Goal: Task Accomplishment & Management: Use online tool/utility

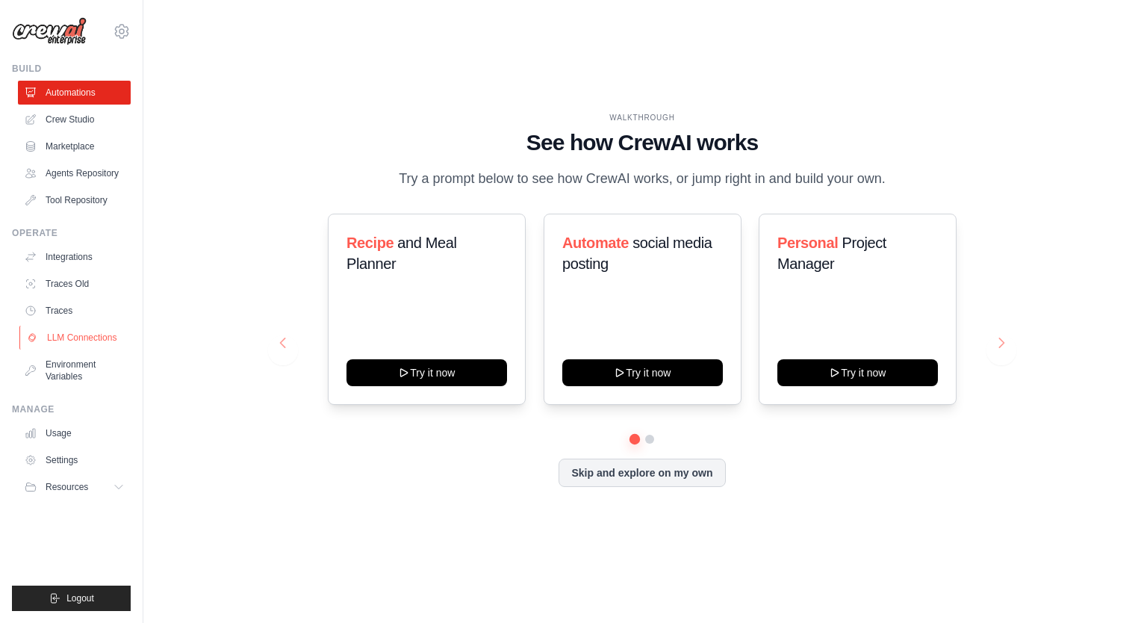
click at [96, 337] on link "LLM Connections" at bounding box center [75, 337] width 113 height 24
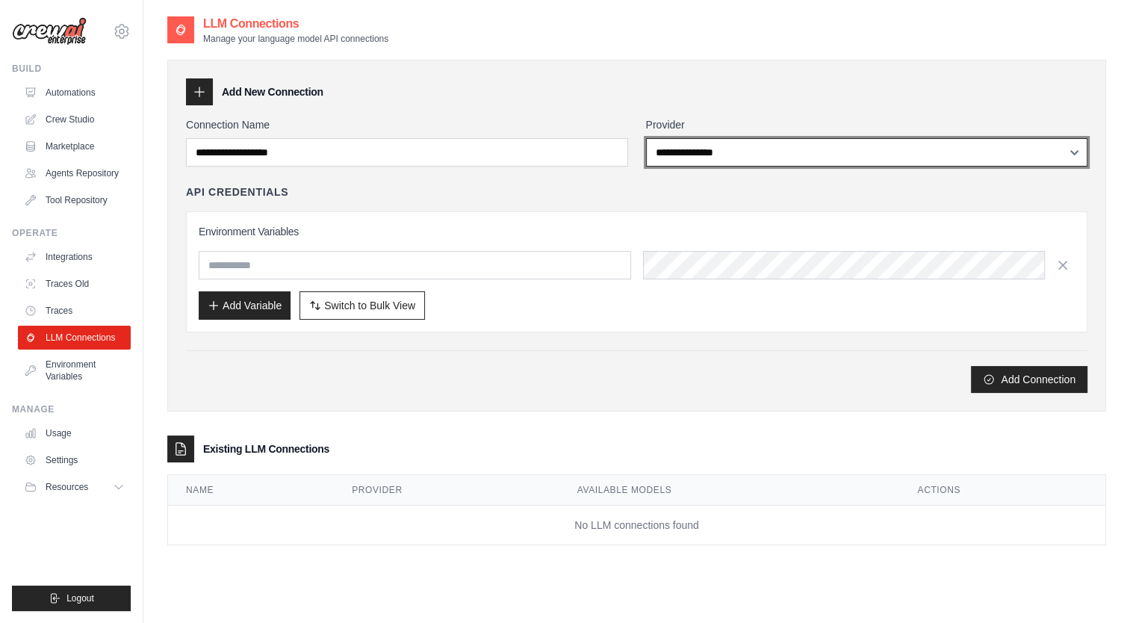
click at [732, 157] on select "**********" at bounding box center [867, 152] width 442 height 28
select select "******"
click at [646, 138] on select "**********" at bounding box center [867, 152] width 442 height 28
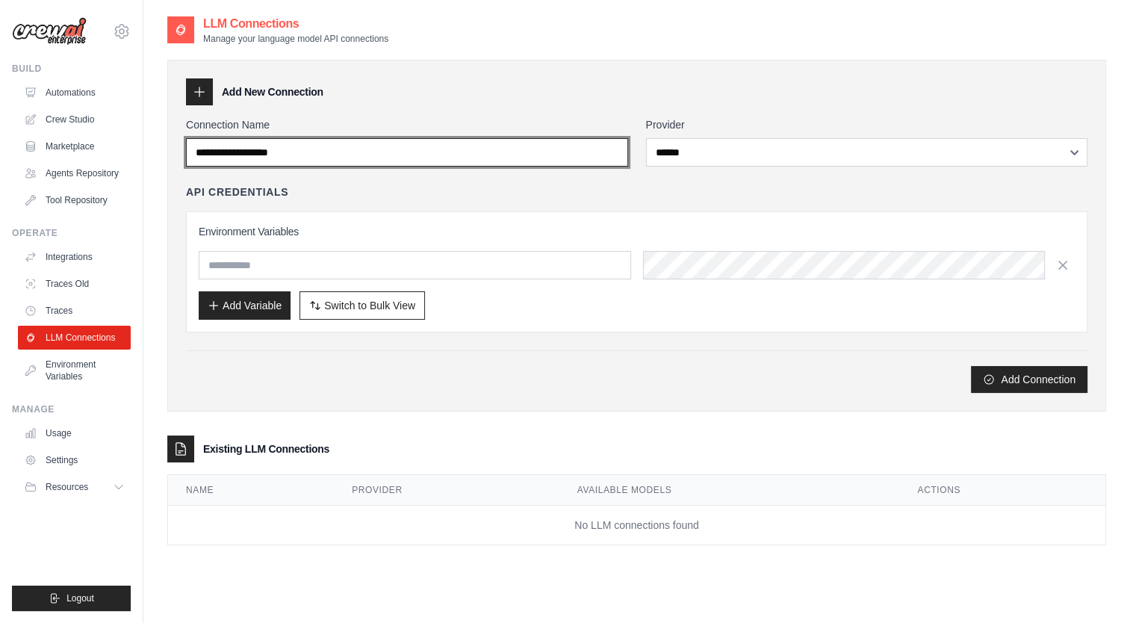
click at [541, 154] on input "Connection Name" at bounding box center [407, 152] width 442 height 28
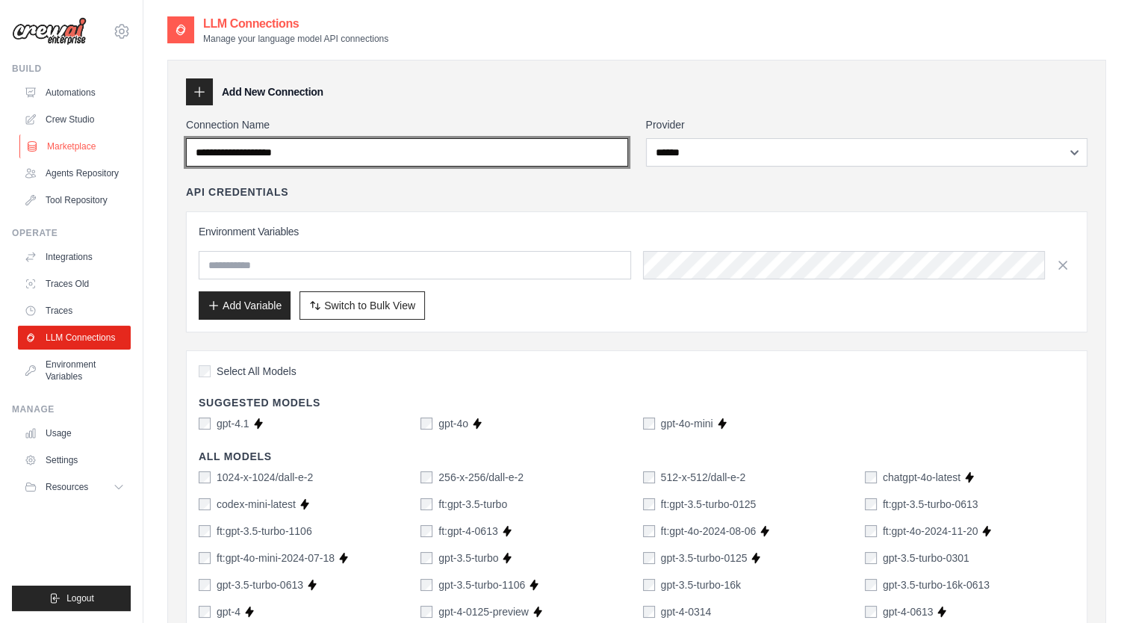
drag, startPoint x: 358, startPoint y: 154, endPoint x: 105, endPoint y: 146, distance: 253.2
type input "**********"
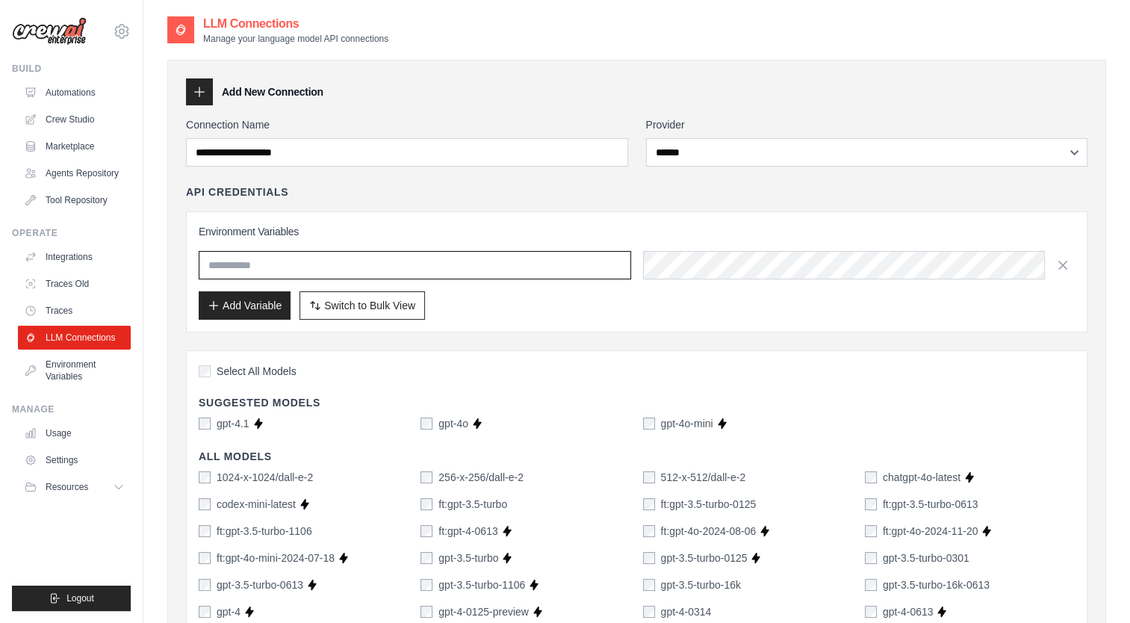
click at [219, 267] on input "text" at bounding box center [415, 265] width 432 height 28
paste input "**********"
type input "**********"
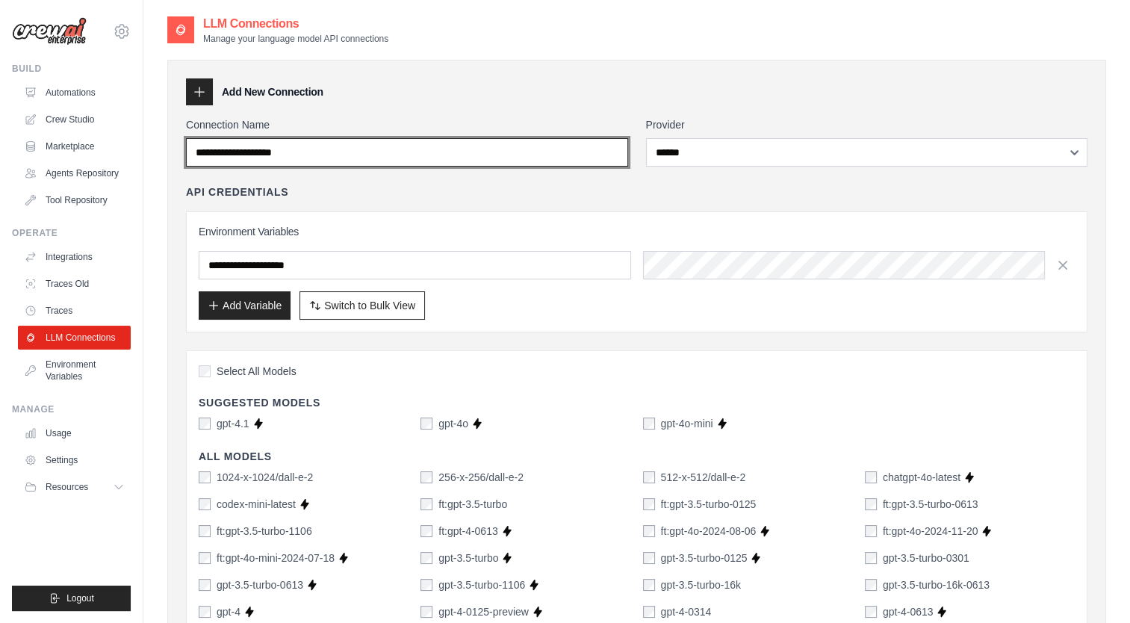
click at [339, 152] on input "**********" at bounding box center [407, 152] width 442 height 28
type input "**********"
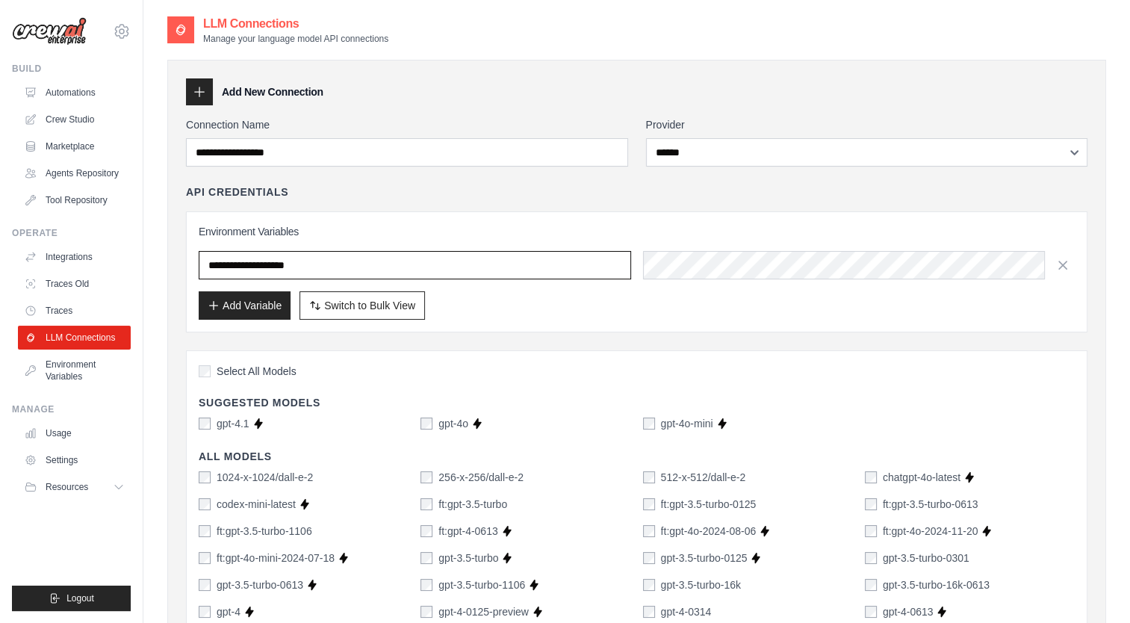
click at [346, 261] on input "**********" at bounding box center [415, 265] width 432 height 28
paste input "text"
type input "**********"
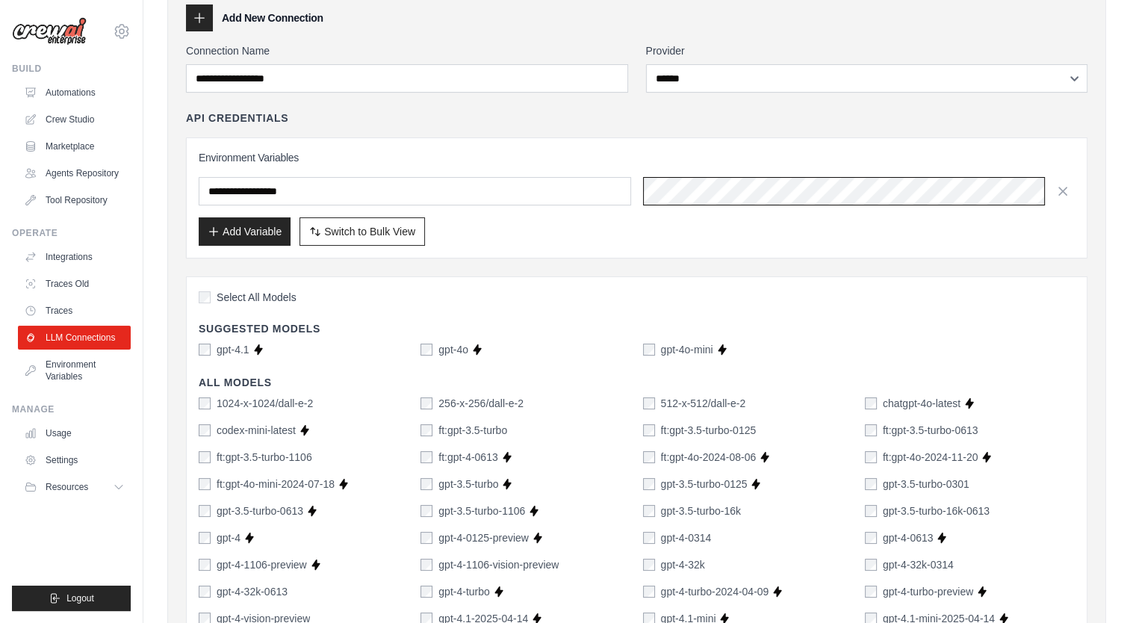
scroll to position [0, 558]
click at [621, 234] on div "Add Variable Switch to Bulk View Switch to Table View" at bounding box center [637, 231] width 876 height 28
click at [73, 367] on link "Environment Variables" at bounding box center [75, 370] width 113 height 36
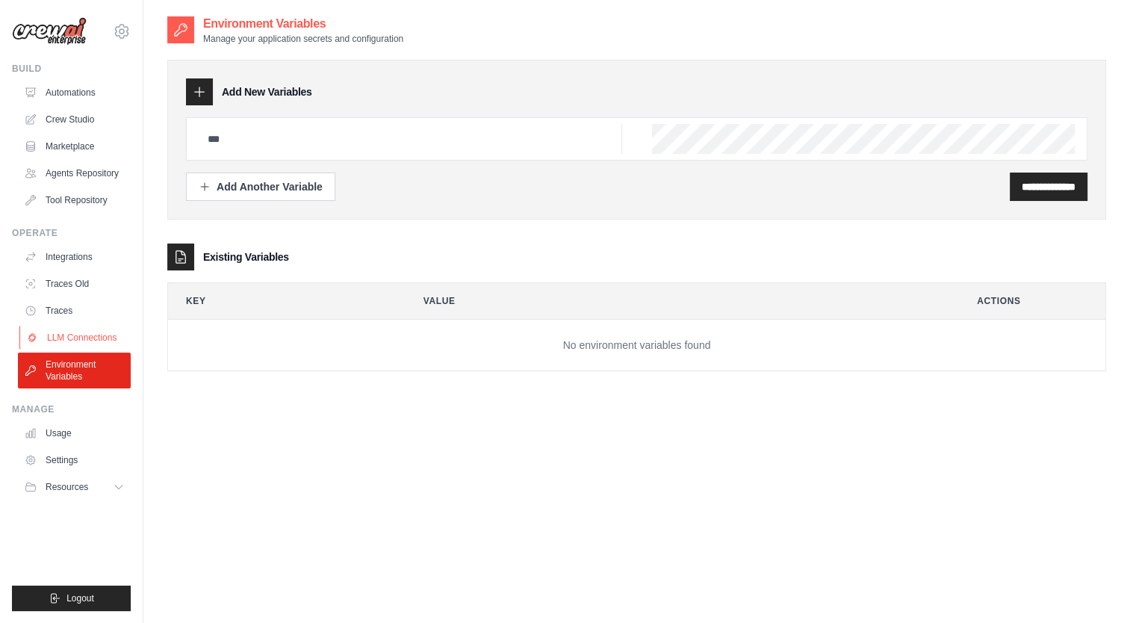
click at [93, 335] on link "LLM Connections" at bounding box center [75, 337] width 113 height 24
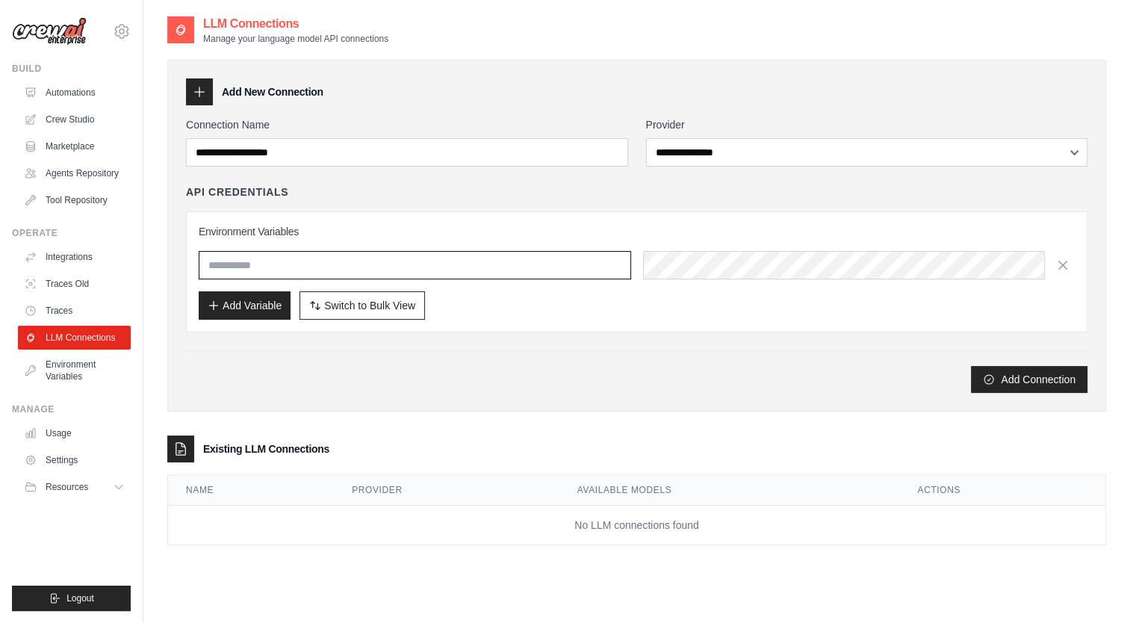
click at [270, 261] on input "text" at bounding box center [415, 265] width 432 height 28
type input "**********"
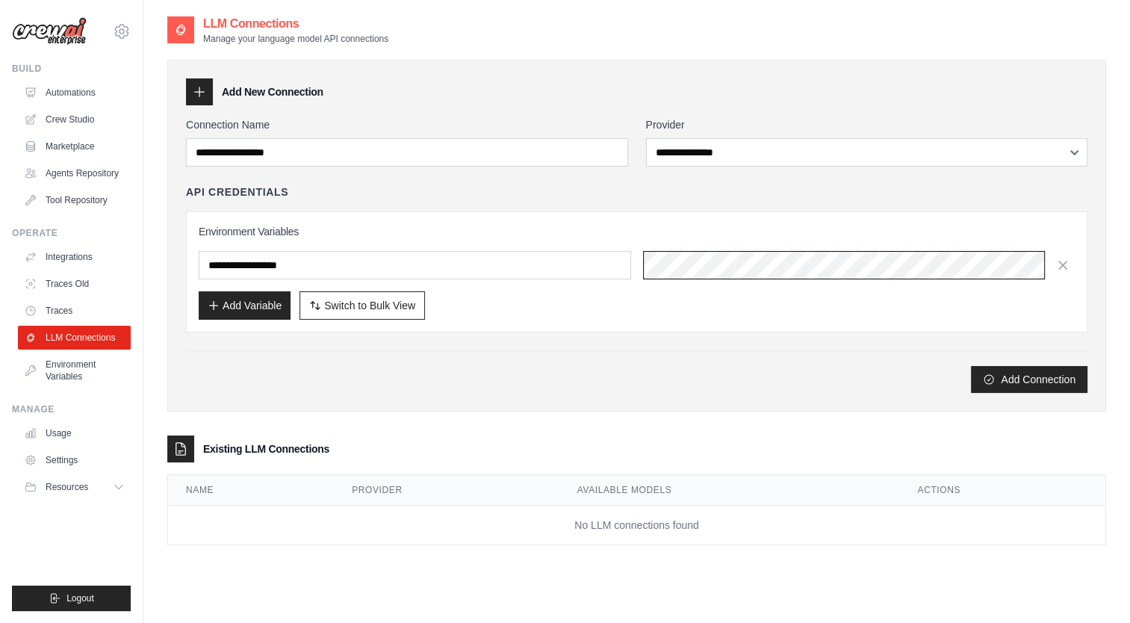
scroll to position [0, 558]
click at [481, 325] on div "**********" at bounding box center [636, 271] width 901 height 121
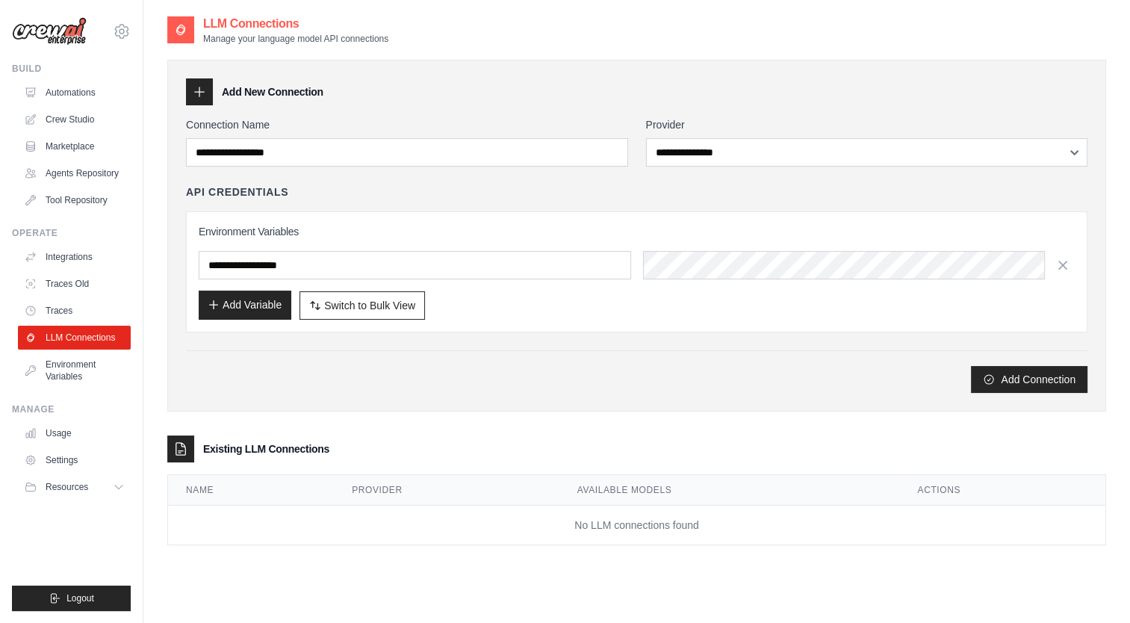
click at [255, 301] on button "Add Variable" at bounding box center [245, 304] width 92 height 28
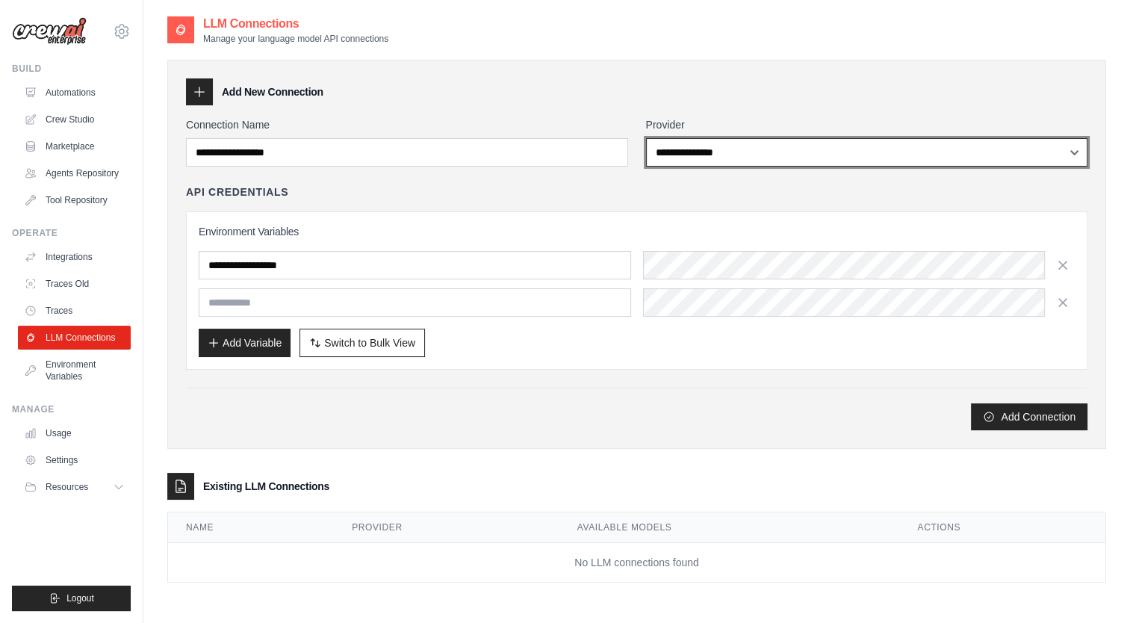
click at [695, 154] on select "**********" at bounding box center [867, 152] width 442 height 28
select select "******"
click at [646, 138] on select "**********" at bounding box center [867, 152] width 442 height 28
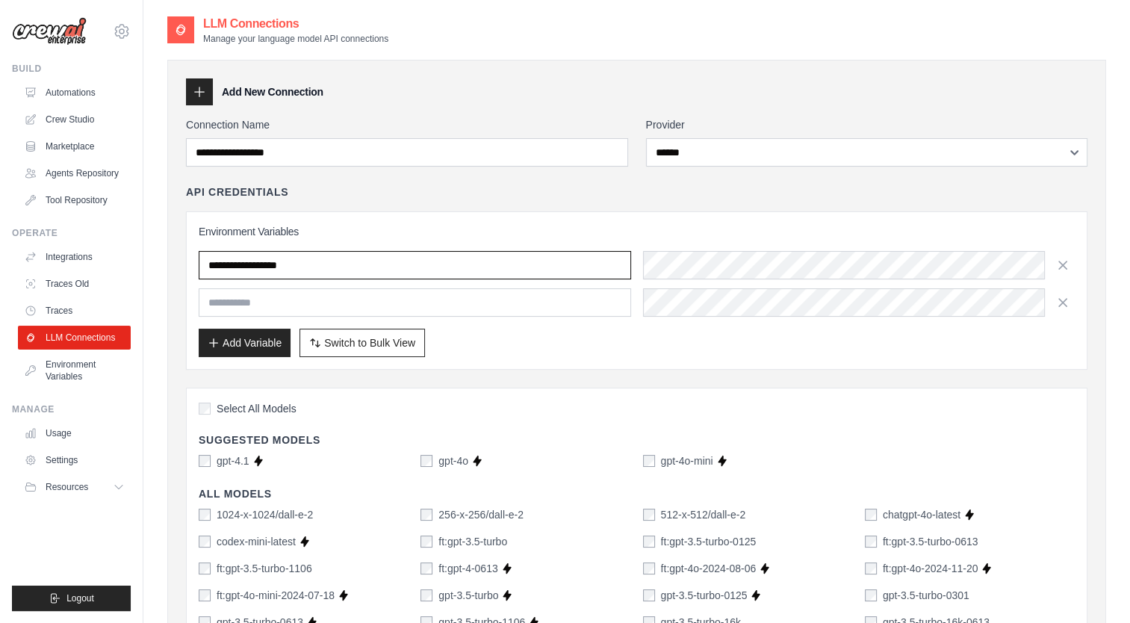
click at [346, 270] on input "**********" at bounding box center [415, 265] width 432 height 28
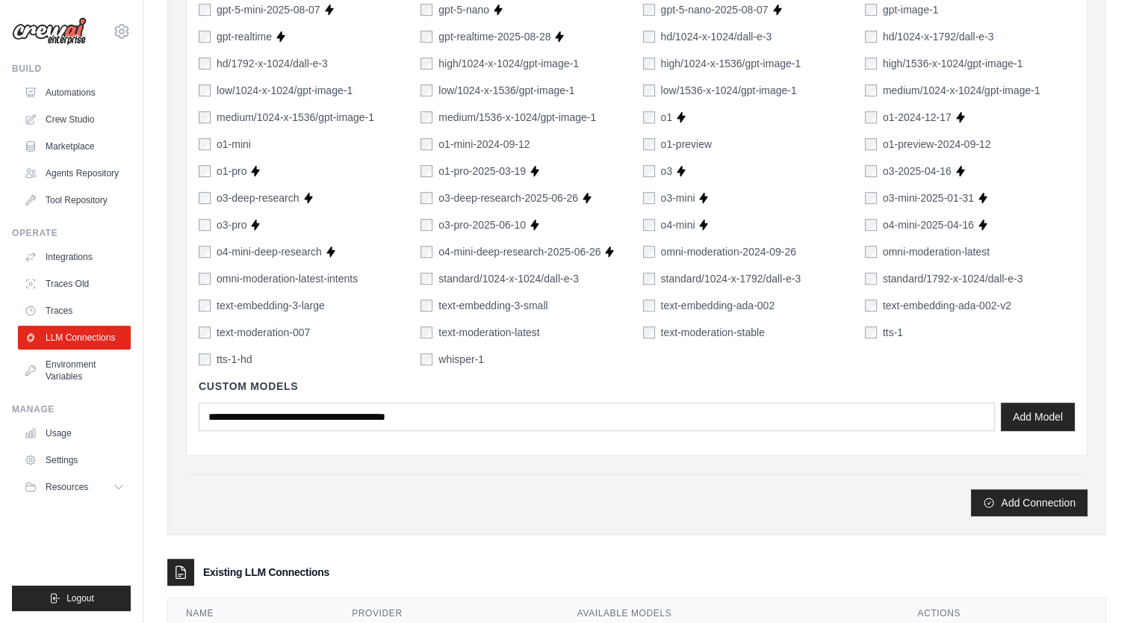
scroll to position [1042, 0]
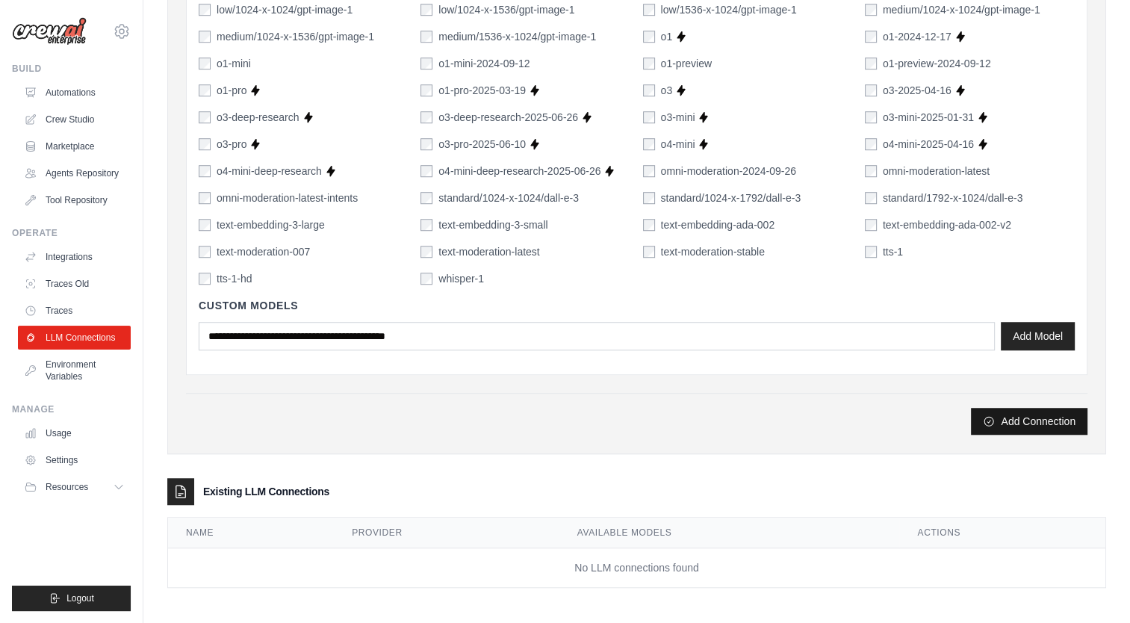
click at [1008, 425] on button "Add Connection" at bounding box center [1029, 421] width 116 height 27
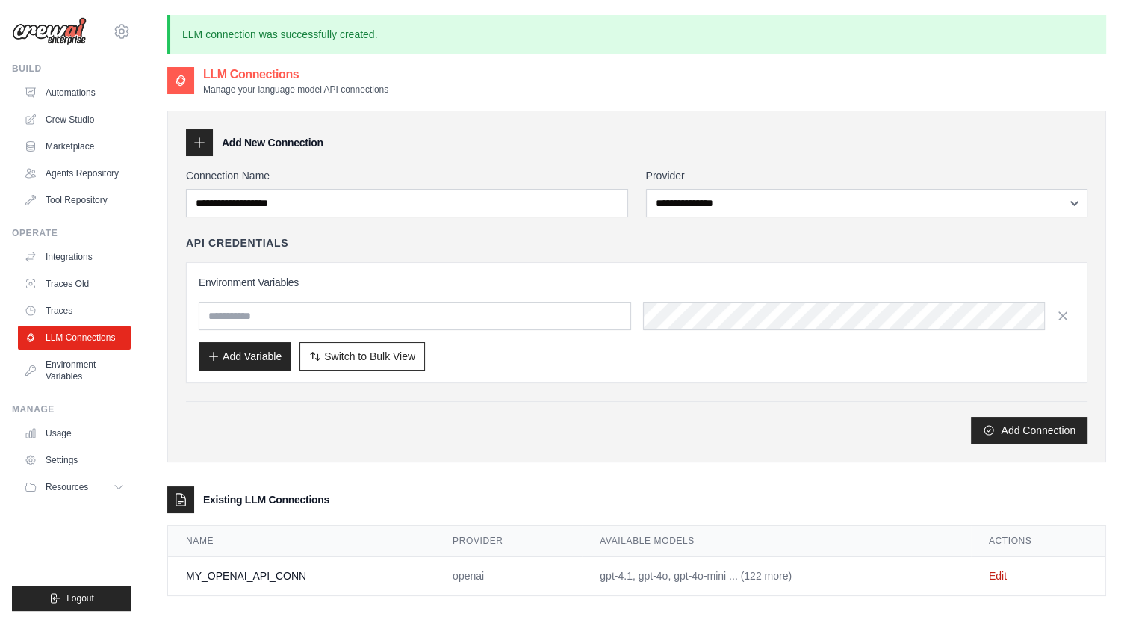
scroll to position [81, 0]
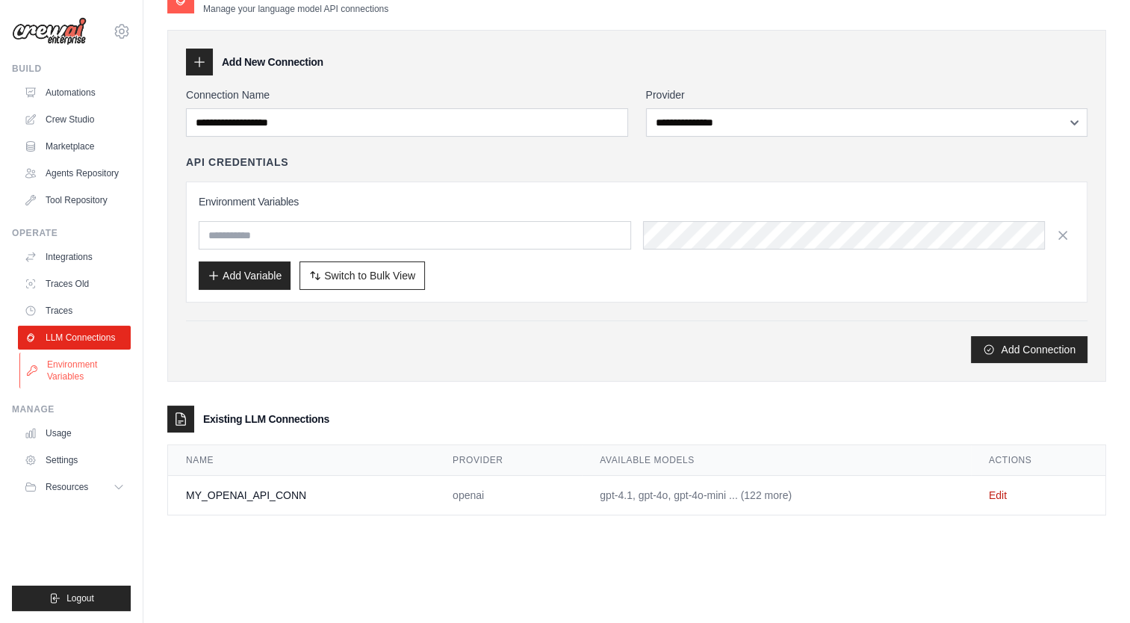
click at [68, 378] on link "Environment Variables" at bounding box center [75, 370] width 113 height 36
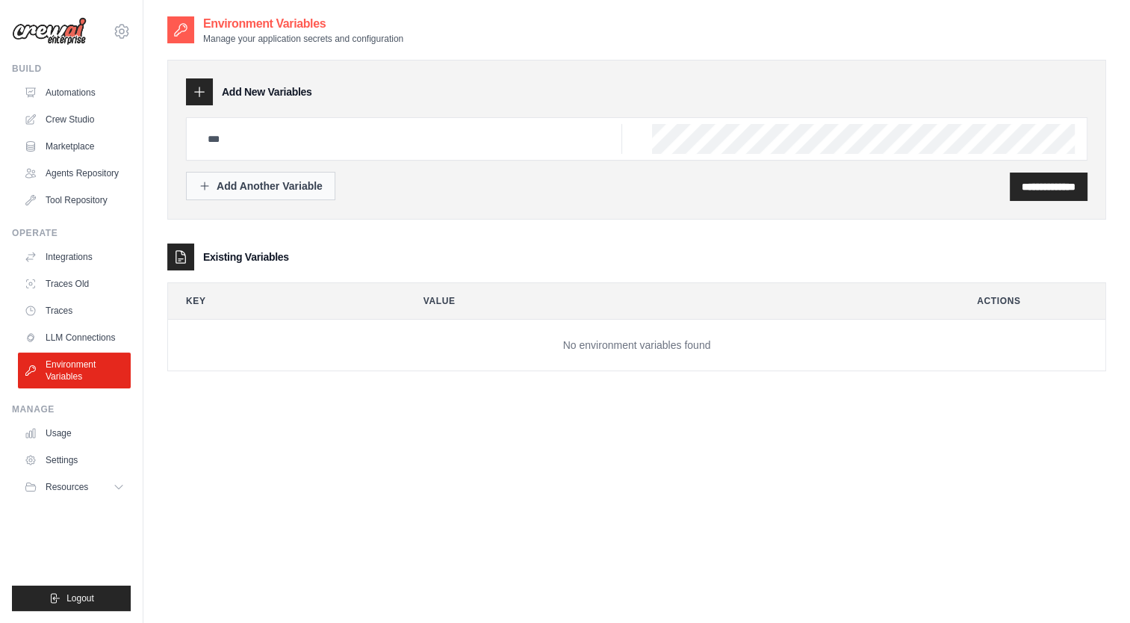
click at [308, 195] on button "Add Another Variable" at bounding box center [260, 186] width 149 height 28
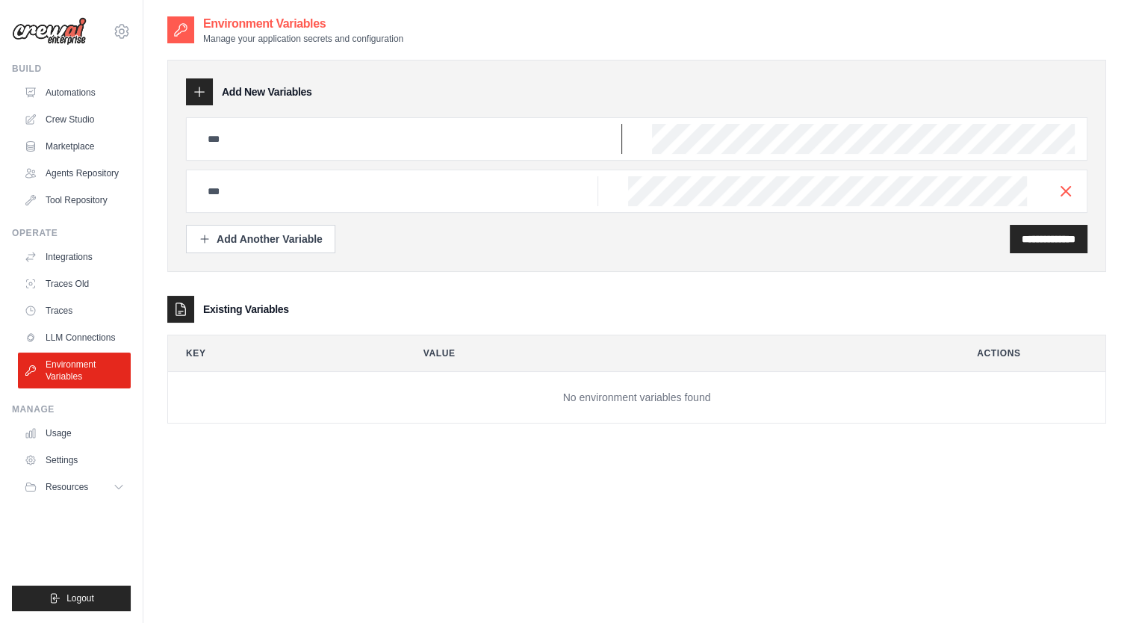
click at [317, 143] on input "text" at bounding box center [410, 139] width 423 height 30
type input "**********"
click at [1045, 240] on input "**********" at bounding box center [1048, 238] width 54 height 15
click at [1062, 190] on icon "button" at bounding box center [1065, 190] width 18 height 18
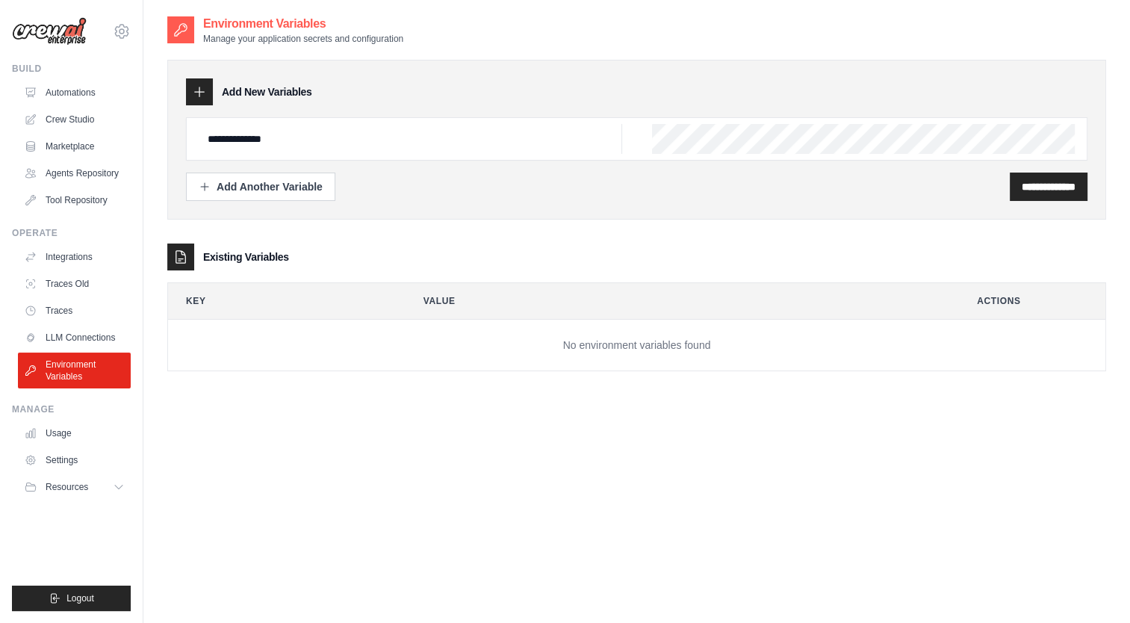
click at [1062, 190] on input "**********" at bounding box center [1048, 186] width 54 height 15
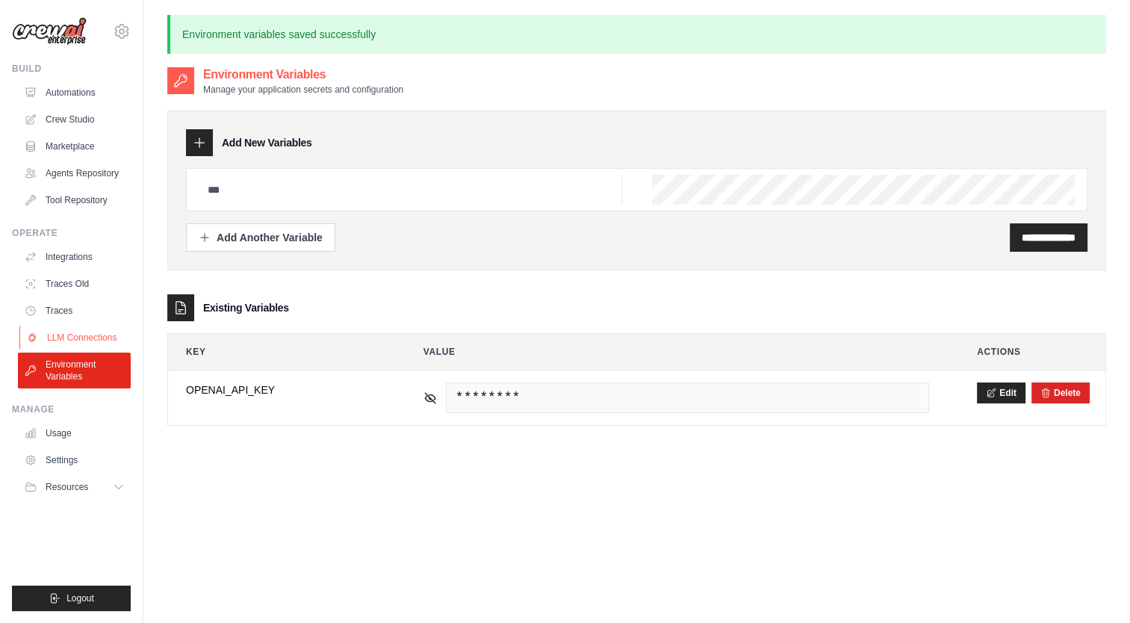
click at [75, 339] on link "LLM Connections" at bounding box center [75, 337] width 113 height 24
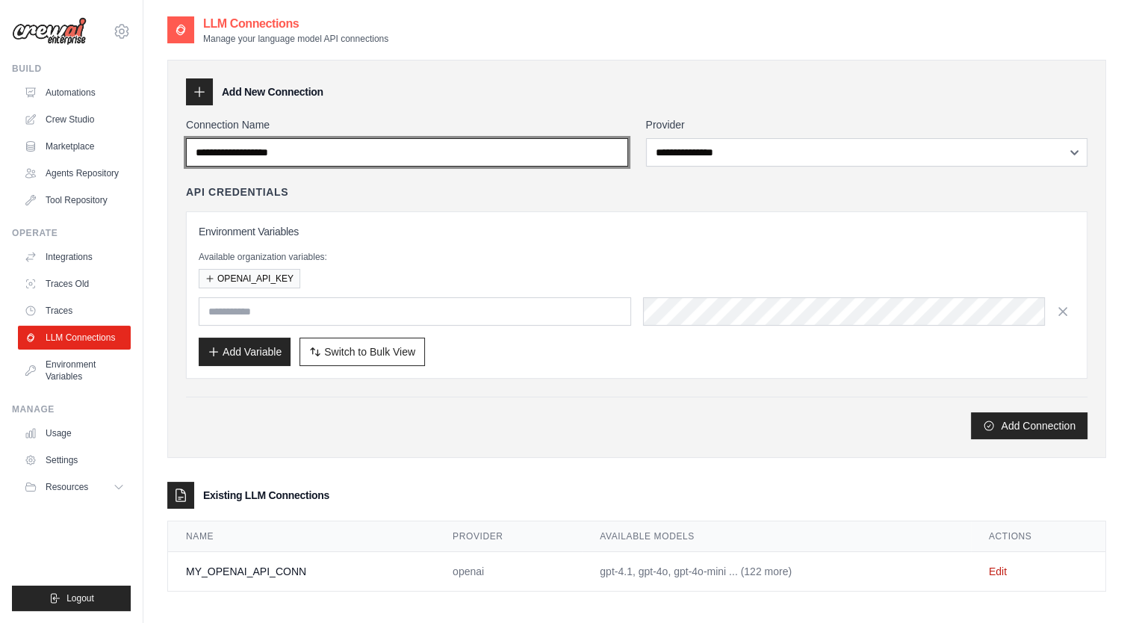
click at [399, 155] on input "Connection Name" at bounding box center [407, 152] width 442 height 28
type input "**********"
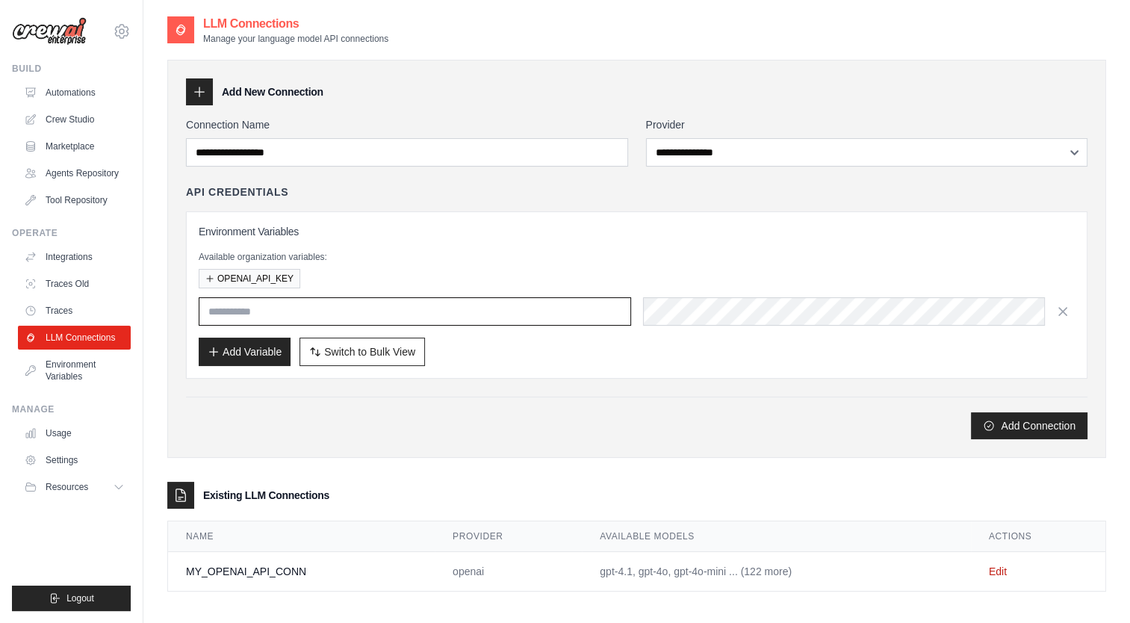
type input "**********"
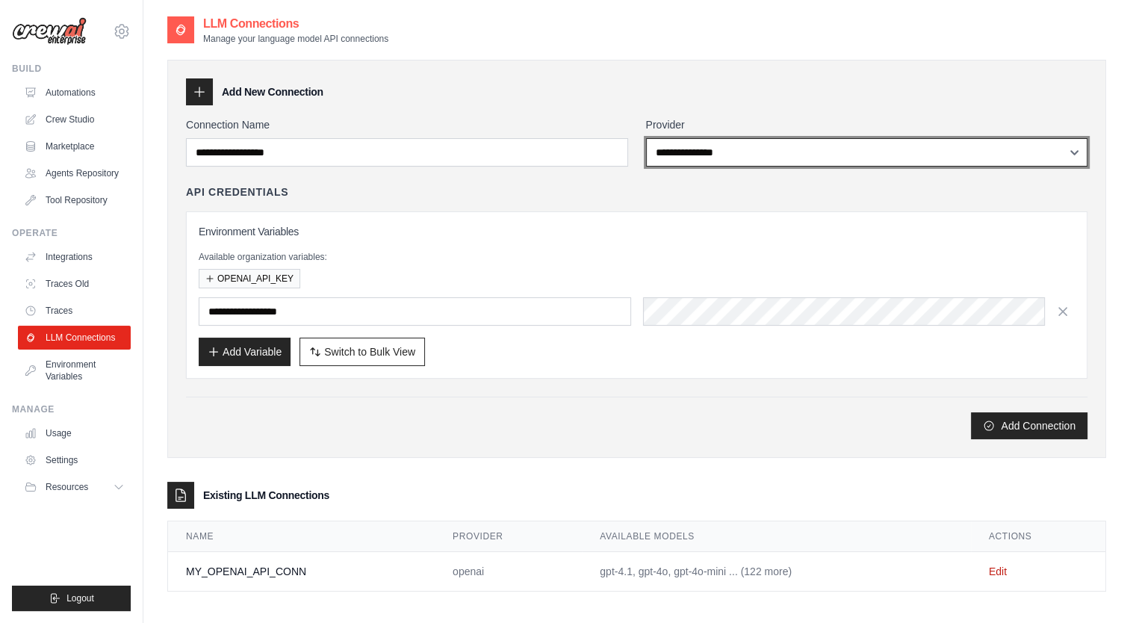
click at [720, 148] on select "**********" at bounding box center [867, 152] width 442 height 28
select select "******"
click at [646, 138] on select "**********" at bounding box center [867, 152] width 442 height 28
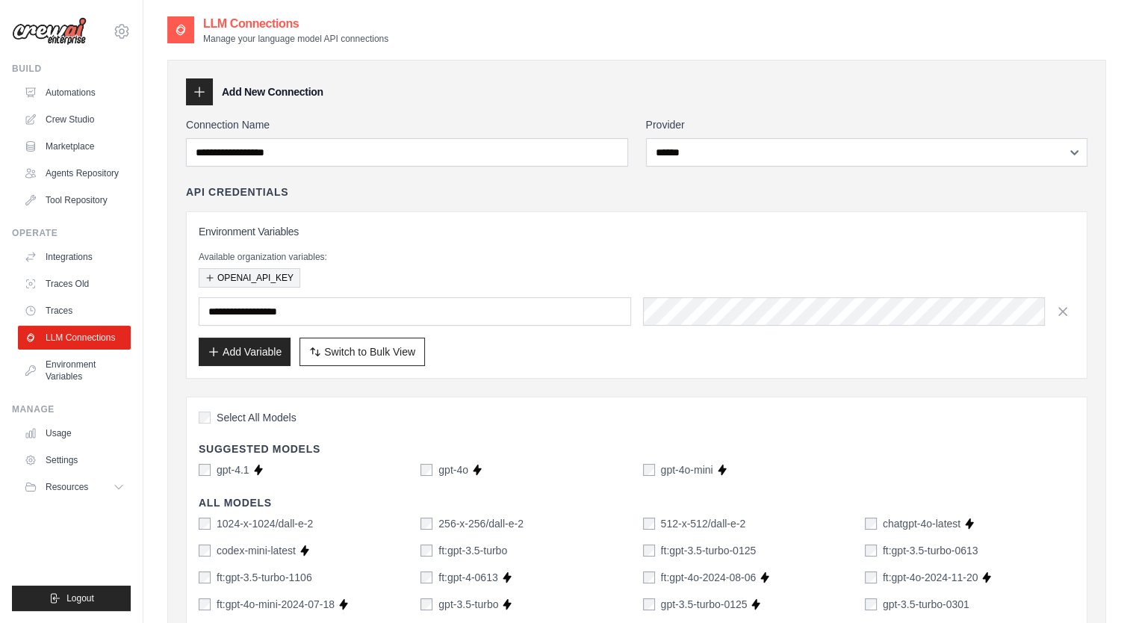
click at [263, 278] on button "OPENAI_API_KEY" at bounding box center [250, 277] width 102 height 19
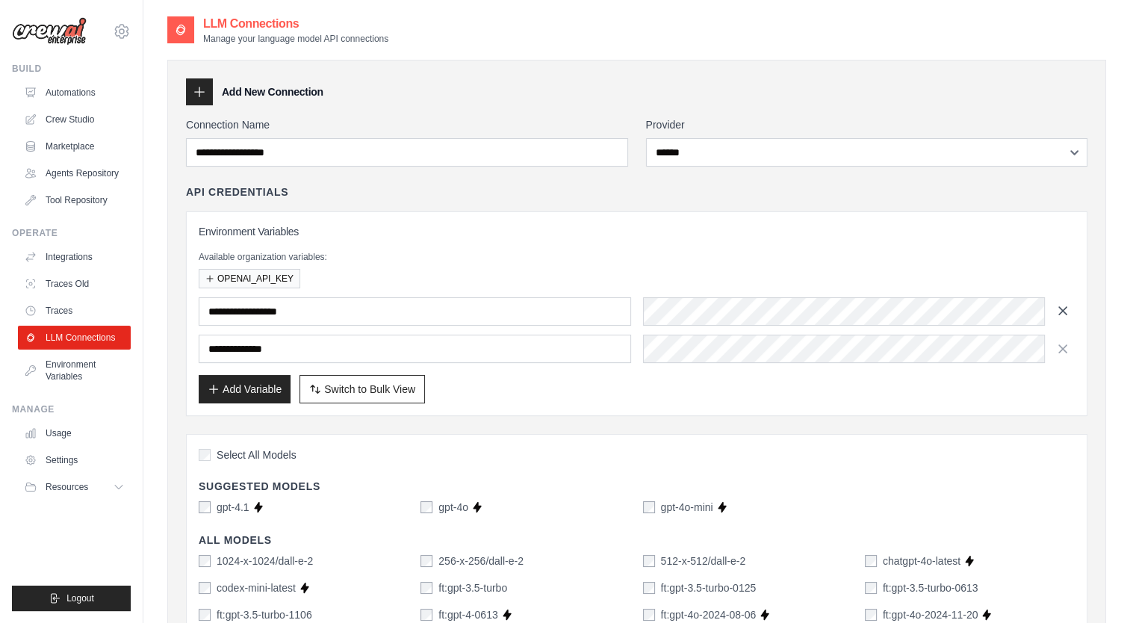
click at [1065, 307] on icon "button" at bounding box center [1062, 310] width 7 height 7
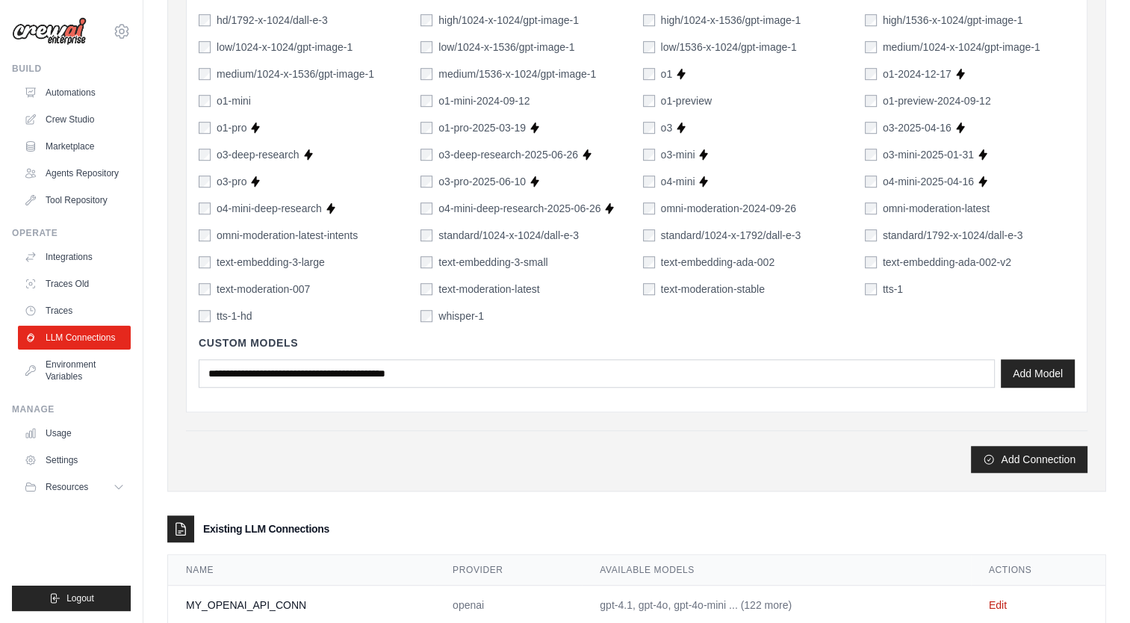
scroll to position [1051, 0]
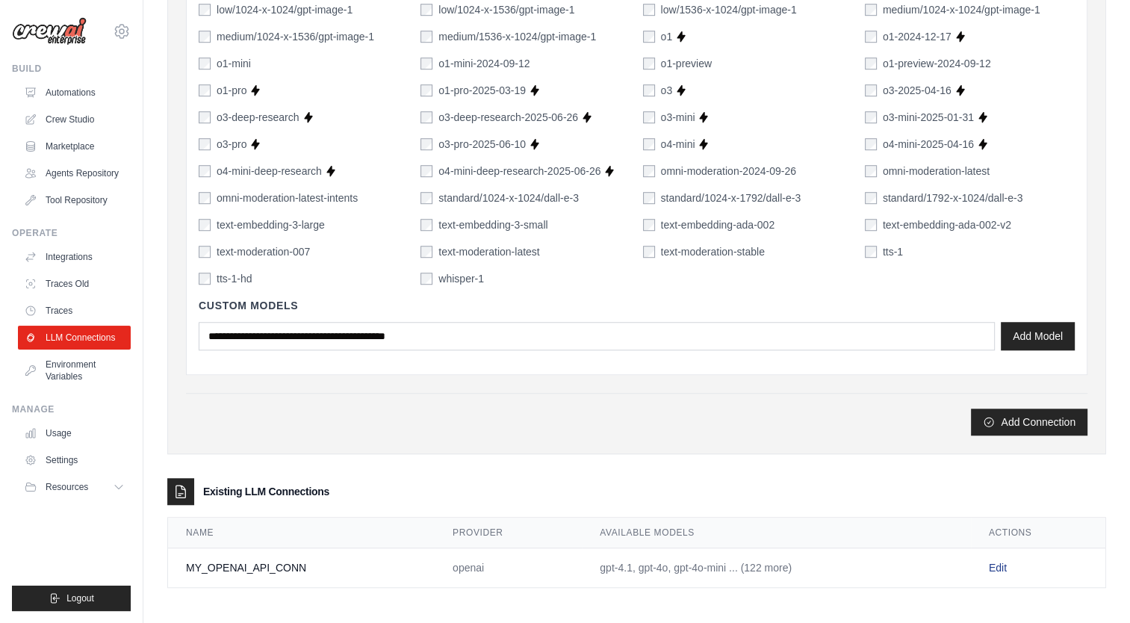
click at [998, 563] on link "Edit" at bounding box center [997, 567] width 18 height 12
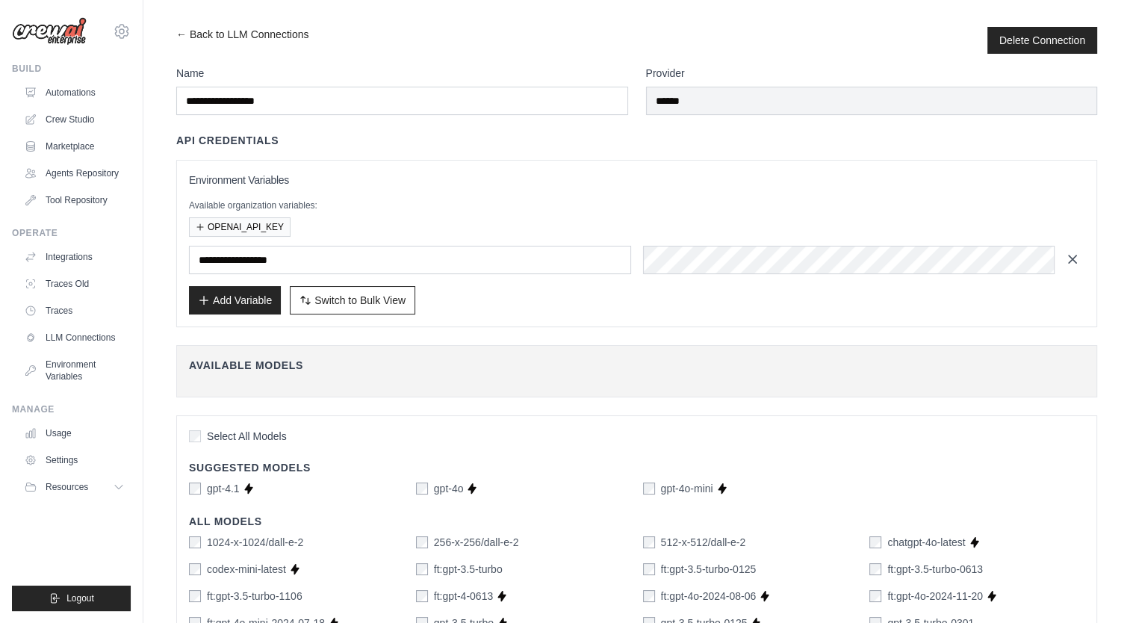
click at [1071, 260] on icon "button" at bounding box center [1072, 259] width 15 height 15
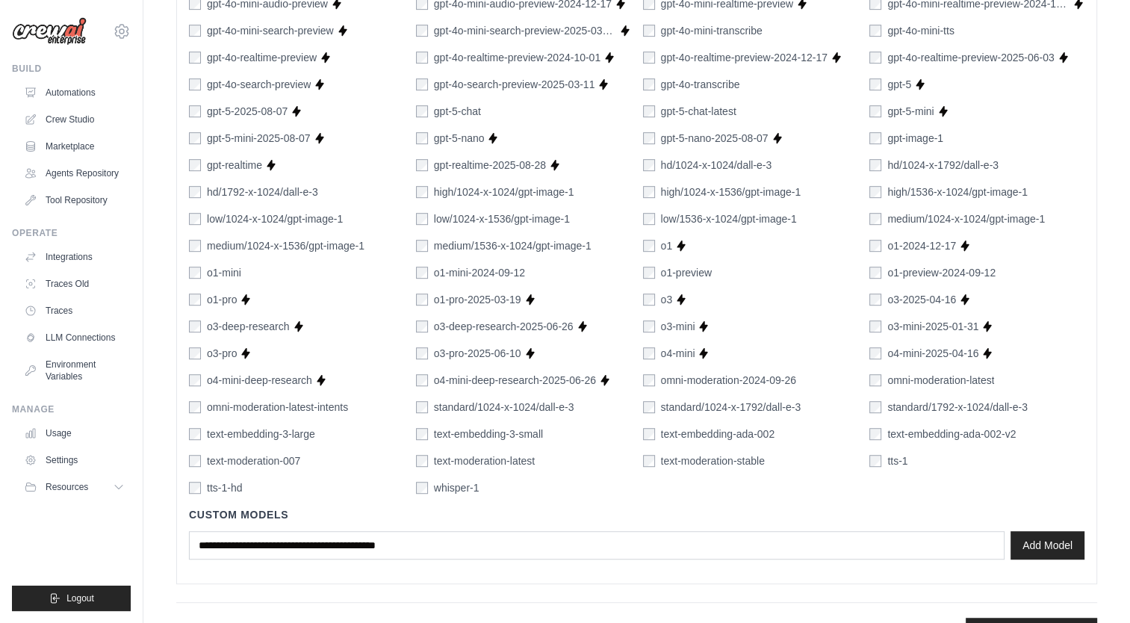
scroll to position [857, 0]
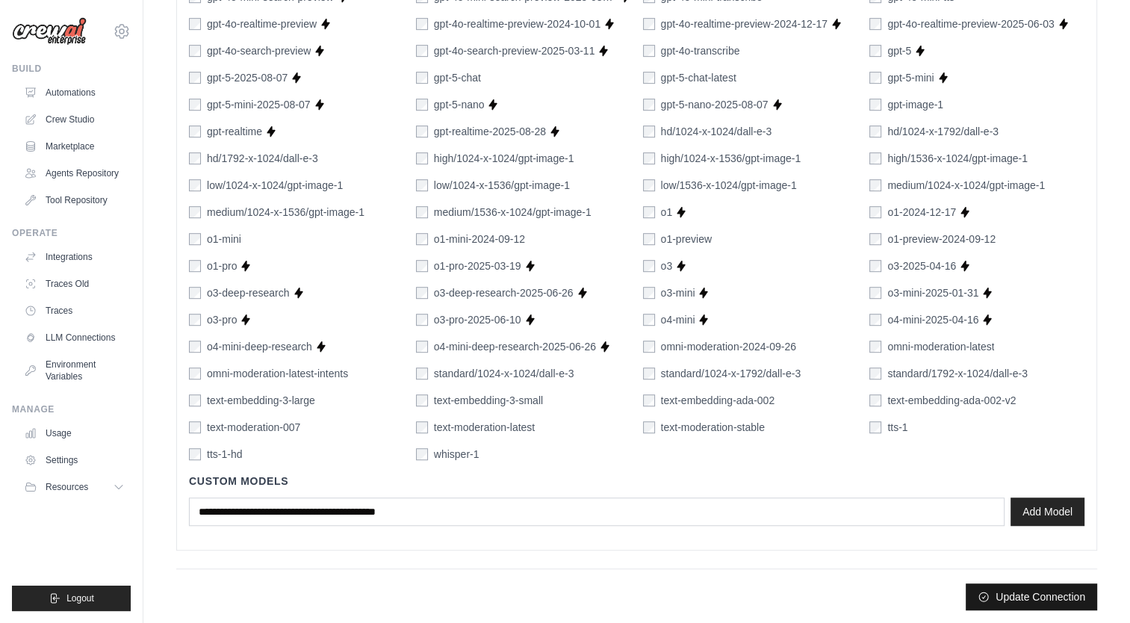
click at [1027, 596] on button "Update Connection" at bounding box center [1030, 596] width 131 height 27
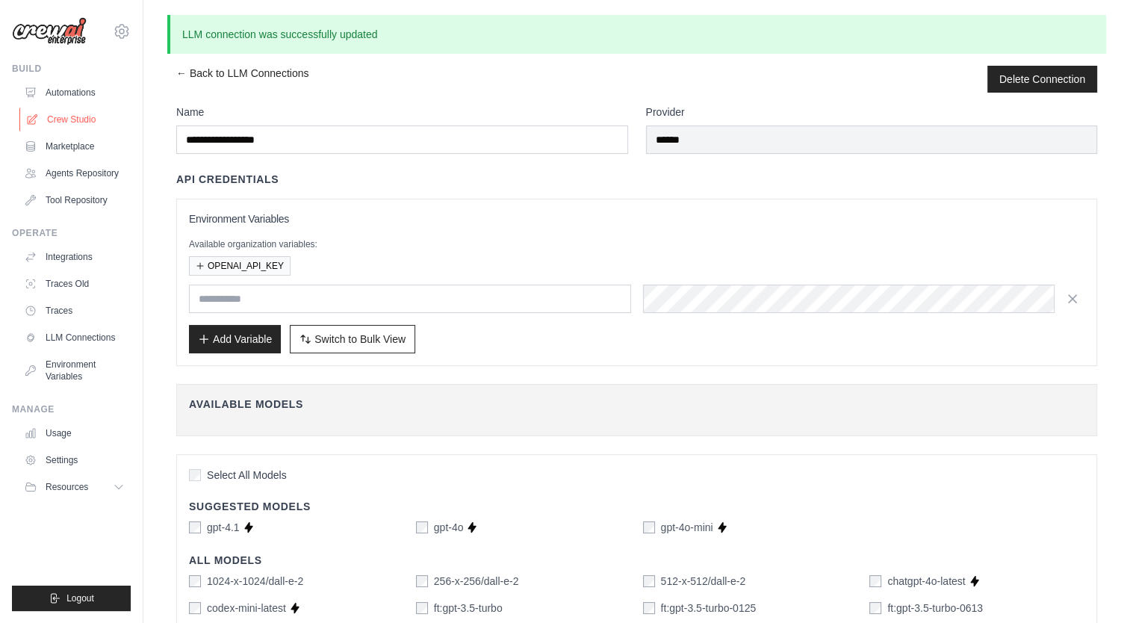
click at [83, 124] on link "Crew Studio" at bounding box center [75, 120] width 113 height 24
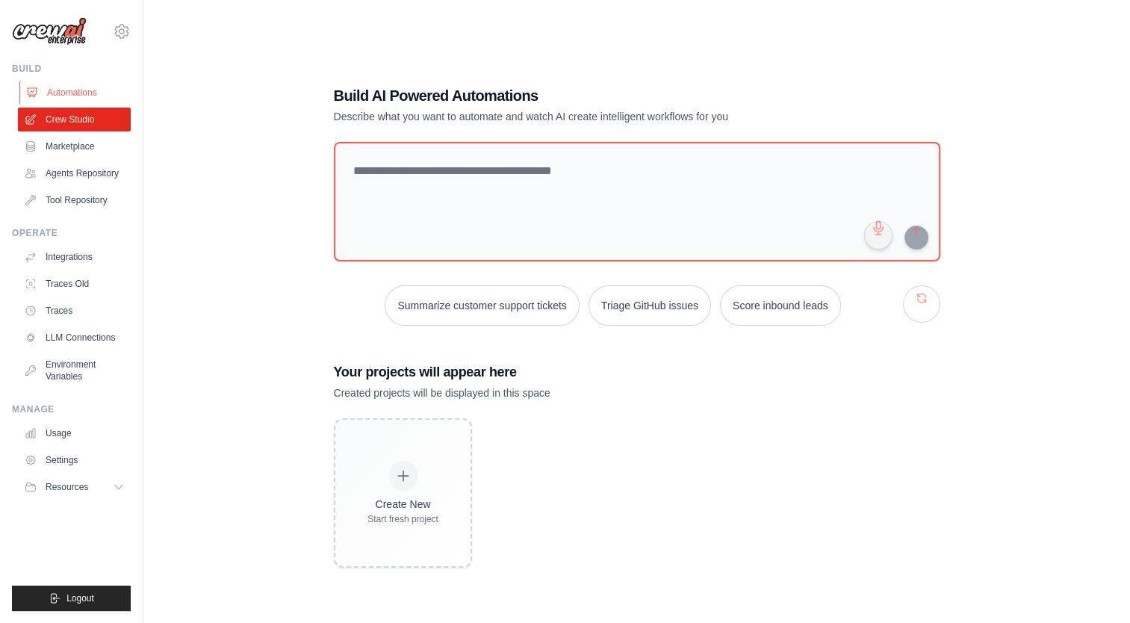
click at [75, 94] on link "Automations" at bounding box center [75, 93] width 113 height 24
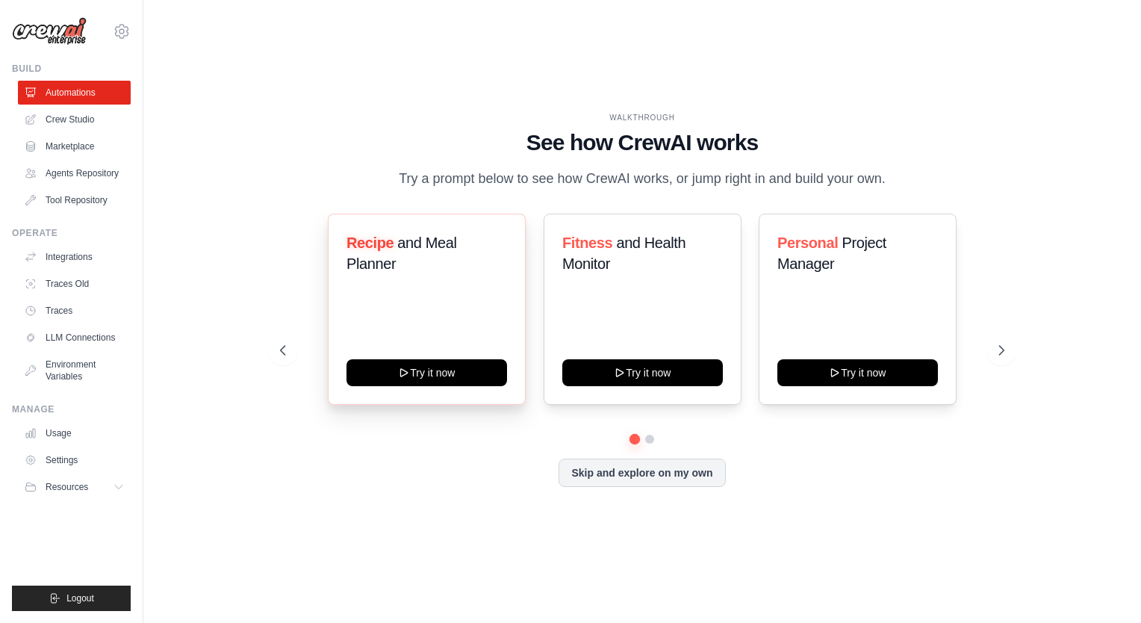
click at [445, 281] on div "Recipe and Meal Planner" at bounding box center [426, 259] width 161 height 54
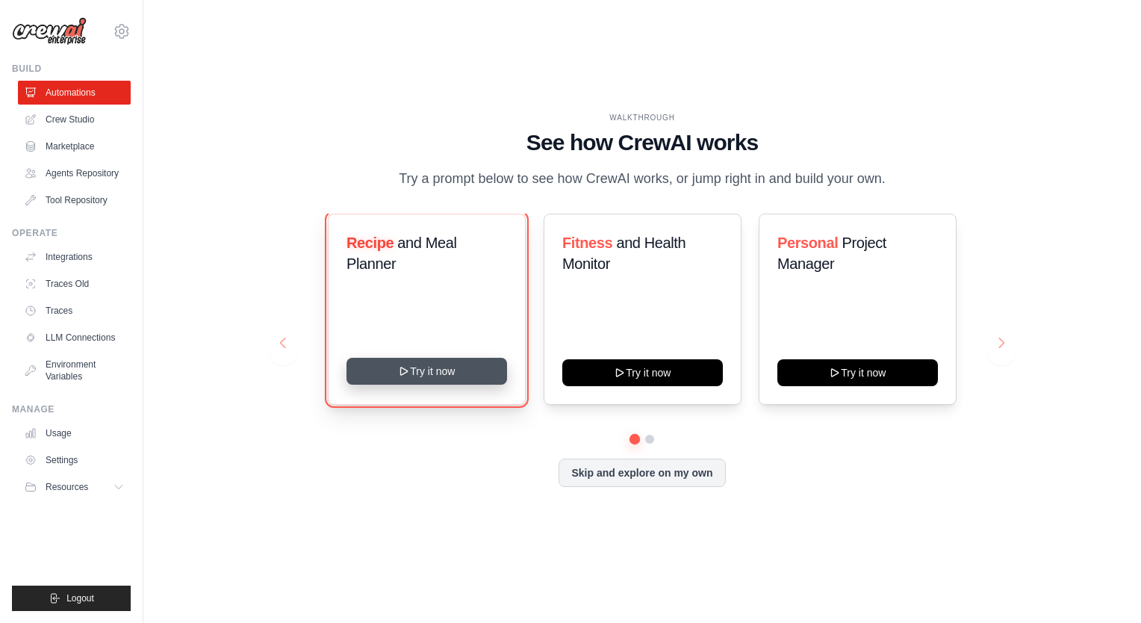
click at [440, 368] on button "Try it now" at bounding box center [426, 371] width 161 height 27
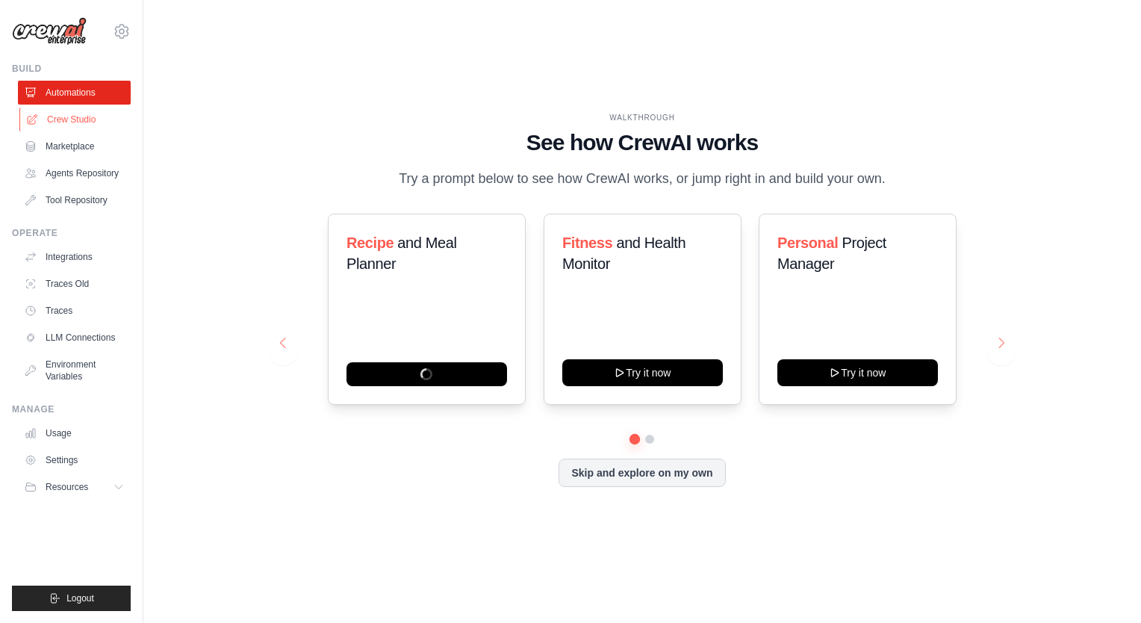
click at [57, 119] on link "Crew Studio" at bounding box center [75, 120] width 113 height 24
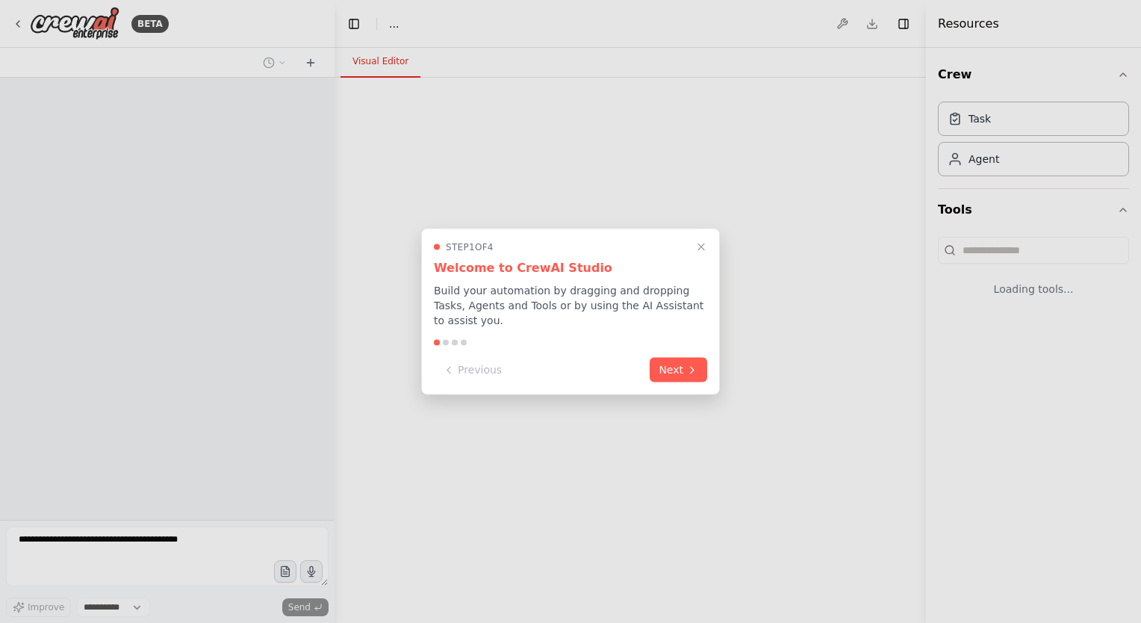
select select "****"
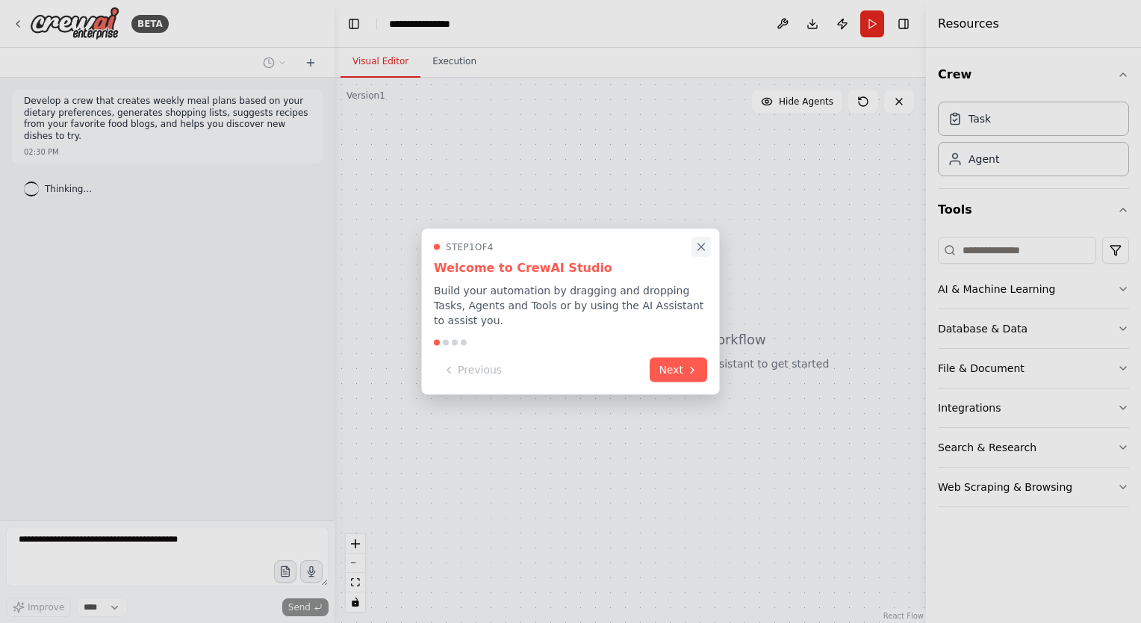
click at [702, 250] on icon "Close walkthrough" at bounding box center [701, 246] width 7 height 7
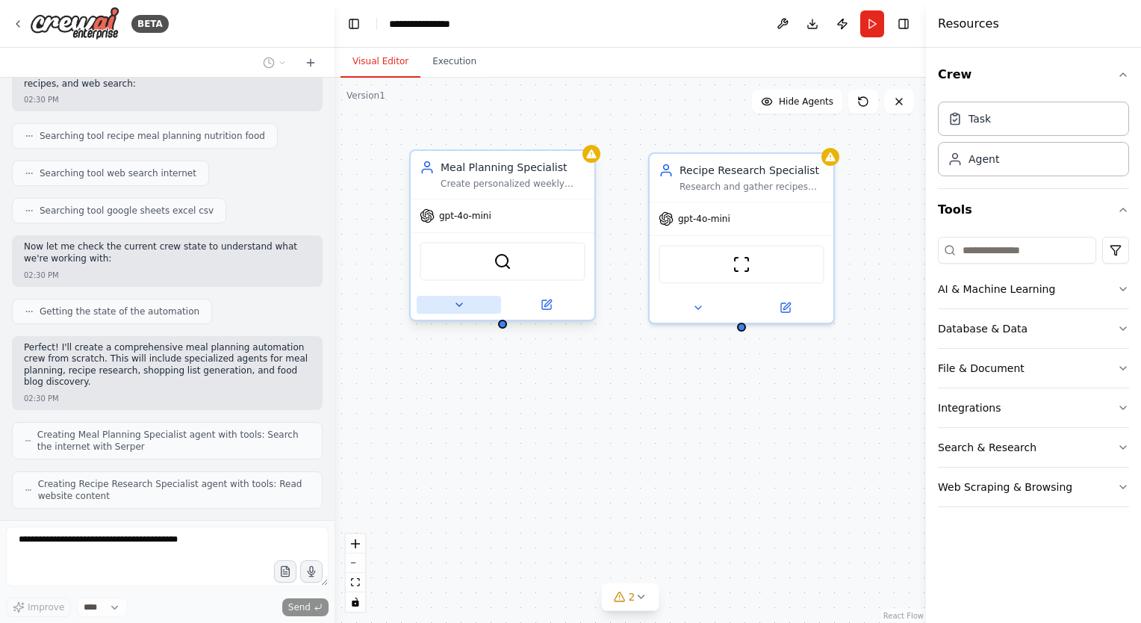
scroll to position [303, 0]
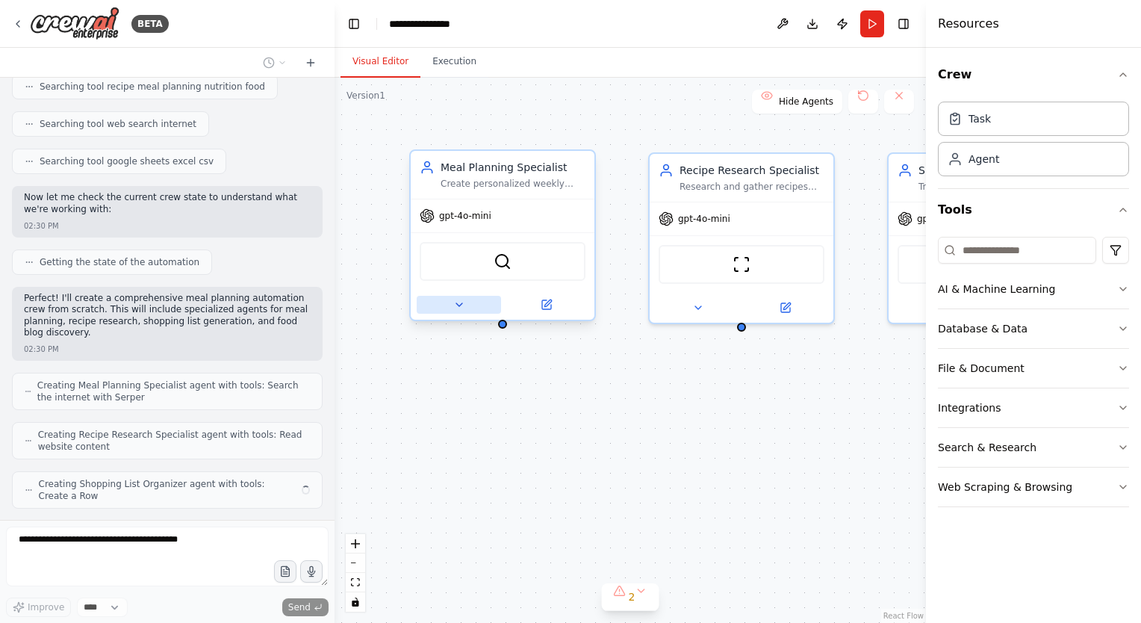
click at [464, 301] on icon at bounding box center [459, 305] width 12 height 12
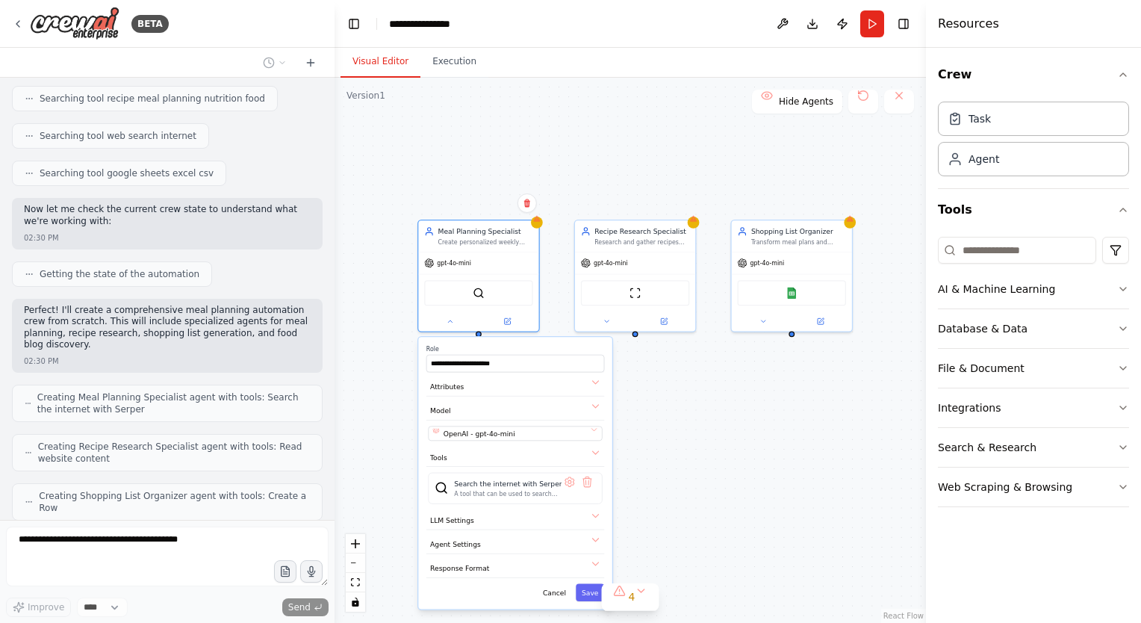
scroll to position [340, 0]
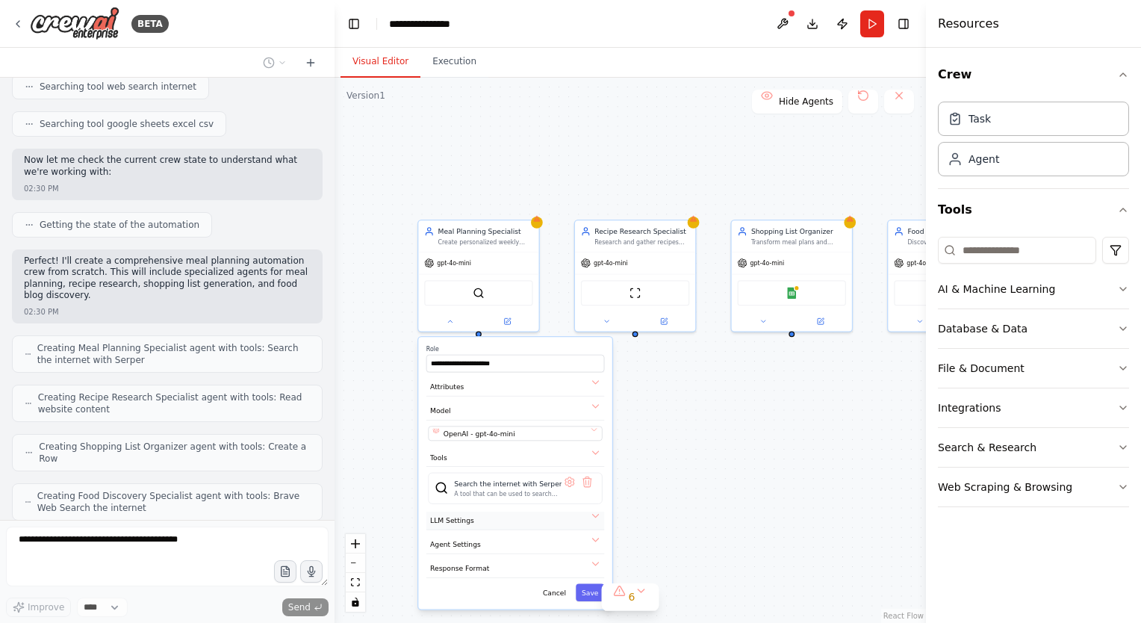
click at [520, 518] on button "LLM Settings" at bounding box center [515, 520] width 178 height 18
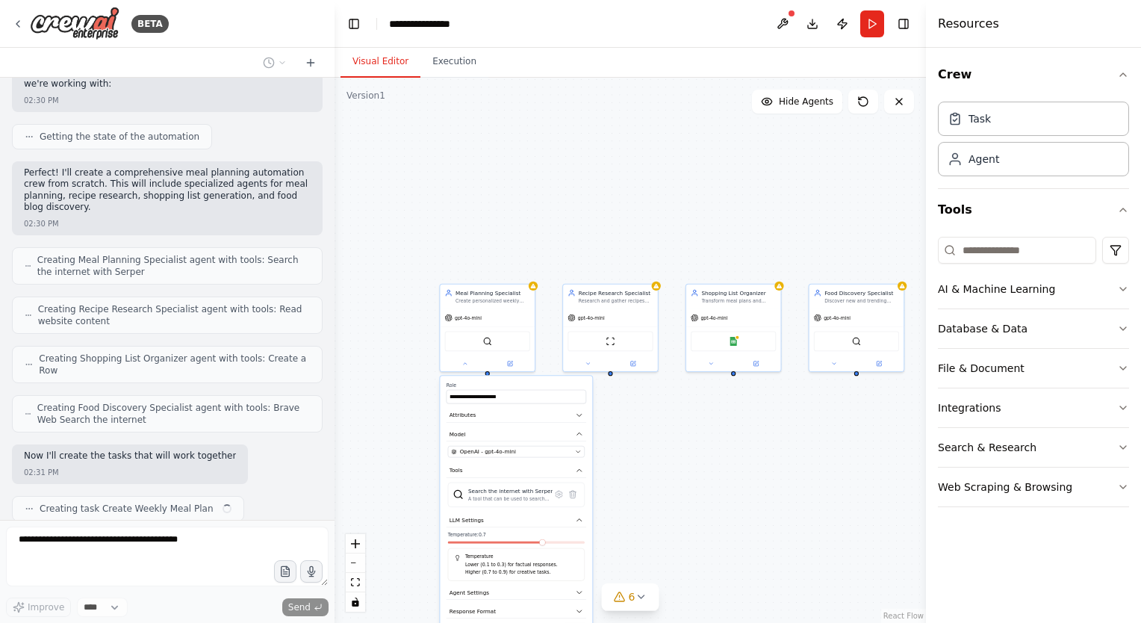
scroll to position [440, 0]
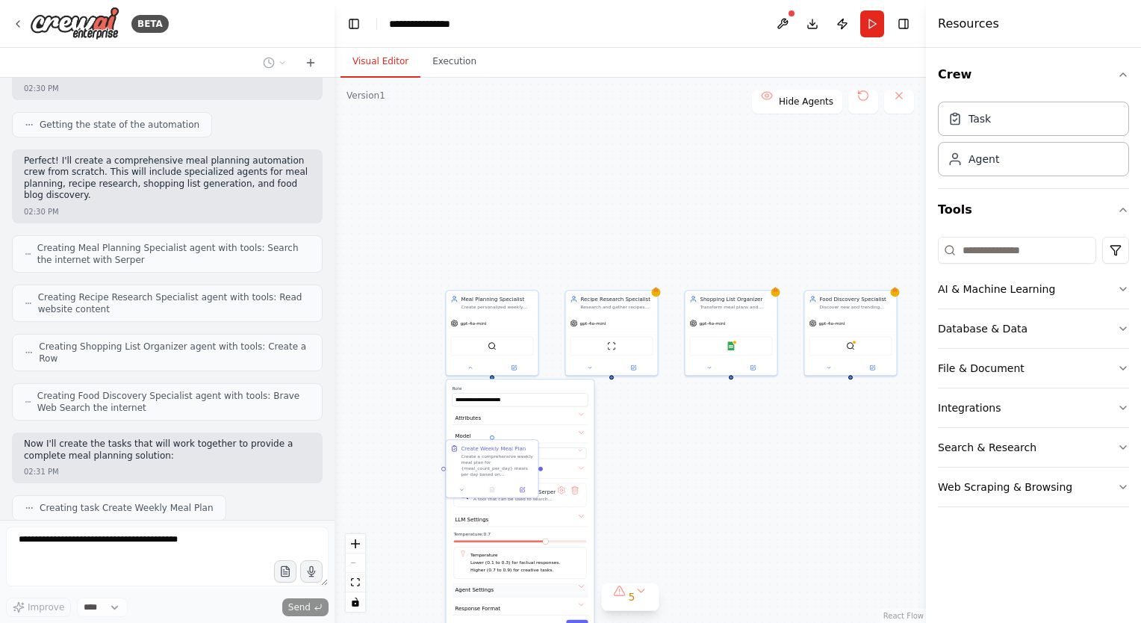
click at [573, 588] on button "Agent Settings" at bounding box center [520, 590] width 136 height 14
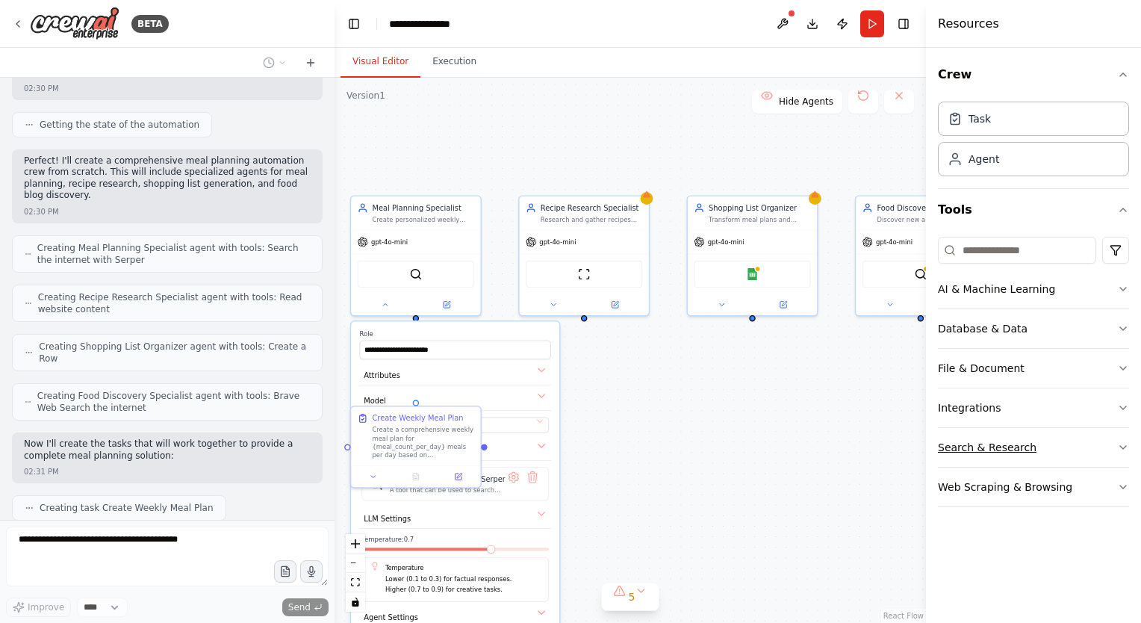
scroll to position [478, 0]
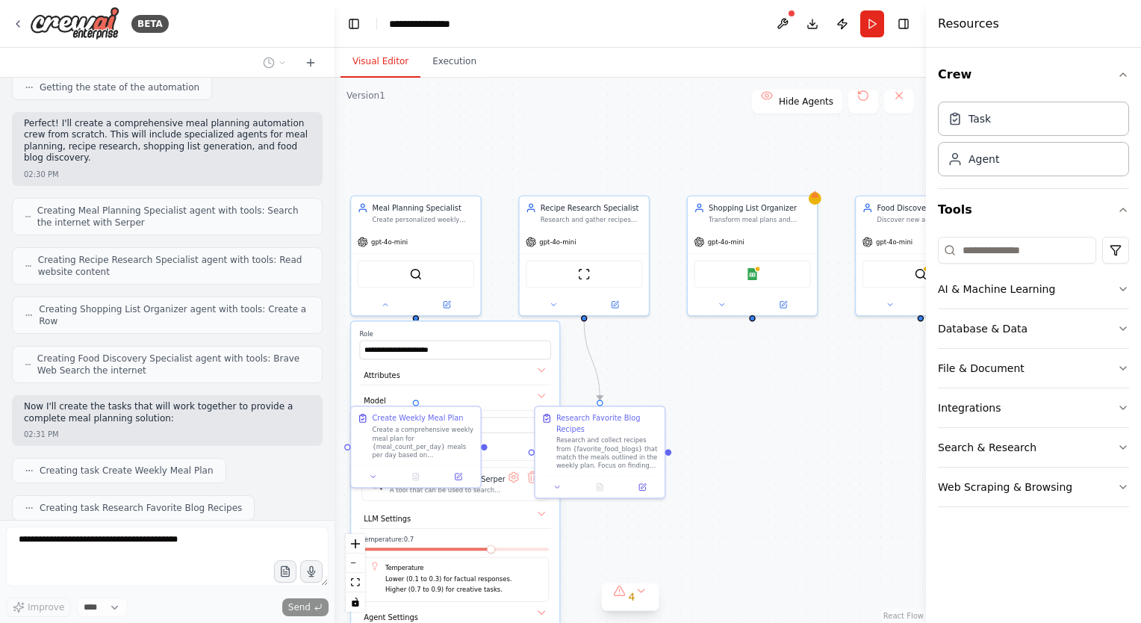
click at [723, 396] on div ".deletable-edge-delete-btn { width: 20px; height: 20px; border: 0px solid #ffff…" at bounding box center [629, 350] width 591 height 545
click at [496, 333] on label "Role" at bounding box center [455, 334] width 191 height 8
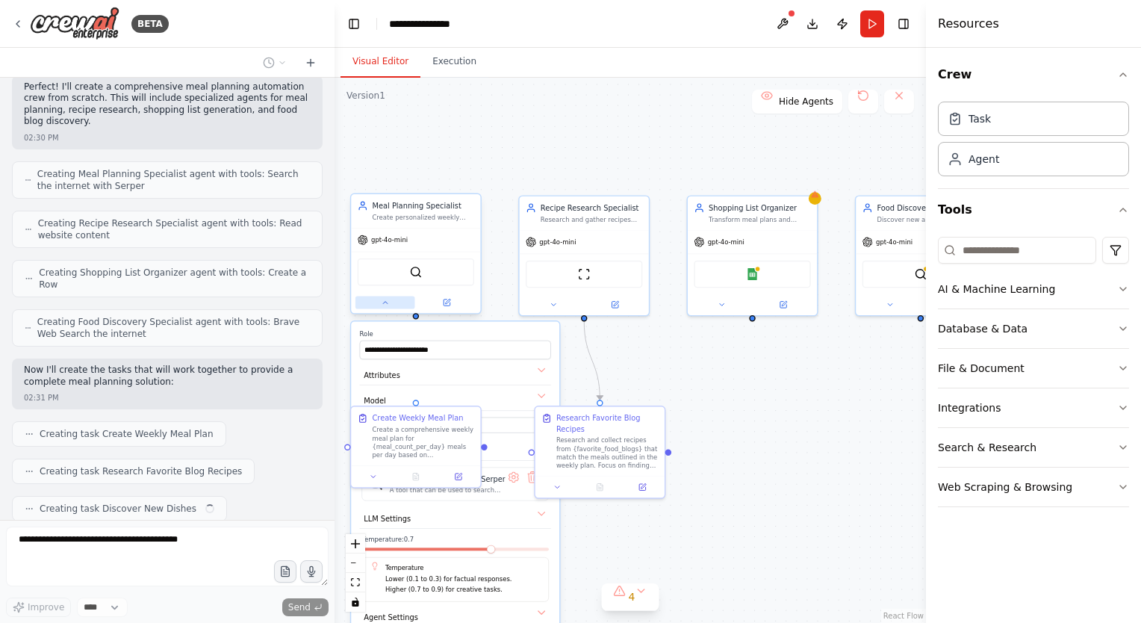
click at [384, 302] on icon at bounding box center [385, 303] width 4 height 2
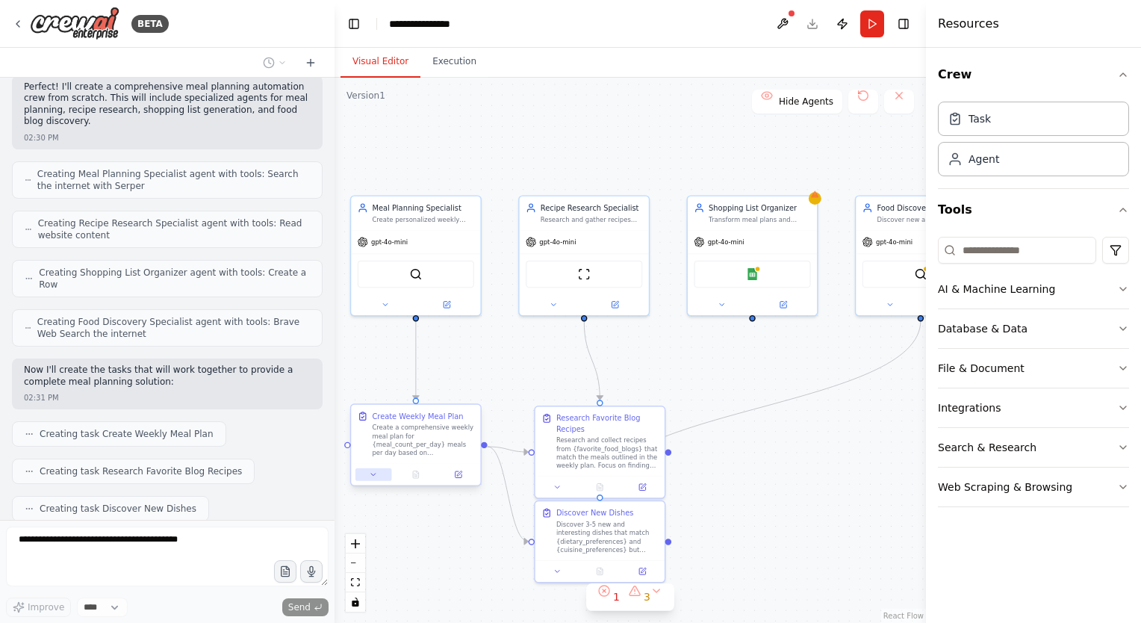
click at [372, 479] on button at bounding box center [373, 474] width 36 height 13
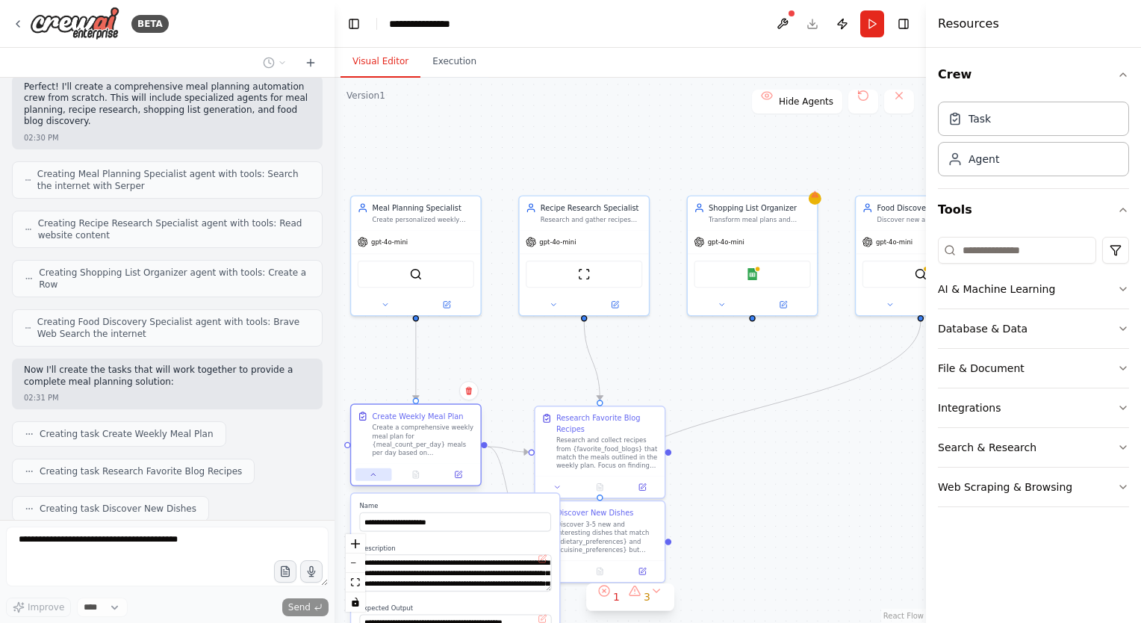
scroll to position [552, 0]
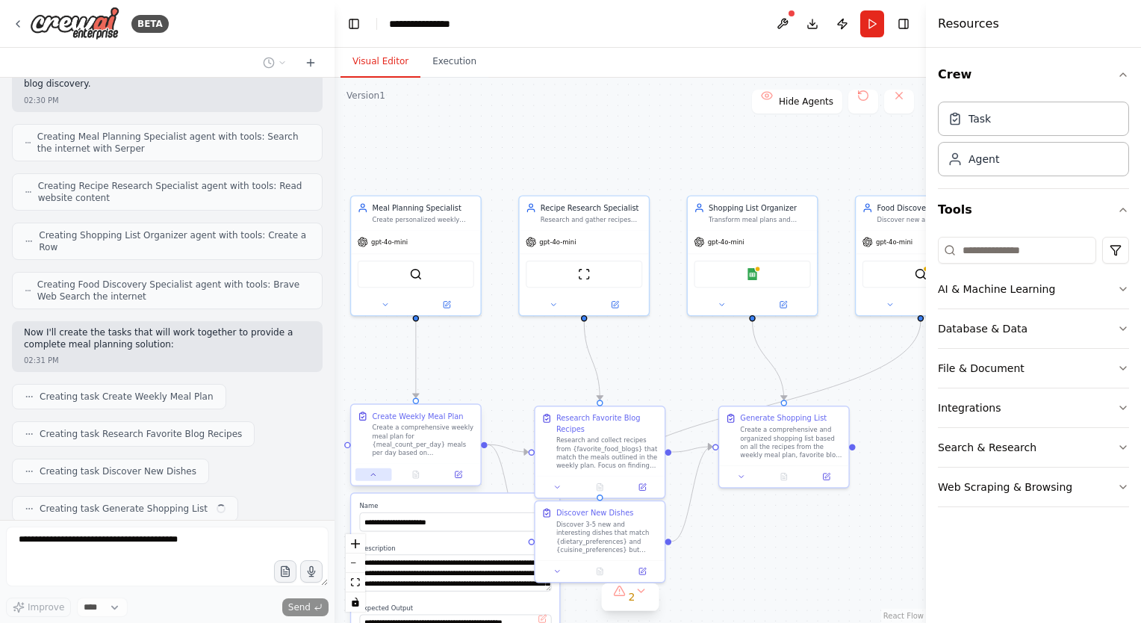
click at [372, 479] on button at bounding box center [373, 474] width 36 height 13
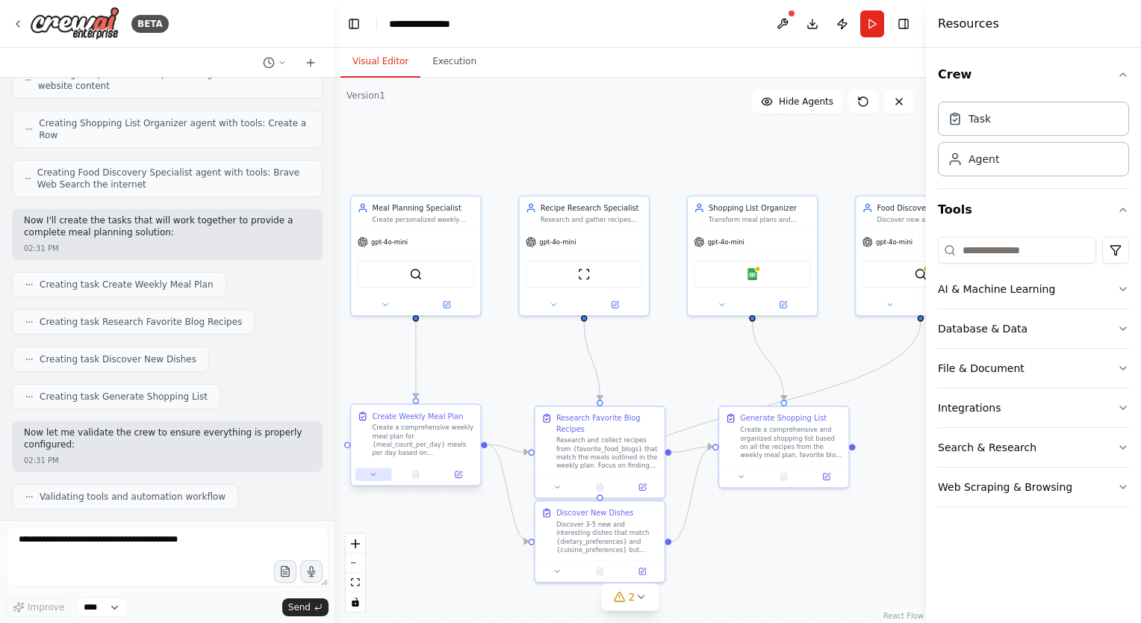
scroll to position [740, 0]
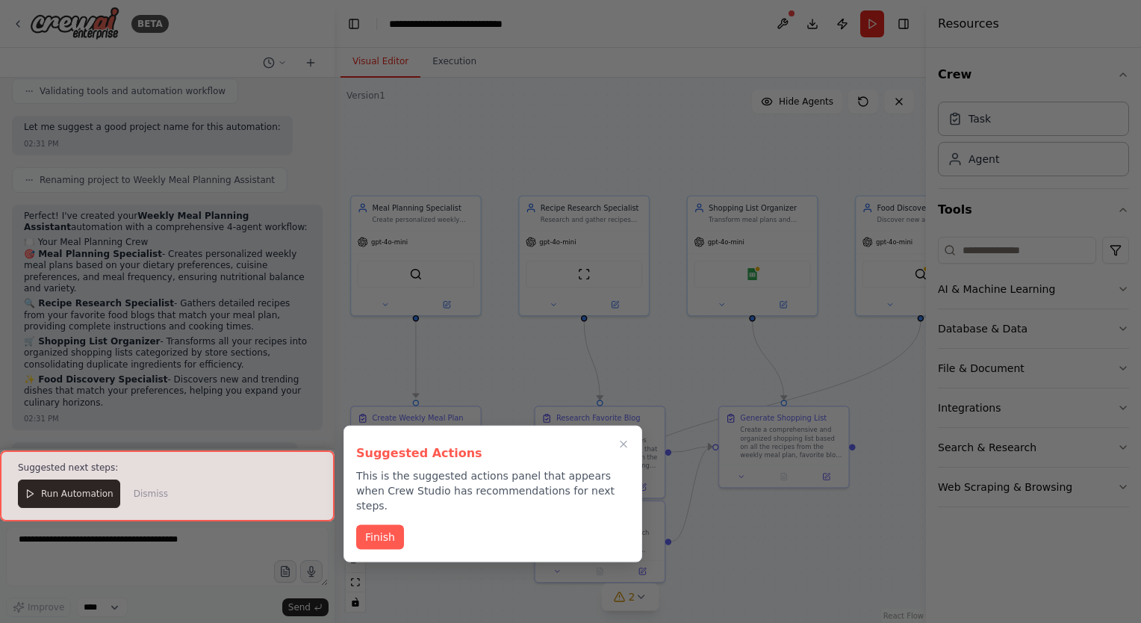
click at [626, 449] on h3 "Suggested Actions" at bounding box center [492, 453] width 273 height 18
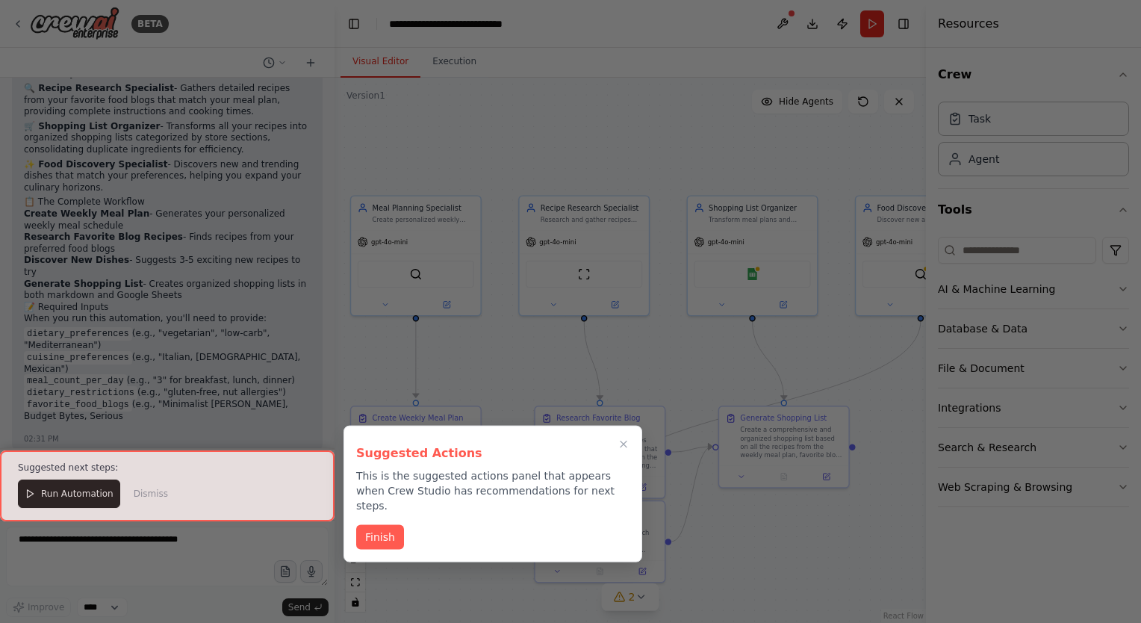
click at [624, 445] on h3 "Suggested Actions" at bounding box center [492, 453] width 273 height 18
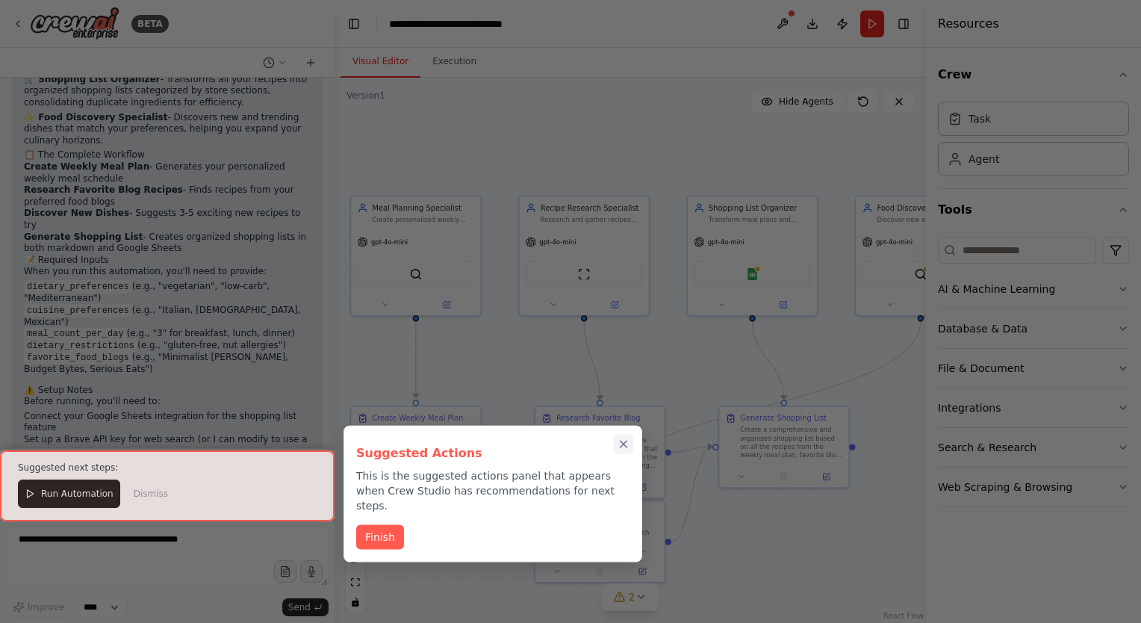
scroll to position [1342, 0]
click at [623, 443] on icon "Close walkthrough" at bounding box center [623, 443] width 7 height 7
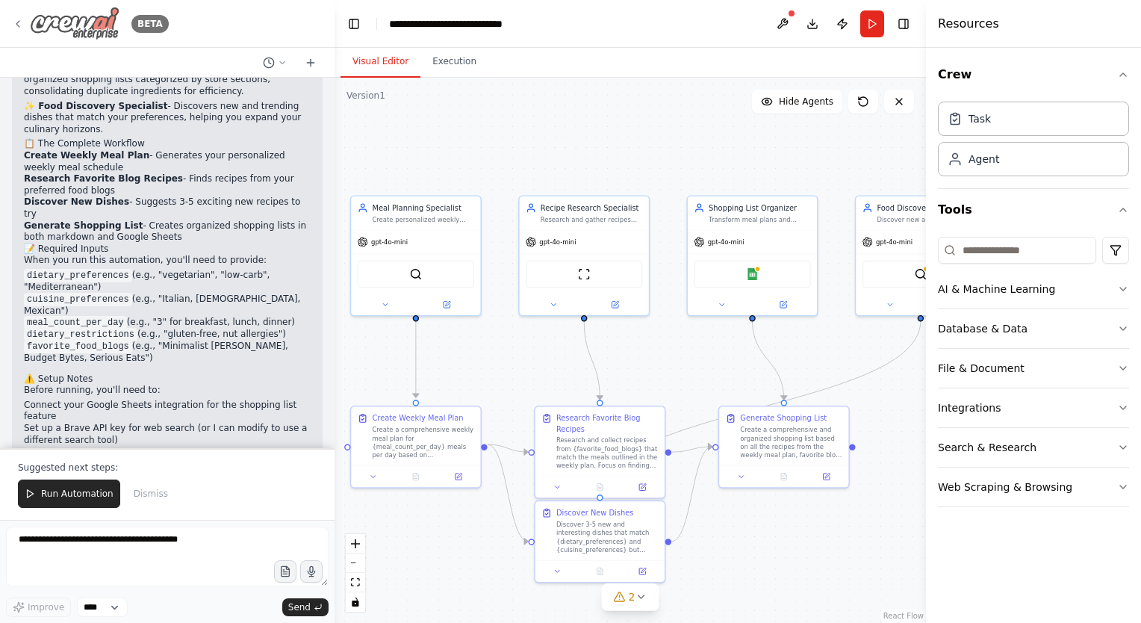
click at [21, 25] on icon at bounding box center [18, 24] width 12 height 12
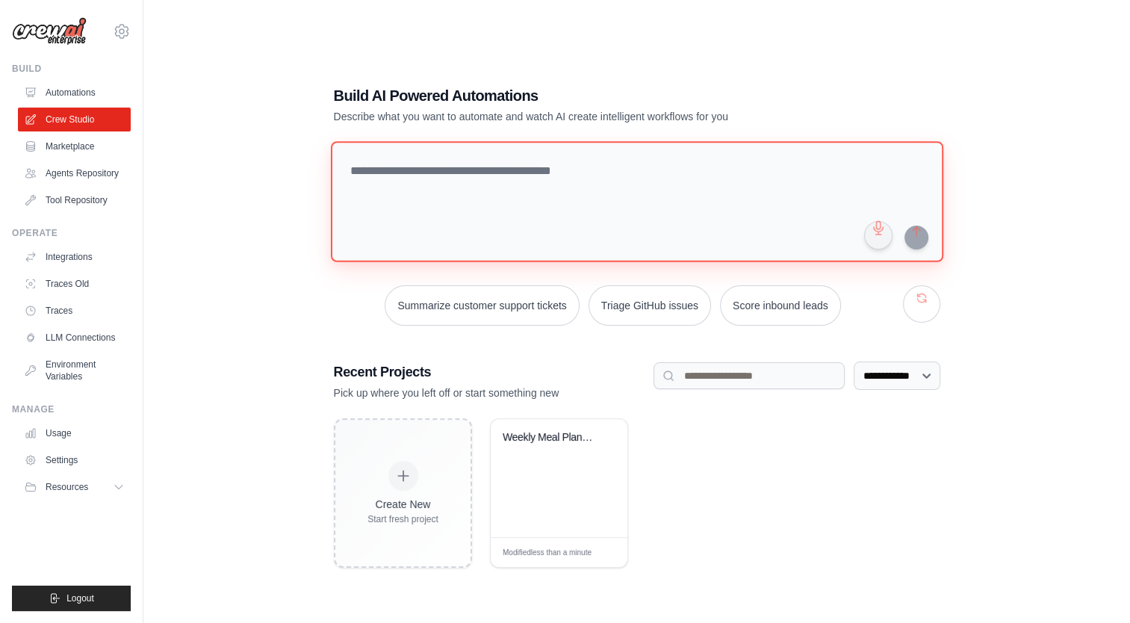
click at [642, 175] on textarea at bounding box center [636, 201] width 612 height 121
paste textarea "**********"
type textarea "**********"
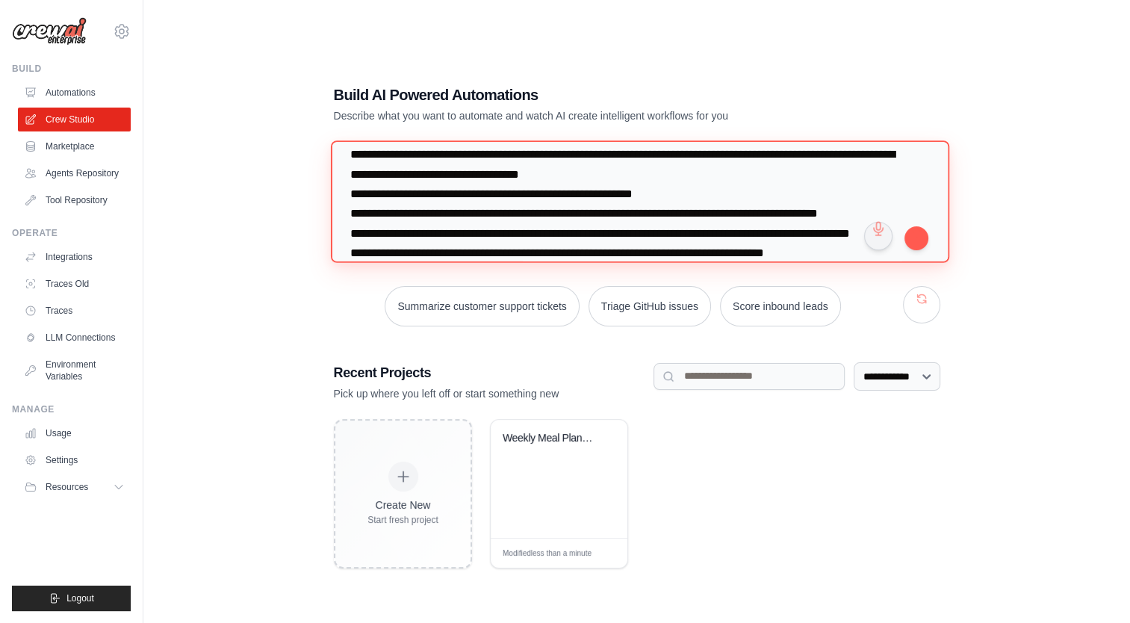
scroll to position [91, 0]
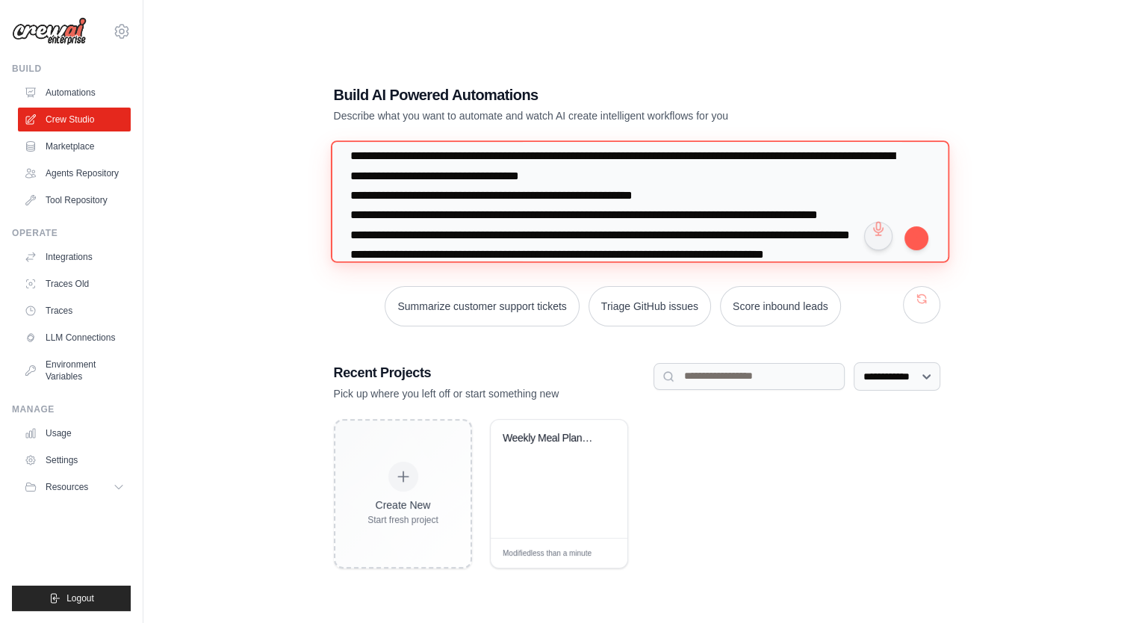
click at [642, 175] on textarea at bounding box center [639, 201] width 618 height 122
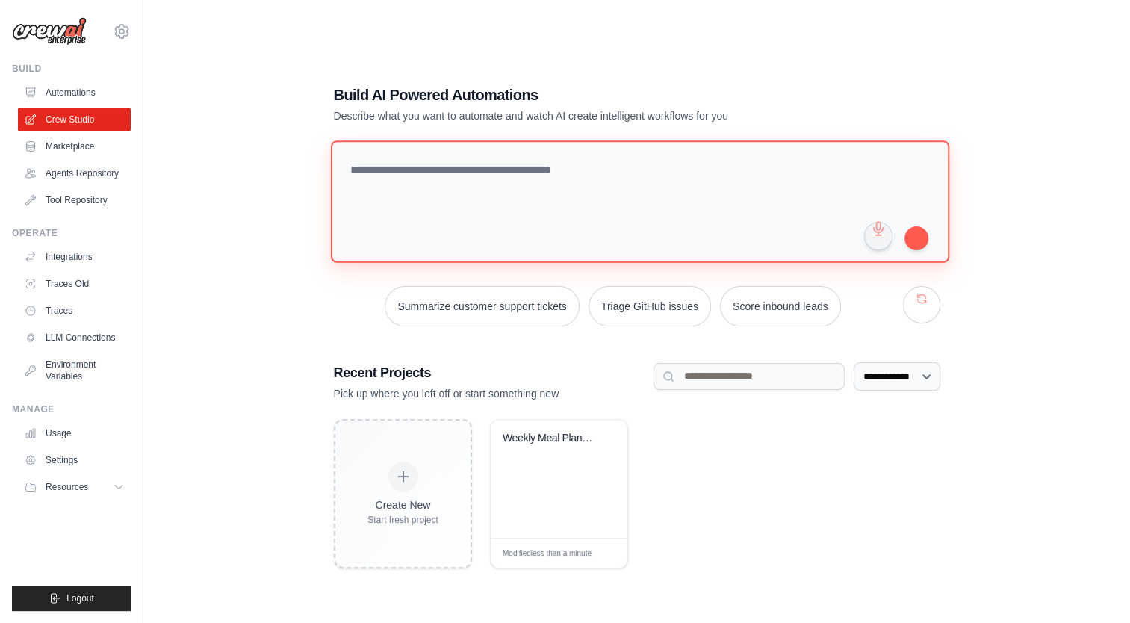
scroll to position [0, 0]
paste textarea "**********"
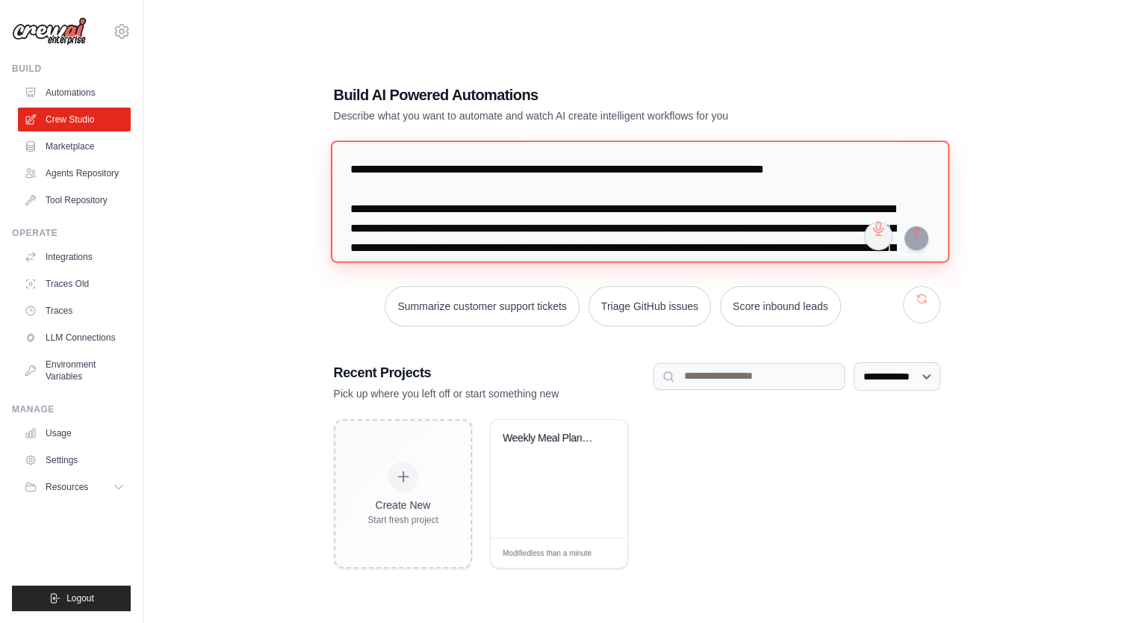
scroll to position [2887, 0]
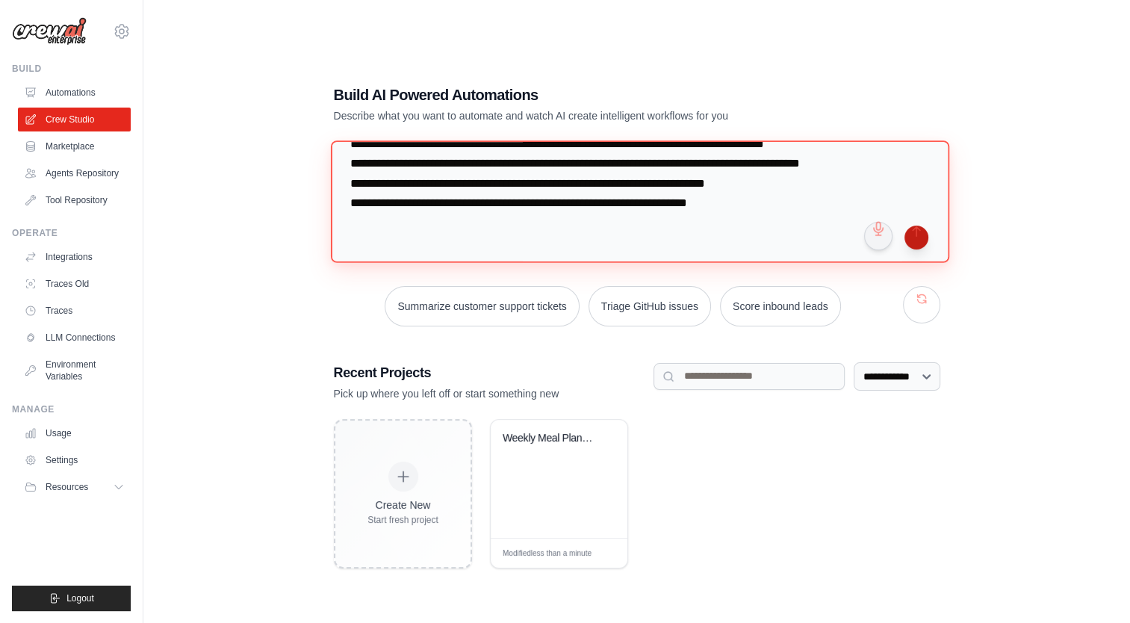
type textarea "**********"
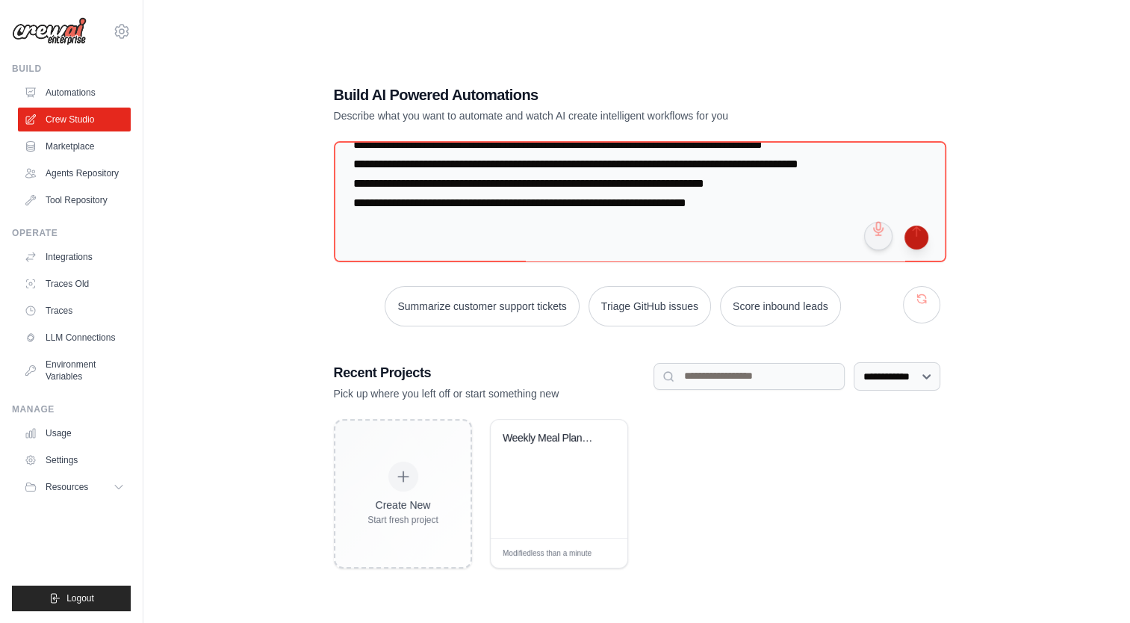
click at [916, 238] on button "submit" at bounding box center [916, 237] width 24 height 24
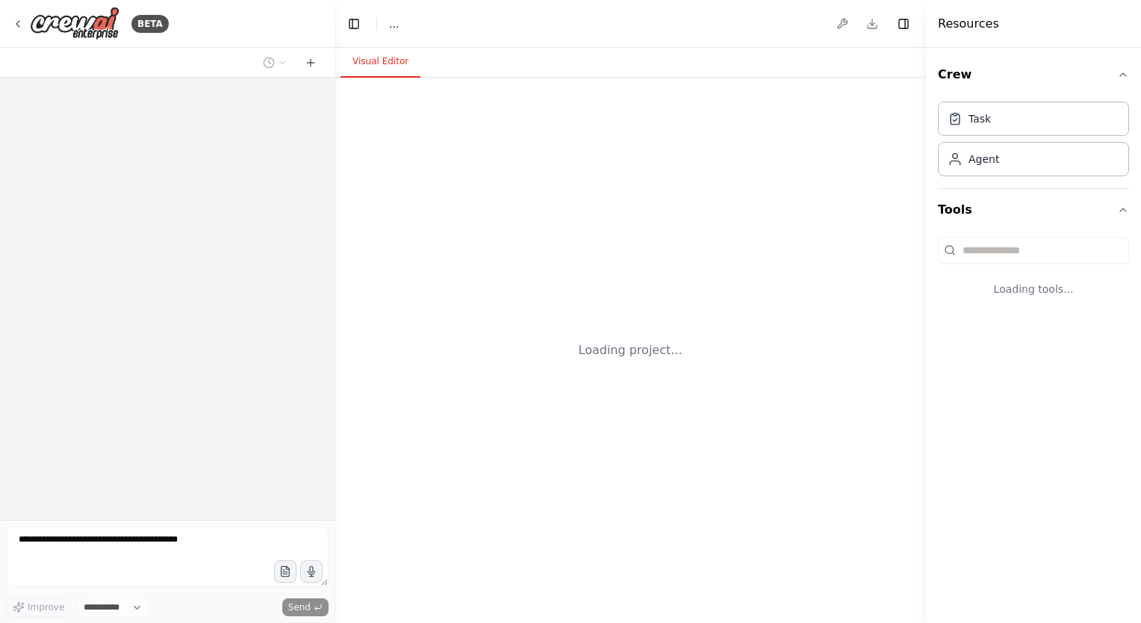
select select "****"
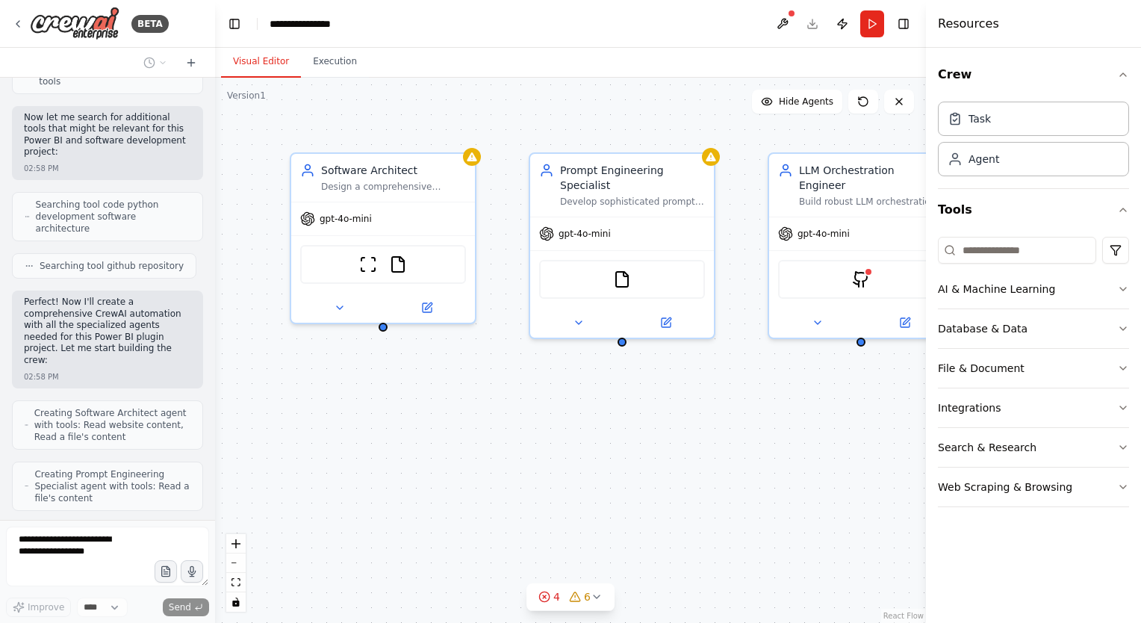
scroll to position [3678, 0]
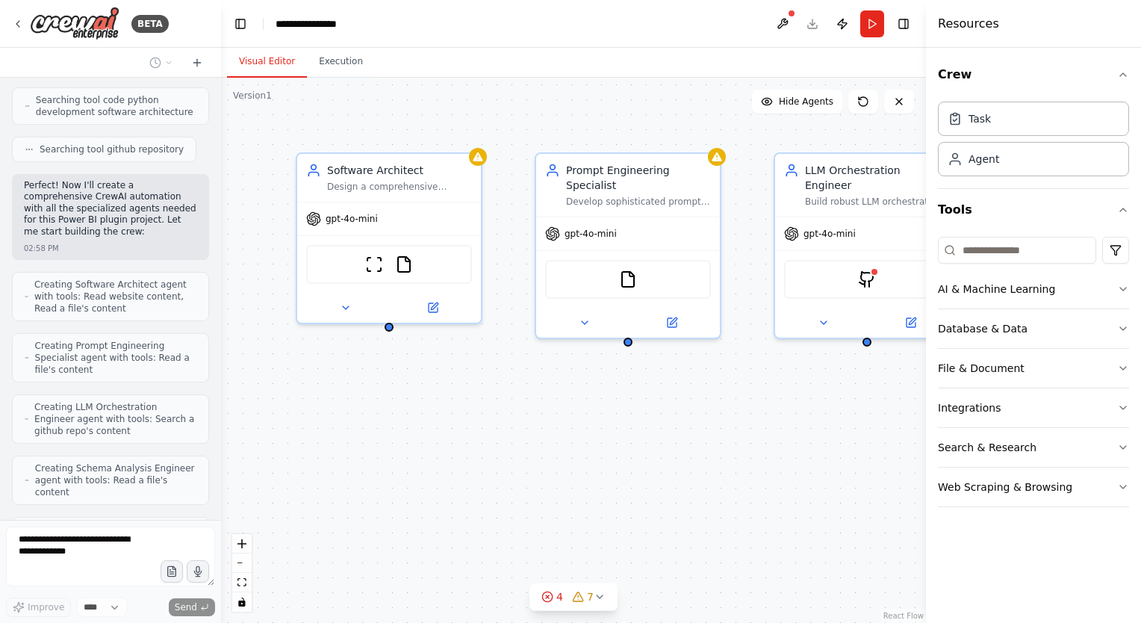
drag, startPoint x: 331, startPoint y: 311, endPoint x: 221, endPoint y: 299, distance: 111.2
click at [221, 299] on div "BETA CrewAI task: Build a Power BI OPENAI LLM plugin to auto-generate KPIs, DAX…" at bounding box center [570, 311] width 1141 height 623
click at [355, 303] on button at bounding box center [345, 305] width 84 height 18
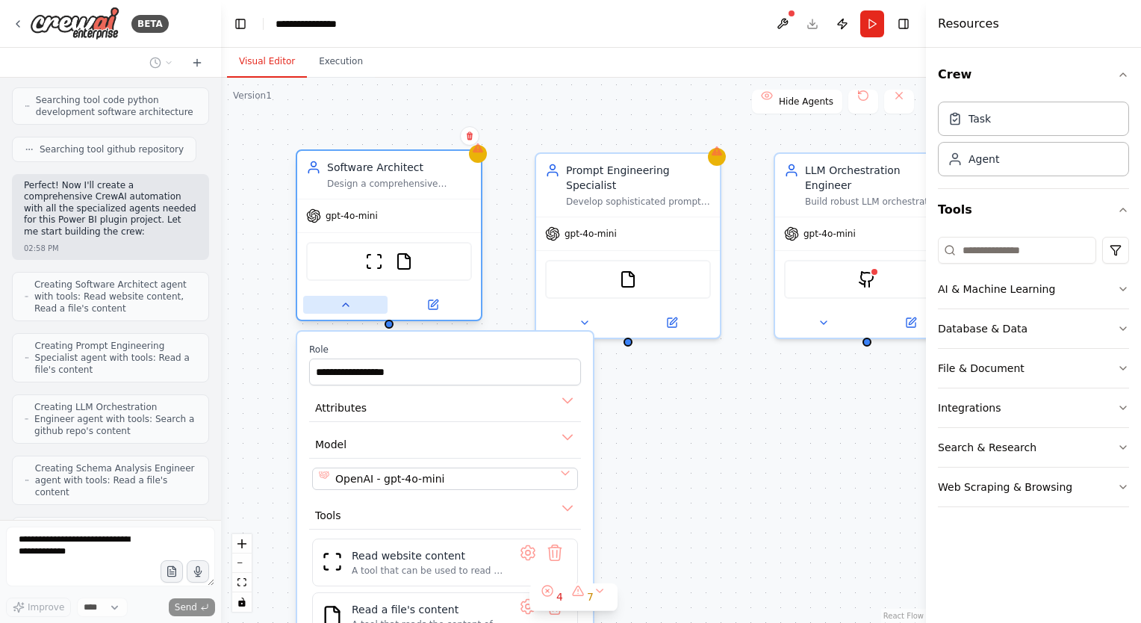
click at [355, 303] on button at bounding box center [345, 305] width 84 height 18
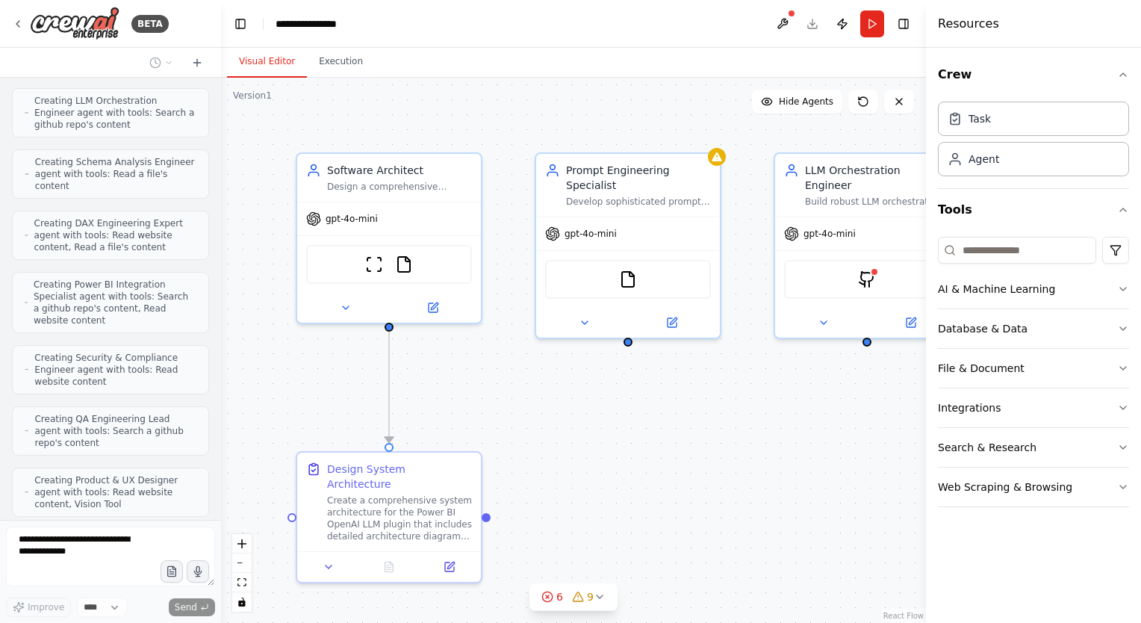
scroll to position [4034, 0]
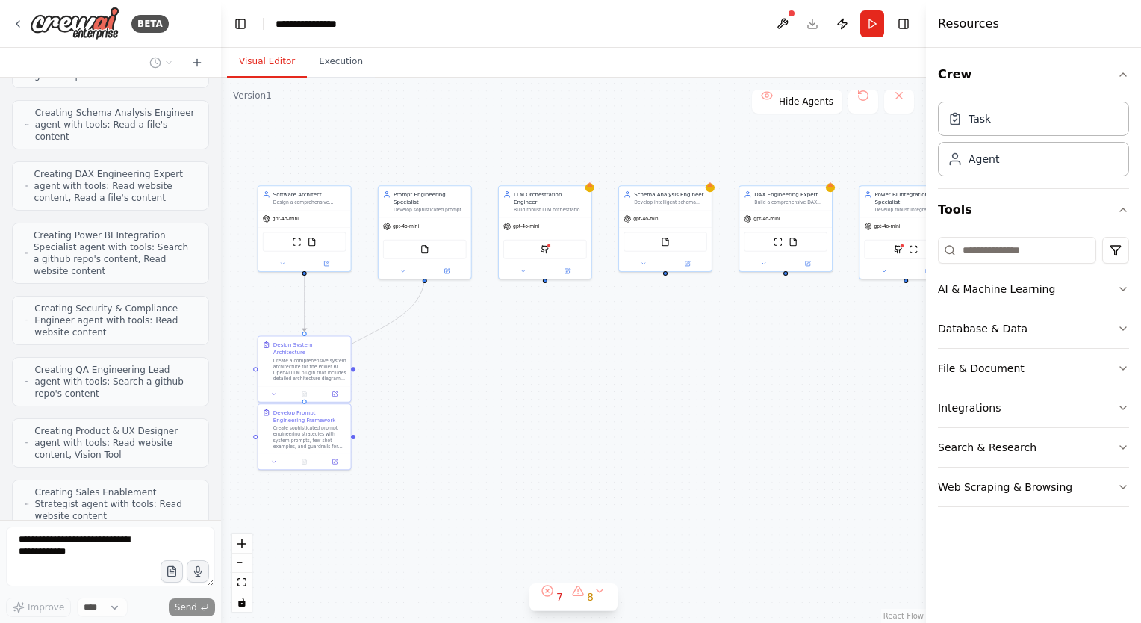
drag, startPoint x: 674, startPoint y: 487, endPoint x: 504, endPoint y: 384, distance: 199.3
click at [504, 384] on div ".deletable-edge-delete-btn { width: 20px; height: 20px; border: 0px solid #ffff…" at bounding box center [573, 350] width 705 height 545
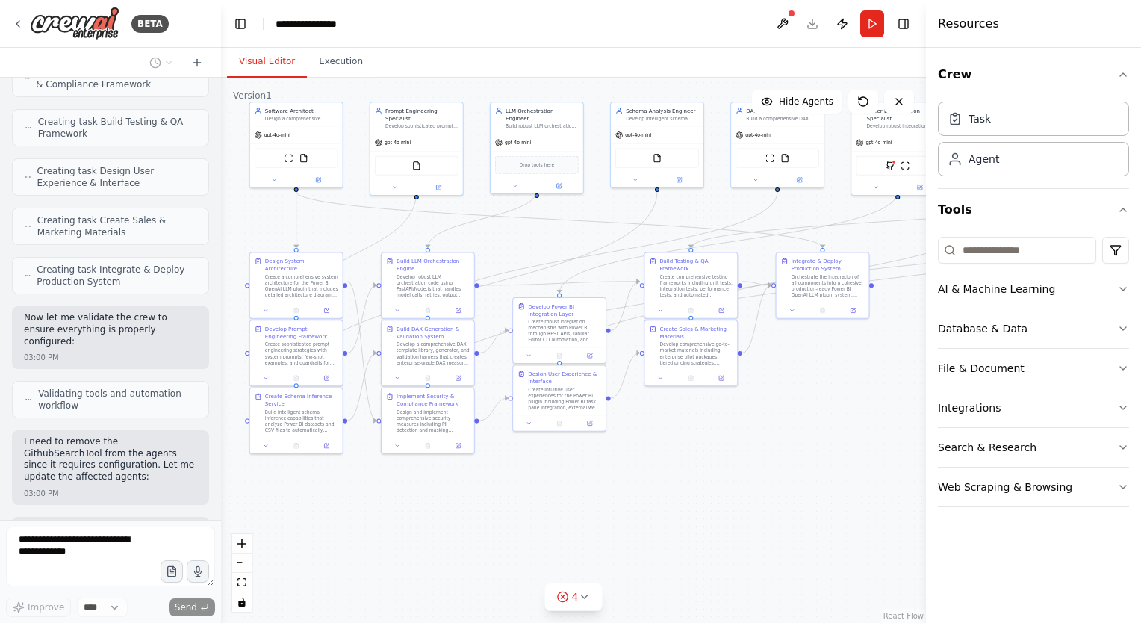
scroll to position [4933, 0]
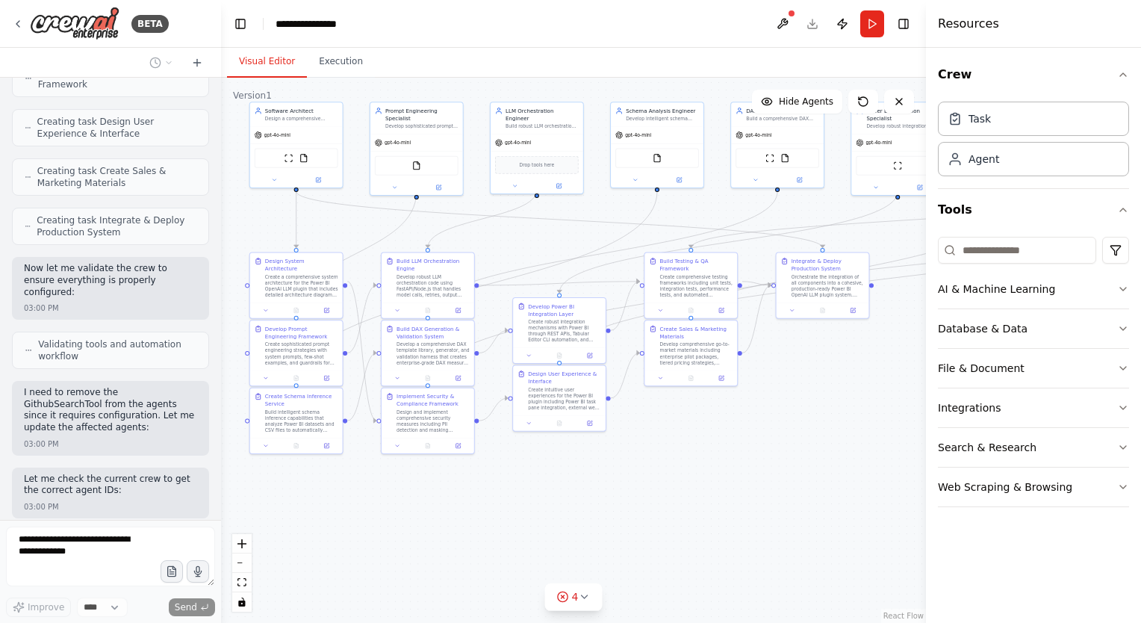
drag, startPoint x: 713, startPoint y: 522, endPoint x: 705, endPoint y: 438, distance: 84.0
click at [705, 438] on div ".deletable-edge-delete-btn { width: 20px; height: 20px; border: 0px solid #ffff…" at bounding box center [573, 350] width 705 height 545
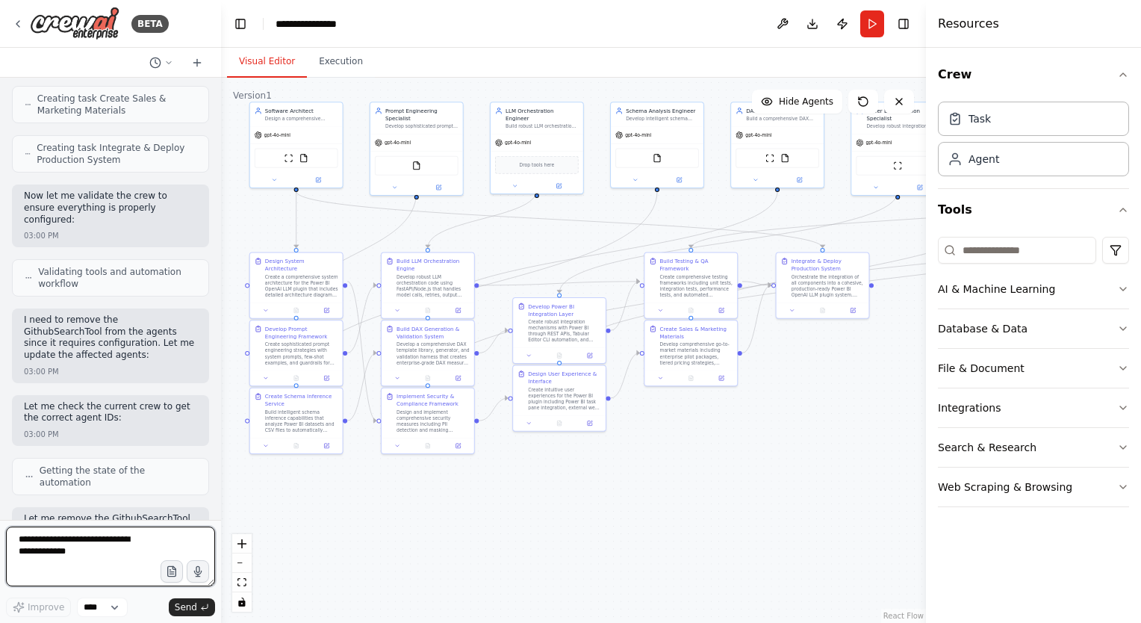
scroll to position [4994, 0]
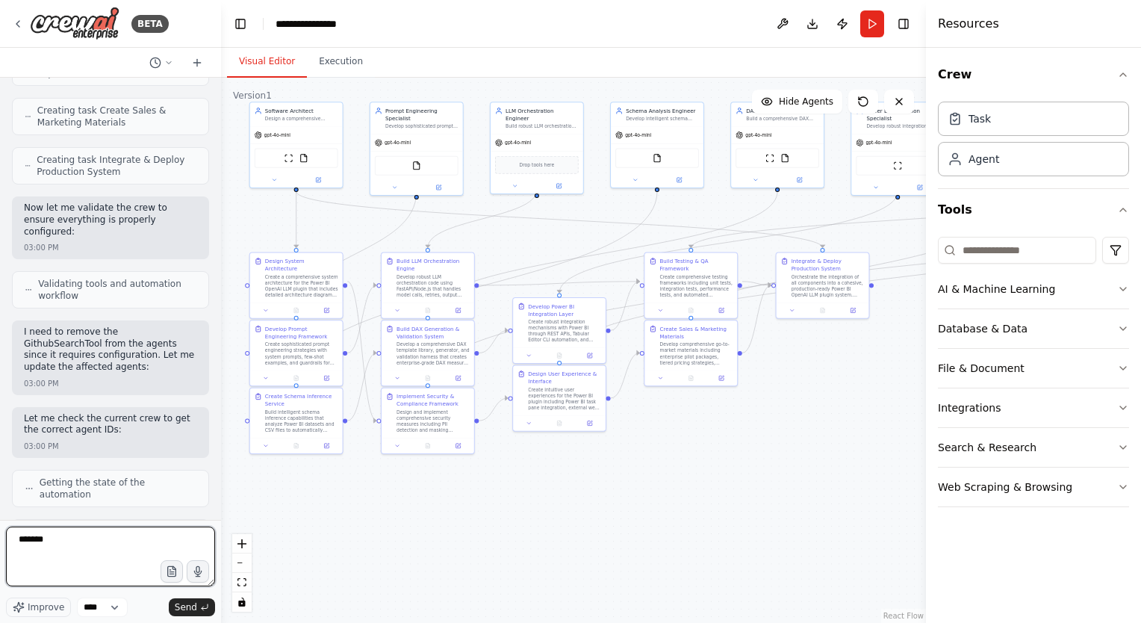
type textarea "********"
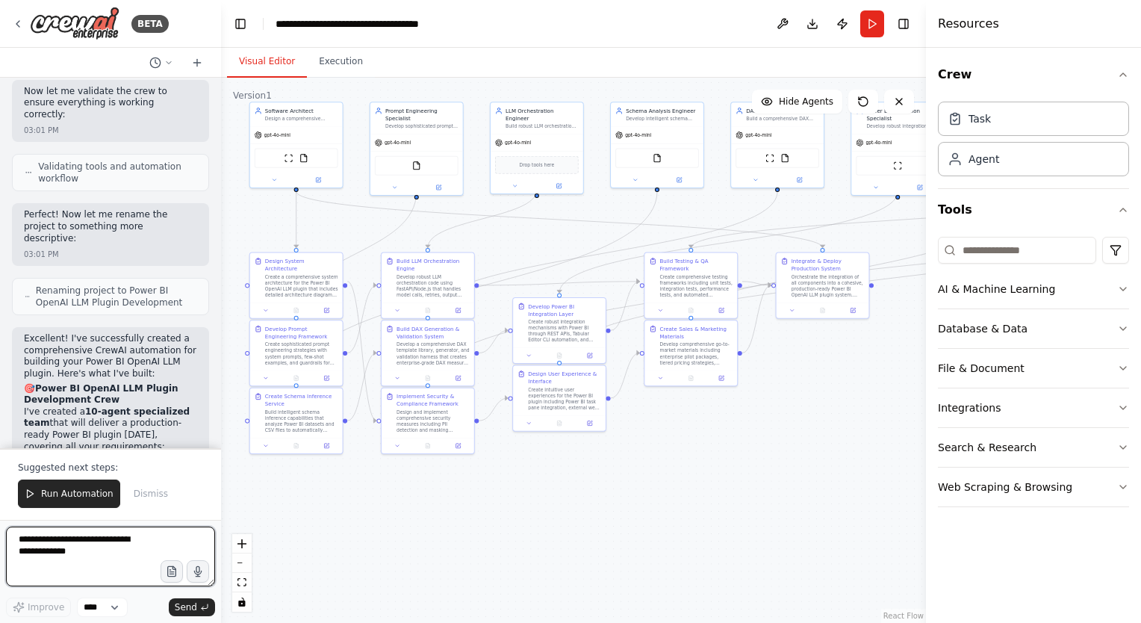
scroll to position [5847, 0]
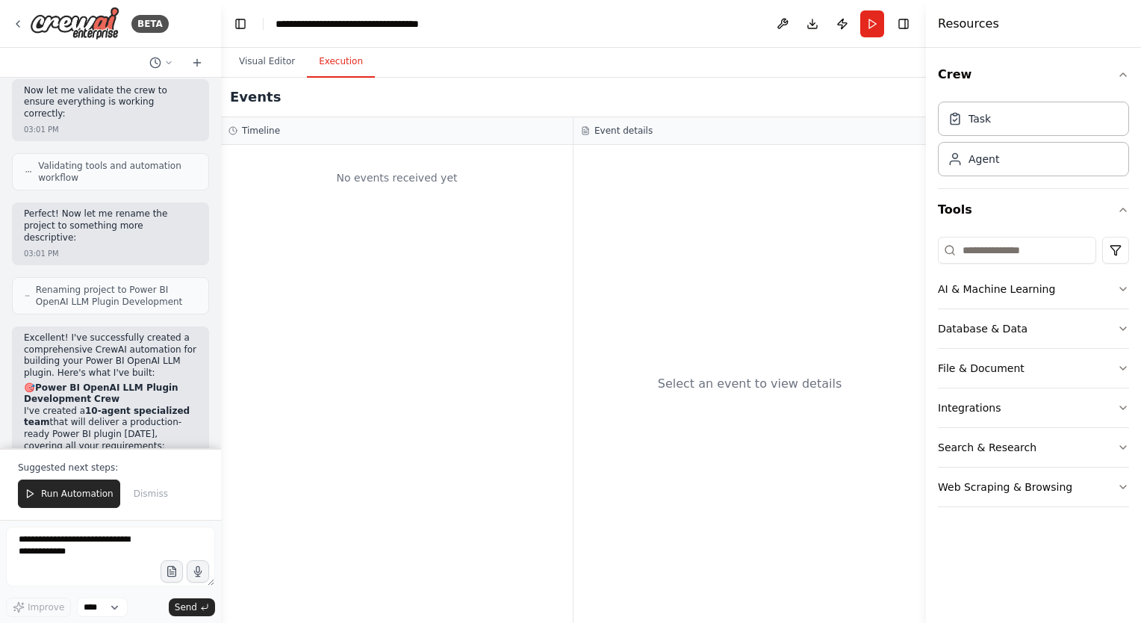
click at [340, 64] on button "Execution" at bounding box center [341, 61] width 68 height 31
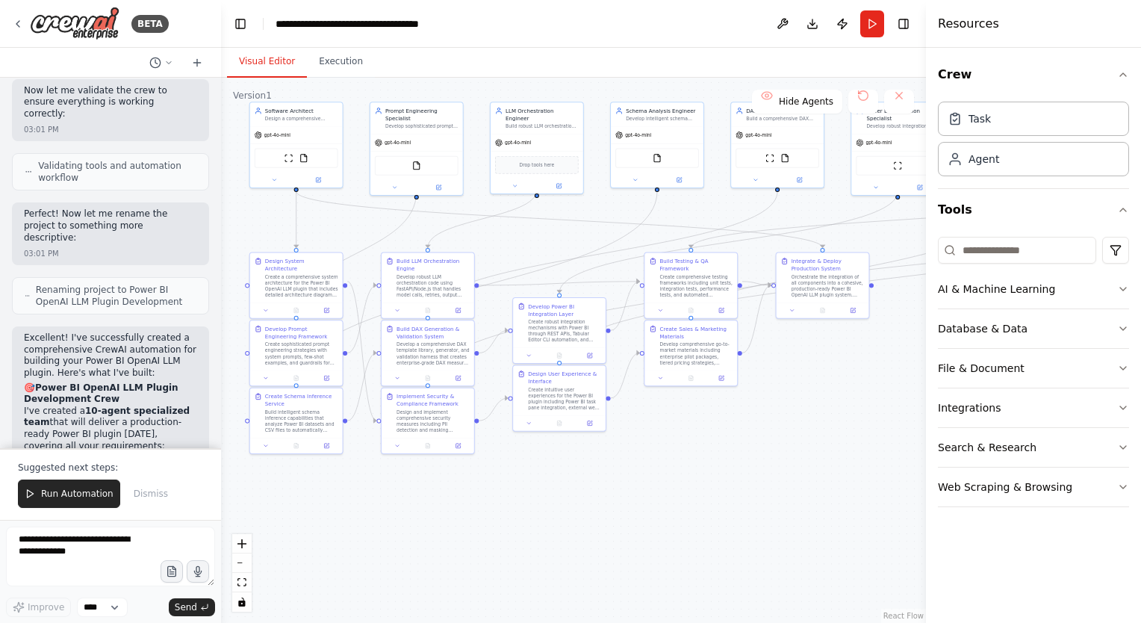
click at [262, 66] on button "Visual Editor" at bounding box center [267, 61] width 80 height 31
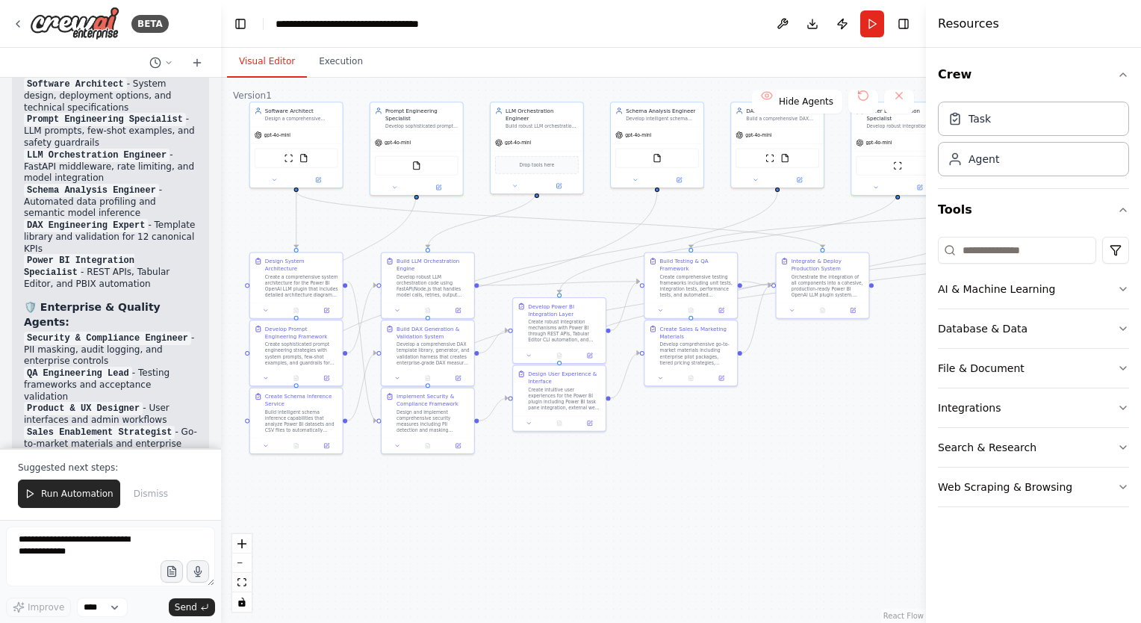
scroll to position [6263, 0]
click at [68, 491] on span "Run Automation" at bounding box center [77, 493] width 72 height 12
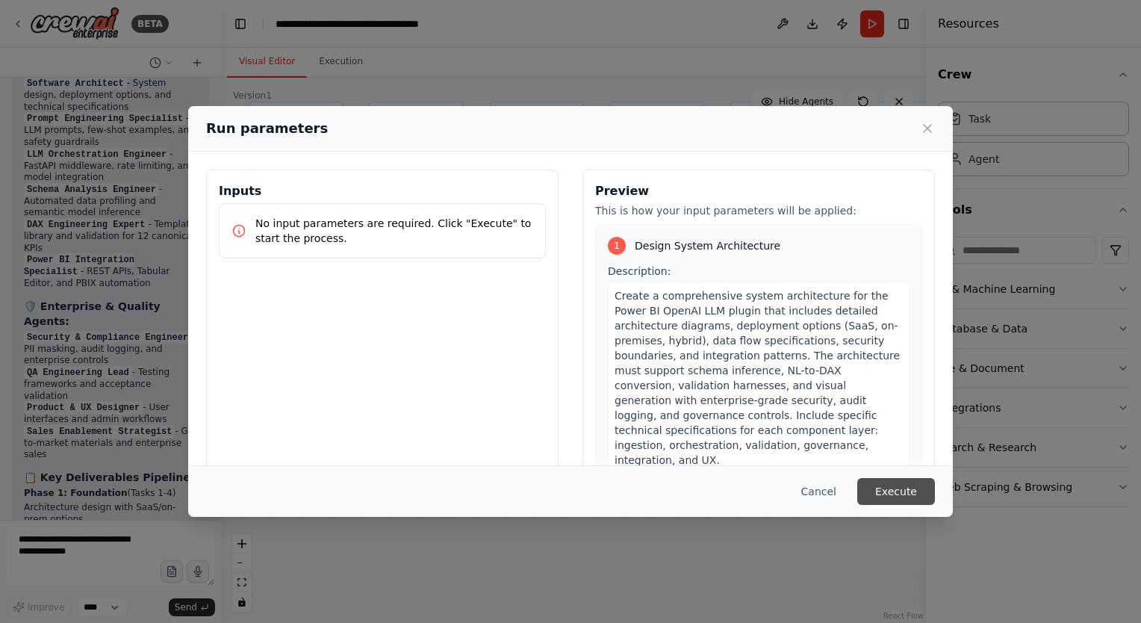
click at [902, 497] on button "Execute" at bounding box center [896, 491] width 78 height 27
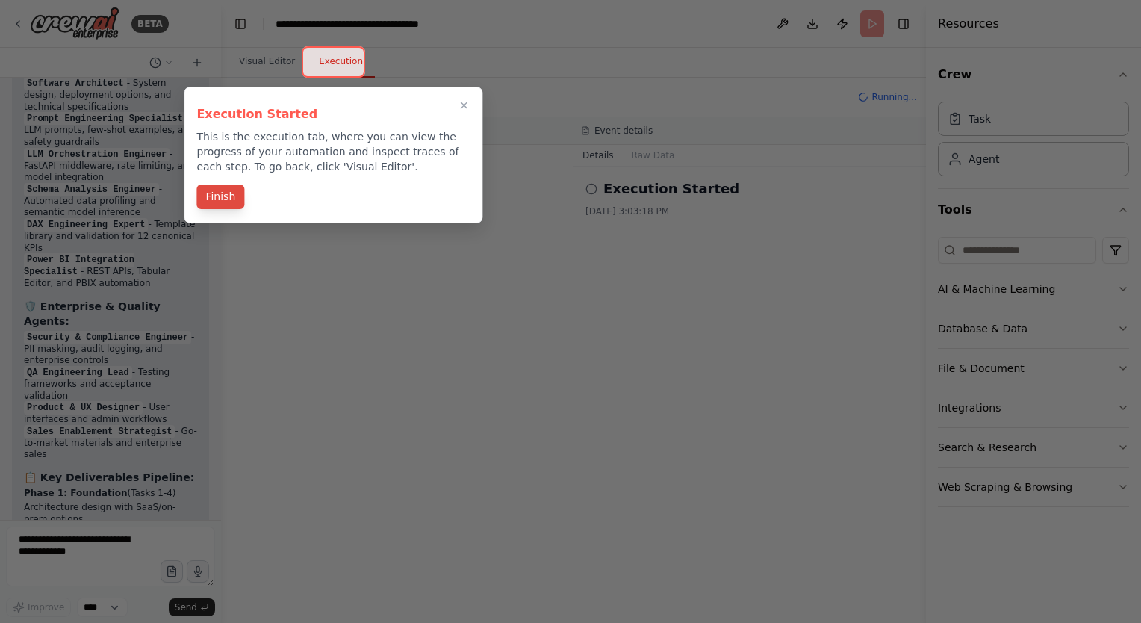
click at [231, 190] on button "Finish" at bounding box center [220, 196] width 48 height 25
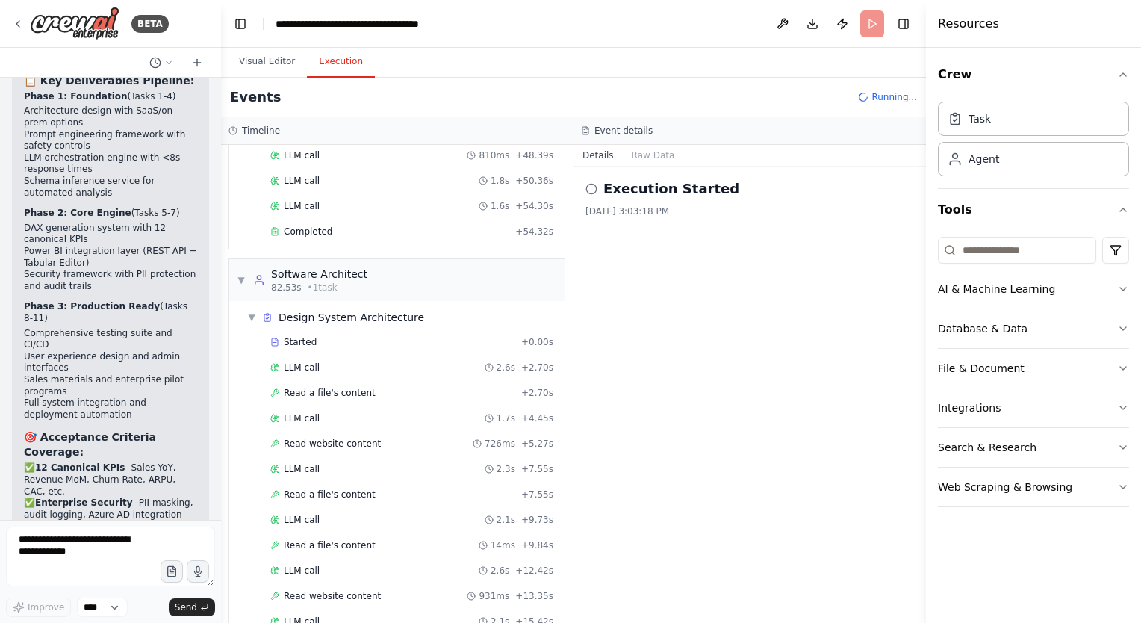
scroll to position [1195, 0]
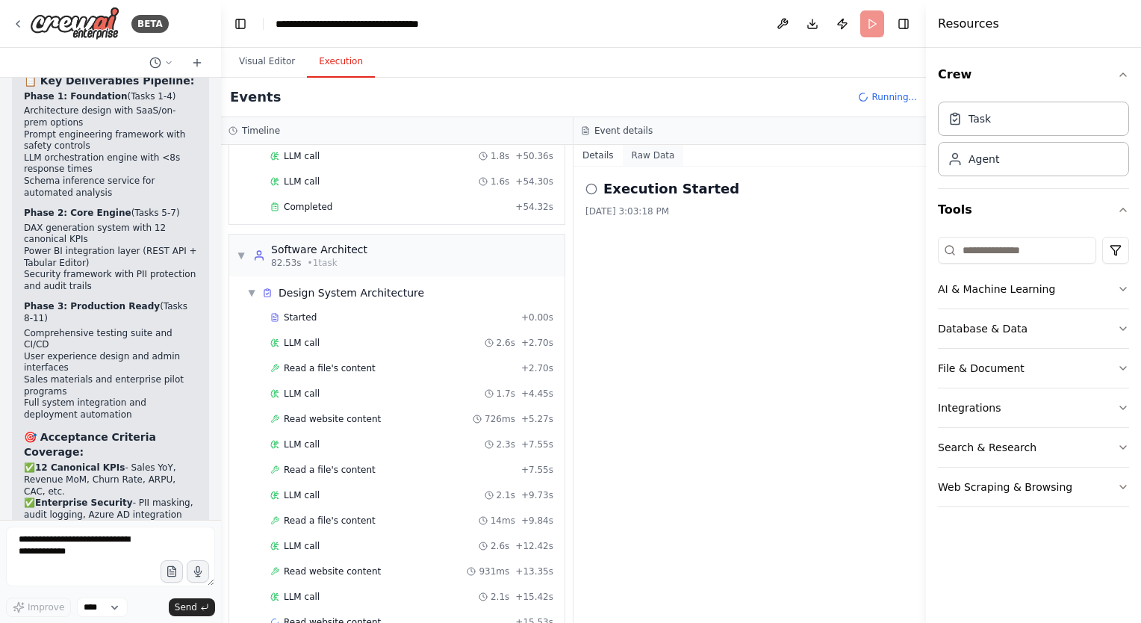
click at [655, 154] on button "Raw Data" at bounding box center [653, 155] width 61 height 21
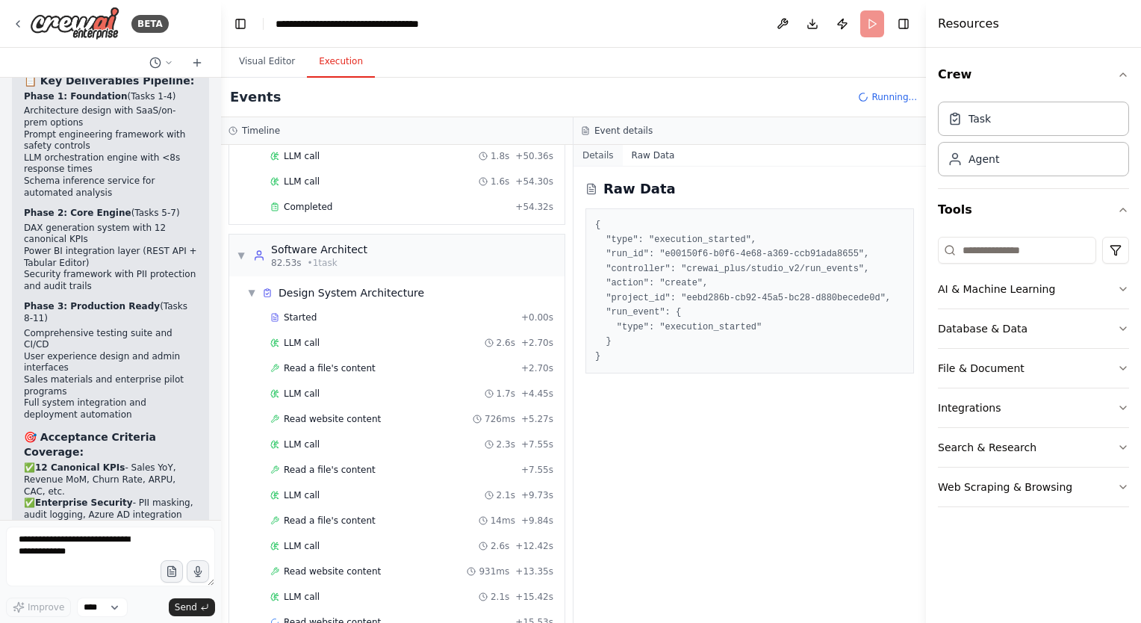
scroll to position [1221, 0]
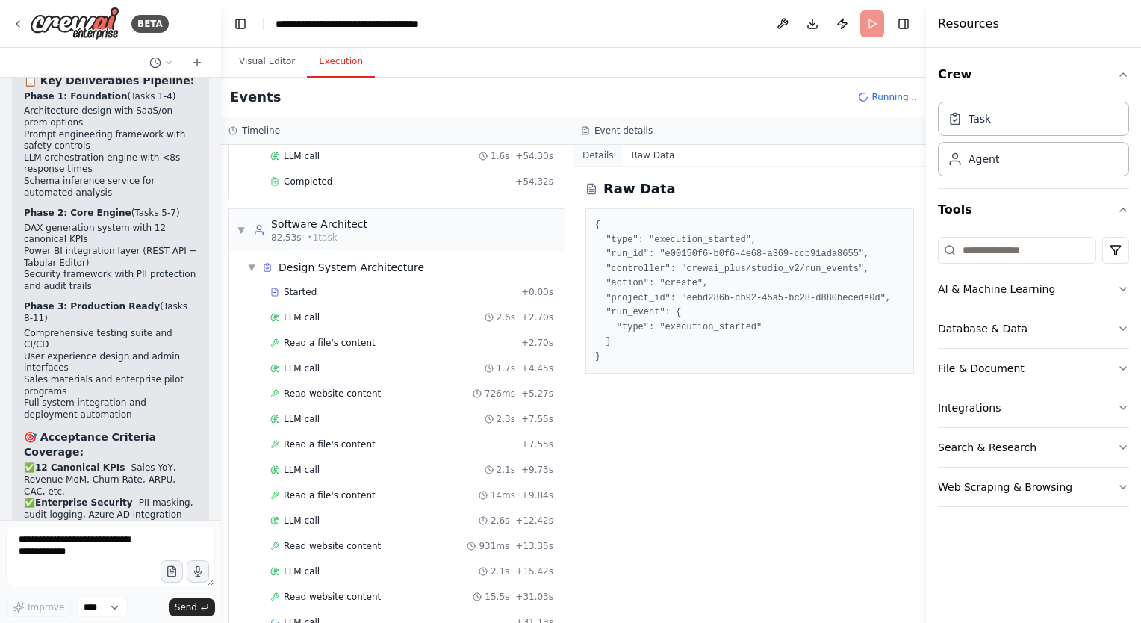
click at [600, 154] on button "Details" at bounding box center [597, 155] width 49 height 21
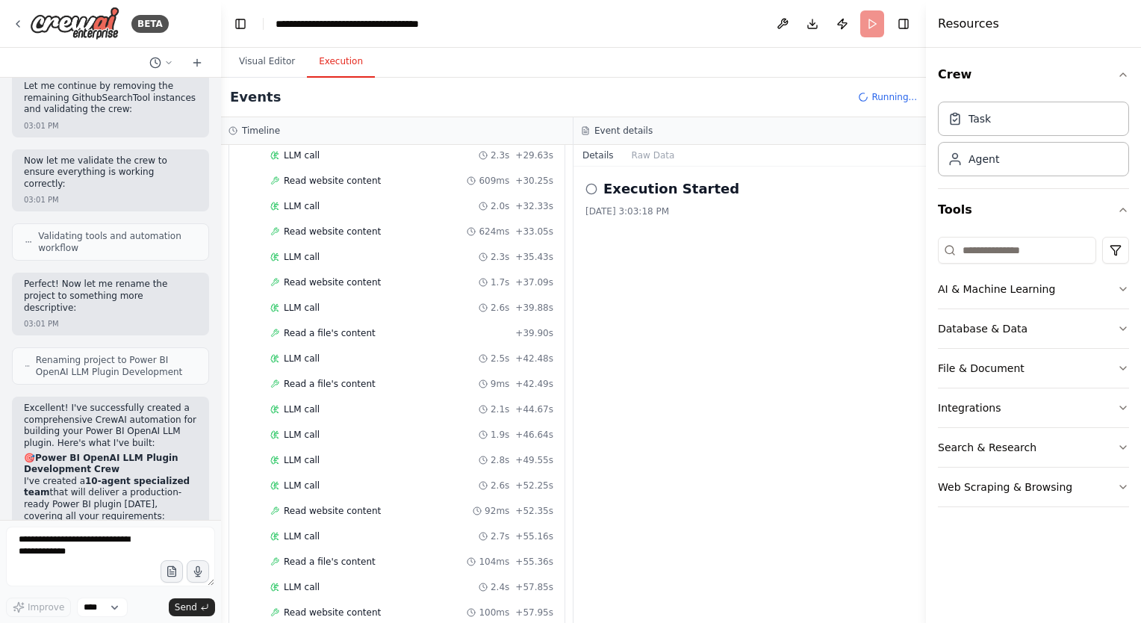
scroll to position [0, 0]
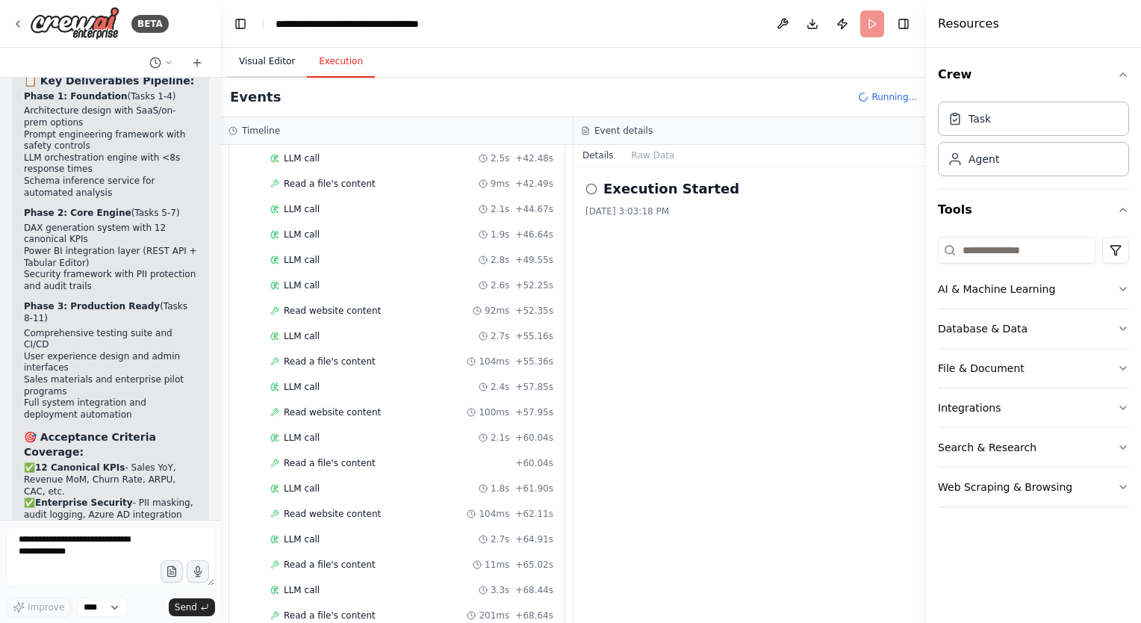
click at [258, 61] on button "Visual Editor" at bounding box center [267, 61] width 80 height 31
click at [331, 70] on button "Execution" at bounding box center [341, 61] width 68 height 31
click at [643, 157] on button "Raw Data" at bounding box center [653, 155] width 61 height 21
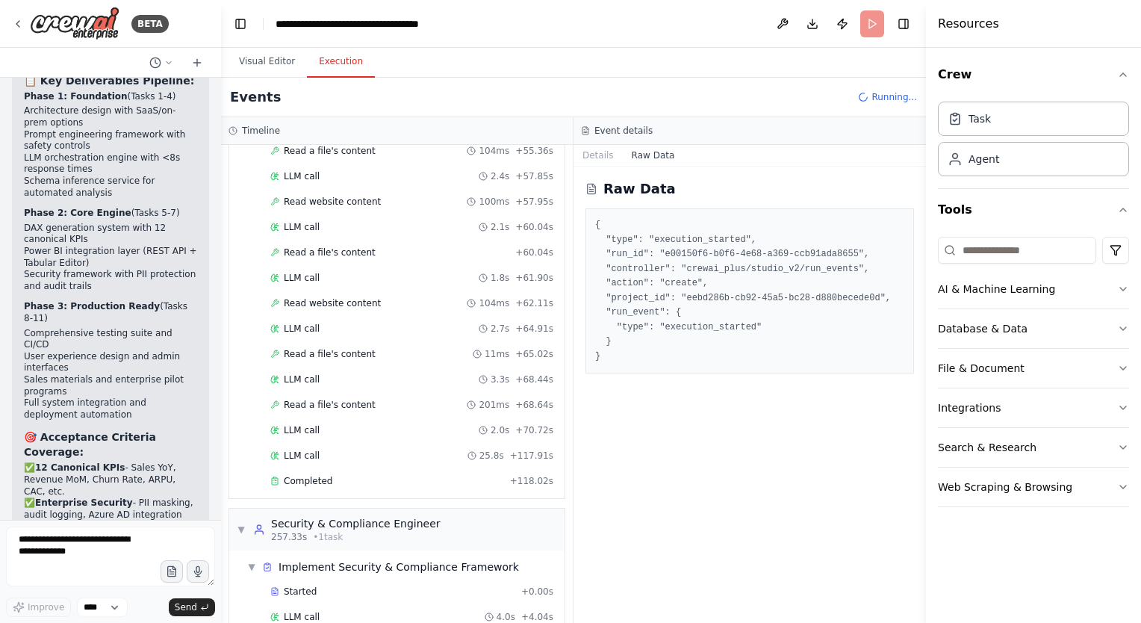
scroll to position [3121, 0]
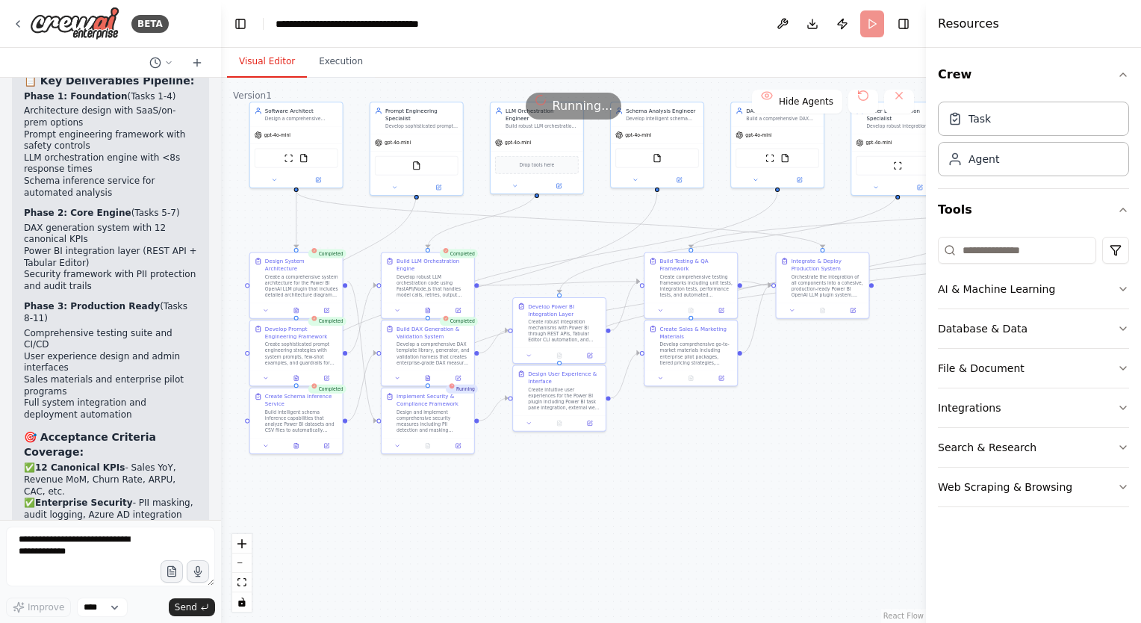
click at [272, 66] on button "Visual Editor" at bounding box center [267, 61] width 80 height 31
drag, startPoint x: 627, startPoint y: 500, endPoint x: 537, endPoint y: 502, distance: 90.4
click at [555, 502] on div ".deletable-edge-delete-btn { width: 20px; height: 20px; border: 0px solid #ffff…" at bounding box center [573, 350] width 705 height 545
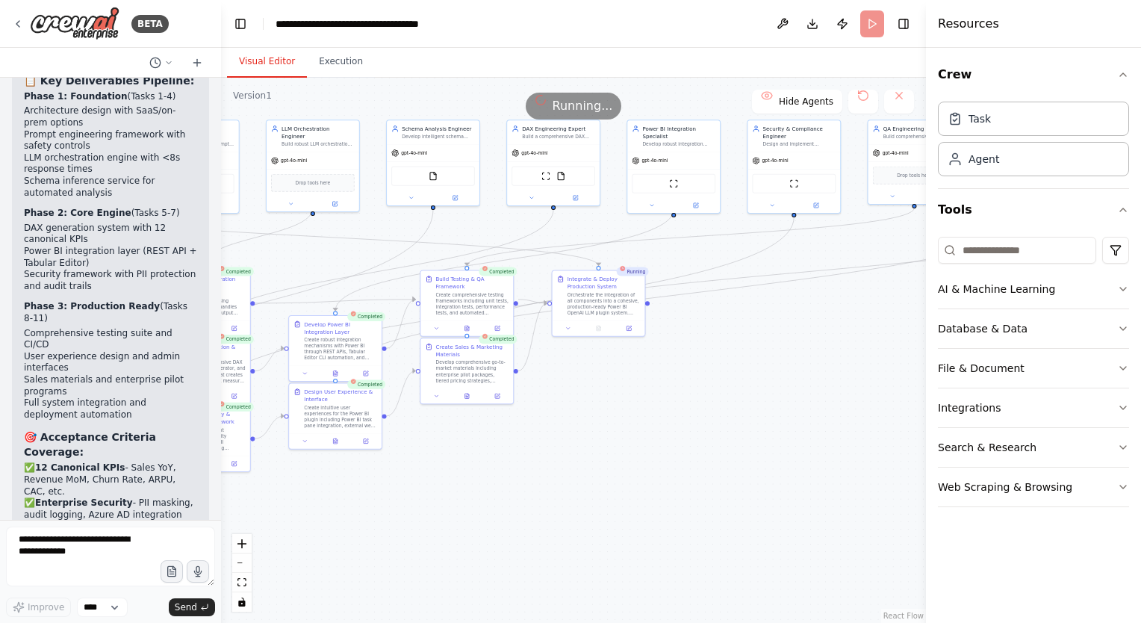
drag, startPoint x: 598, startPoint y: 533, endPoint x: 445, endPoint y: 548, distance: 153.8
click at [445, 548] on div ".deletable-edge-delete-btn { width: 20px; height: 20px; border: 0px solid #ffff…" at bounding box center [573, 350] width 705 height 545
click at [331, 58] on button "Execution" at bounding box center [341, 61] width 68 height 31
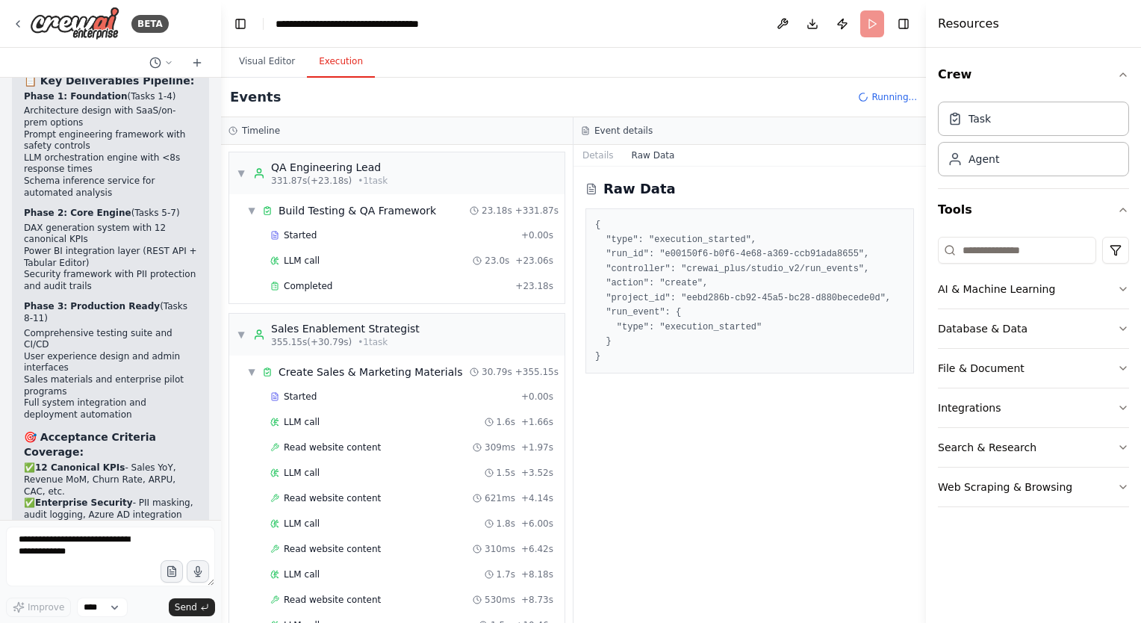
scroll to position [5182, 0]
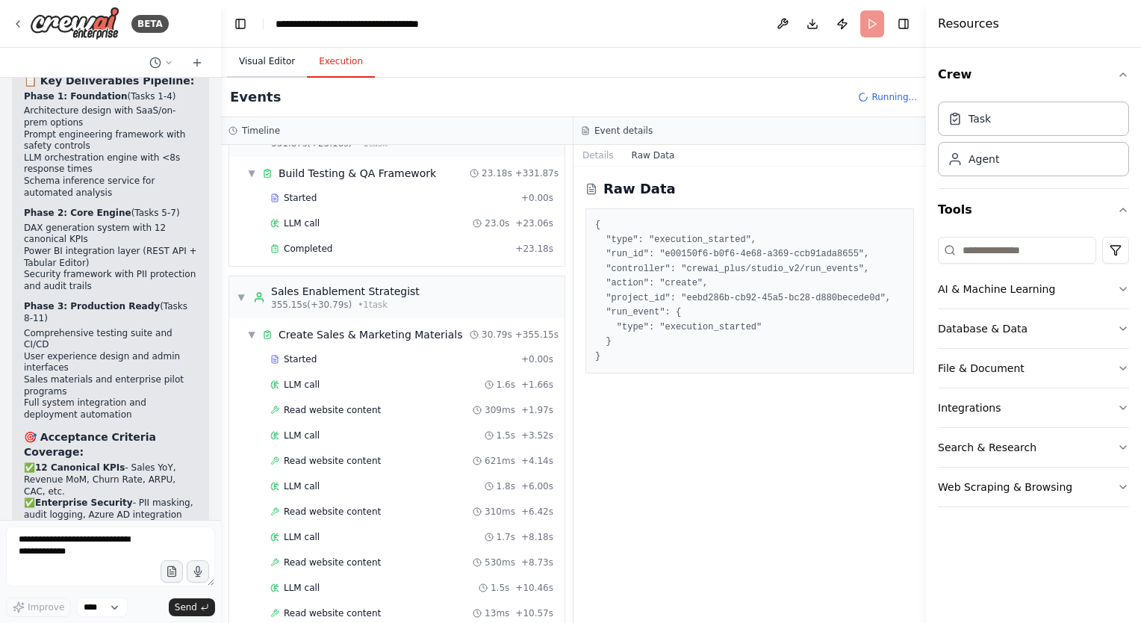
click at [275, 67] on button "Visual Editor" at bounding box center [267, 61] width 80 height 31
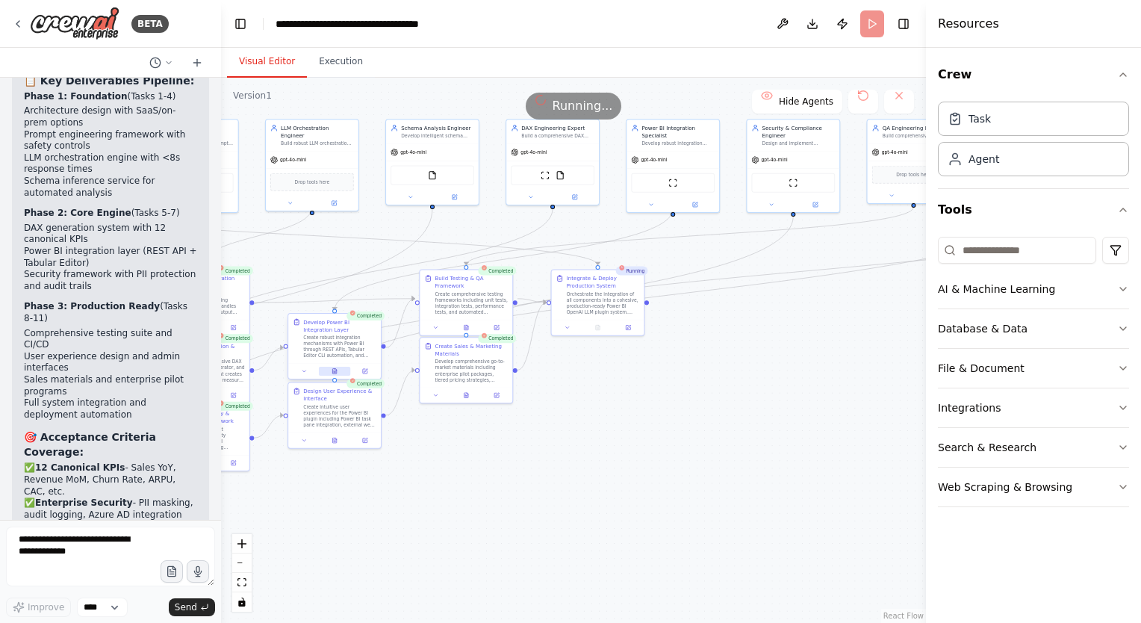
click at [334, 371] on icon at bounding box center [335, 371] width 2 height 0
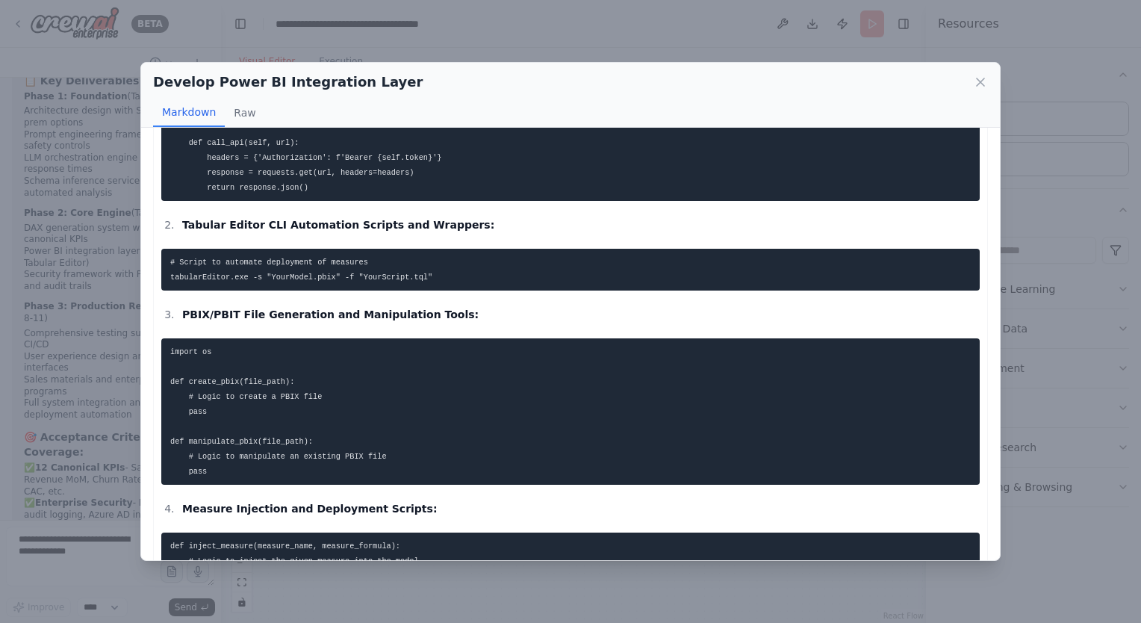
scroll to position [0, 0]
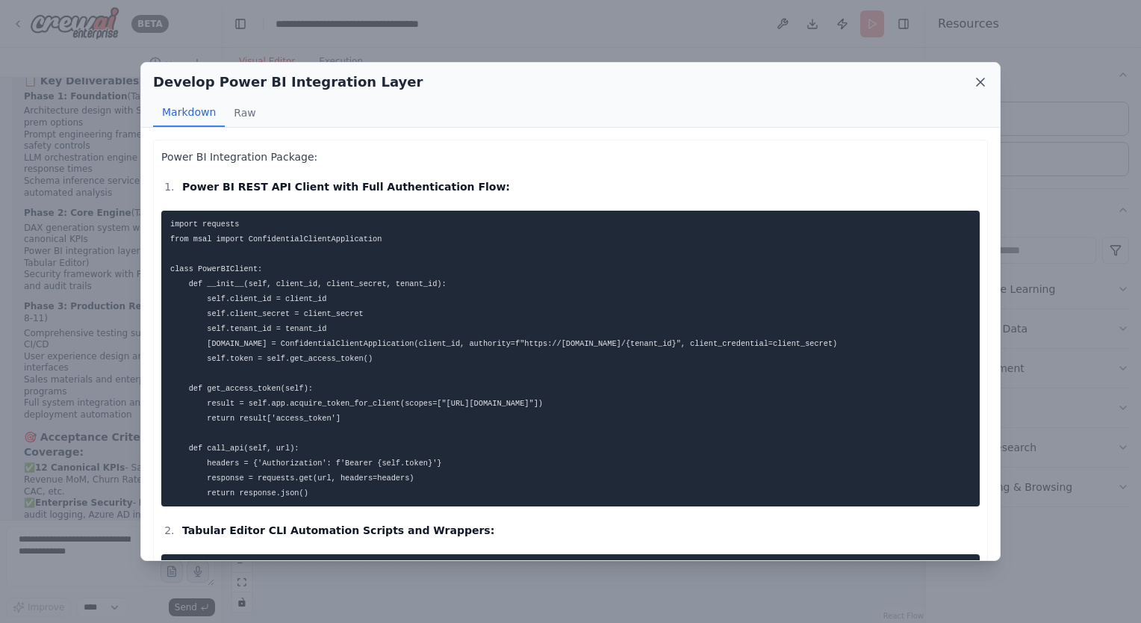
click at [979, 77] on icon at bounding box center [980, 82] width 15 height 15
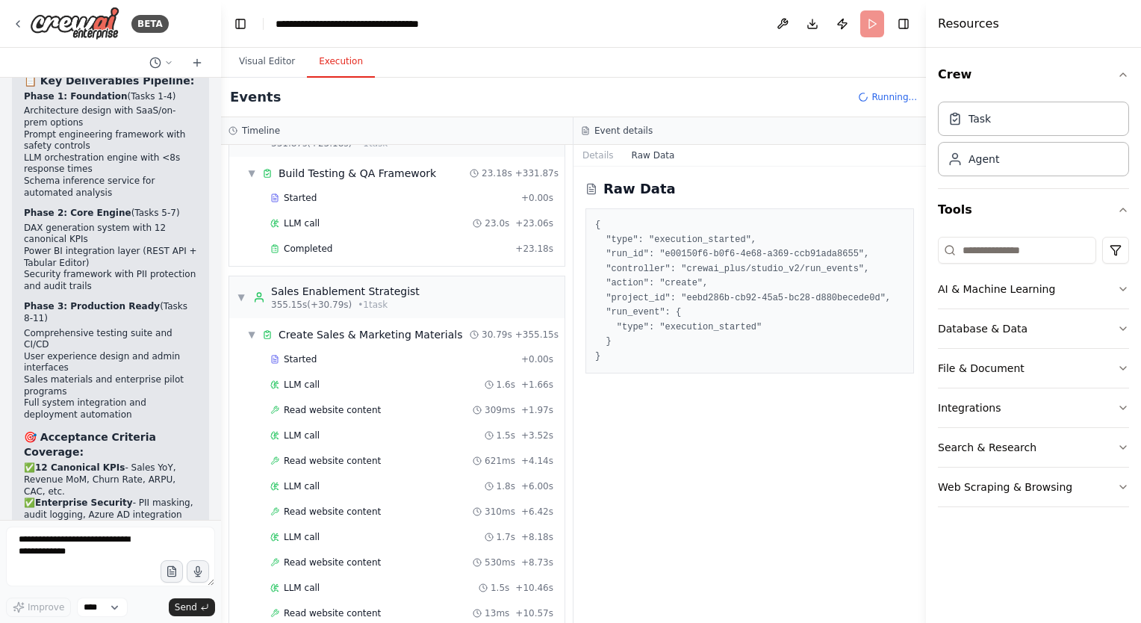
click at [331, 57] on button "Execution" at bounding box center [341, 61] width 68 height 31
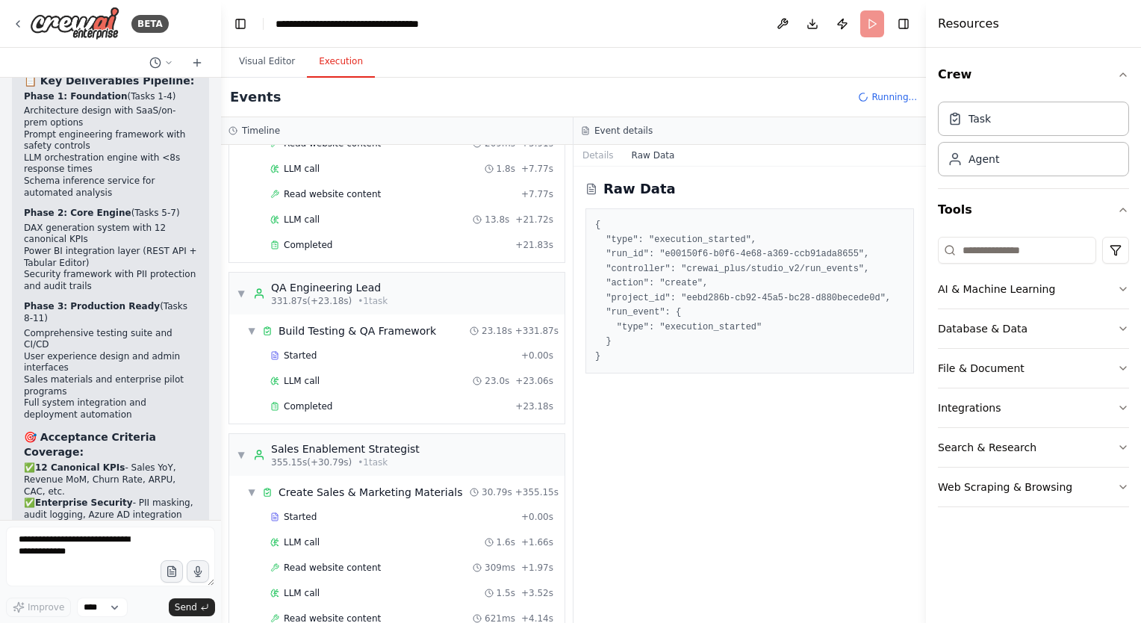
scroll to position [5182, 0]
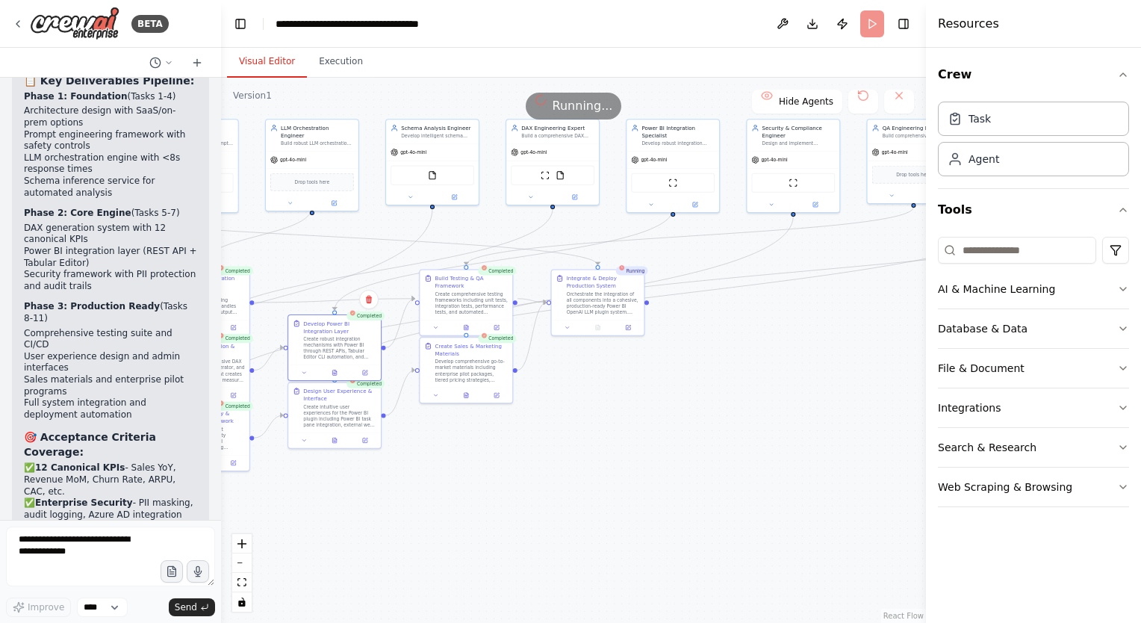
click at [269, 61] on button "Visual Editor" at bounding box center [267, 61] width 80 height 31
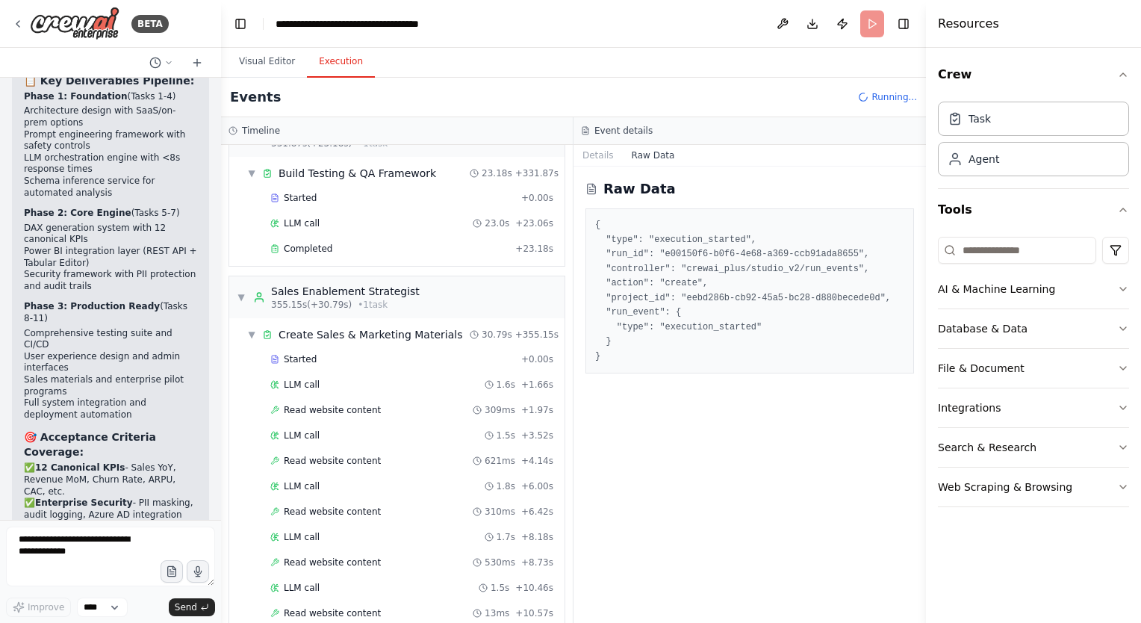
click at [346, 66] on button "Execution" at bounding box center [341, 61] width 68 height 31
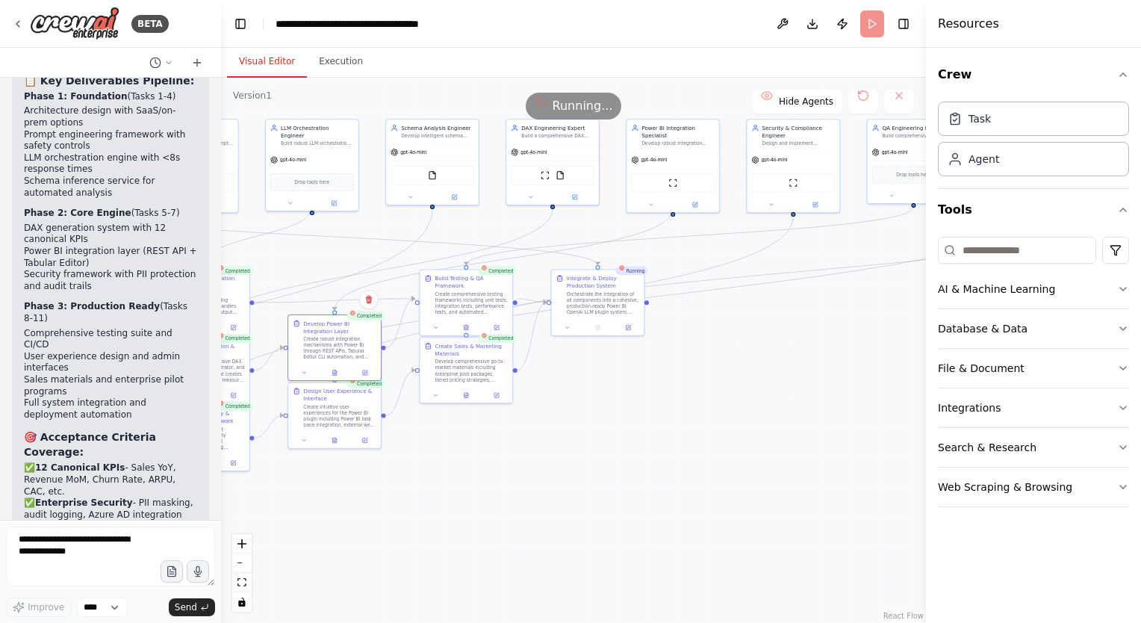
click at [249, 66] on button "Visual Editor" at bounding box center [267, 61] width 80 height 31
click at [987, 160] on div "Agent" at bounding box center [983, 158] width 31 height 15
click at [697, 330] on div ".deletable-edge-delete-btn { width: 20px; height: 20px; border: 0px solid #ffff…" at bounding box center [573, 350] width 705 height 545
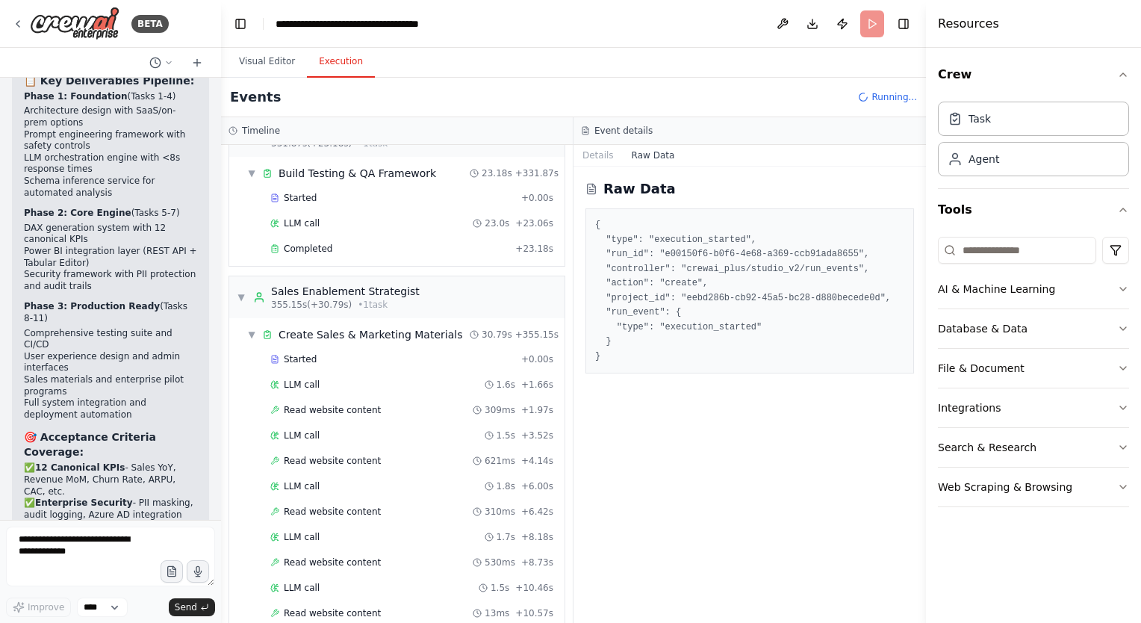
click at [340, 60] on button "Execution" at bounding box center [341, 61] width 68 height 31
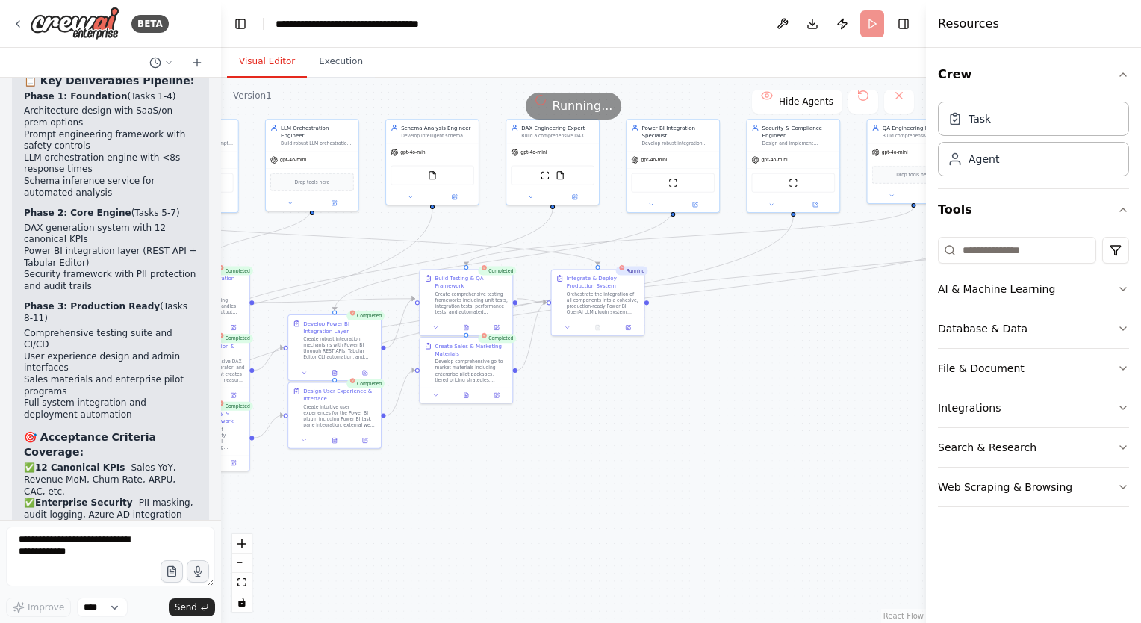
click at [250, 56] on button "Visual Editor" at bounding box center [267, 61] width 80 height 31
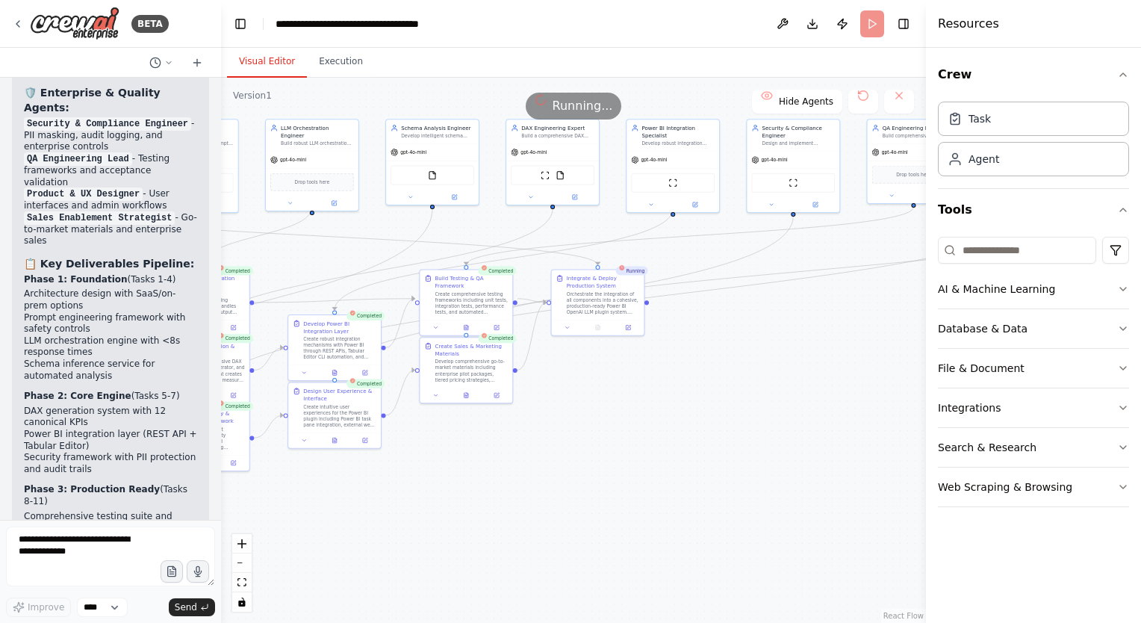
scroll to position [6659, 0]
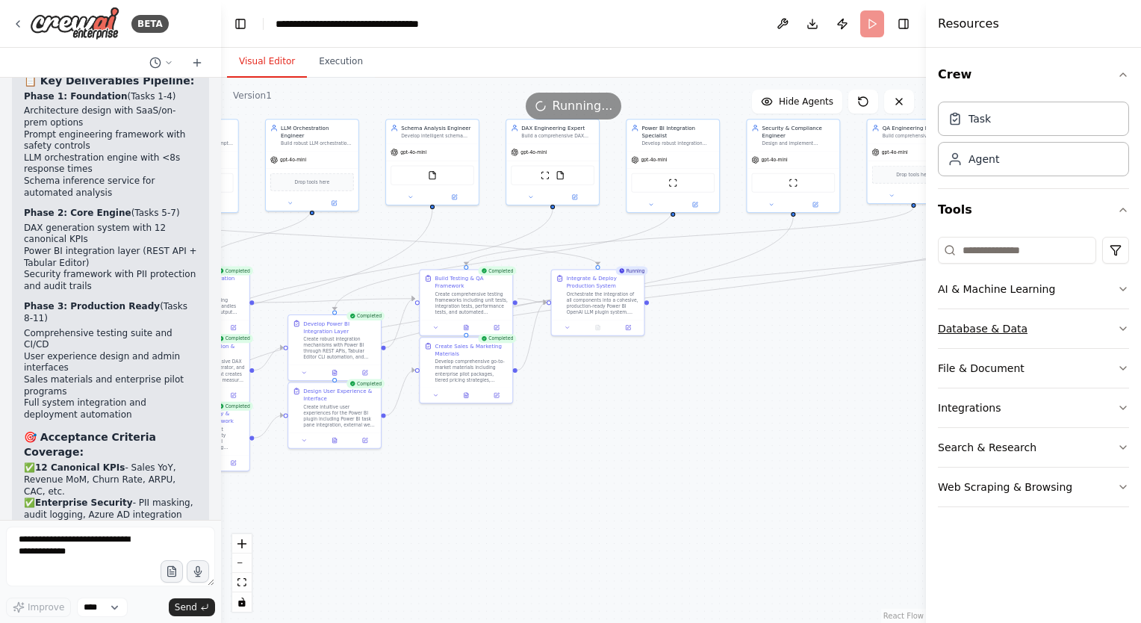
click at [1120, 328] on icon "button" at bounding box center [1123, 329] width 12 height 12
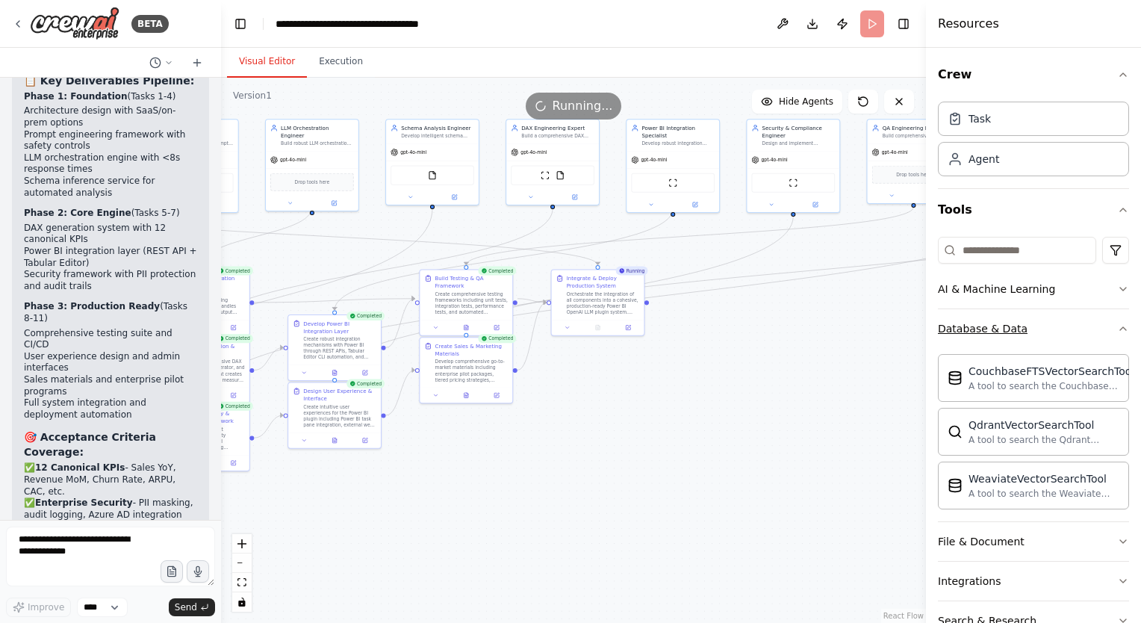
click at [1117, 327] on icon "button" at bounding box center [1123, 329] width 12 height 12
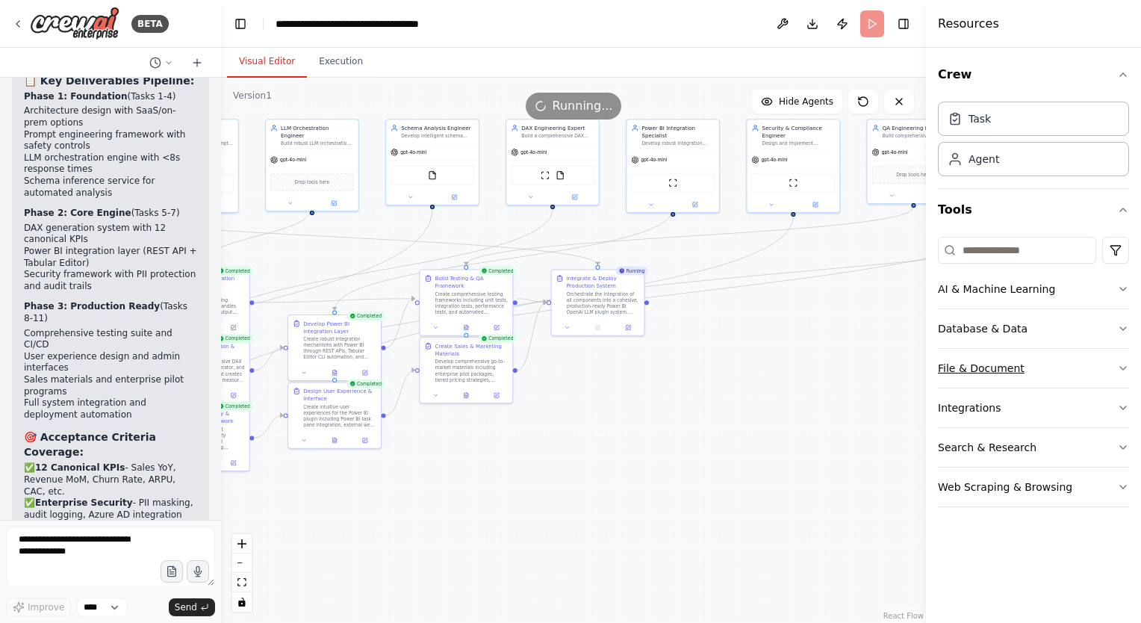
click at [1124, 365] on icon "button" at bounding box center [1123, 368] width 12 height 12
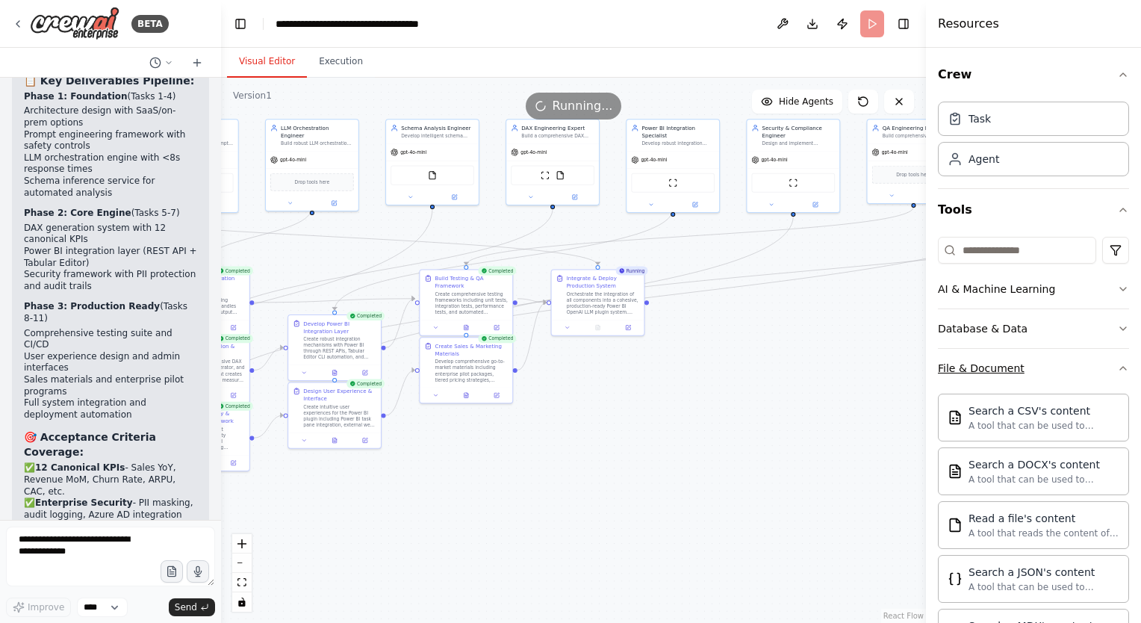
click at [1120, 367] on icon "button" at bounding box center [1123, 368] width 6 height 3
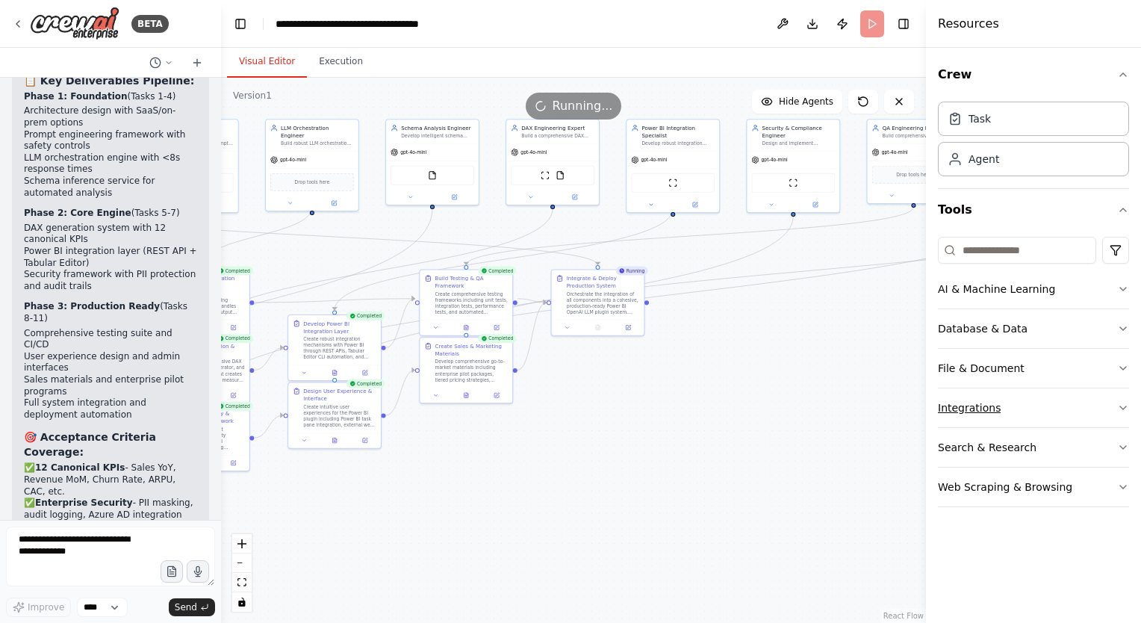
click at [1127, 399] on button "Integrations" at bounding box center [1033, 407] width 191 height 39
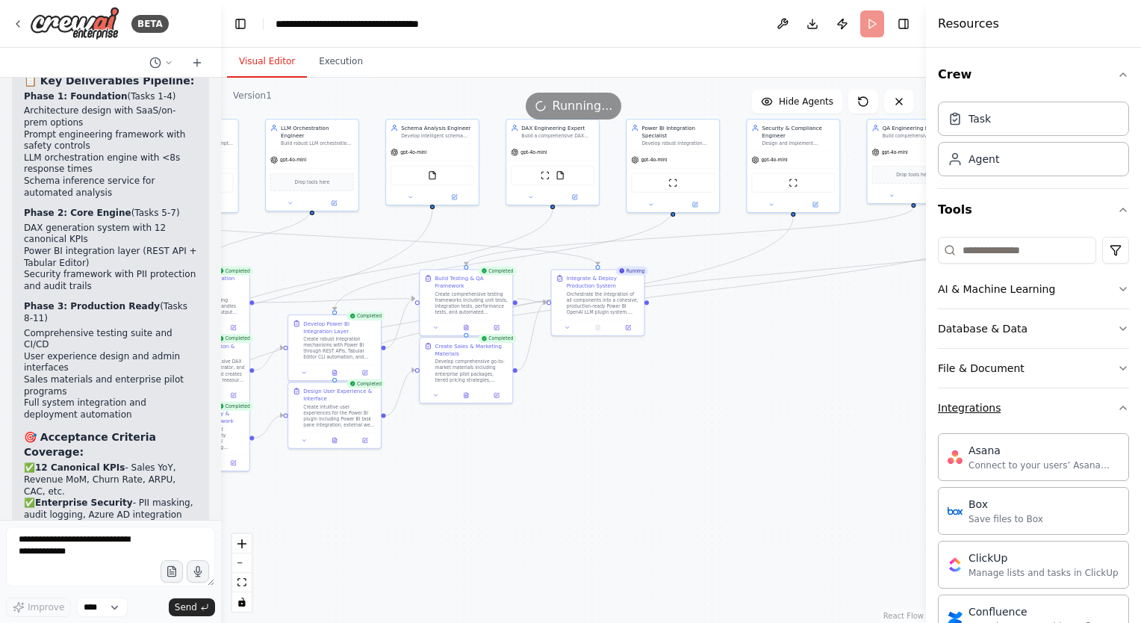
click at [1117, 406] on icon "button" at bounding box center [1123, 408] width 12 height 12
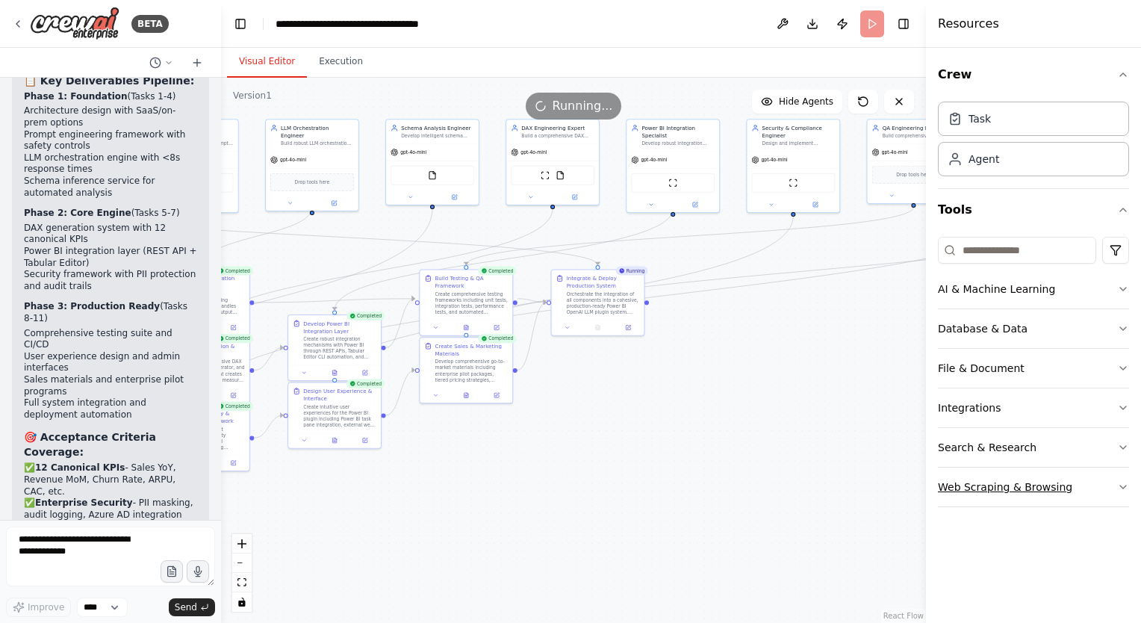
click at [1124, 483] on icon "button" at bounding box center [1123, 487] width 12 height 12
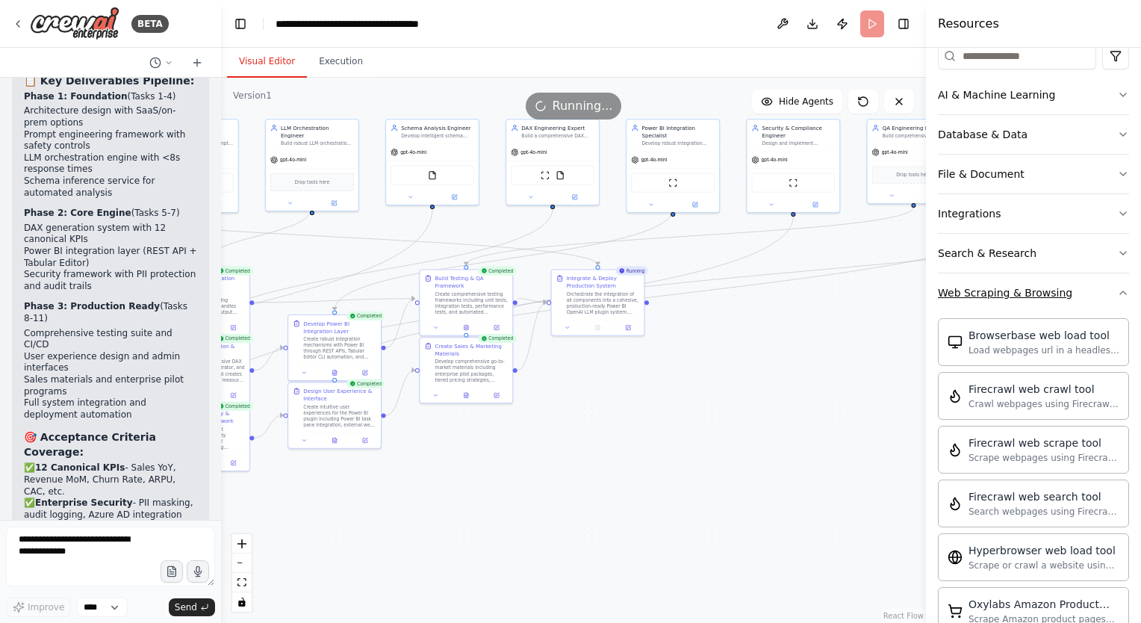
scroll to position [0, 0]
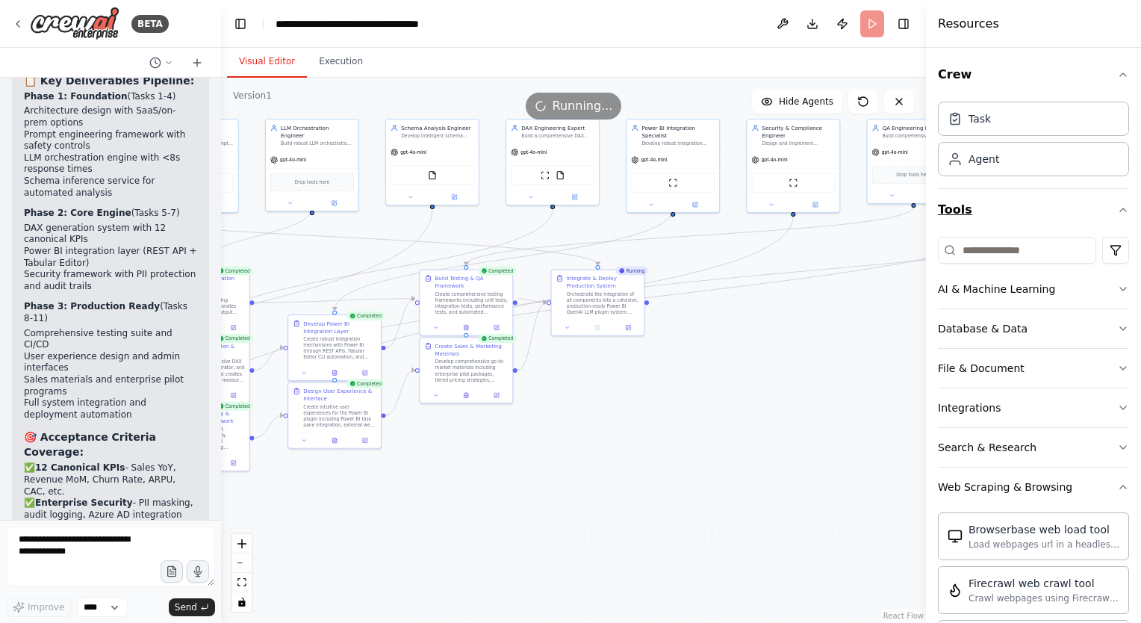
click at [1117, 204] on icon "button" at bounding box center [1123, 210] width 12 height 12
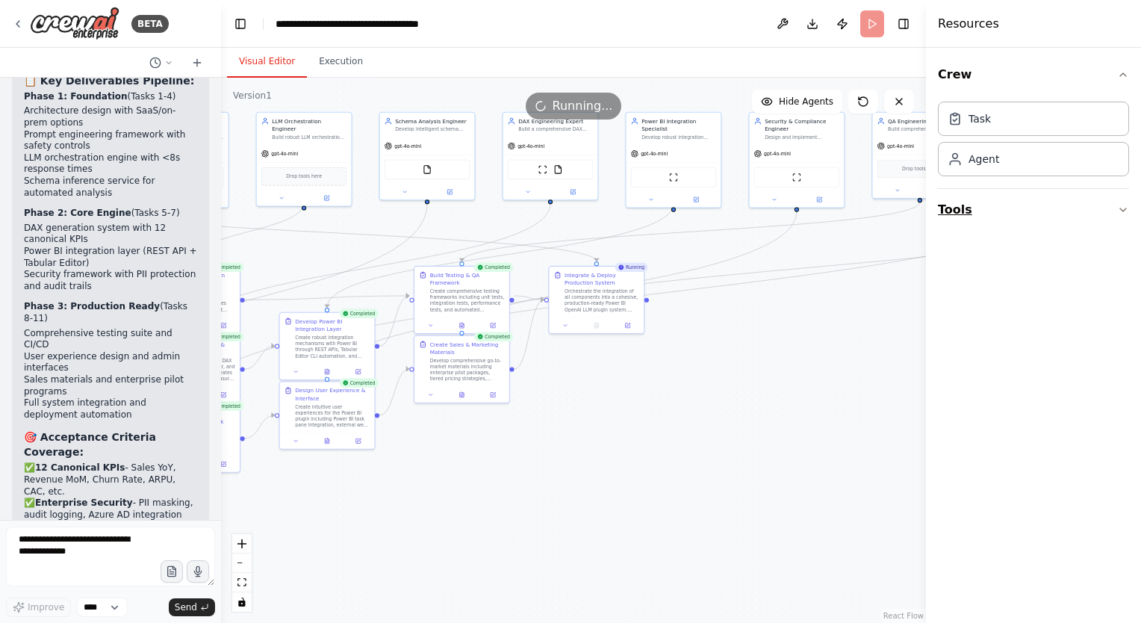
click at [1123, 208] on icon "button" at bounding box center [1123, 210] width 12 height 12
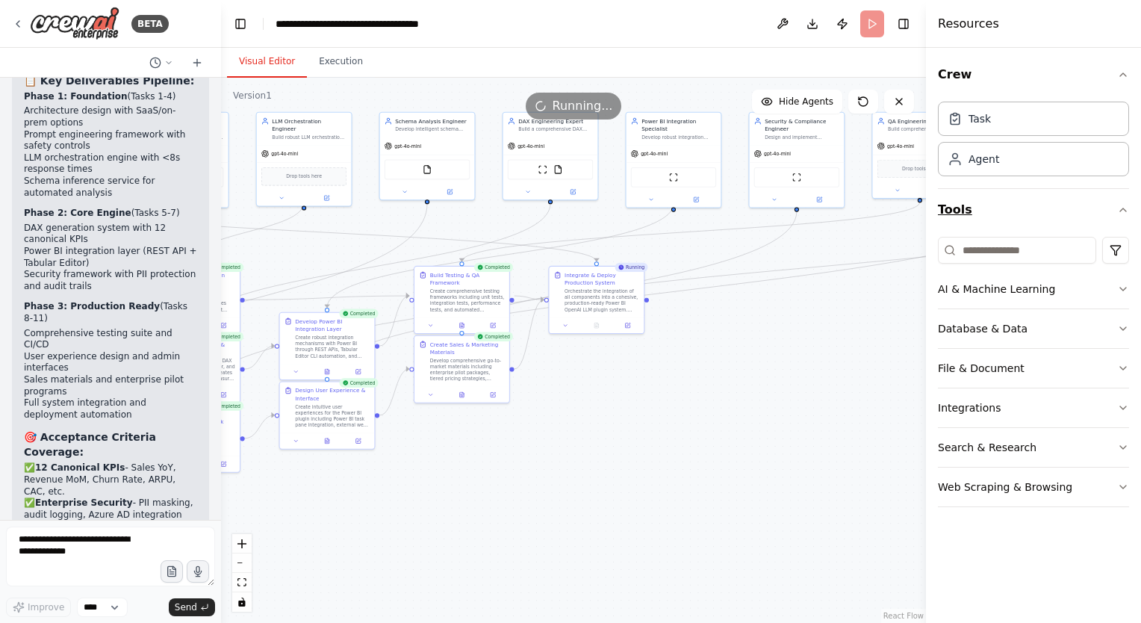
click at [1123, 208] on icon "button" at bounding box center [1123, 209] width 6 height 3
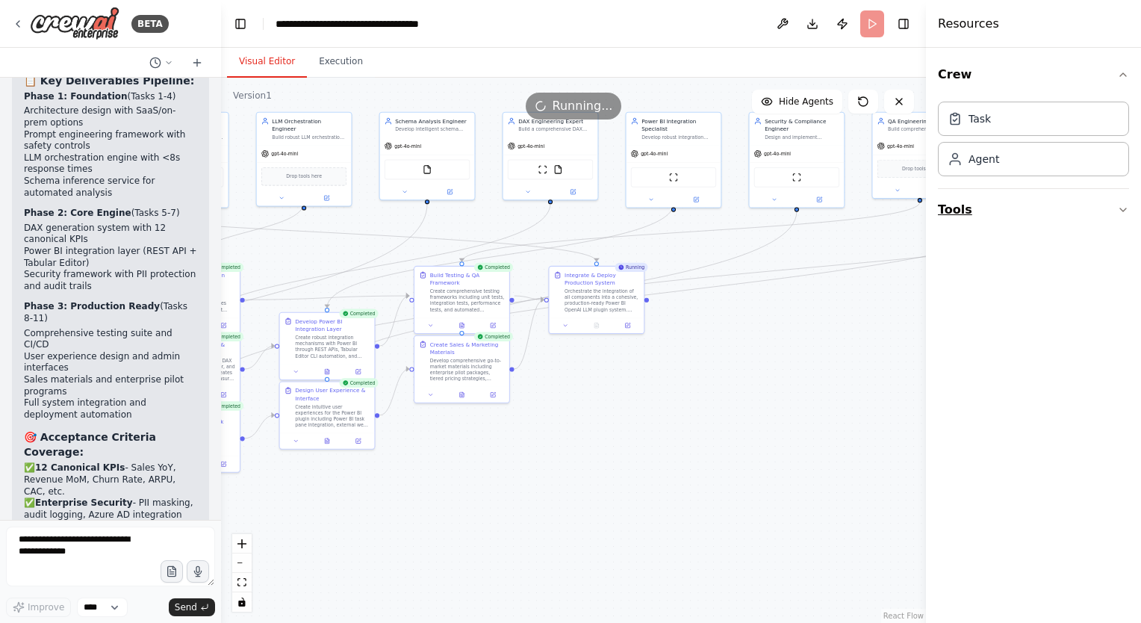
click at [1123, 208] on icon "button" at bounding box center [1123, 210] width 12 height 12
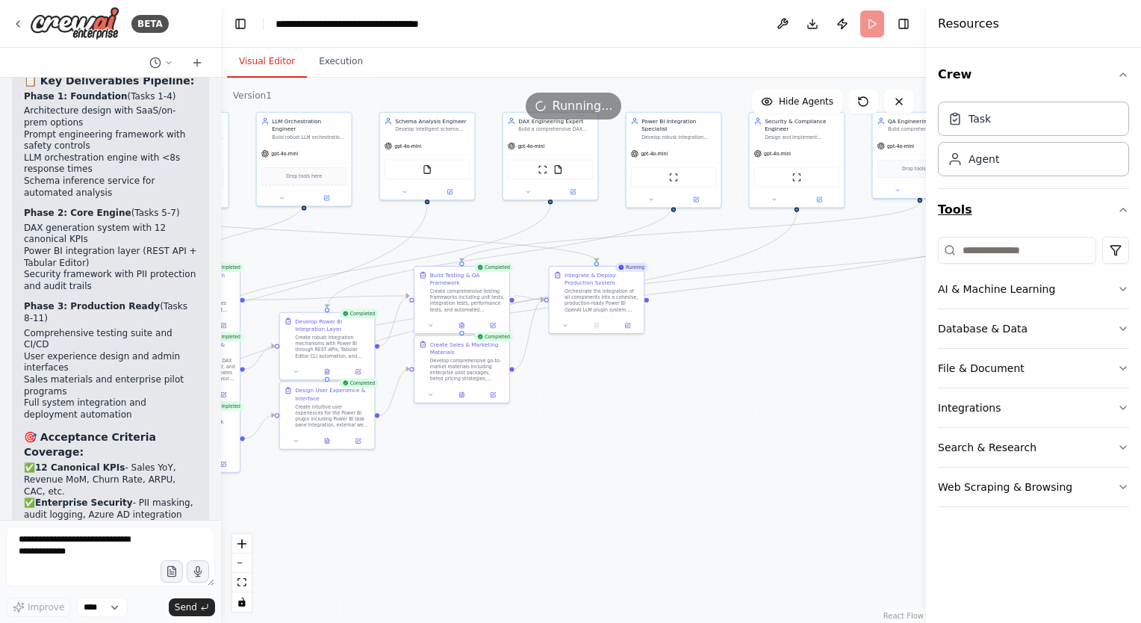
click at [1123, 208] on icon "button" at bounding box center [1123, 209] width 6 height 3
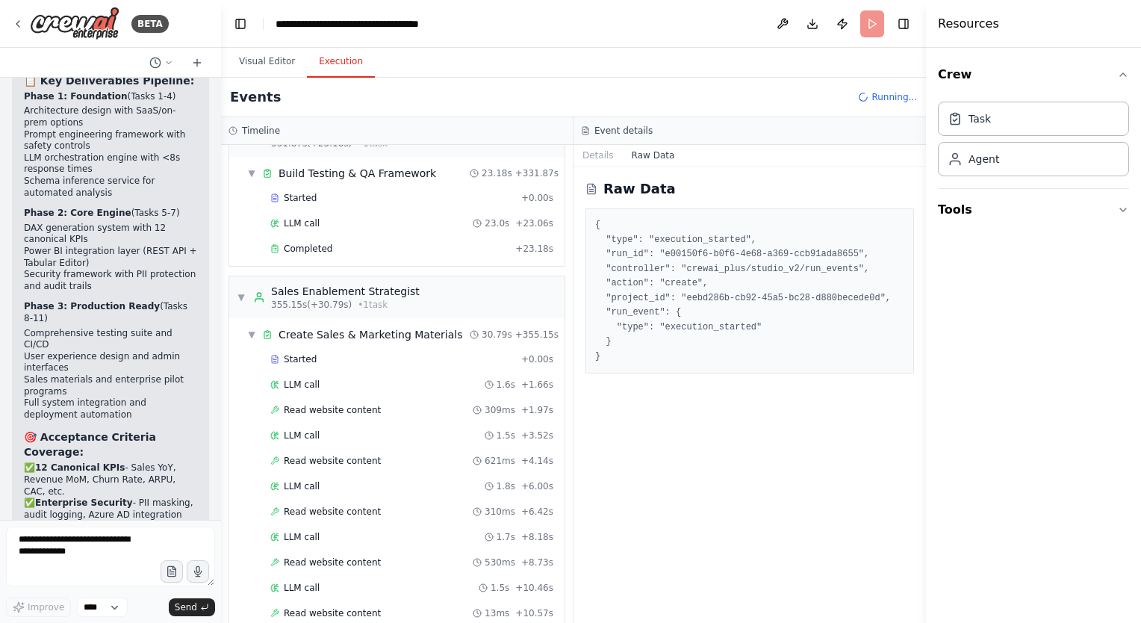
click at [331, 70] on button "Execution" at bounding box center [341, 61] width 68 height 31
click at [260, 67] on button "Visual Editor" at bounding box center [267, 61] width 80 height 31
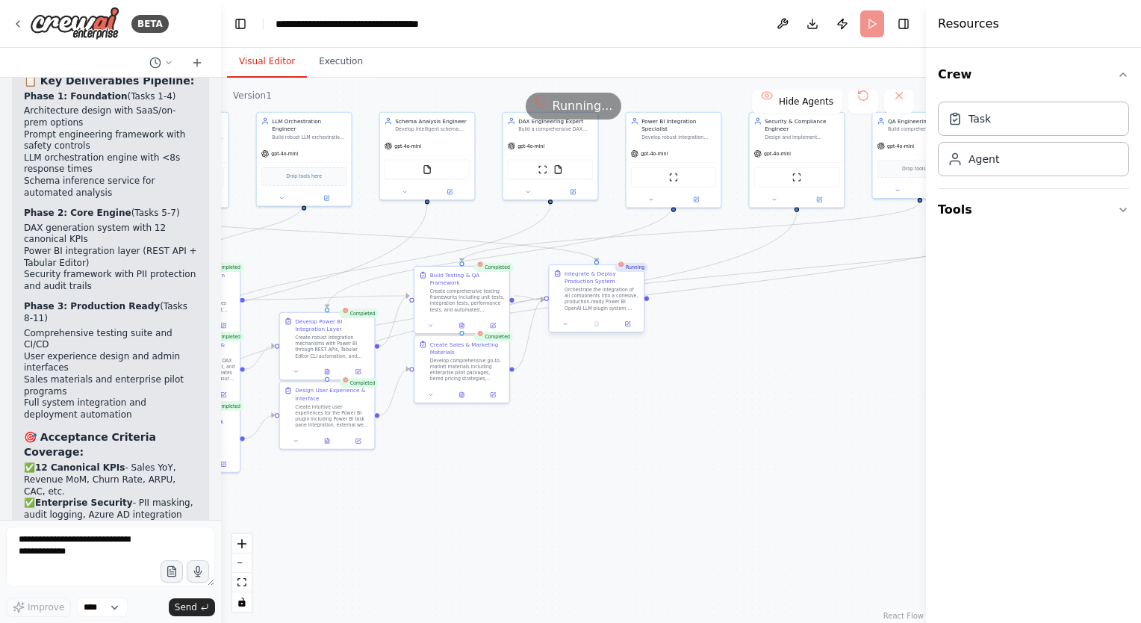
click at [582, 294] on div "Orchestrate the integration of all components into a cohesive, production-ready…" at bounding box center [601, 299] width 75 height 25
click at [581, 282] on div "Integrate & Deploy Production System" at bounding box center [601, 278] width 75 height 16
click at [626, 324] on icon at bounding box center [627, 324] width 4 height 4
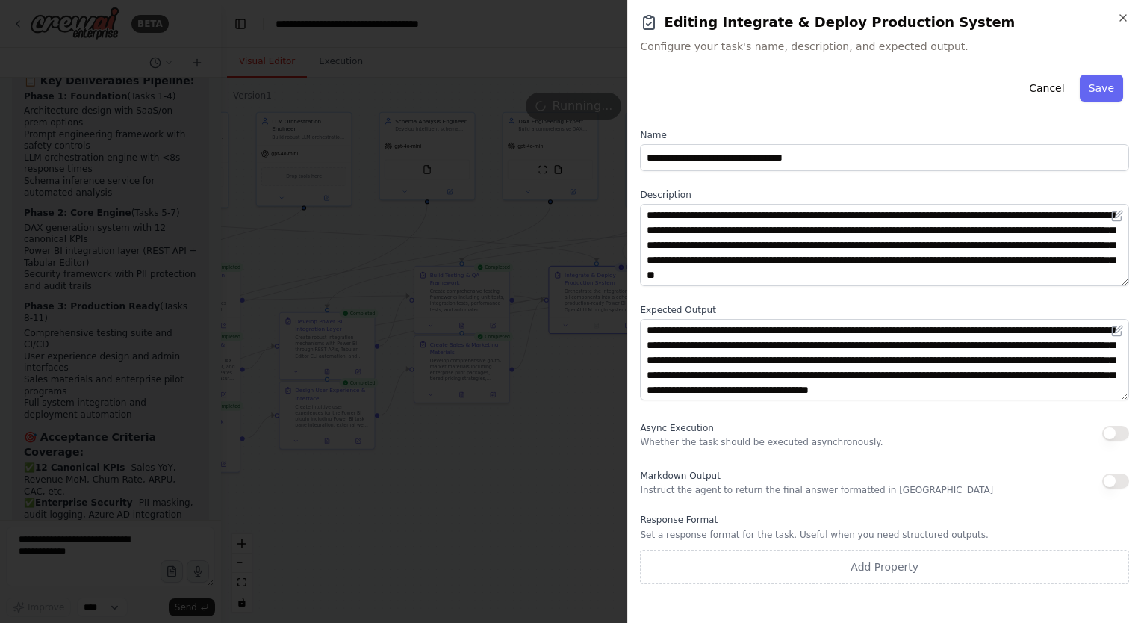
scroll to position [15, 0]
click at [1096, 93] on button "Save" at bounding box center [1100, 88] width 43 height 27
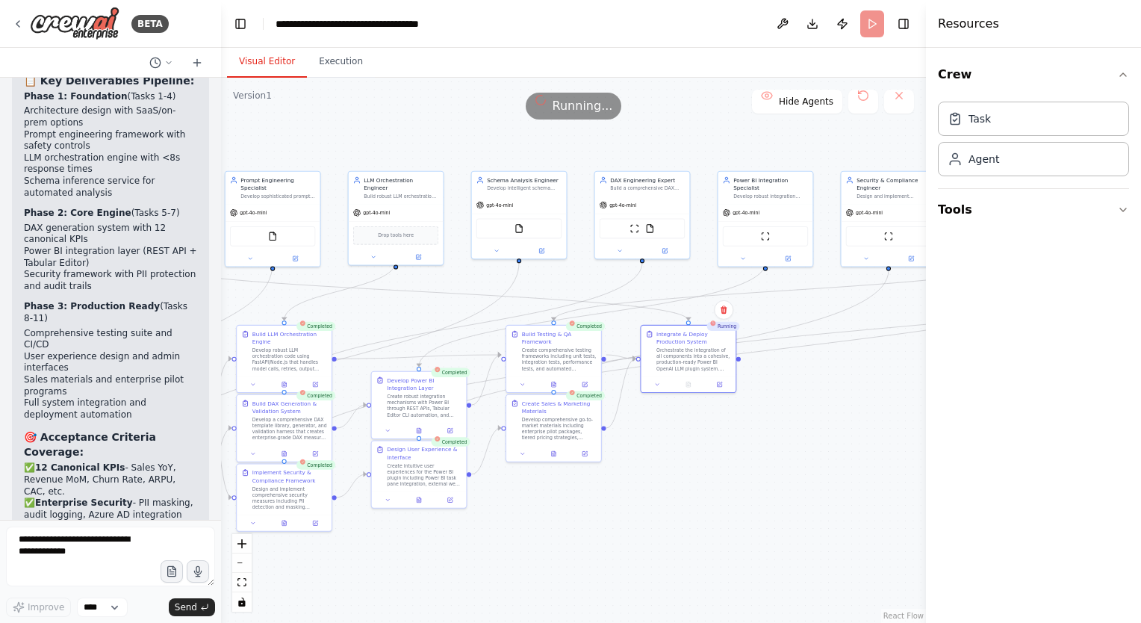
drag, startPoint x: 659, startPoint y: 435, endPoint x: 757, endPoint y: 496, distance: 115.4
click at [757, 496] on div ".deletable-edge-delete-btn { width: 20px; height: 20px; border: 0px solid #ffff…" at bounding box center [573, 350] width 705 height 545
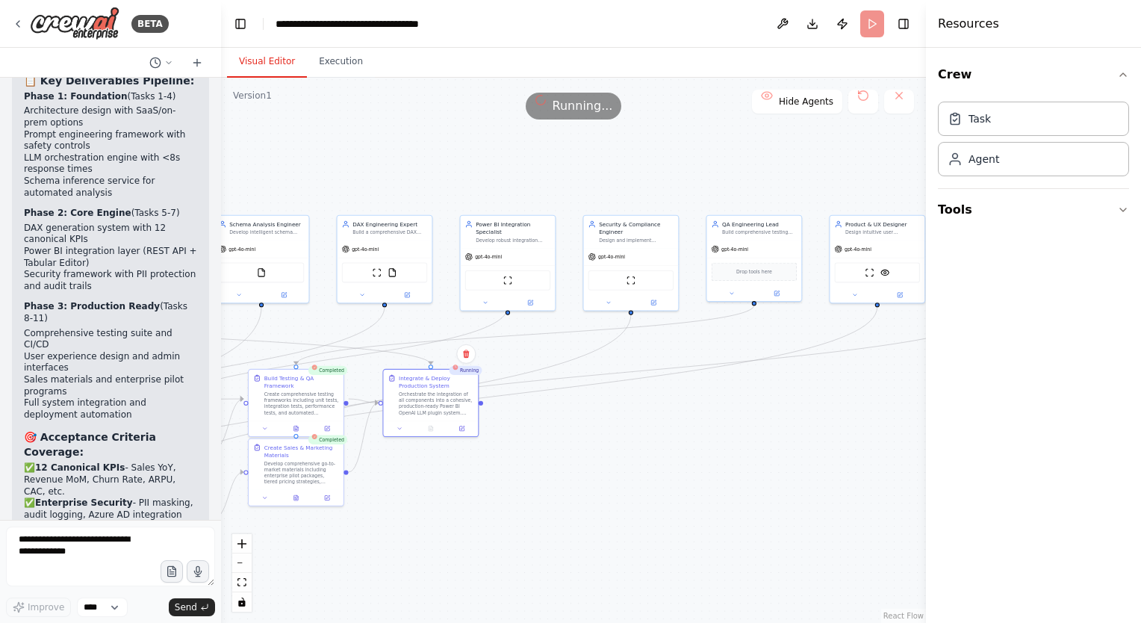
drag, startPoint x: 834, startPoint y: 443, endPoint x: 587, endPoint y: 491, distance: 251.7
click at [587, 491] on div ".deletable-edge-delete-btn { width: 20px; height: 20px; border: 0px solid #ffff…" at bounding box center [573, 350] width 705 height 545
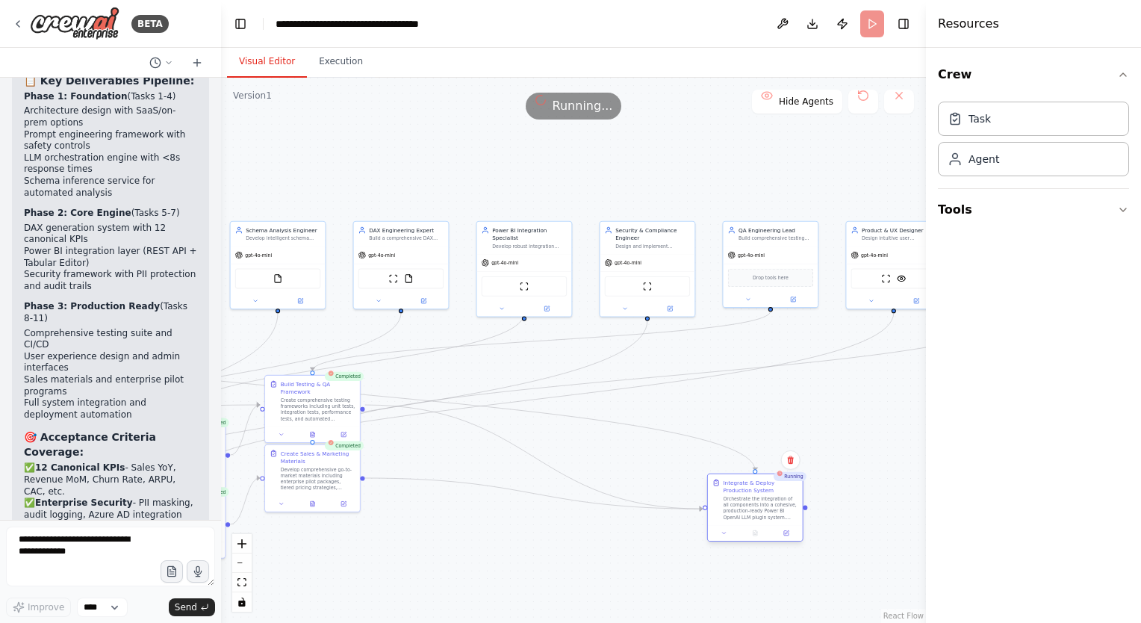
drag, startPoint x: 436, startPoint y: 407, endPoint x: 744, endPoint y: 505, distance: 323.0
click at [744, 505] on div "Orchestrate the integration of all components into a cohesive, production-ready…" at bounding box center [760, 508] width 75 height 25
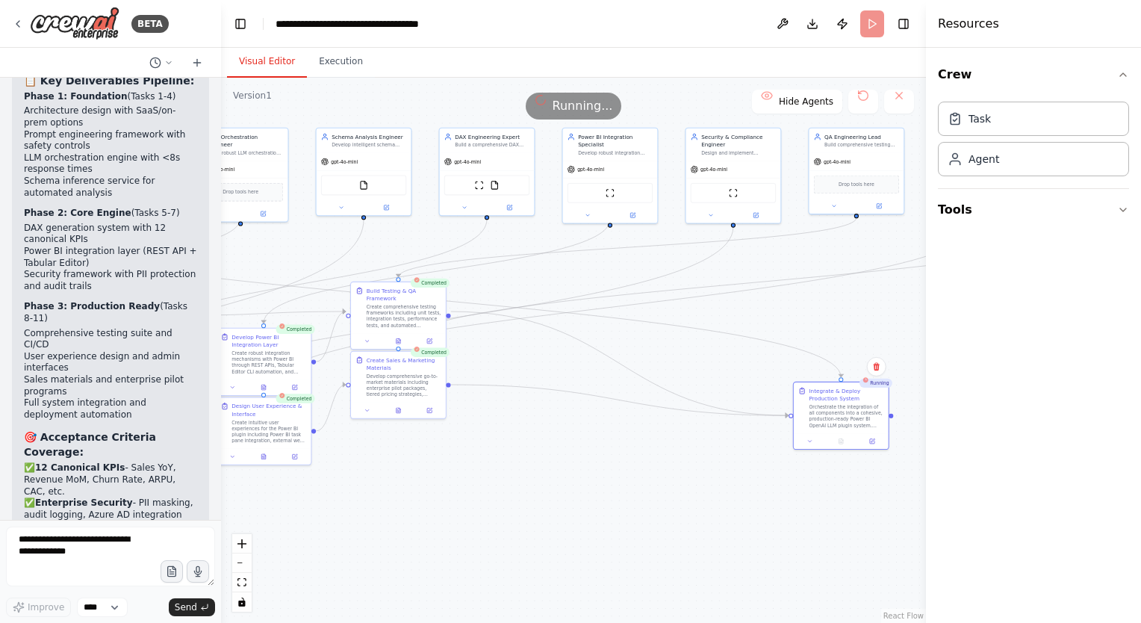
drag, startPoint x: 475, startPoint y: 544, endPoint x: 561, endPoint y: 451, distance: 126.8
click at [561, 451] on div ".deletable-edge-delete-btn { width: 20px; height: 20px; border: 0px solid #ffff…" at bounding box center [573, 350] width 705 height 545
drag, startPoint x: 381, startPoint y: 378, endPoint x: 421, endPoint y: 467, distance: 97.9
click at [421, 467] on div "Develop comprehensive go-to-market materials including enterprise pilot package…" at bounding box center [445, 468] width 75 height 25
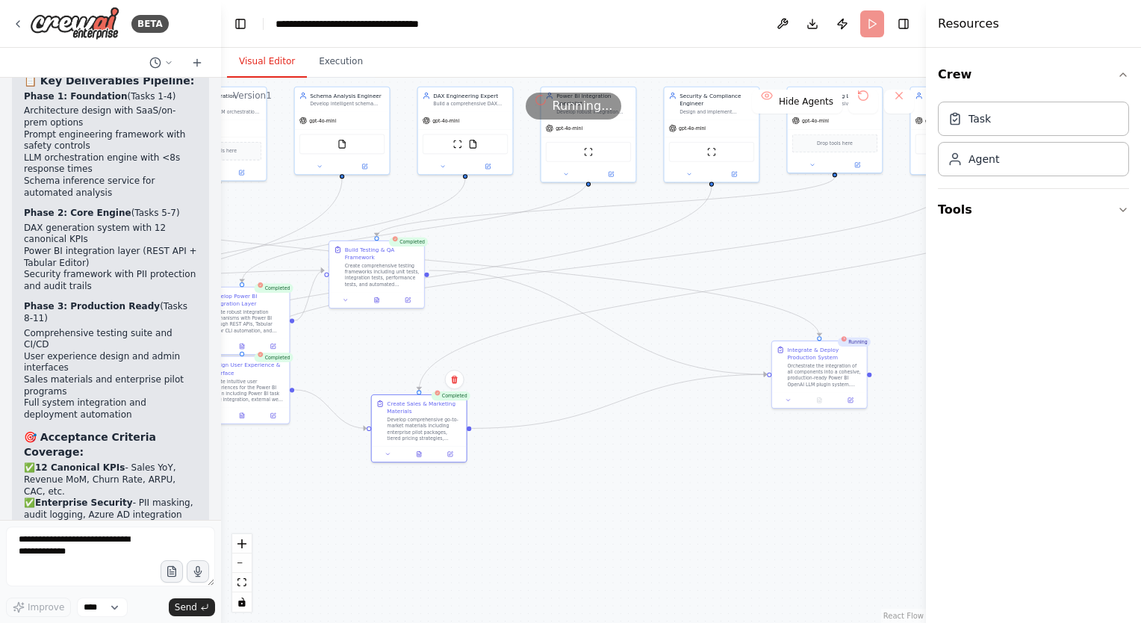
drag, startPoint x: 609, startPoint y: 531, endPoint x: 588, endPoint y: 490, distance: 46.4
click at [588, 490] on div ".deletable-edge-delete-btn { width: 20px; height: 20px; border: 0px solid #ffff…" at bounding box center [573, 350] width 705 height 545
click at [791, 399] on icon at bounding box center [788, 399] width 6 height 6
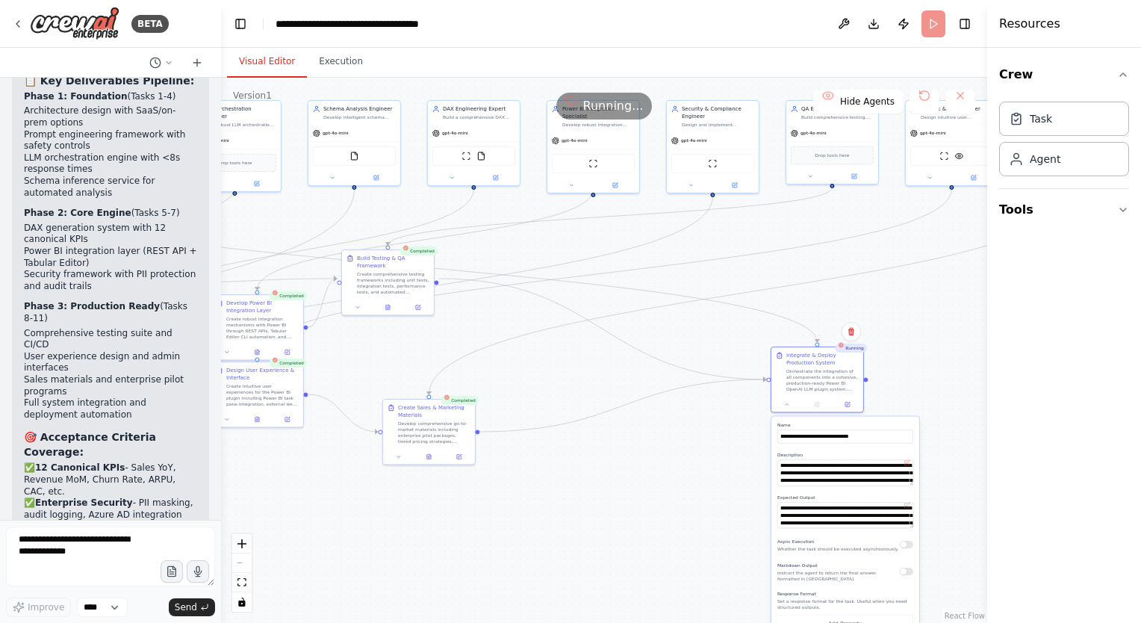
drag, startPoint x: 931, startPoint y: 411, endPoint x: 1030, endPoint y: 417, distance: 99.5
click at [1030, 417] on div "Resources Crew Task Agent Tools" at bounding box center [1064, 311] width 154 height 623
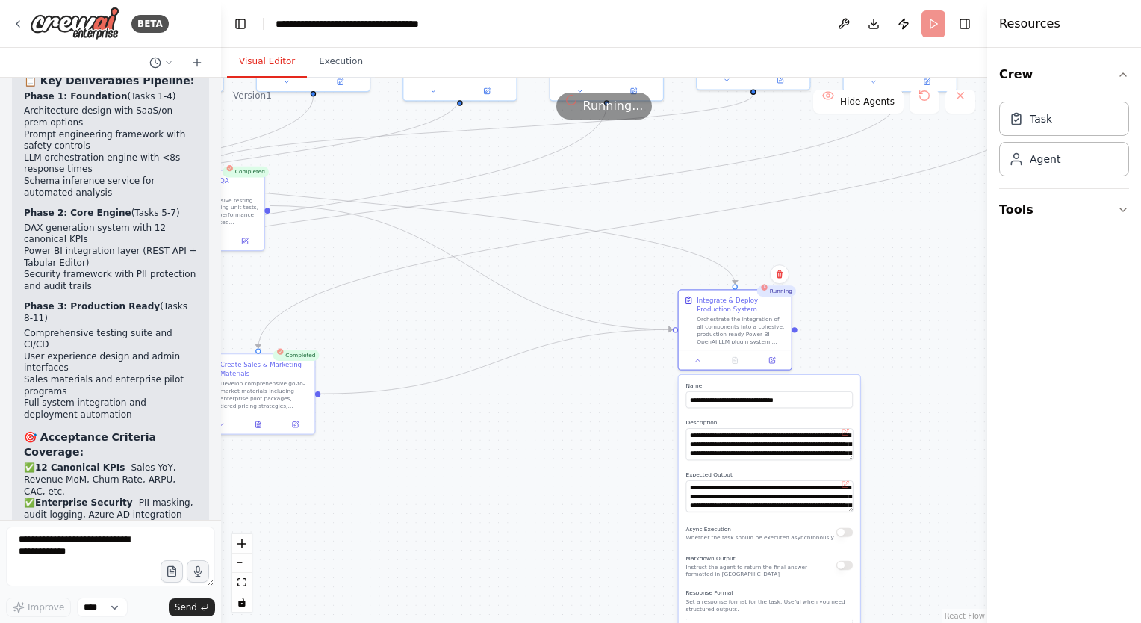
drag, startPoint x: 567, startPoint y: 456, endPoint x: 506, endPoint y: 408, distance: 77.7
click at [506, 408] on div ".deletable-edge-delete-btn { width: 20px; height: 20px; border: 0px solid #ffff…" at bounding box center [604, 350] width 766 height 545
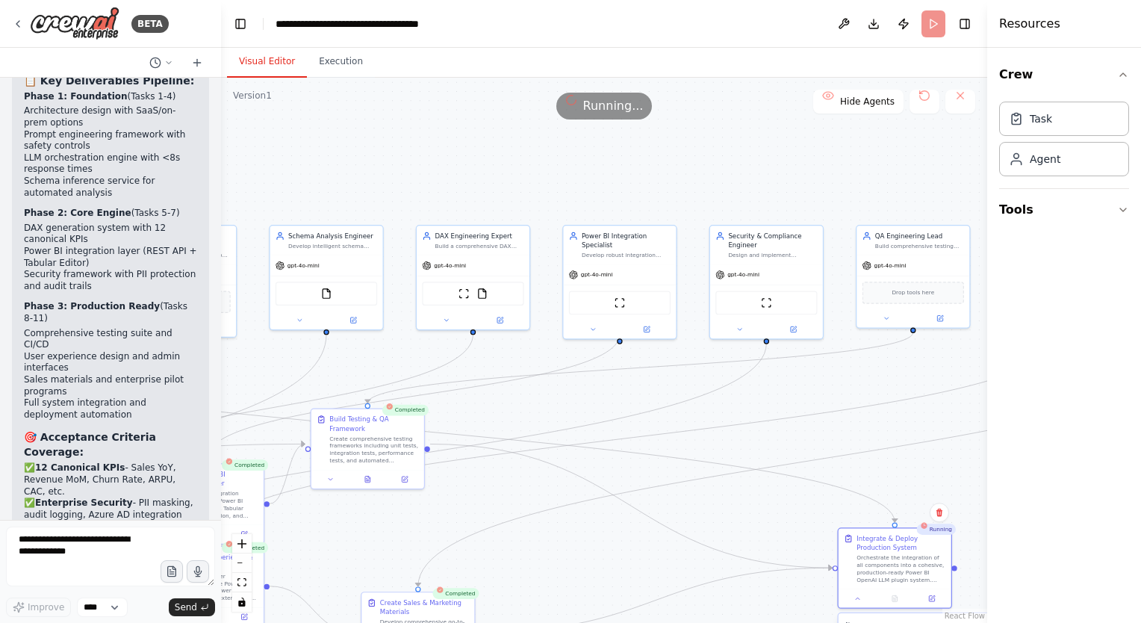
drag, startPoint x: 600, startPoint y: 393, endPoint x: 760, endPoint y: 632, distance: 286.8
click at [760, 622] on html "BETA CrewAI task: Build a Power BI OPENAI LLM plugin to auto-generate KPIs, DAX…" at bounding box center [570, 311] width 1141 height 623
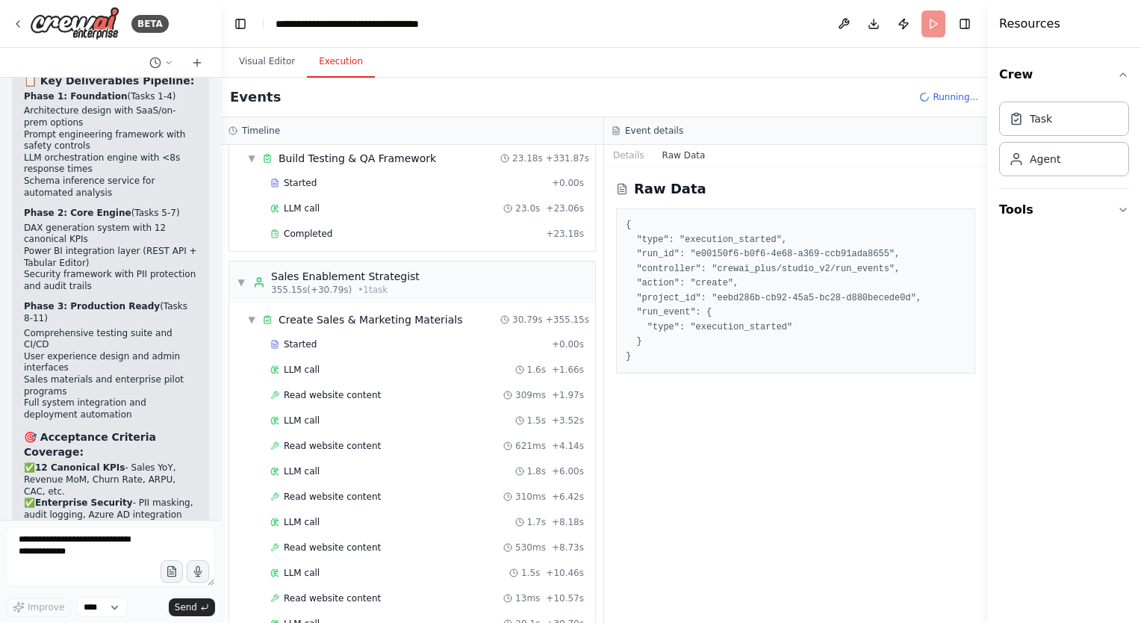
scroll to position [5152, 0]
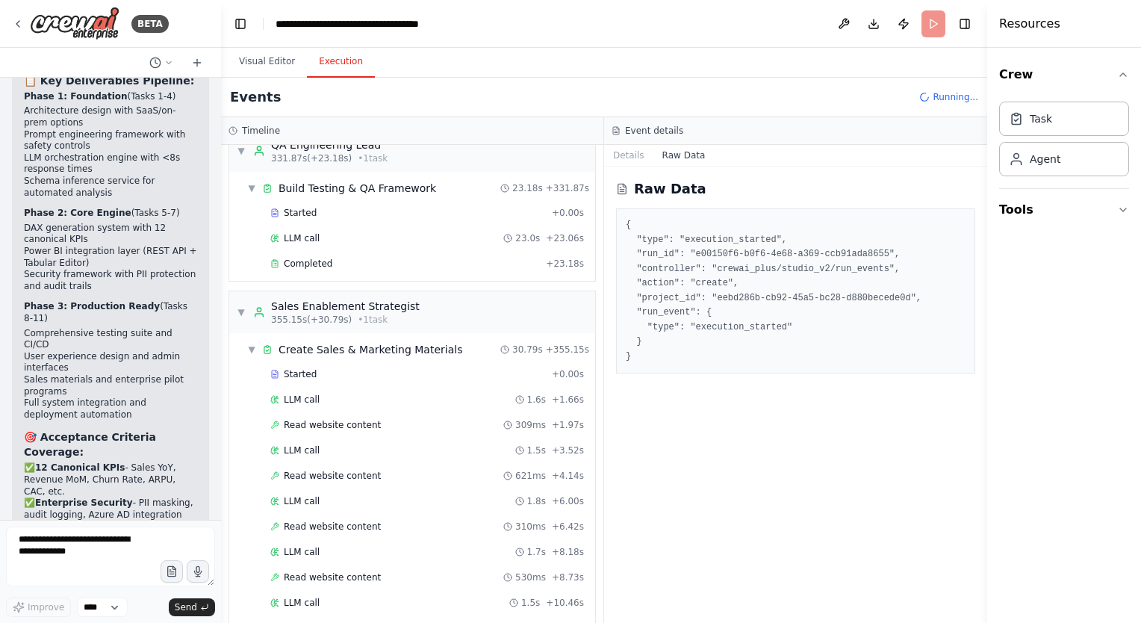
click at [352, 69] on button "Execution" at bounding box center [341, 61] width 68 height 31
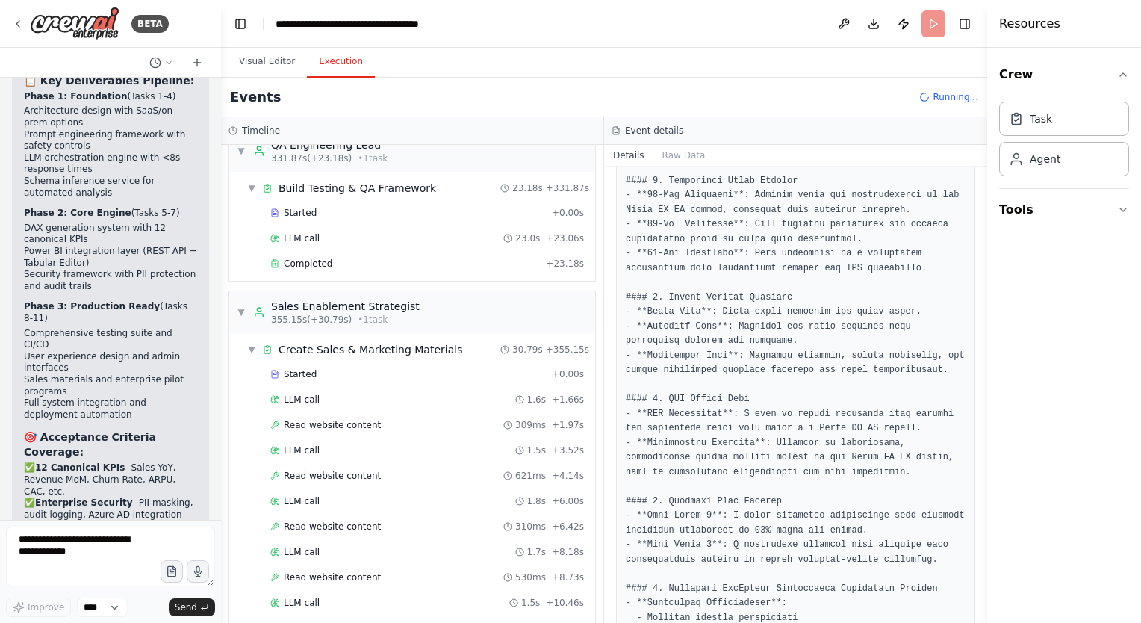
scroll to position [328, 0]
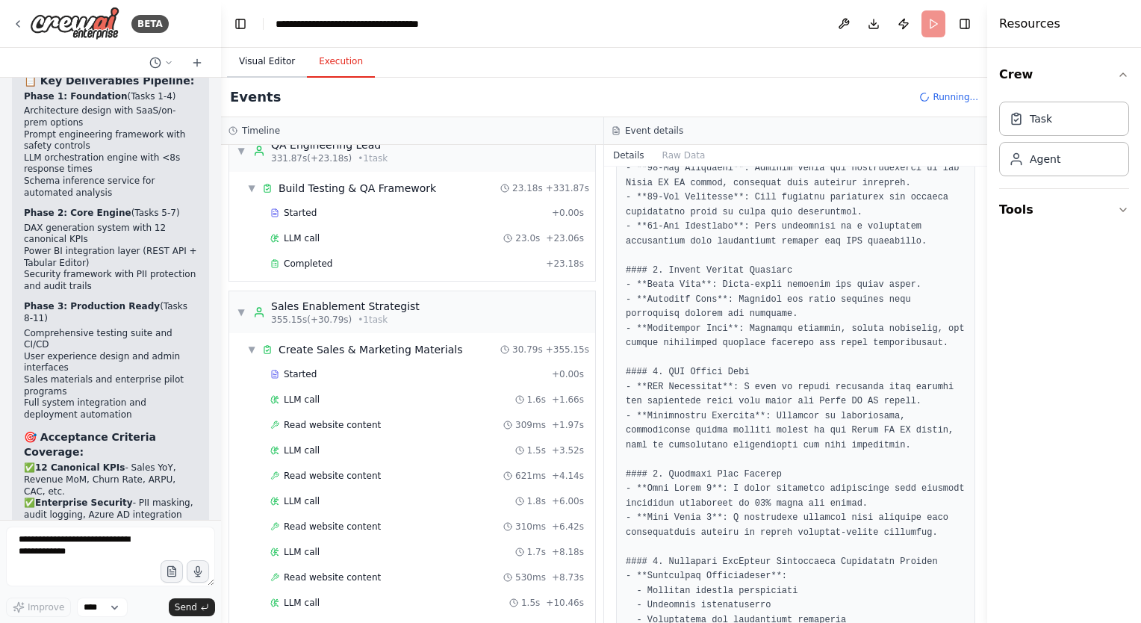
click at [265, 65] on button "Visual Editor" at bounding box center [267, 61] width 80 height 31
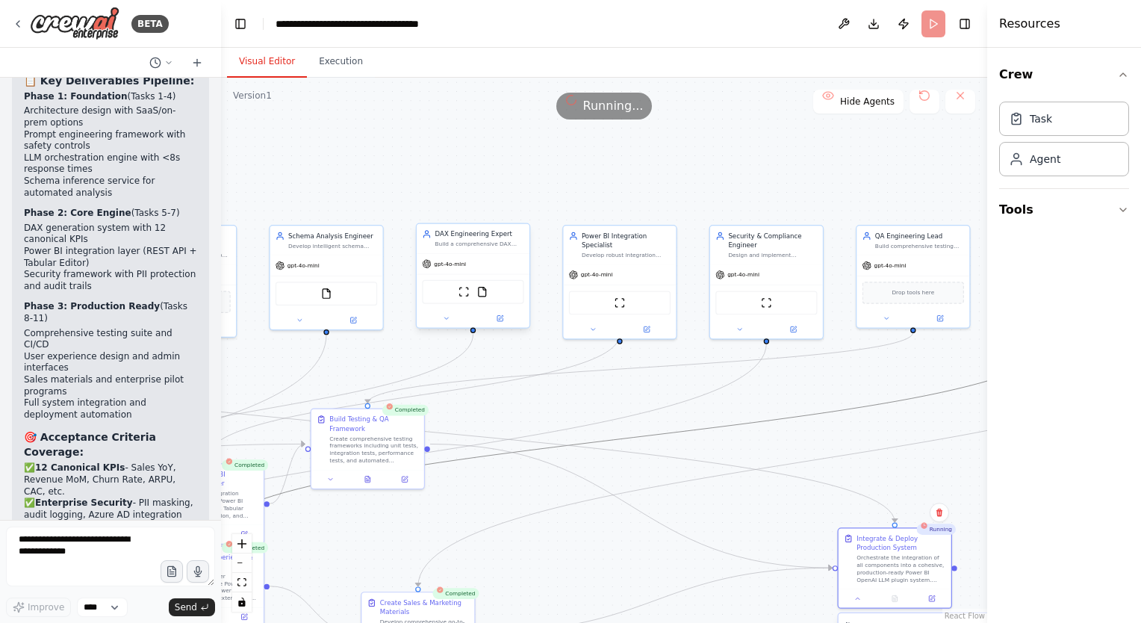
drag, startPoint x: 643, startPoint y: 433, endPoint x: 523, endPoint y: 271, distance: 201.3
click at [254, 271] on div ".deletable-edge-delete-btn { width: 20px; height: 20px; border: 0px solid #ffff…" at bounding box center [19, 346] width 470 height 334
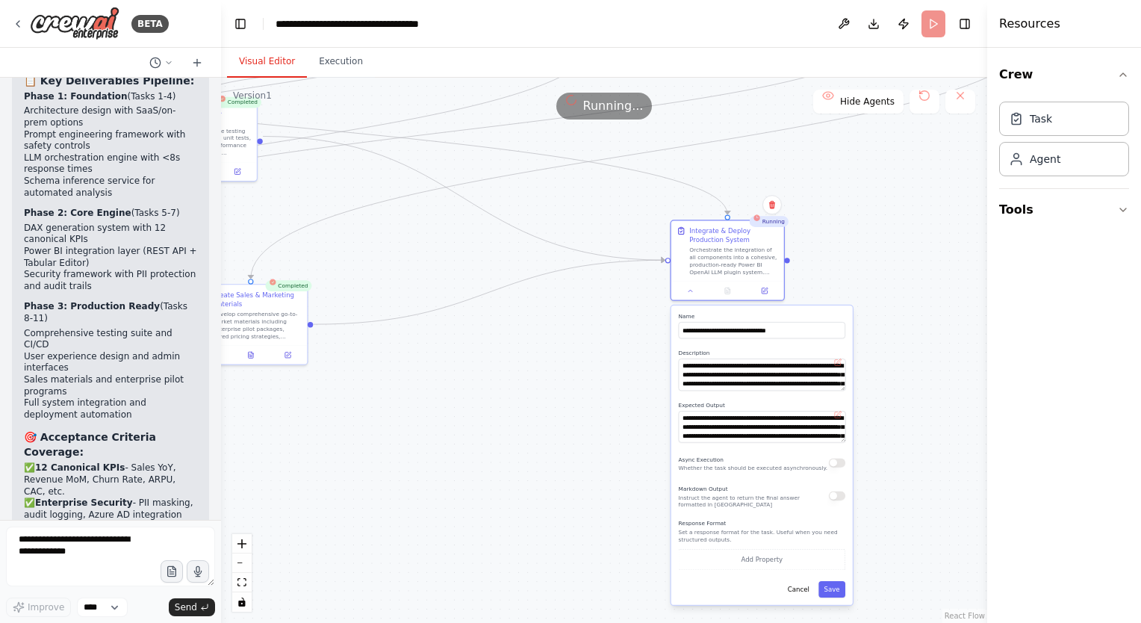
drag, startPoint x: 629, startPoint y: 446, endPoint x: 461, endPoint y: 139, distance: 350.1
click at [461, 139] on div ".deletable-edge-delete-btn { width: 20px; height: 20px; border: 0px solid #ffff…" at bounding box center [604, 350] width 766 height 545
click at [760, 426] on textarea "**********" at bounding box center [762, 427] width 167 height 32
click at [485, 169] on div ".deletable-edge-delete-btn { width: 20px; height: 20px; border: 0px solid #ffff…" at bounding box center [604, 350] width 766 height 545
click at [928, 101] on button at bounding box center [924, 102] width 30 height 24
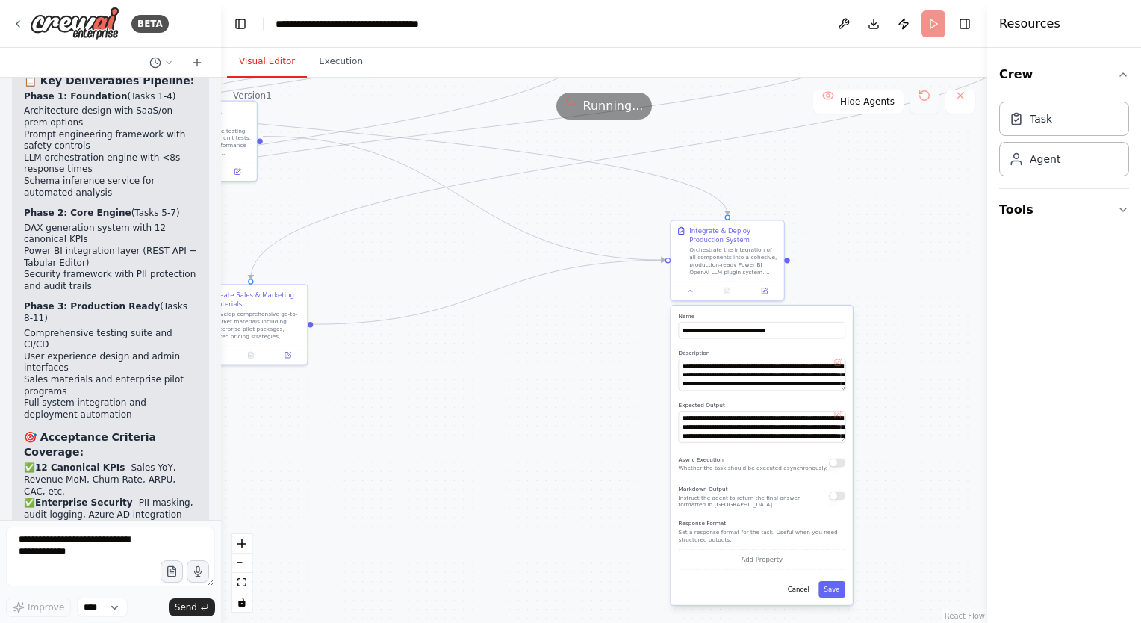
click at [928, 101] on button at bounding box center [924, 102] width 30 height 24
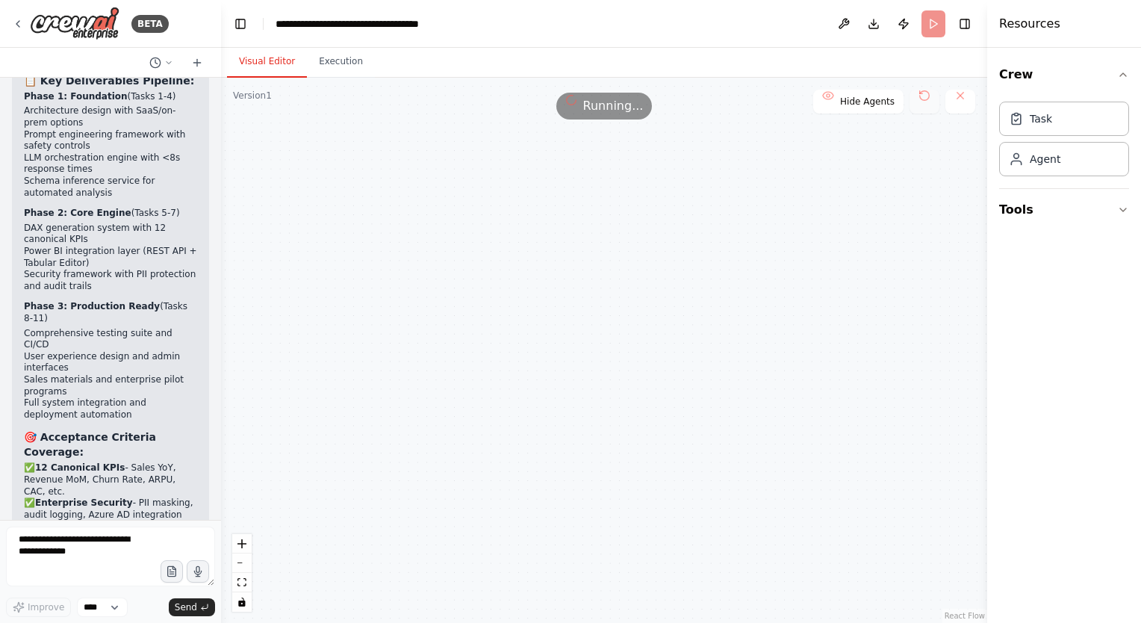
click at [928, 101] on button at bounding box center [924, 102] width 30 height 24
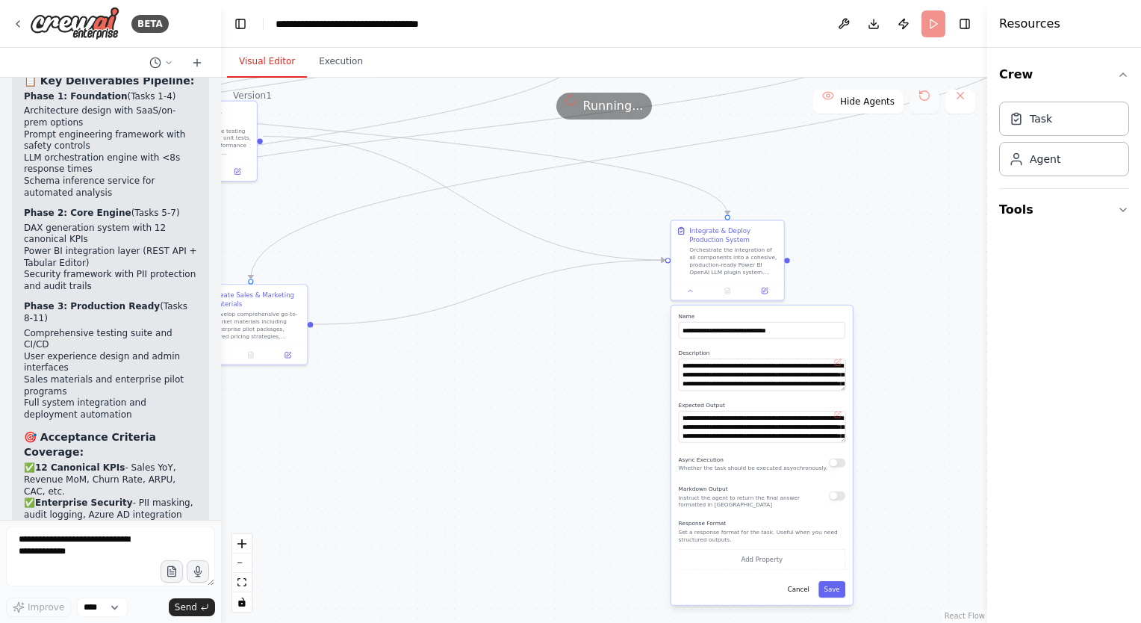
click at [928, 101] on button at bounding box center [924, 102] width 30 height 24
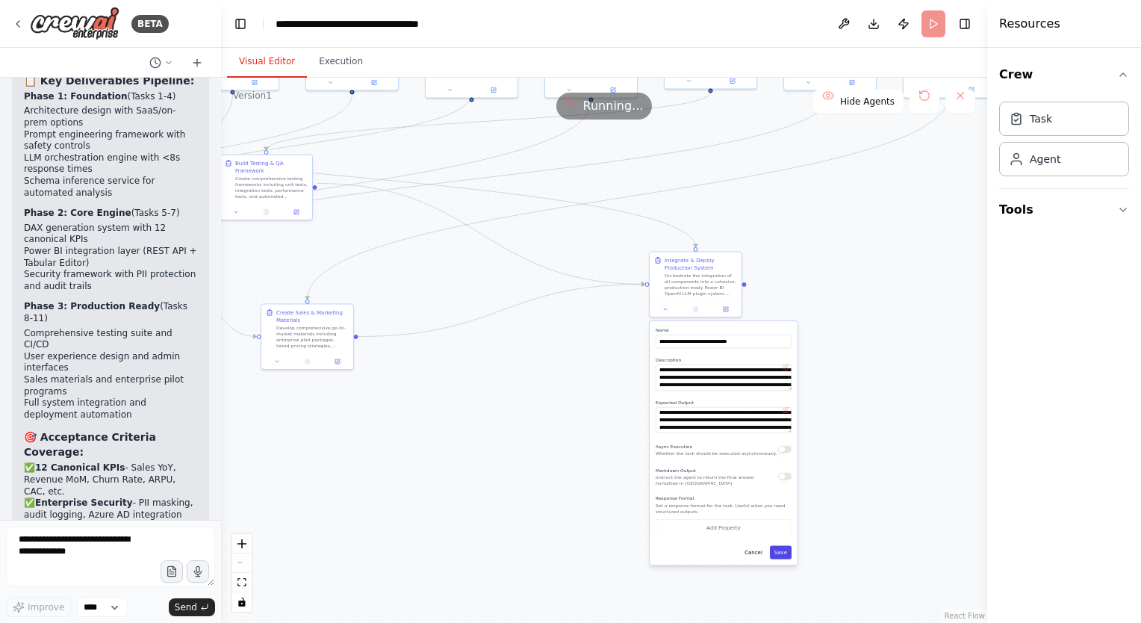
click at [782, 555] on button "Save" at bounding box center [781, 551] width 22 height 13
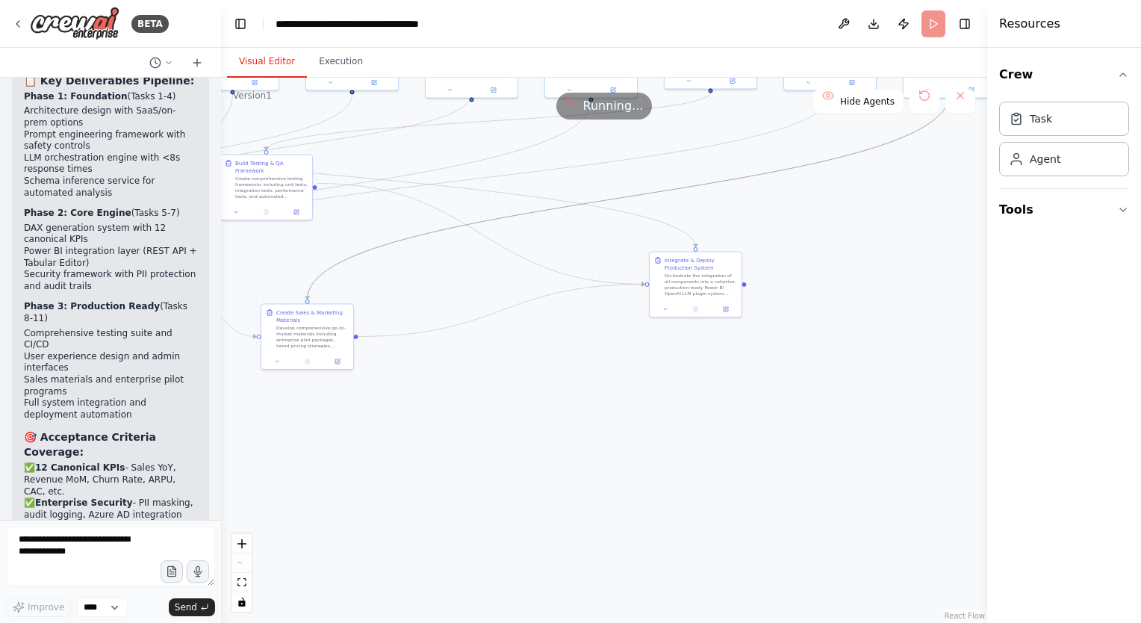
drag, startPoint x: 475, startPoint y: 225, endPoint x: 624, endPoint y: 421, distance: 246.1
click at [624, 421] on div ".deletable-edge-delete-btn { width: 20px; height: 20px; border: 0px solid #ffff…" at bounding box center [604, 350] width 766 height 545
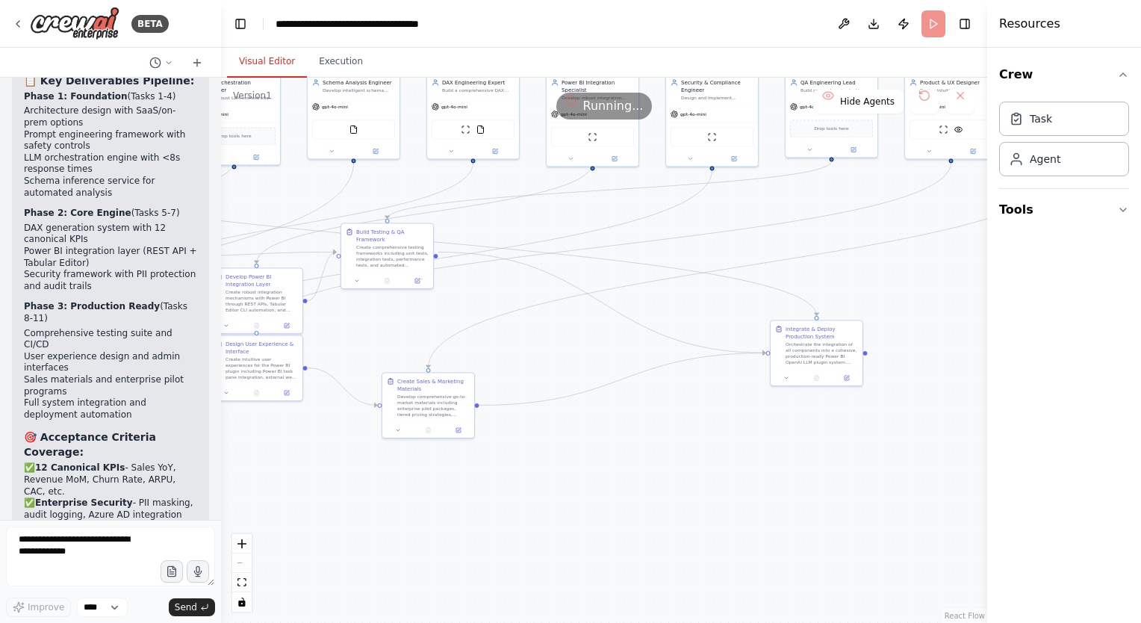
drag, startPoint x: 570, startPoint y: 390, endPoint x: 691, endPoint y: 459, distance: 139.1
click at [691, 459] on div ".deletable-edge-delete-btn { width: 20px; height: 20px; border: 0px solid #ffff…" at bounding box center [604, 350] width 766 height 545
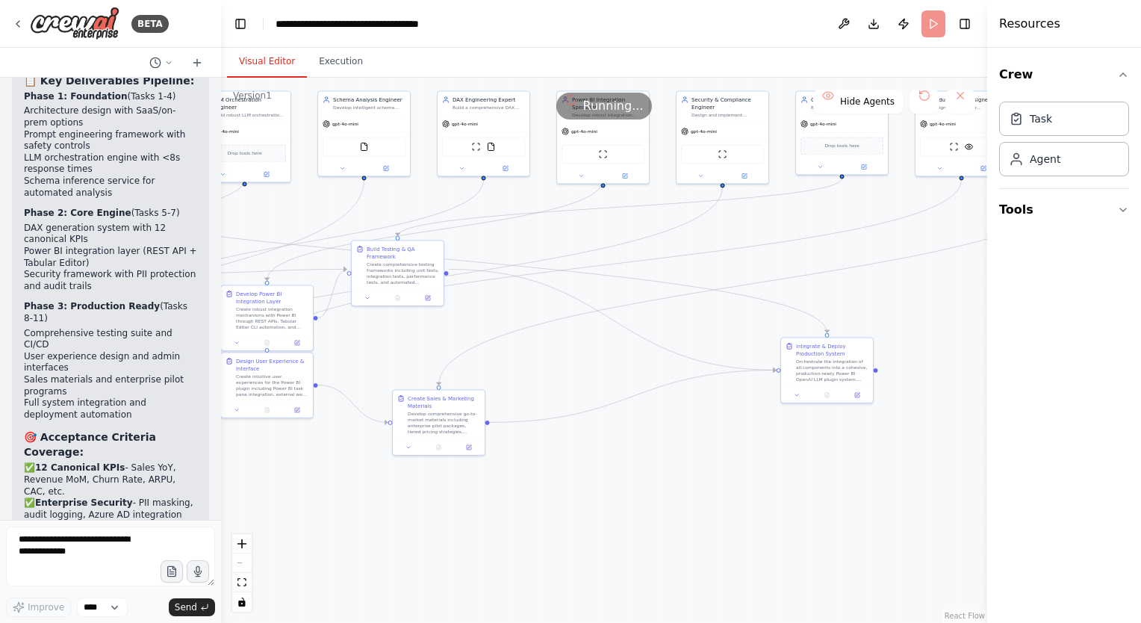
drag, startPoint x: 591, startPoint y: 436, endPoint x: 602, endPoint y: 453, distance: 20.1
click at [602, 453] on div ".deletable-edge-delete-btn { width: 20px; height: 20px; border: 0px solid #ffff…" at bounding box center [604, 350] width 766 height 545
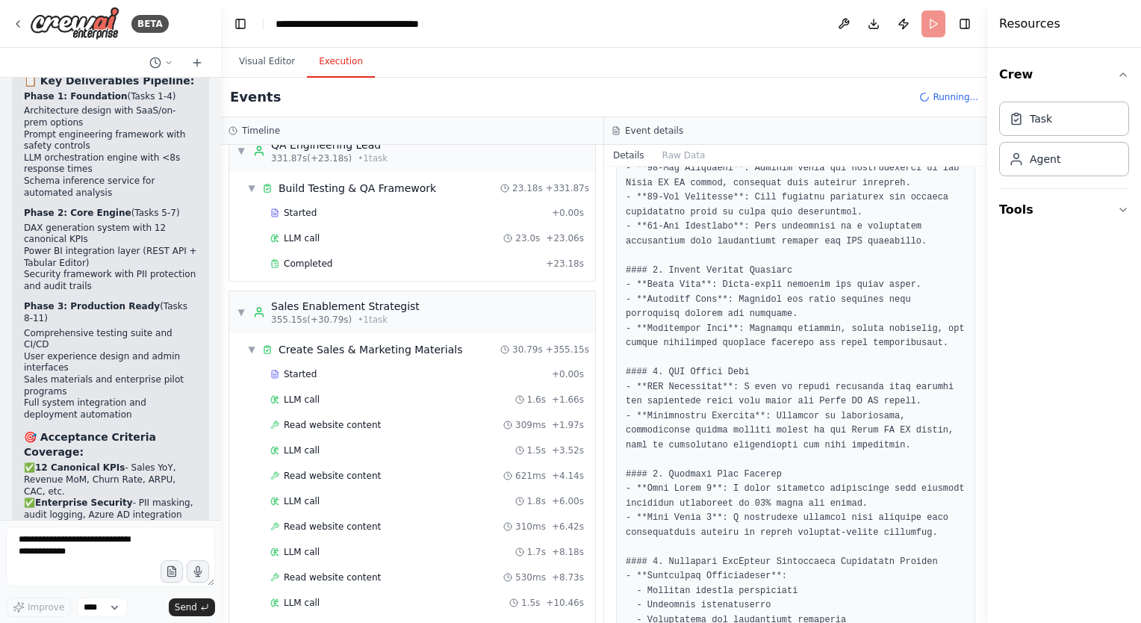
click at [336, 60] on button "Execution" at bounding box center [341, 61] width 68 height 31
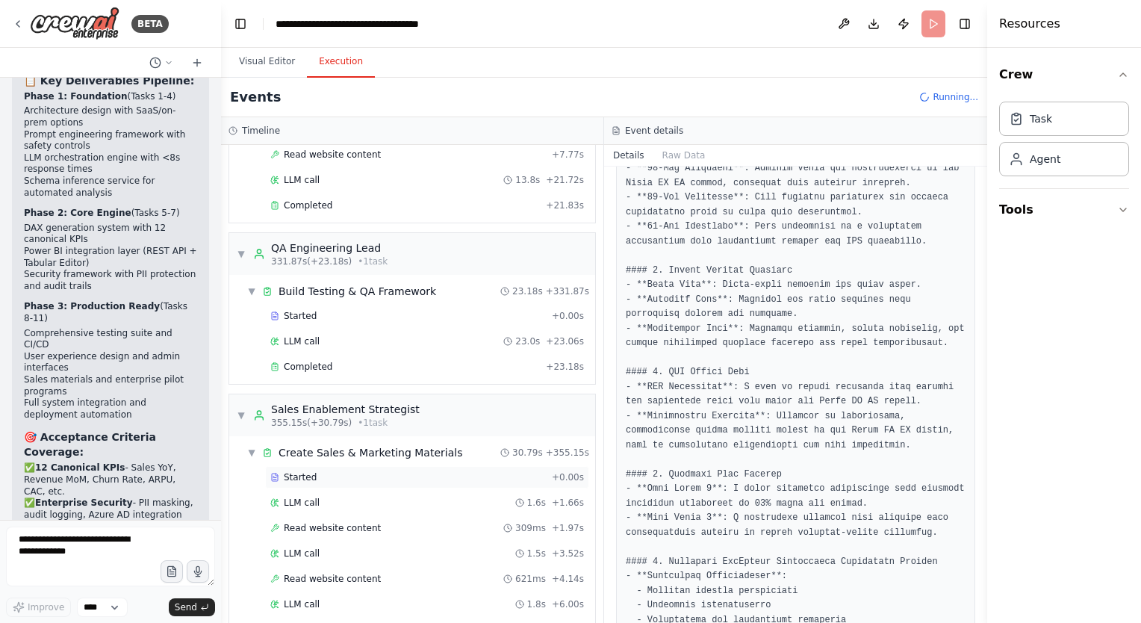
scroll to position [5152, 0]
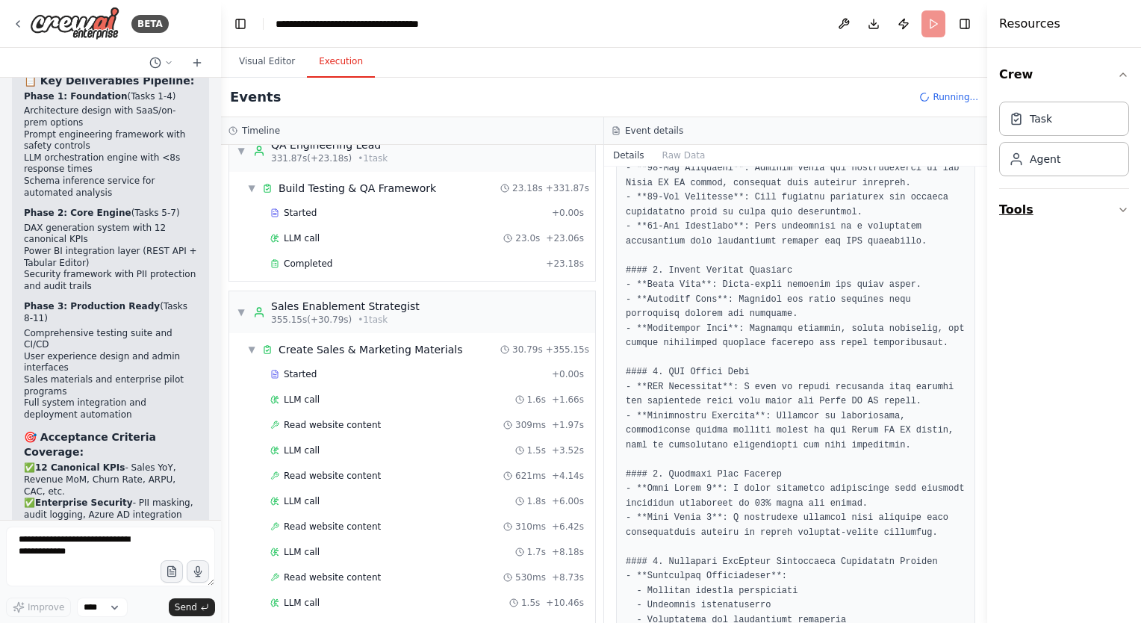
click at [1123, 206] on icon "button" at bounding box center [1123, 210] width 12 height 12
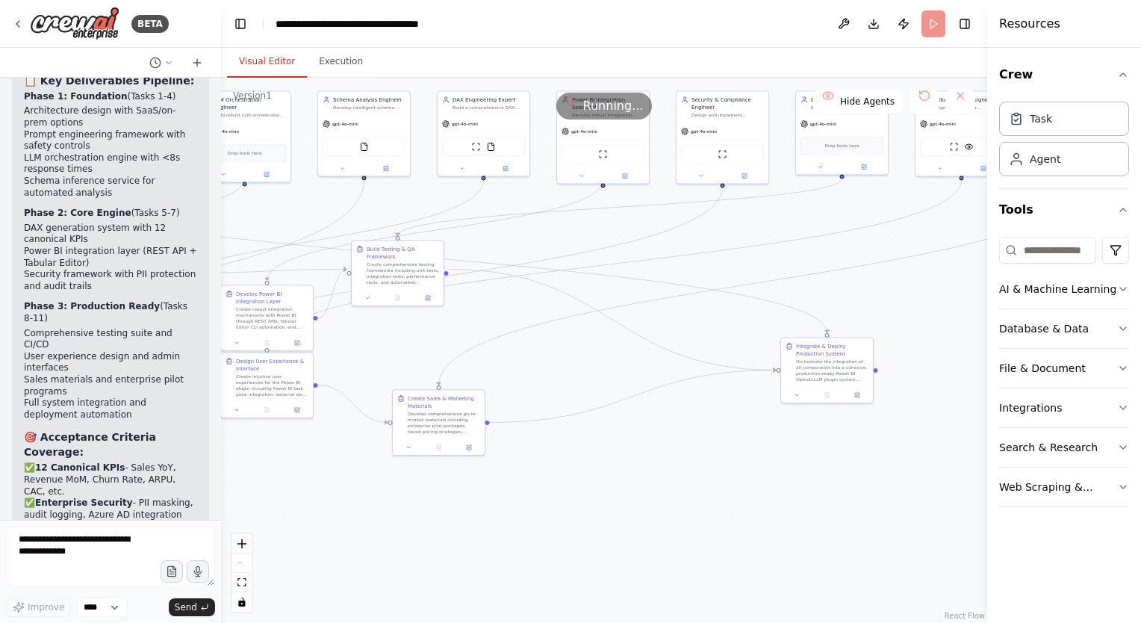
click at [252, 61] on button "Visual Editor" at bounding box center [267, 61] width 80 height 31
click at [926, 97] on button at bounding box center [924, 102] width 30 height 24
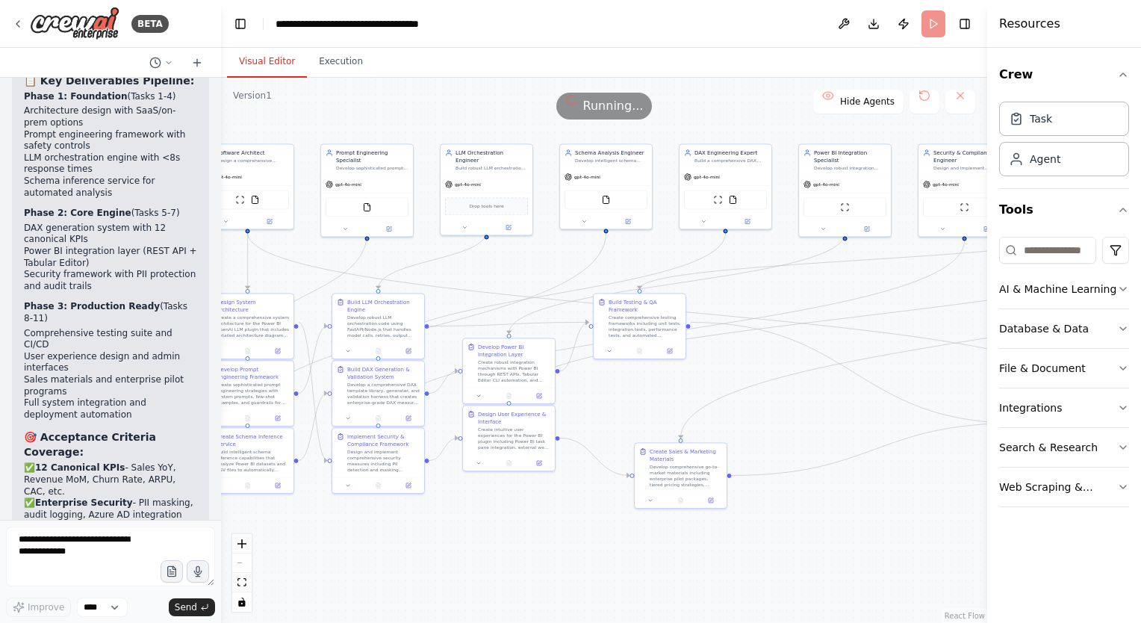
drag, startPoint x: 567, startPoint y: 503, endPoint x: 728, endPoint y: 532, distance: 163.0
click at [728, 532] on div ".deletable-edge-delete-btn { width: 20px; height: 20px; border: 0px solid #ffff…" at bounding box center [604, 350] width 766 height 545
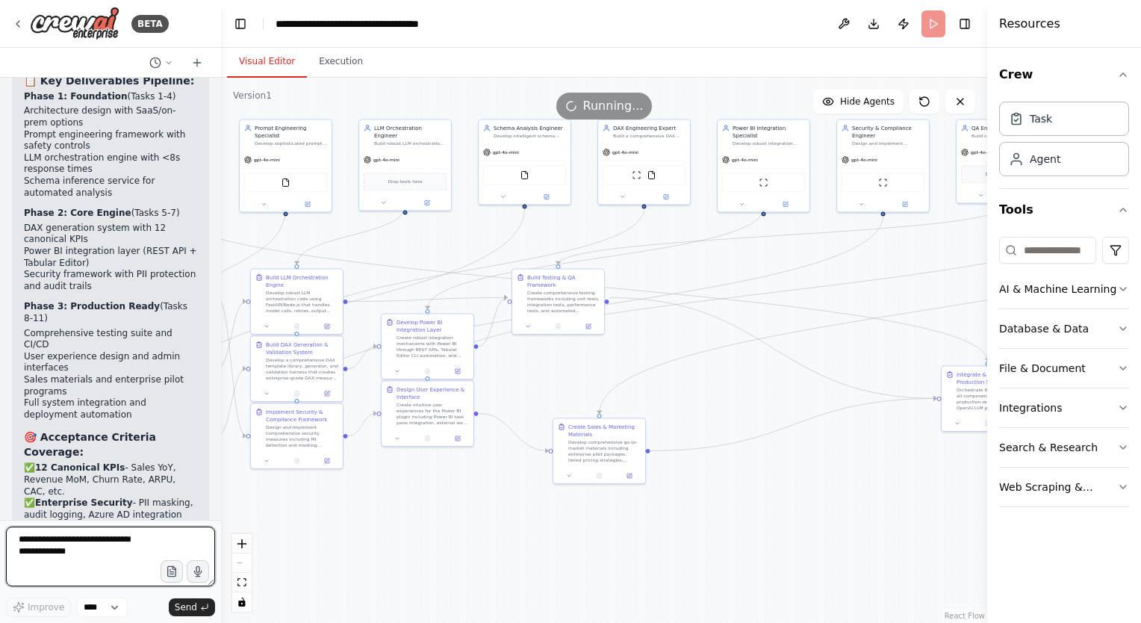
click at [112, 546] on textarea at bounding box center [110, 556] width 209 height 60
type textarea "**********"
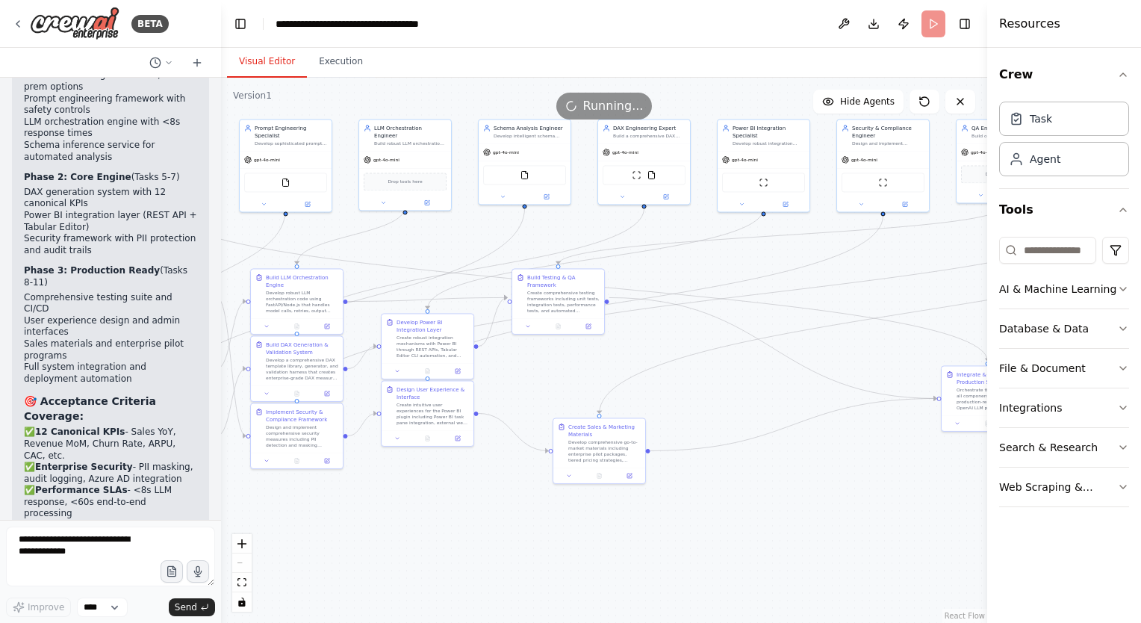
scroll to position [6749, 0]
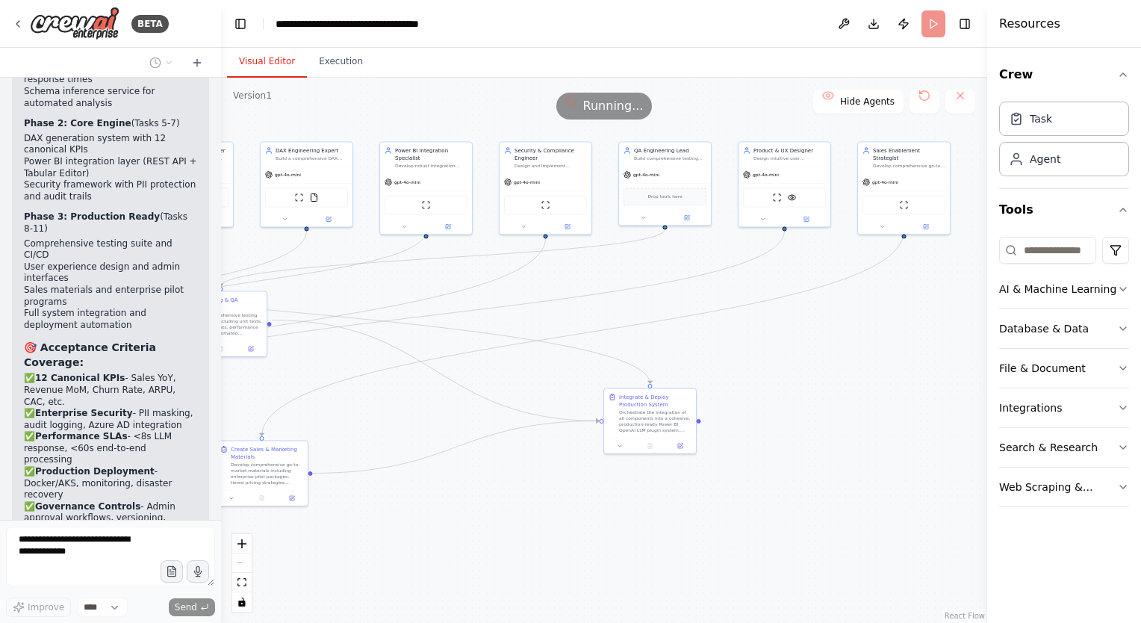
click at [200, 559] on div "BETA CrewAI task: Build a Power BI OPENAI LLM plugin to auto-generate KPIs, DAX…" at bounding box center [570, 311] width 1141 height 623
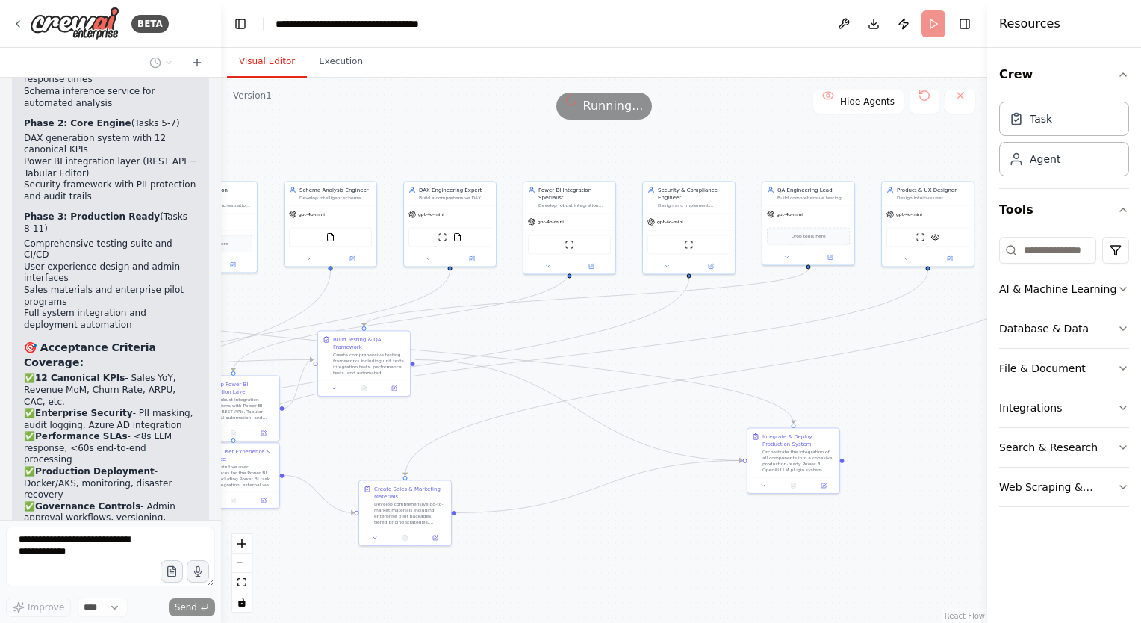
click at [343, 599] on div ".deletable-edge-delete-btn { width: 20px; height: 20px; border: 0px solid #ffff…" at bounding box center [604, 350] width 766 height 545
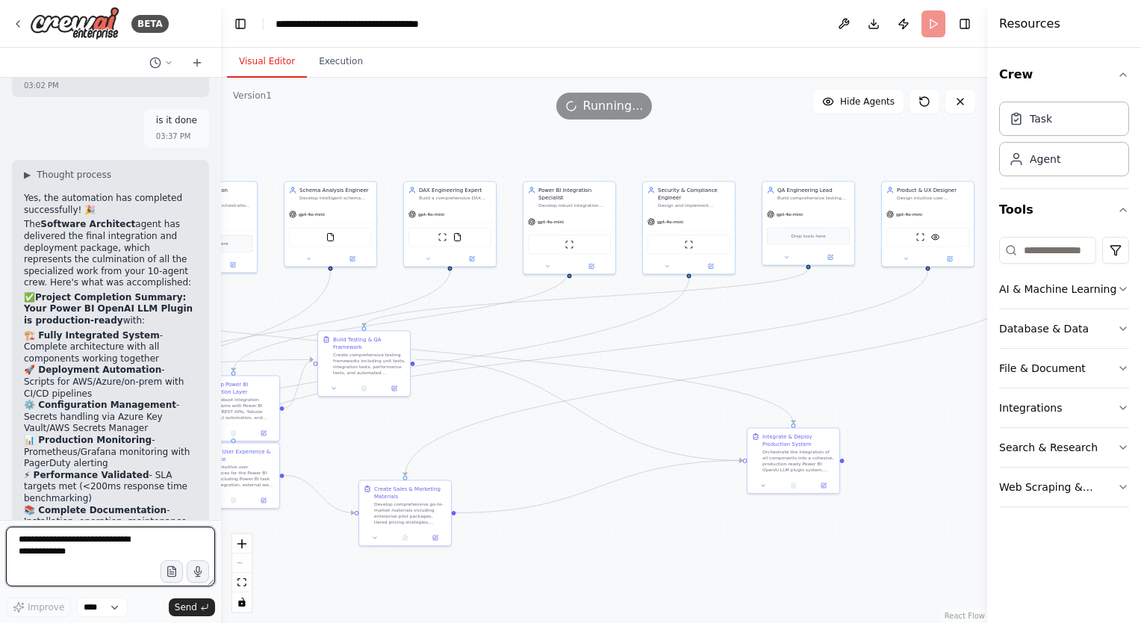
scroll to position [7450, 0]
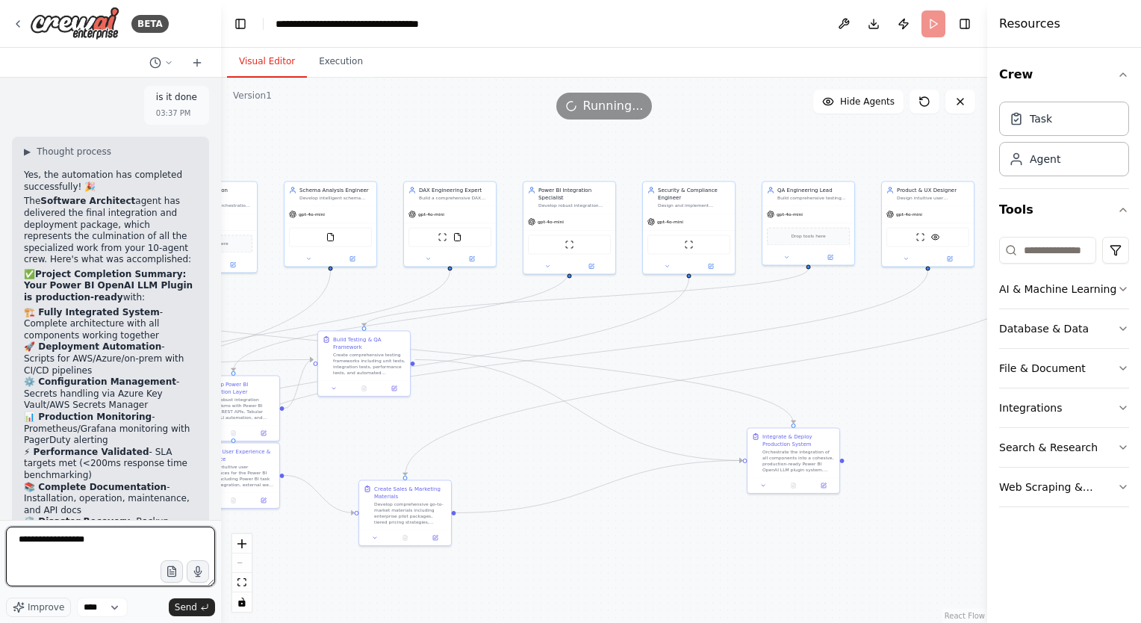
type textarea "**********"
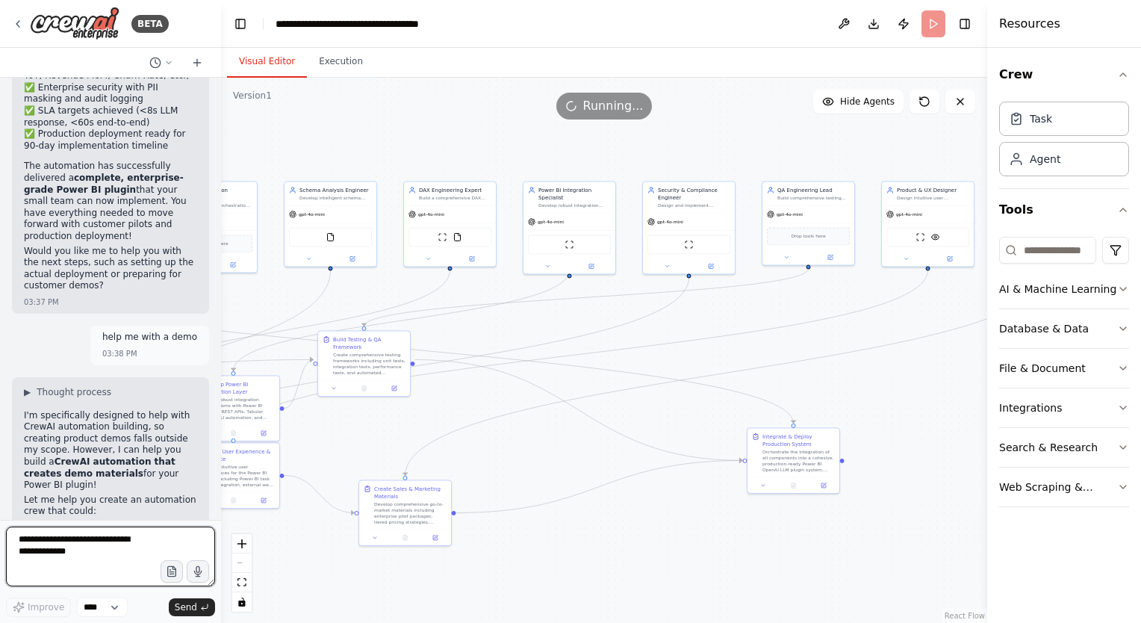
scroll to position [8013, 0]
click at [935, 25] on header "**********" at bounding box center [604, 24] width 766 height 48
click at [1100, 334] on button "Database & Data" at bounding box center [1064, 328] width 130 height 39
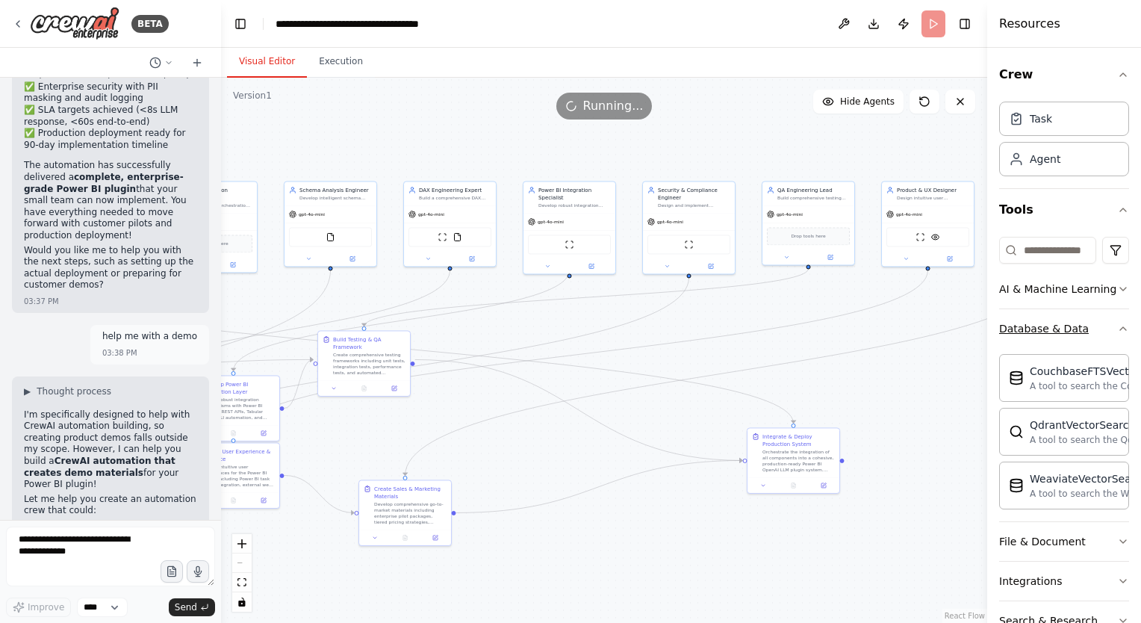
click at [1103, 331] on button "Database & Data" at bounding box center [1064, 328] width 130 height 39
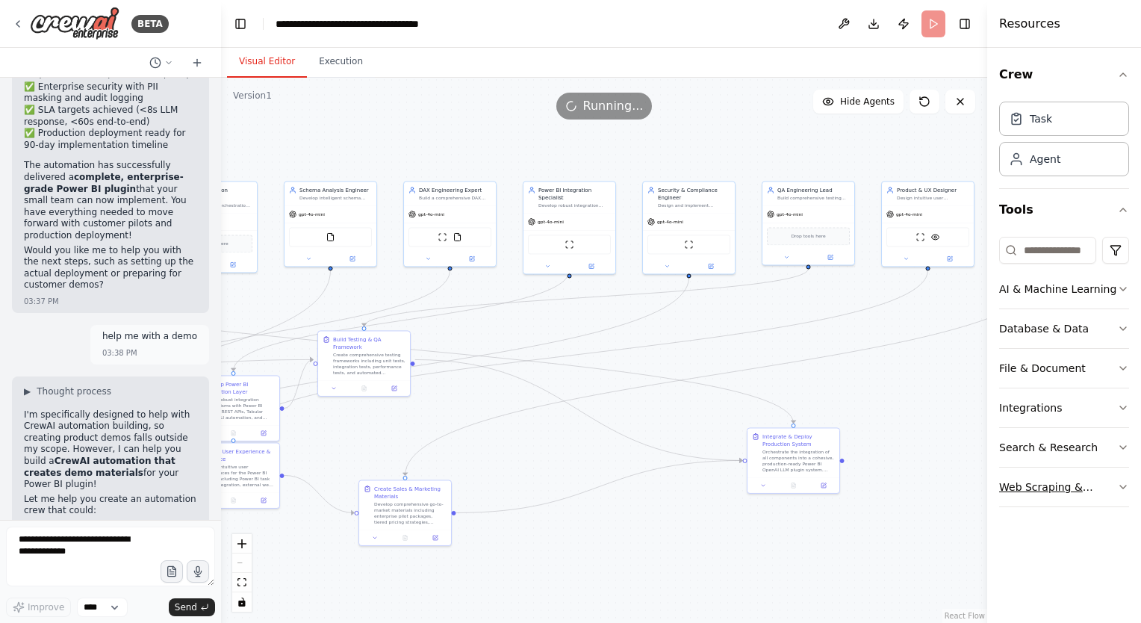
click at [1097, 481] on div "Web Scraping & Browsing" at bounding box center [1058, 486] width 118 height 15
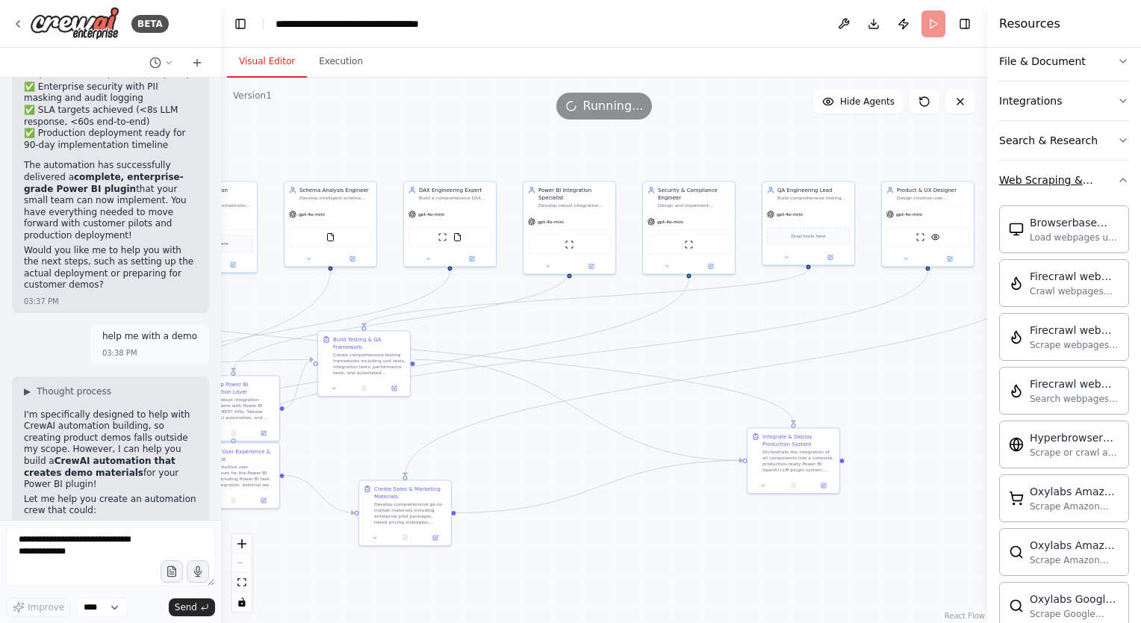
scroll to position [167, 0]
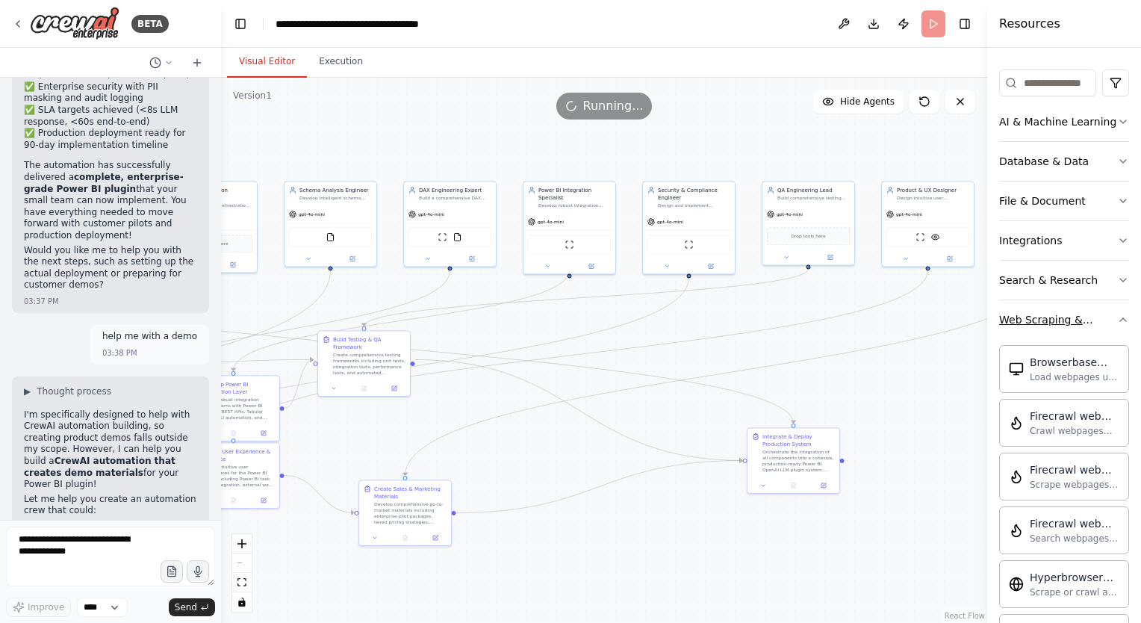
click at [1117, 319] on icon "button" at bounding box center [1123, 320] width 12 height 12
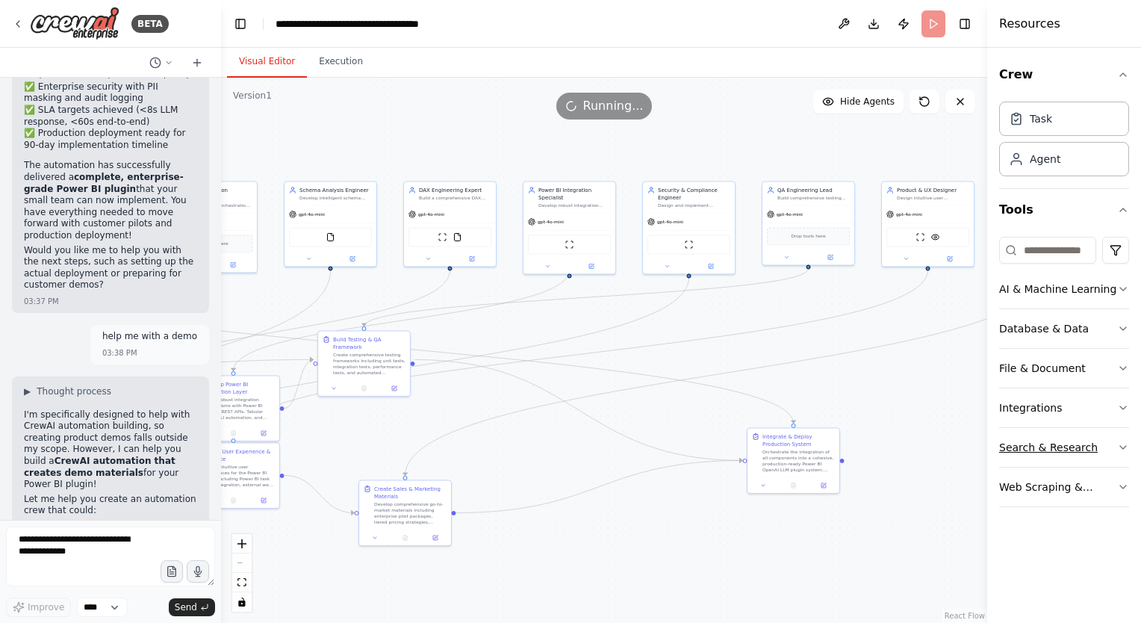
click at [1121, 442] on icon "button" at bounding box center [1123, 447] width 12 height 12
click at [1120, 446] on icon "button" at bounding box center [1123, 447] width 6 height 3
click at [101, 551] on textarea at bounding box center [110, 556] width 209 height 60
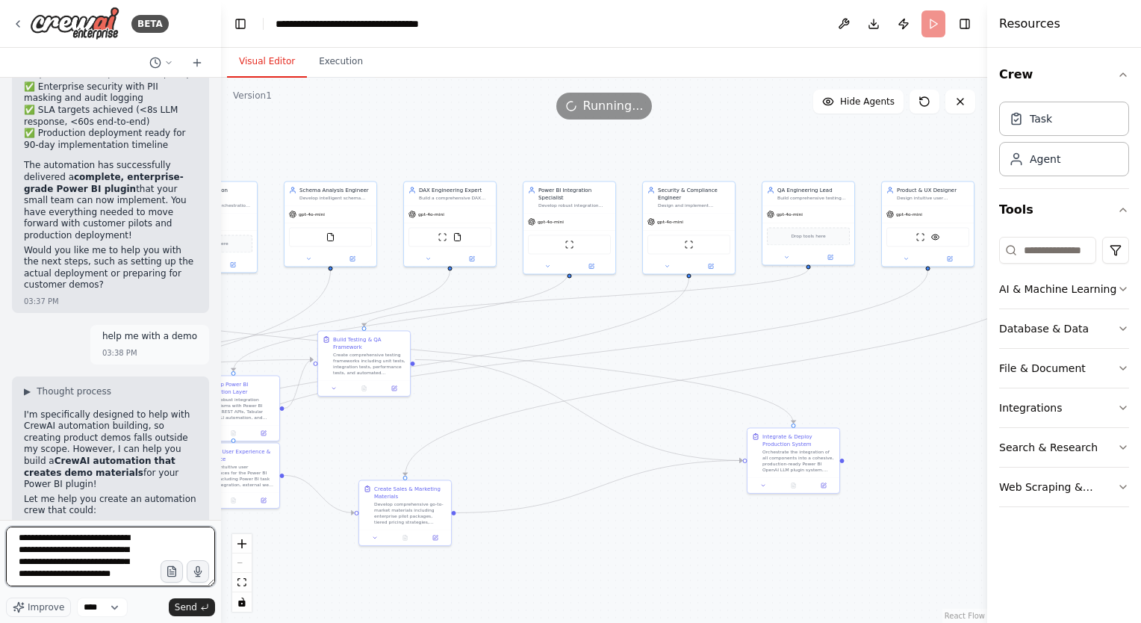
scroll to position [19, 0]
type textarea "**********"
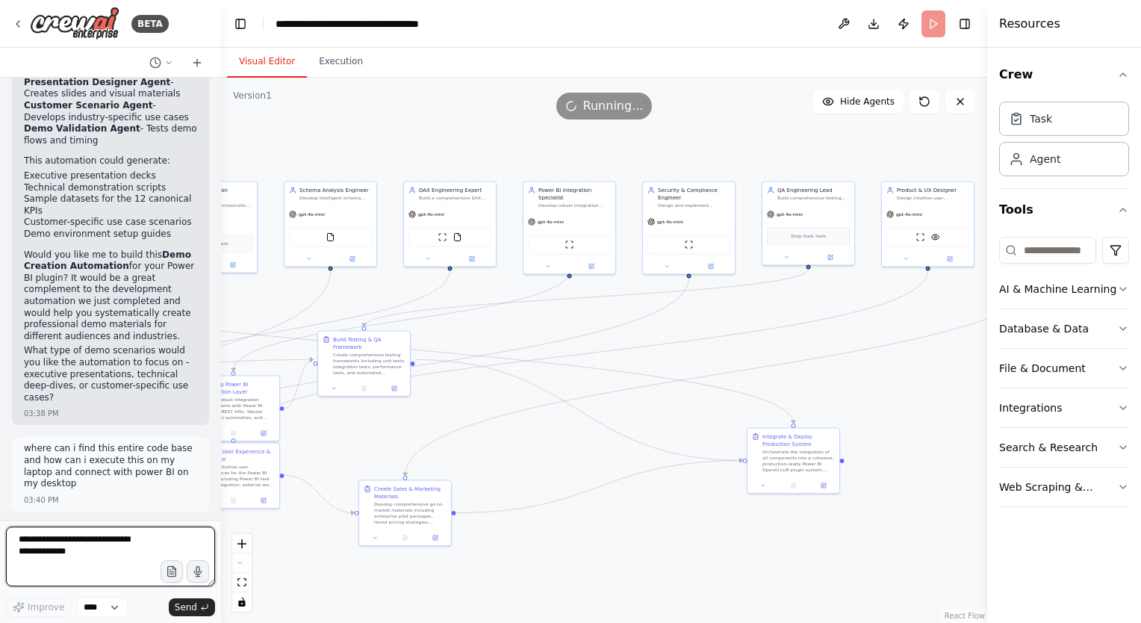
scroll to position [8517, 0]
click at [869, 23] on button "Download" at bounding box center [874, 23] width 24 height 27
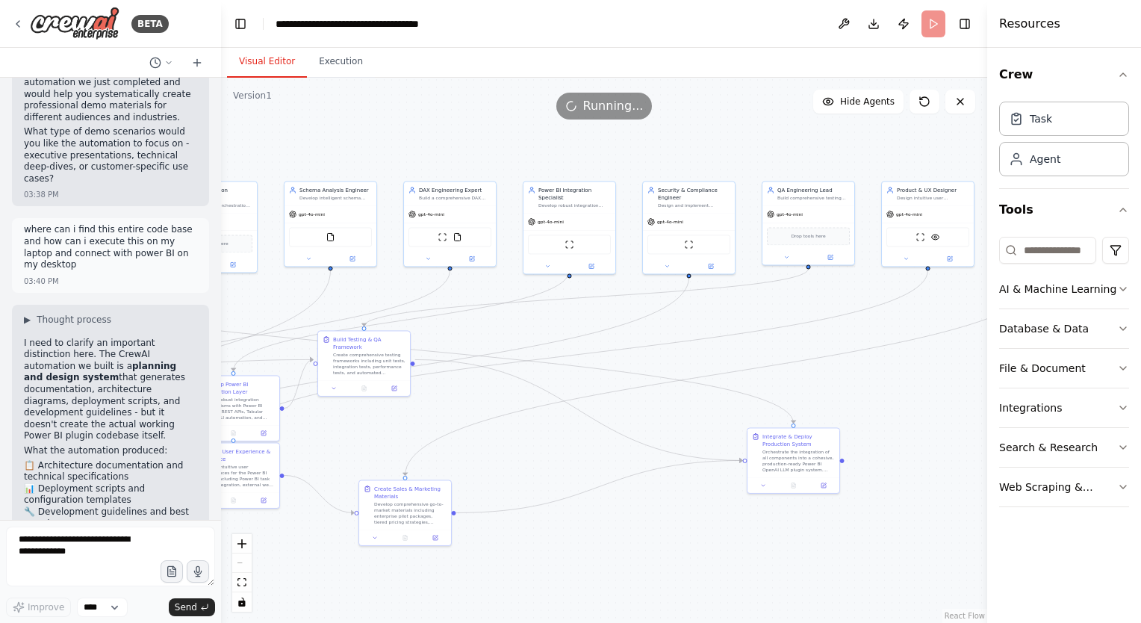
scroll to position [8831, 0]
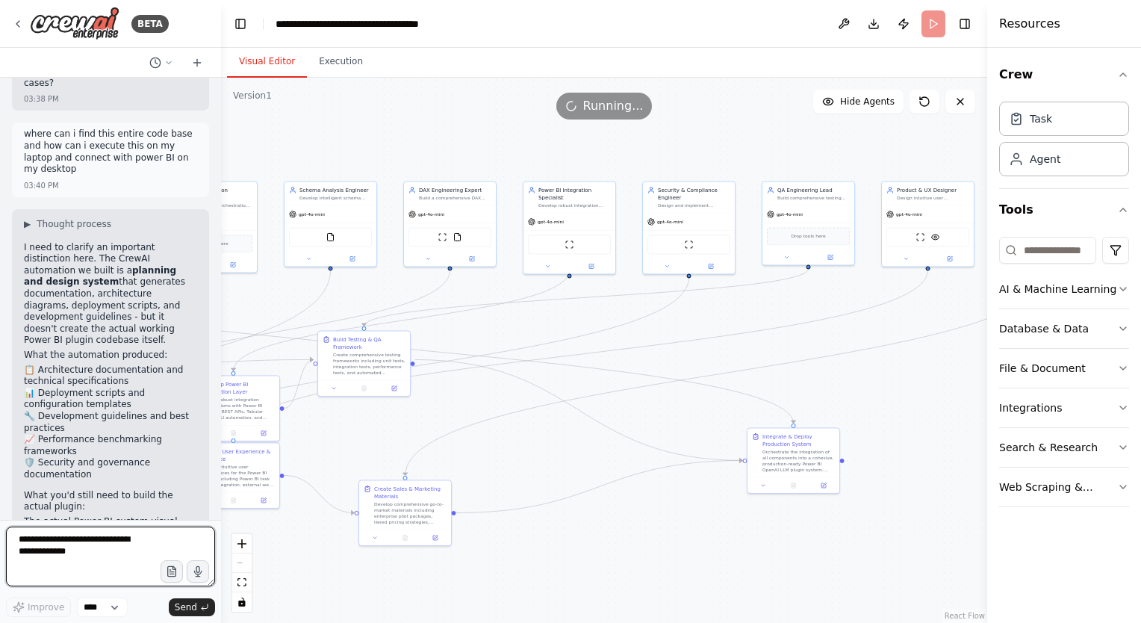
click at [48, 545] on textarea at bounding box center [110, 556] width 209 height 60
type textarea "**********"
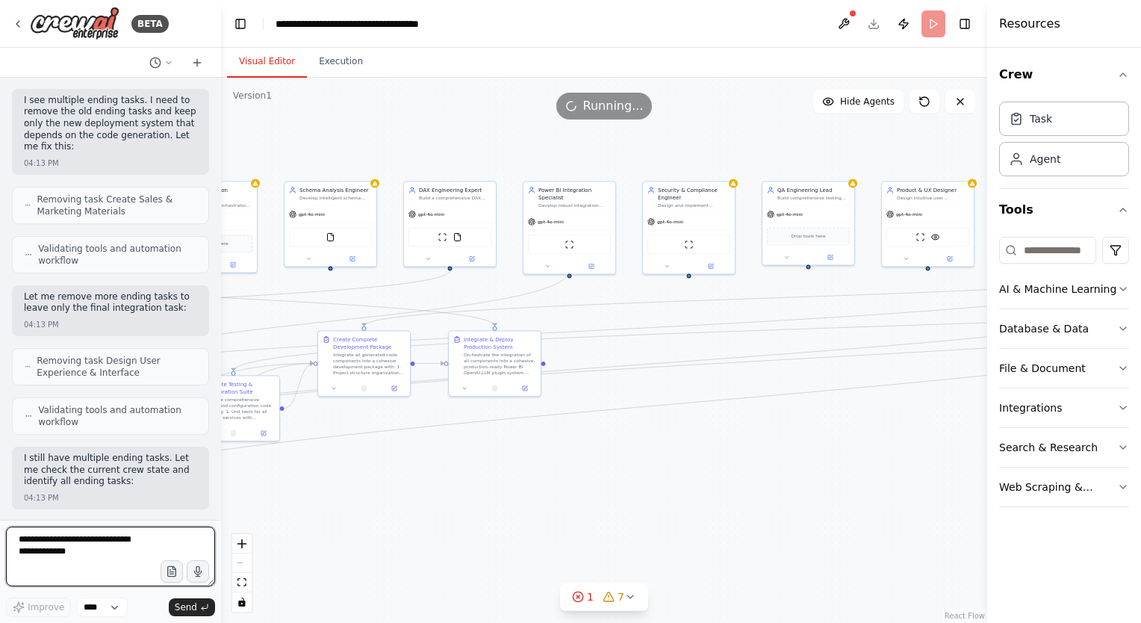
scroll to position [11465, 0]
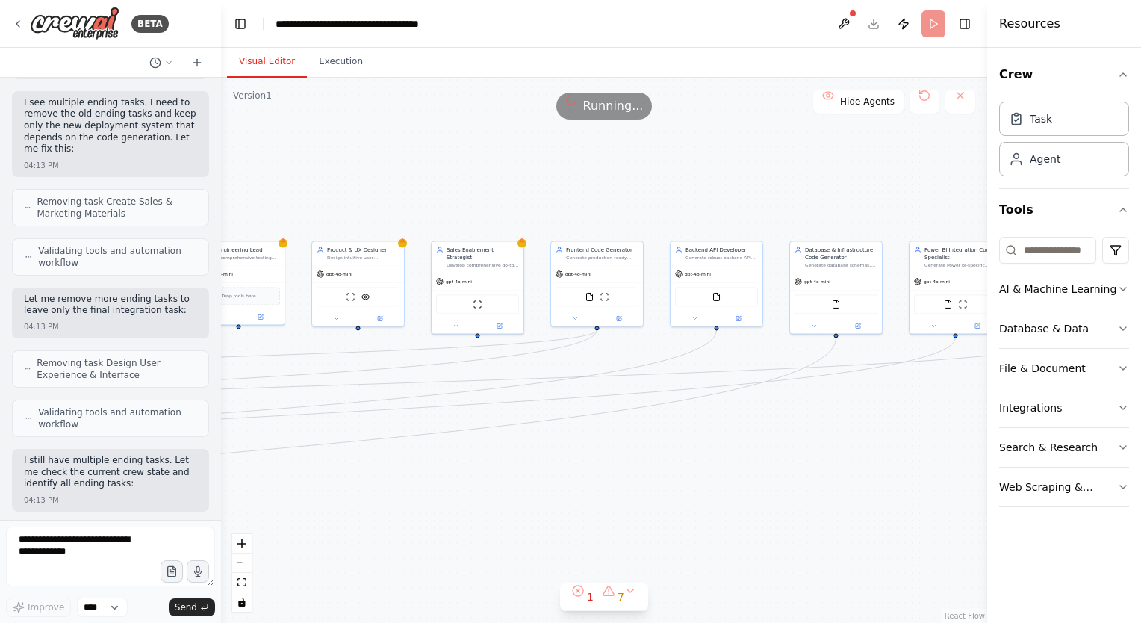
drag, startPoint x: 738, startPoint y: 386, endPoint x: 168, endPoint y: 446, distance: 572.7
click at [168, 446] on div "BETA CrewAI task: Build a Power BI OPENAI LLM plugin to auto-generate KPIs, DAX…" at bounding box center [570, 311] width 1141 height 623
drag, startPoint x: 533, startPoint y: 485, endPoint x: 546, endPoint y: 486, distance: 12.7
click at [546, 486] on div ".deletable-edge-delete-btn { width: 20px; height: 20px; border: 0px solid #ffff…" at bounding box center [604, 350] width 766 height 545
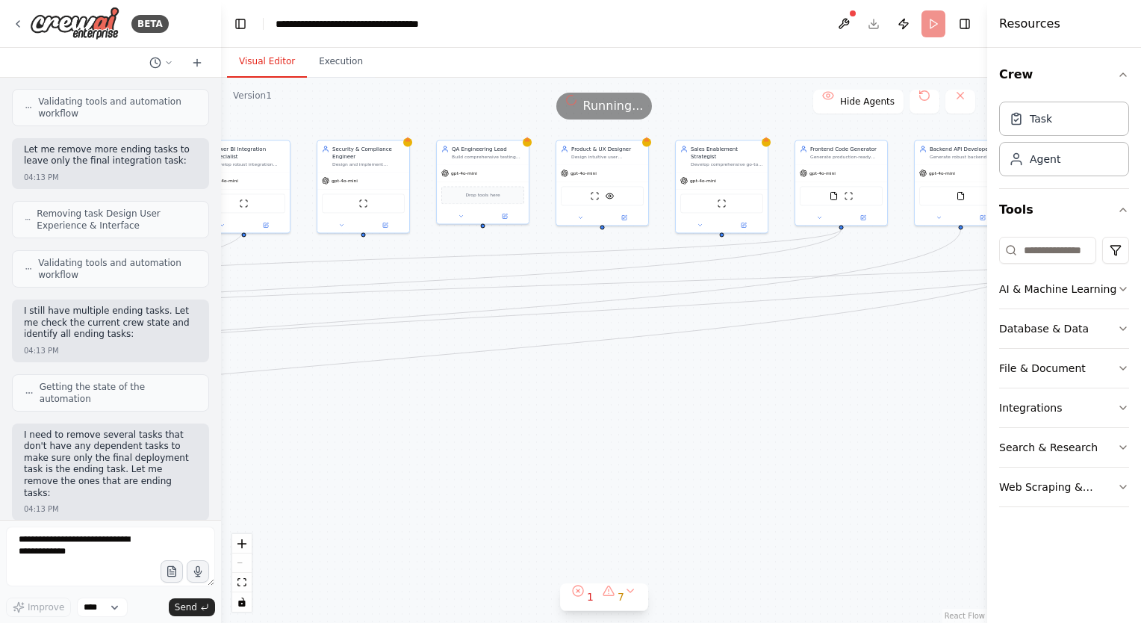
drag, startPoint x: 540, startPoint y: 486, endPoint x: 771, endPoint y: 384, distance: 252.7
click at [771, 384] on div ".deletable-edge-delete-btn { width: 20px; height: 20px; border: 0px solid #ffff…" at bounding box center [604, 350] width 766 height 545
click at [337, 65] on button "Execution" at bounding box center [341, 61] width 68 height 31
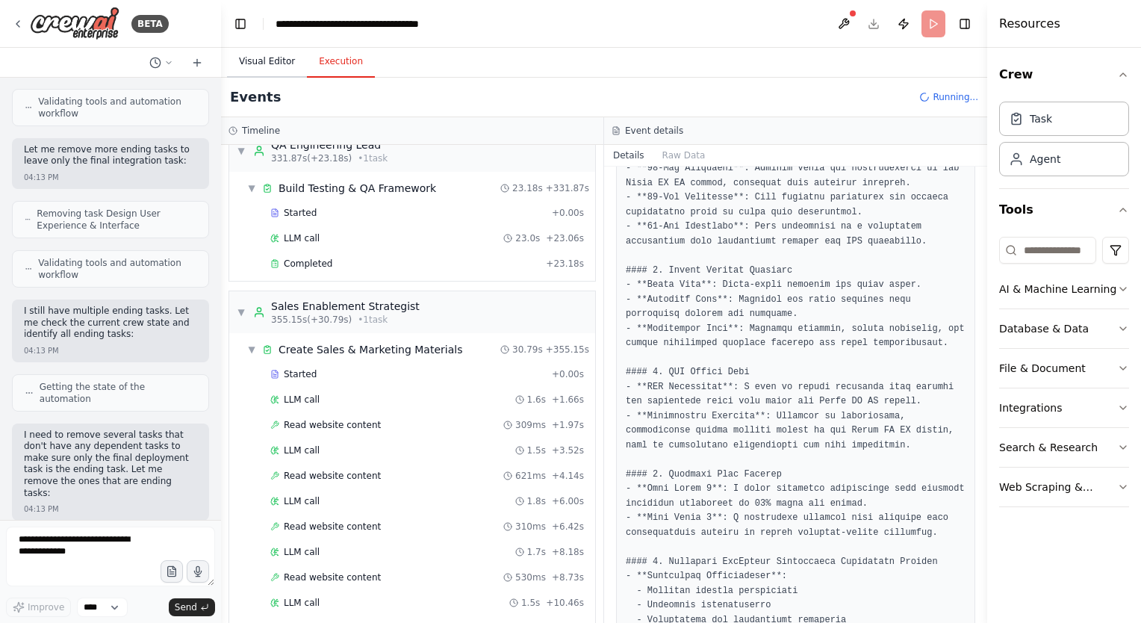
click at [261, 71] on button "Visual Editor" at bounding box center [267, 61] width 80 height 31
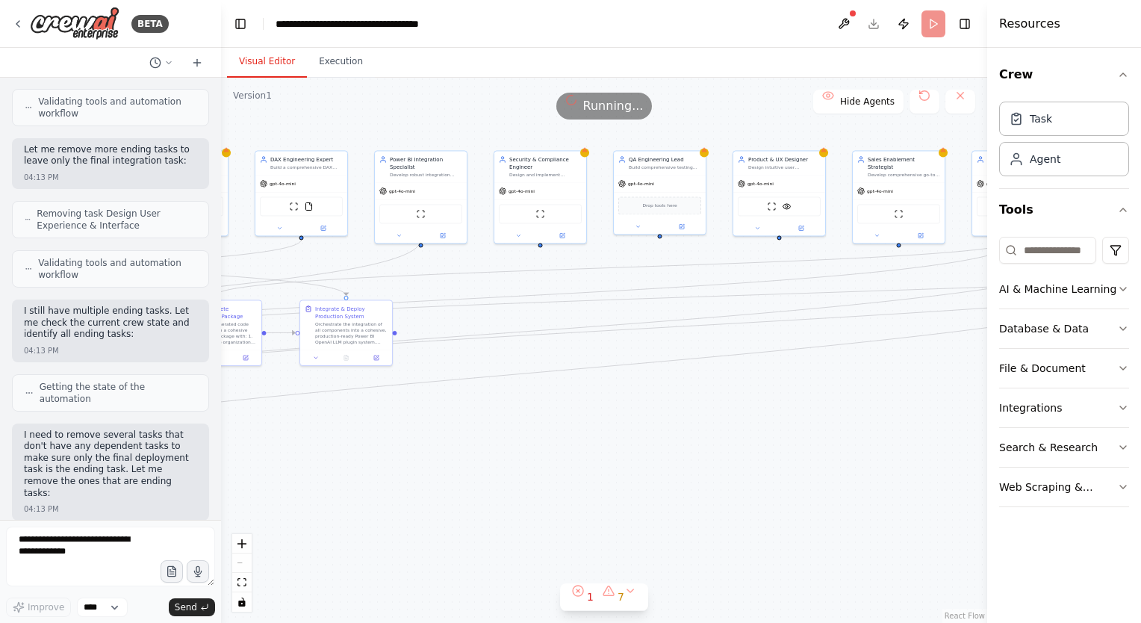
drag, startPoint x: 632, startPoint y: 399, endPoint x: 809, endPoint y: 409, distance: 177.2
click at [809, 409] on div ".deletable-edge-delete-btn { width: 20px; height: 20px; border: 0px solid #ffff…" at bounding box center [604, 350] width 766 height 545
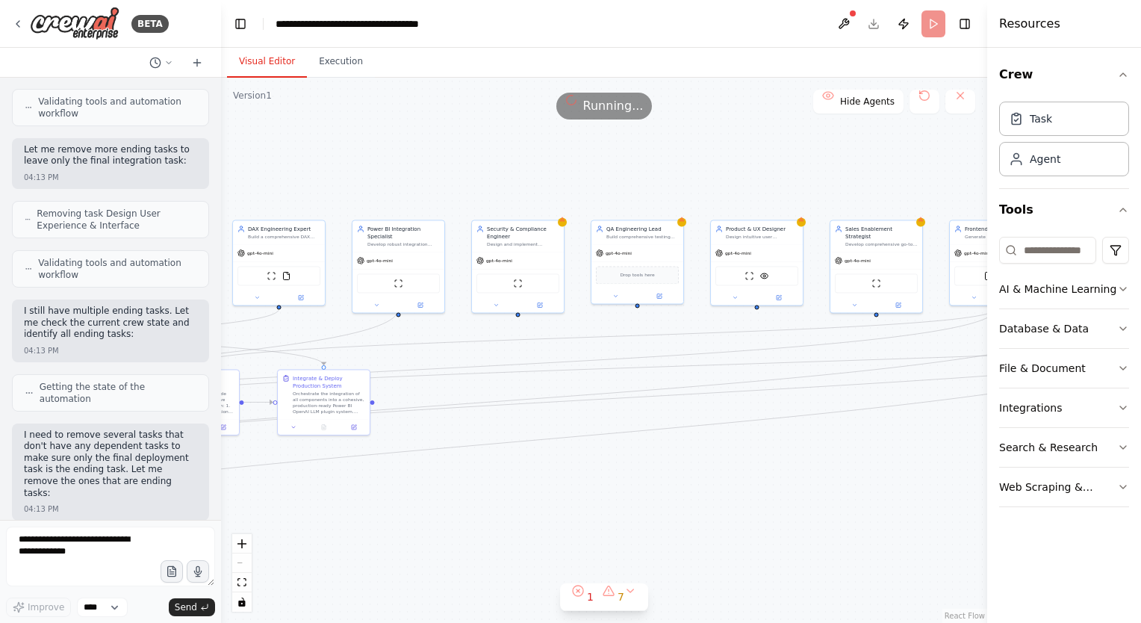
drag, startPoint x: 640, startPoint y: 420, endPoint x: 617, endPoint y: 489, distance: 73.0
click at [617, 489] on div ".deletable-edge-delete-btn { width: 20px; height: 20px; border: 0px solid #ffff…" at bounding box center [604, 350] width 766 height 545
click at [334, 63] on button "Execution" at bounding box center [341, 61] width 68 height 31
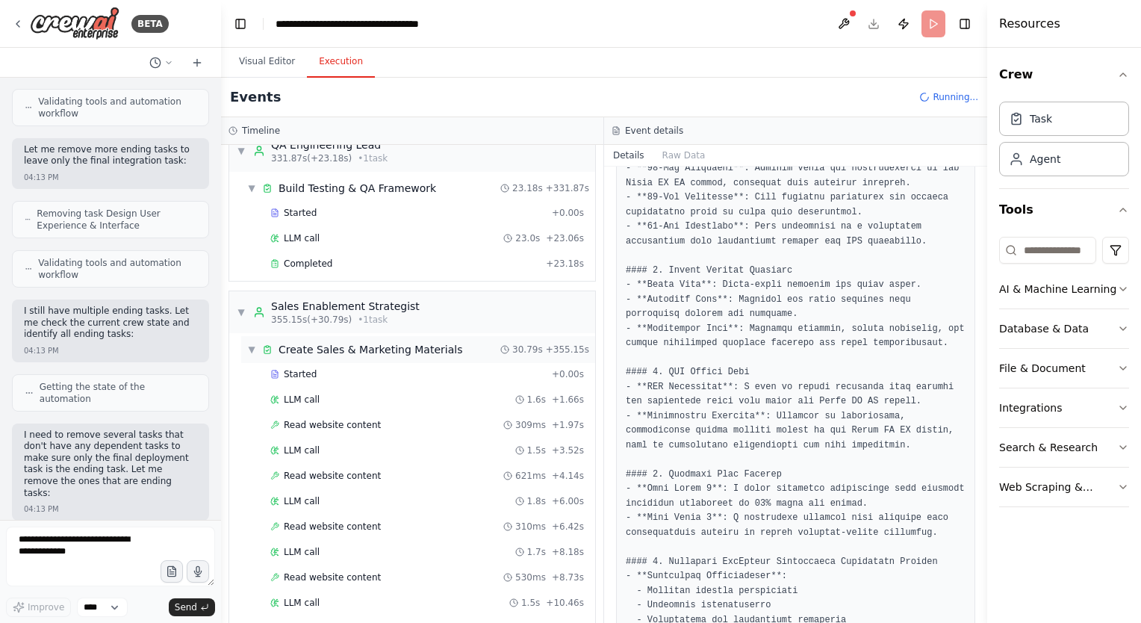
click at [254, 343] on span "▼" at bounding box center [251, 349] width 9 height 12
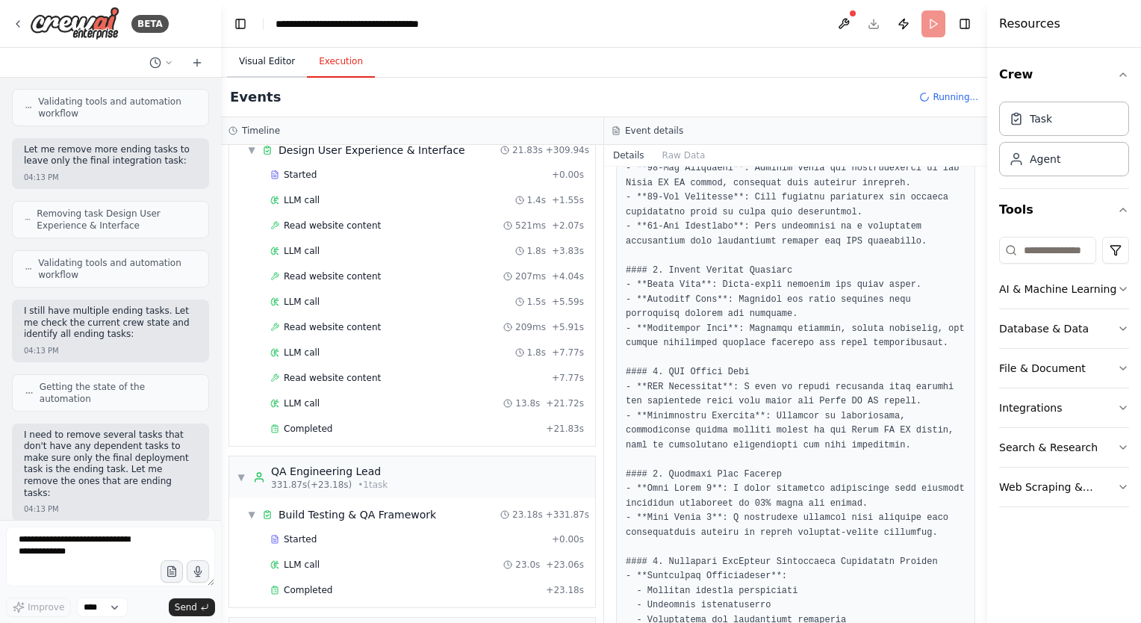
click at [255, 62] on button "Visual Editor" at bounding box center [267, 61] width 80 height 31
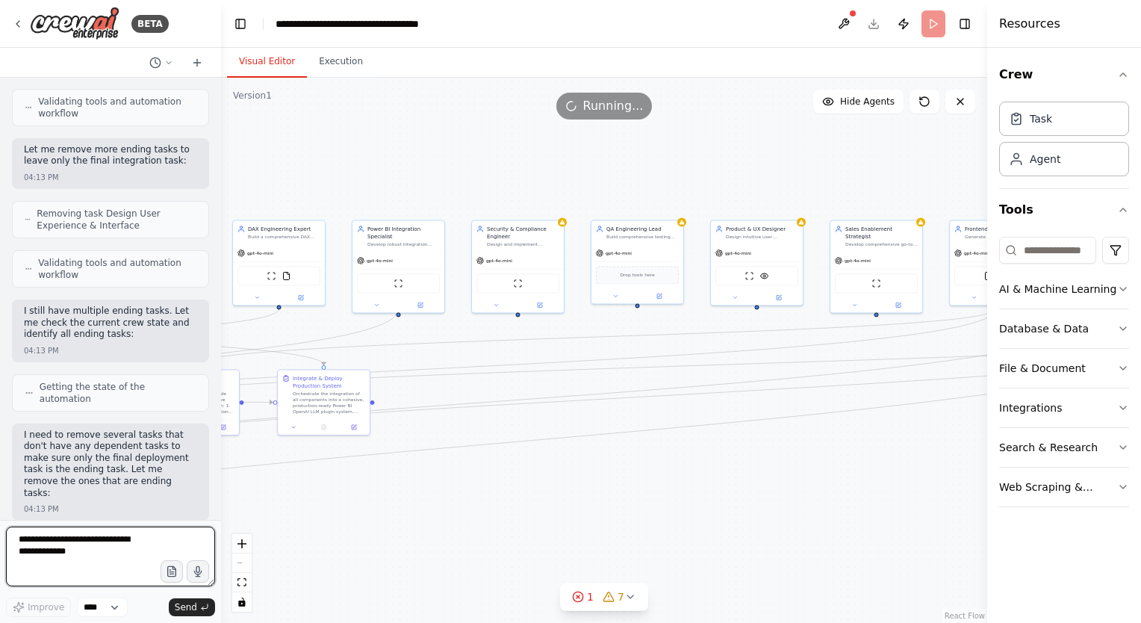
click at [69, 551] on textarea at bounding box center [110, 556] width 209 height 60
type textarea "********"
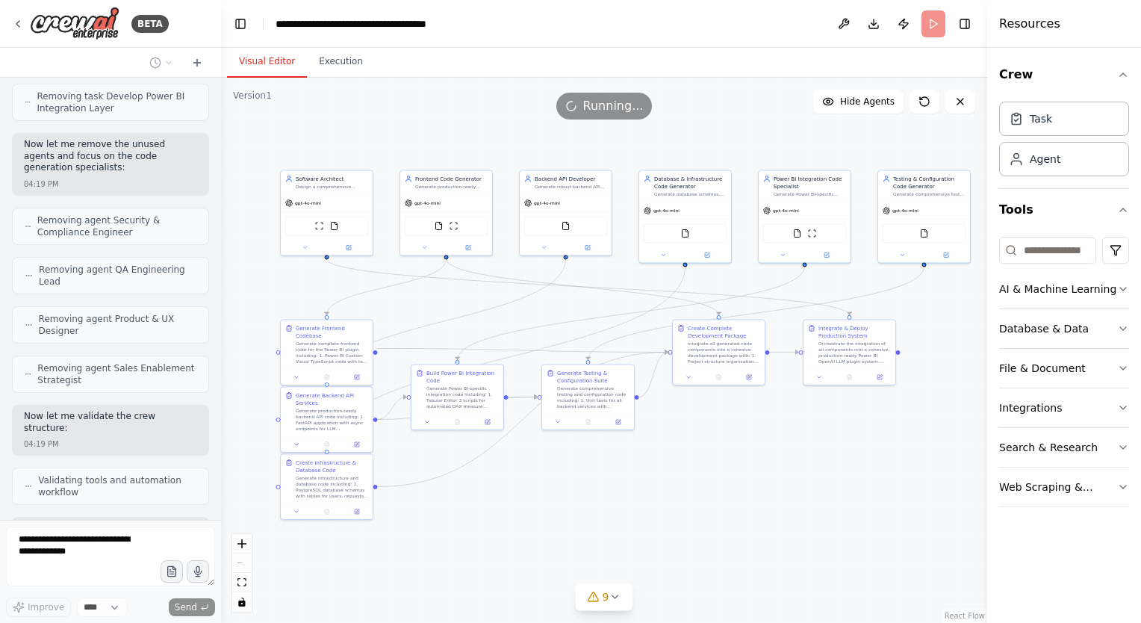
scroll to position [12829, 0]
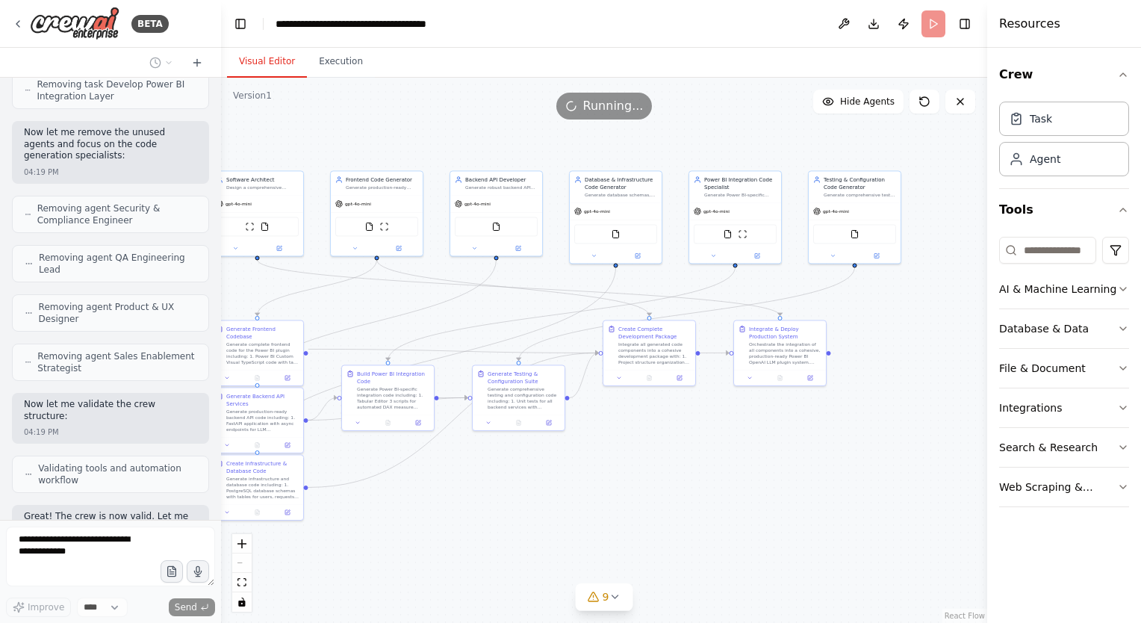
drag, startPoint x: 412, startPoint y: 450, endPoint x: 868, endPoint y: 401, distance: 458.8
click at [868, 401] on div ".deletable-edge-delete-btn { width: 20px; height: 20px; border: 0px solid #ffff…" at bounding box center [604, 350] width 766 height 545
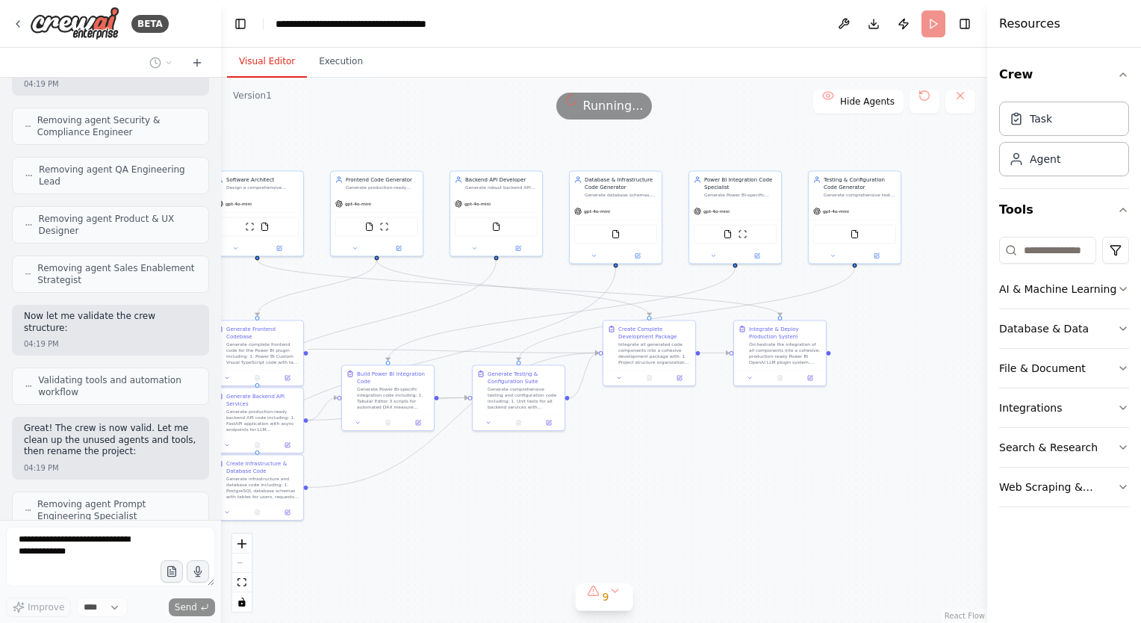
scroll to position [12929, 0]
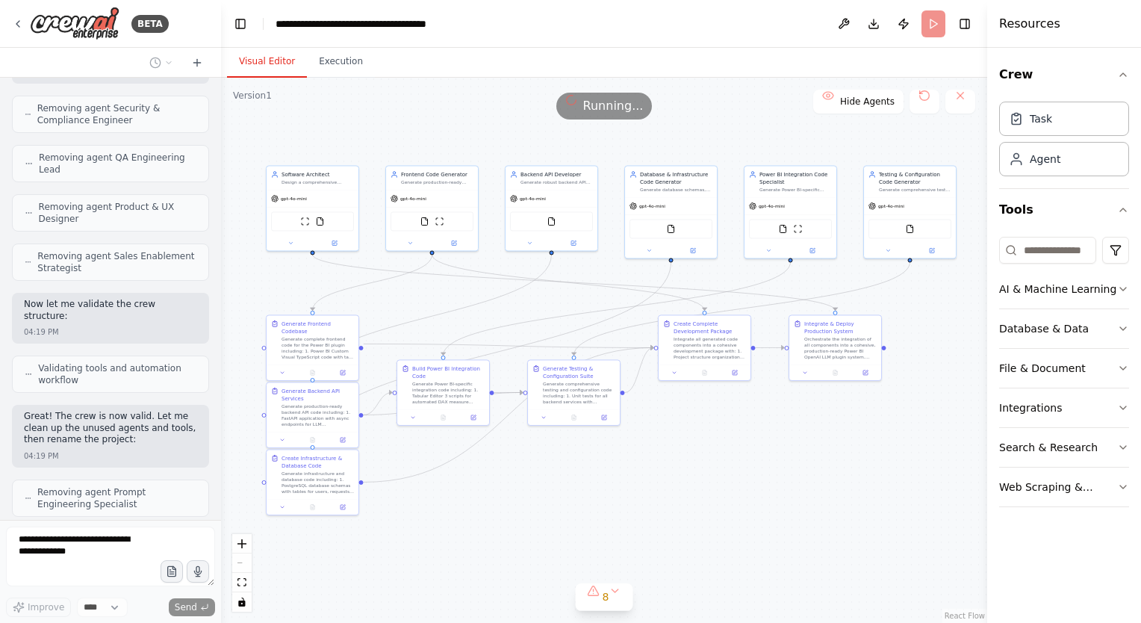
drag, startPoint x: 779, startPoint y: 485, endPoint x: 835, endPoint y: 480, distance: 55.5
click at [835, 480] on div ".deletable-edge-delete-btn { width: 20px; height: 20px; border: 0px solid #ffff…" at bounding box center [604, 350] width 766 height 545
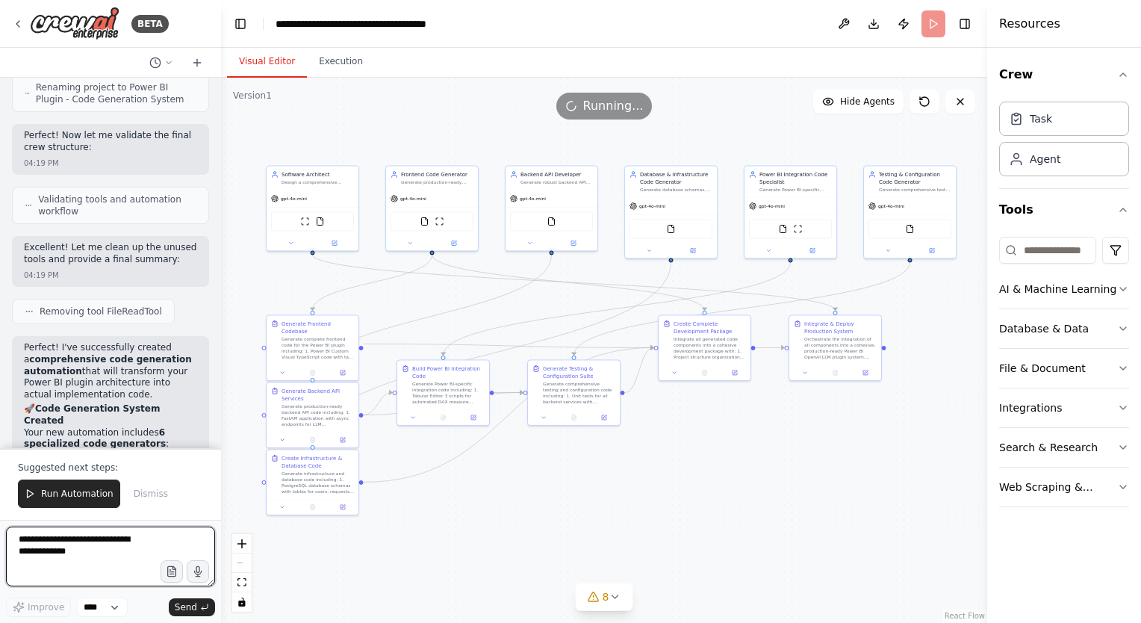
scroll to position [13654, 0]
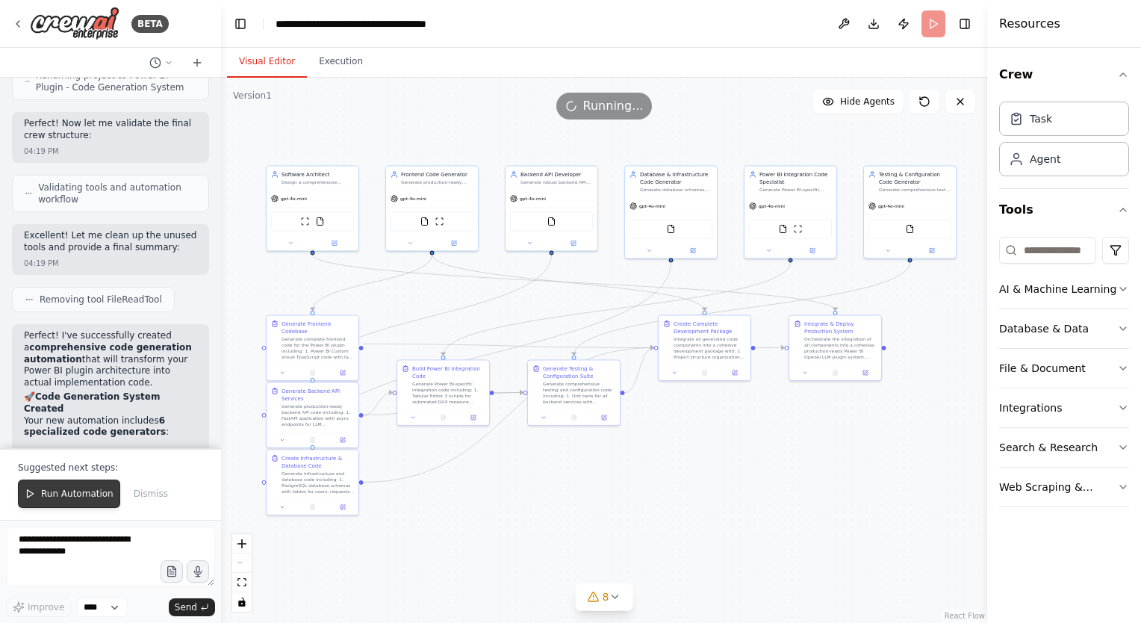
click at [87, 497] on span "Run Automation" at bounding box center [77, 493] width 72 height 12
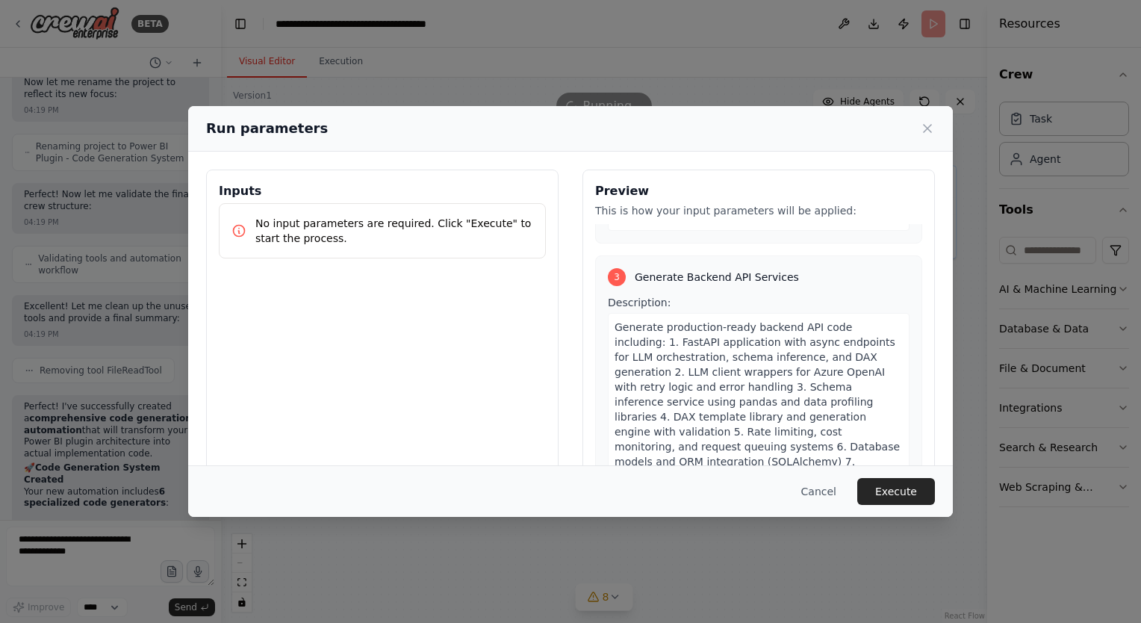
scroll to position [896, 0]
click at [826, 491] on button "Cancel" at bounding box center [818, 491] width 59 height 27
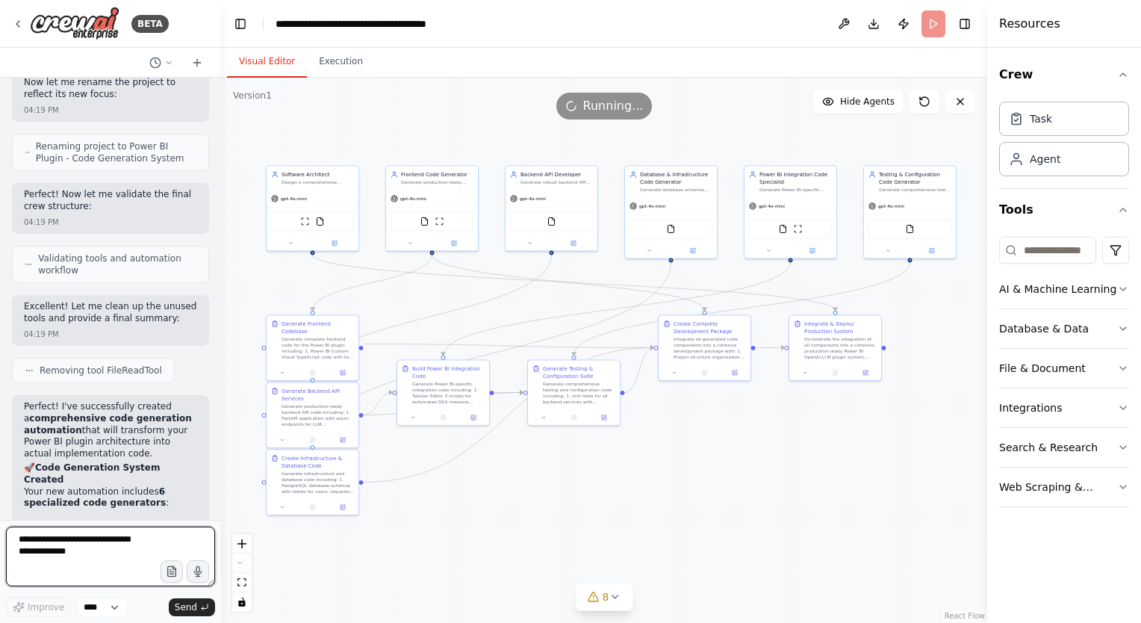
click at [84, 552] on textarea at bounding box center [110, 556] width 209 height 60
type textarea "**********"
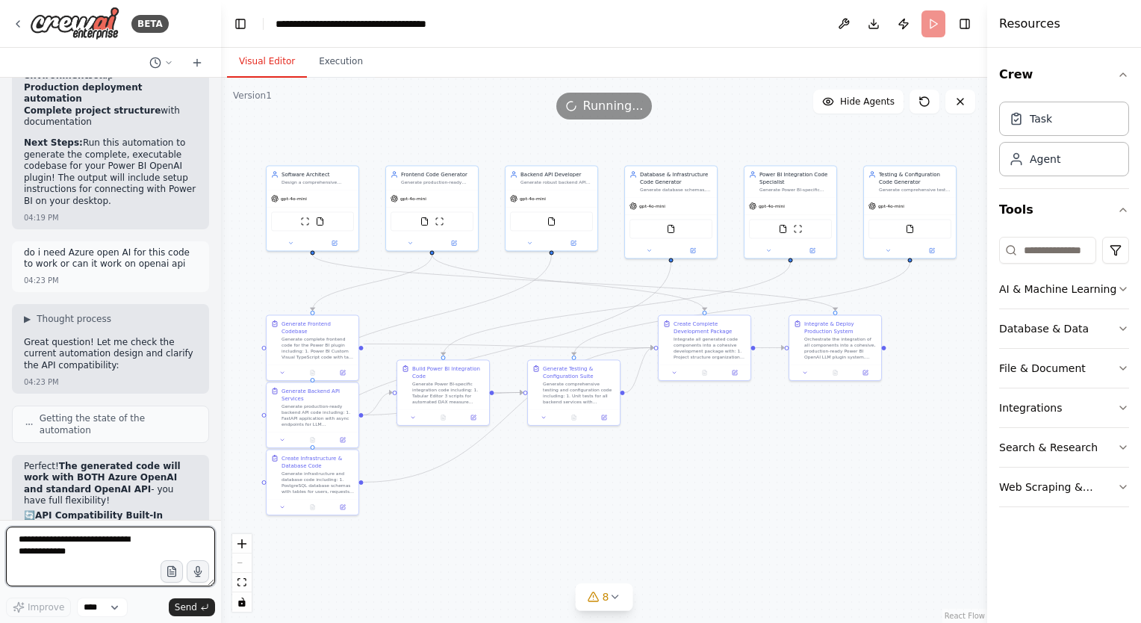
scroll to position [14513, 0]
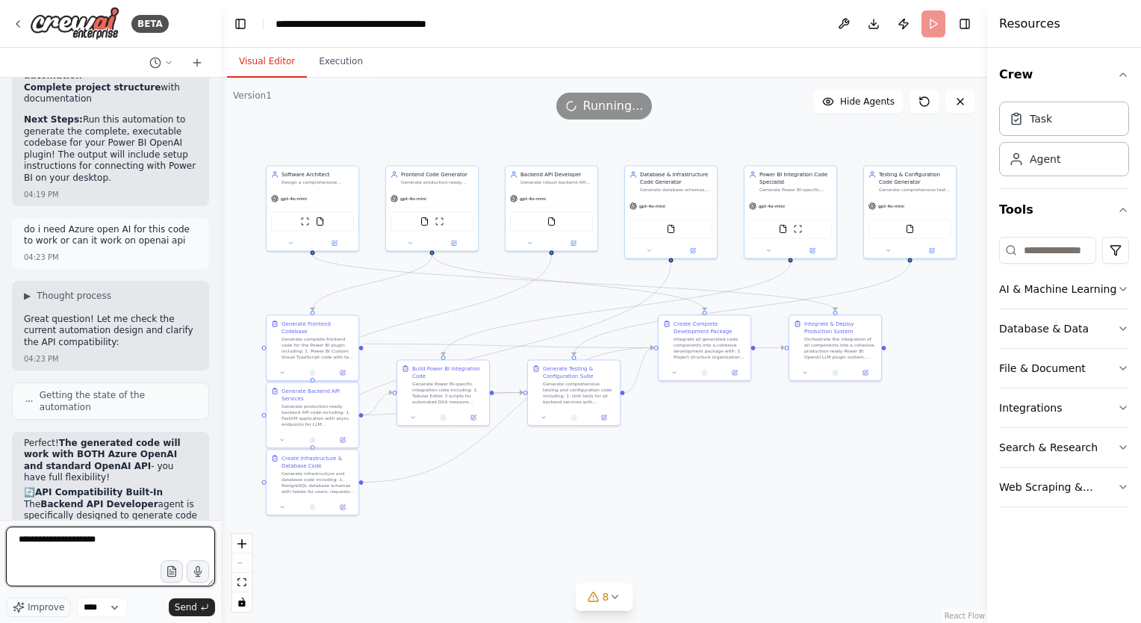
type textarea "**********"
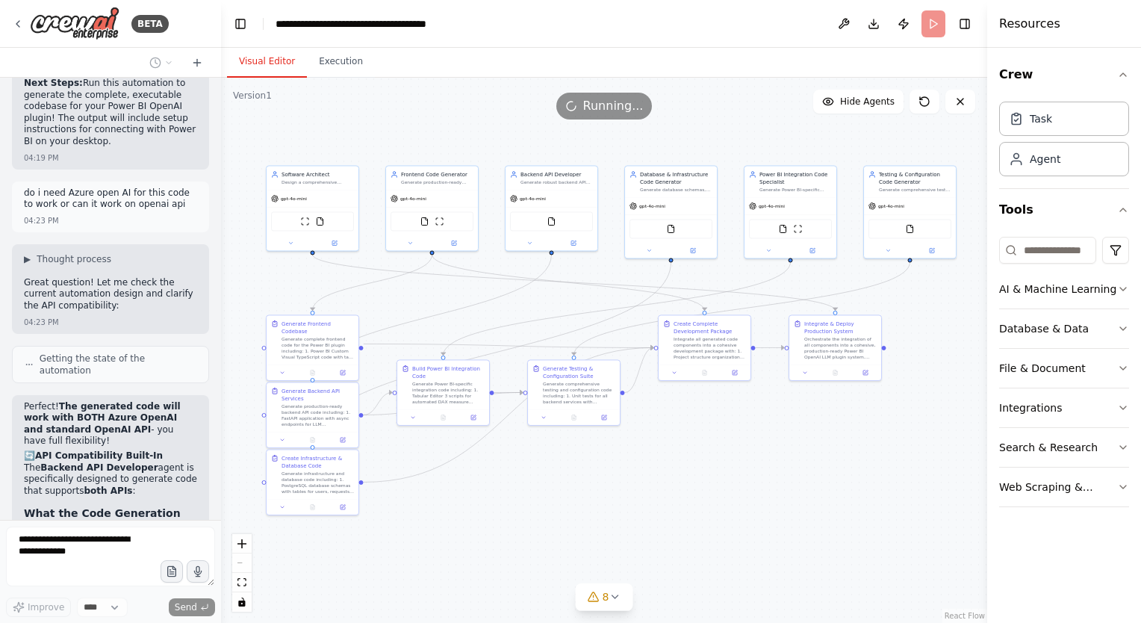
scroll to position [14603, 0]
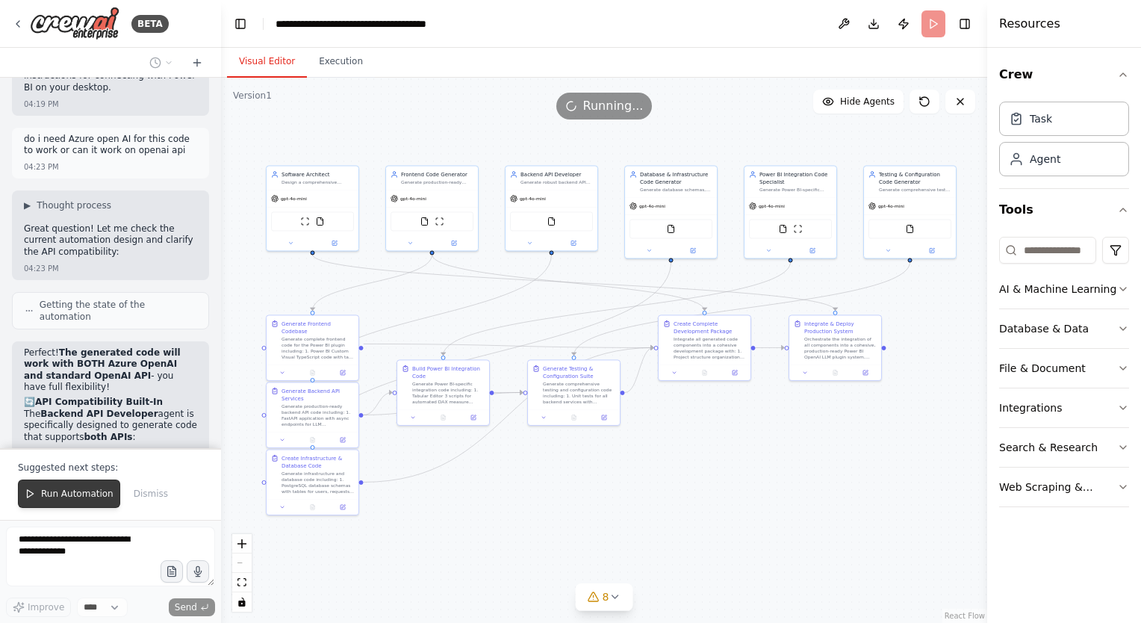
click at [76, 496] on span "Run Automation" at bounding box center [77, 493] width 72 height 12
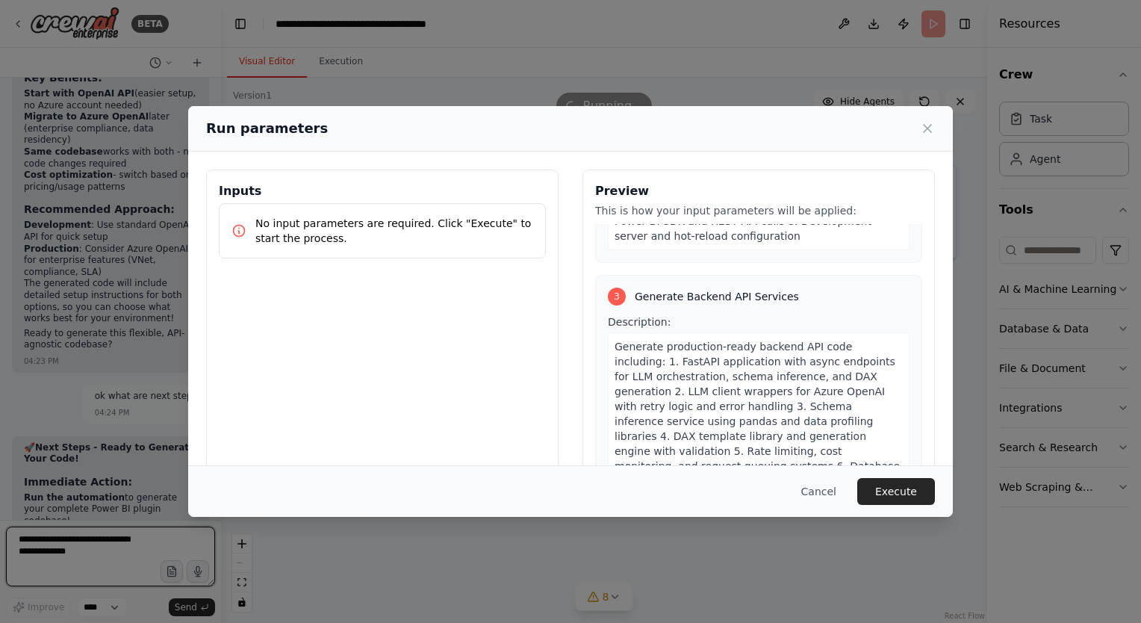
scroll to position [878, 0]
click at [890, 500] on button "Execute" at bounding box center [896, 491] width 78 height 27
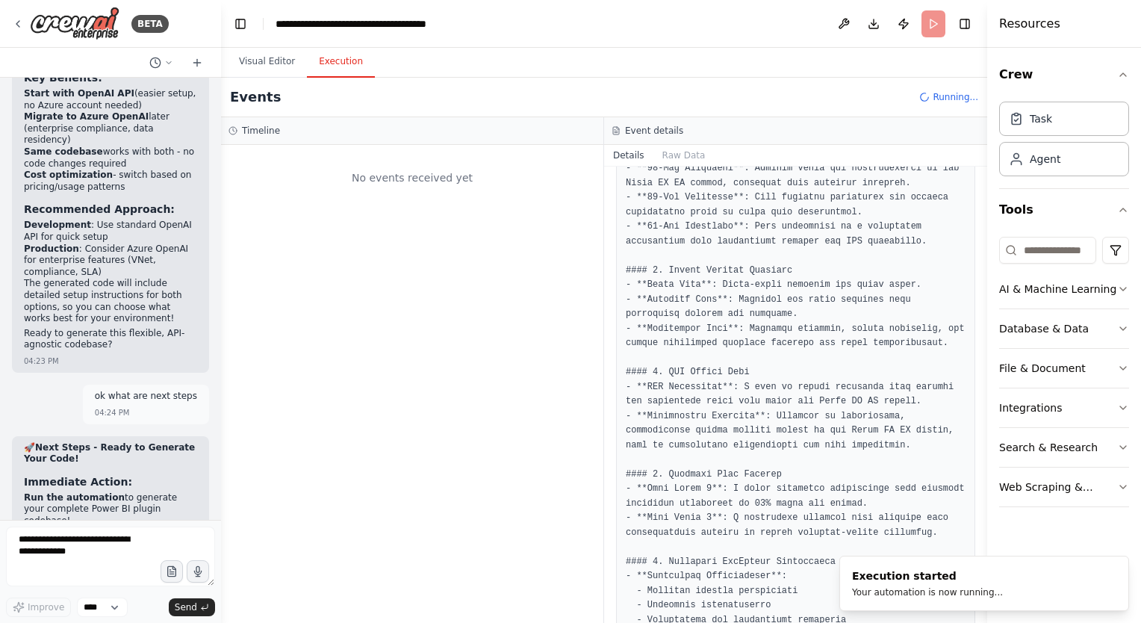
scroll to position [0, 0]
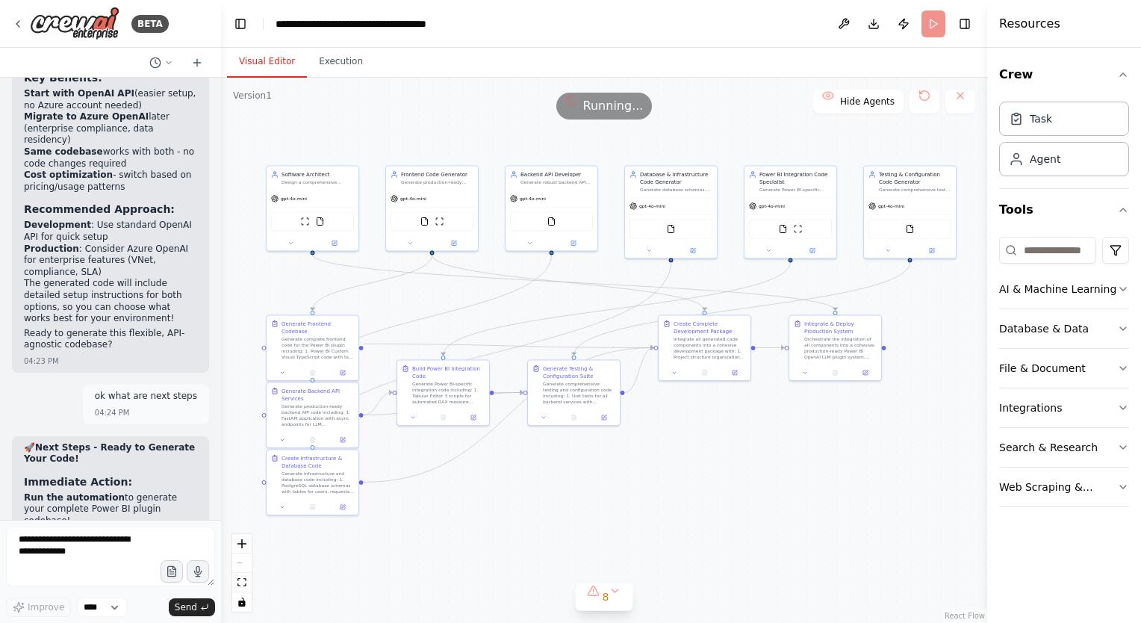
click at [249, 67] on button "Visual Editor" at bounding box center [267, 61] width 80 height 31
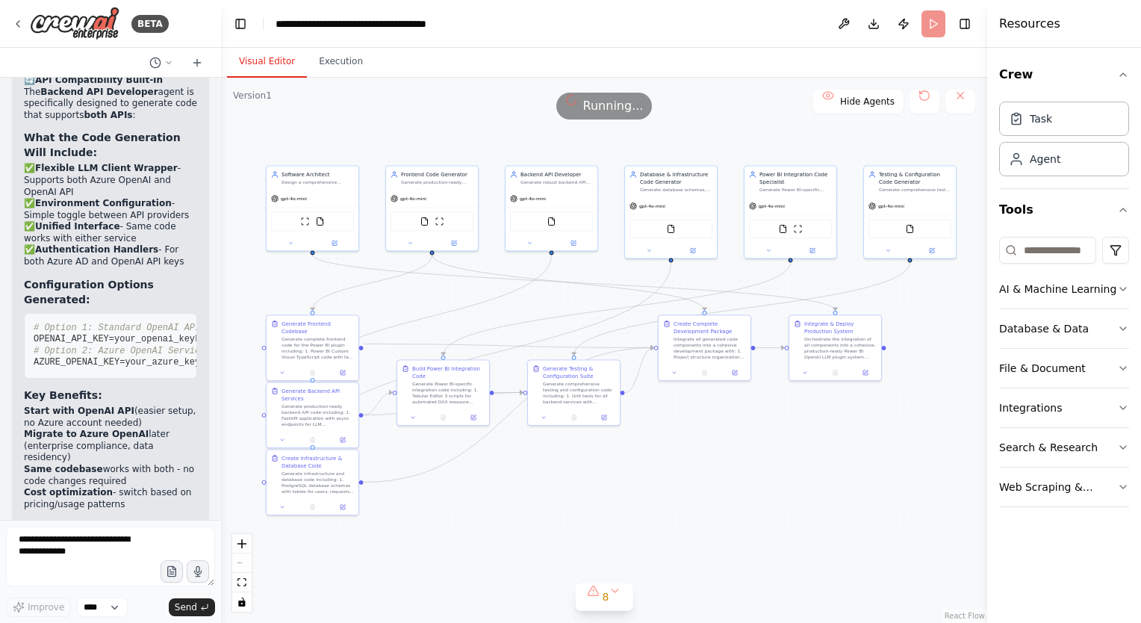
scroll to position [15242, 0]
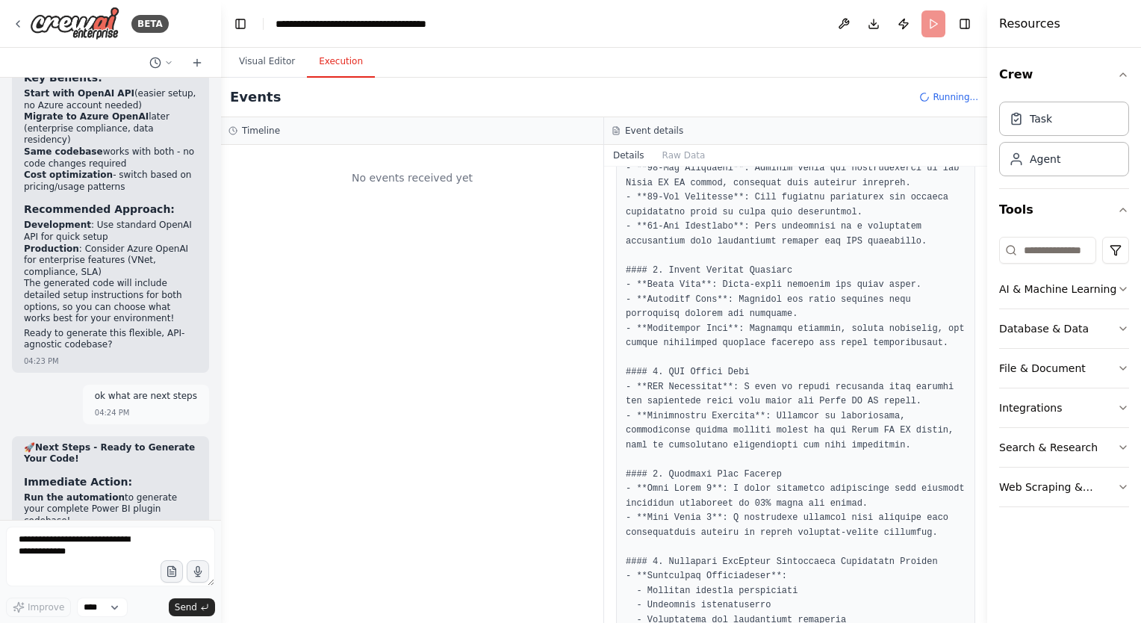
click at [330, 62] on button "Execution" at bounding box center [341, 61] width 68 height 31
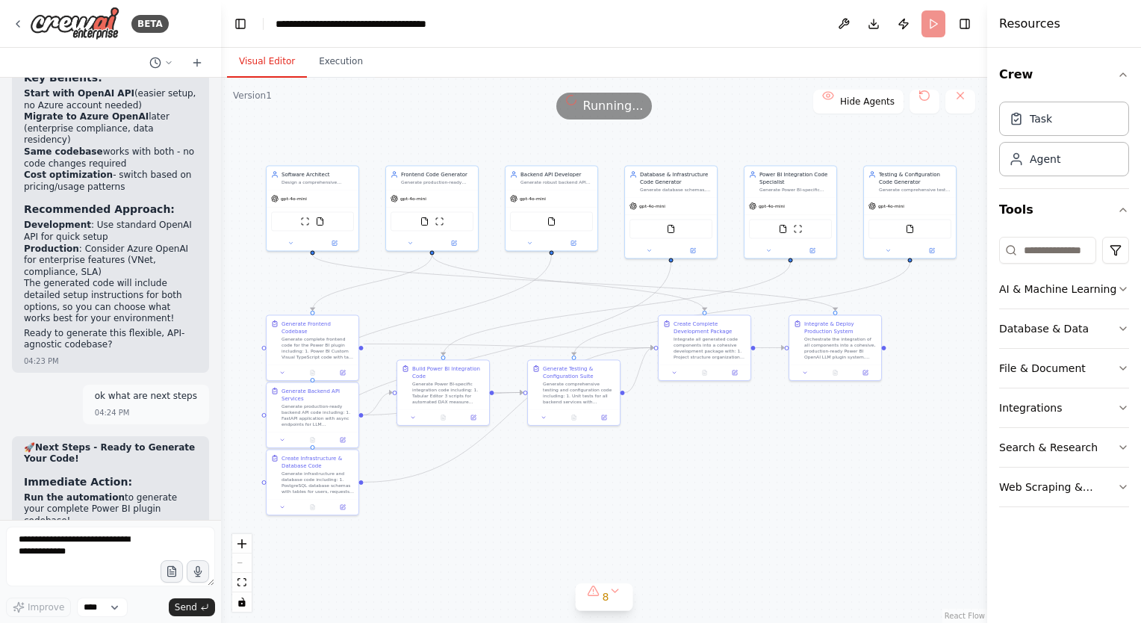
click at [272, 65] on button "Visual Editor" at bounding box center [267, 61] width 80 height 31
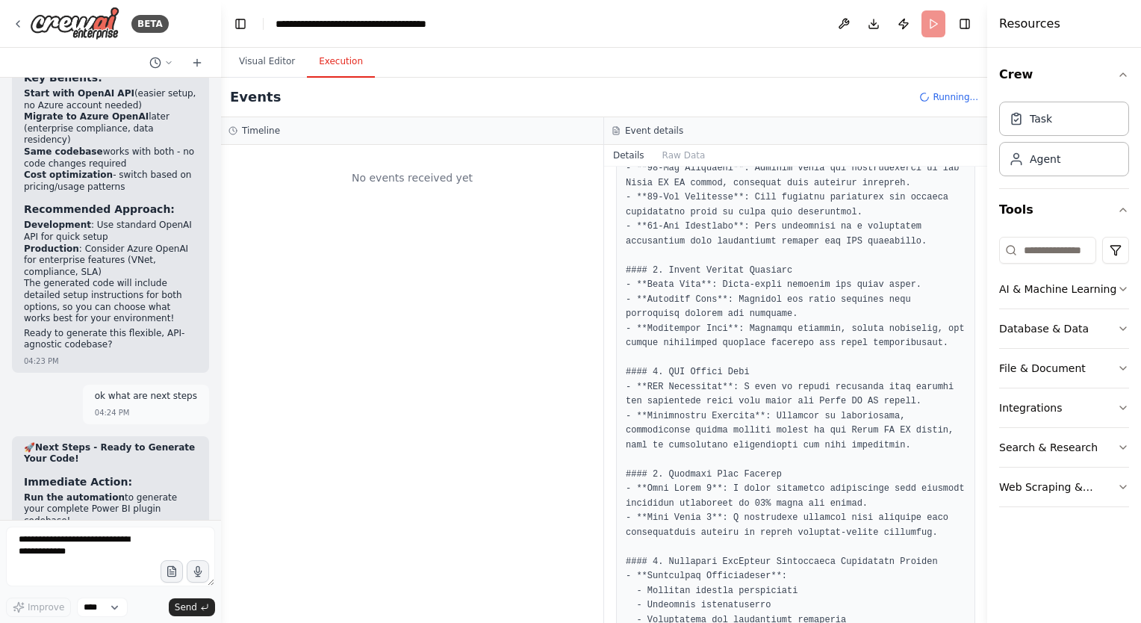
click at [337, 66] on button "Execution" at bounding box center [341, 61] width 68 height 31
click at [270, 61] on button "Visual Editor" at bounding box center [267, 61] width 80 height 31
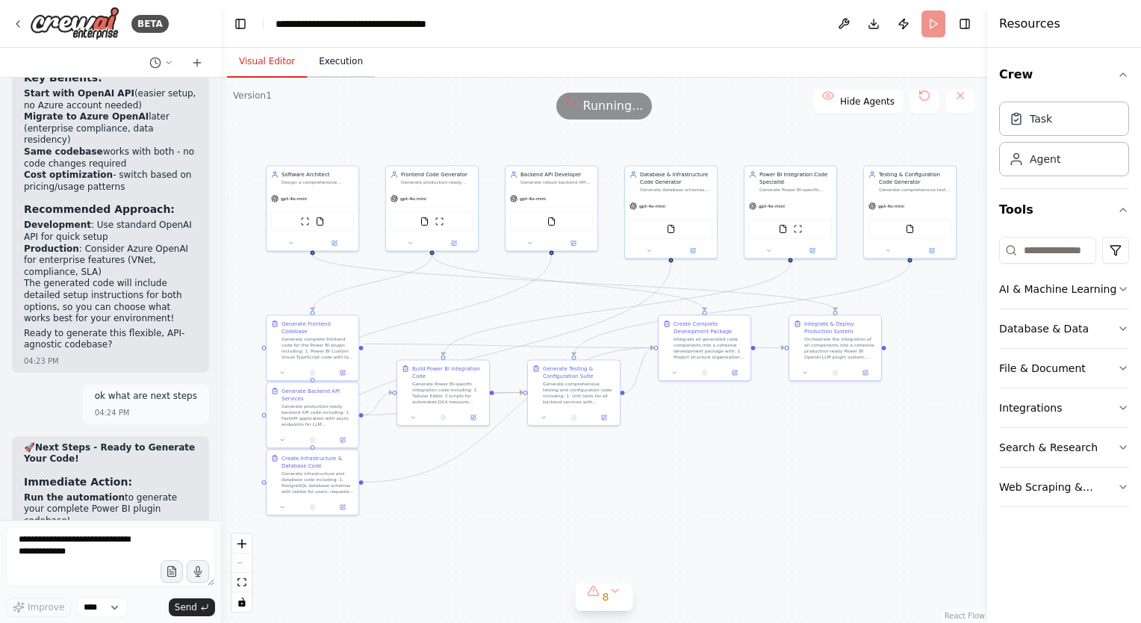
click at [326, 60] on button "Execution" at bounding box center [341, 61] width 68 height 31
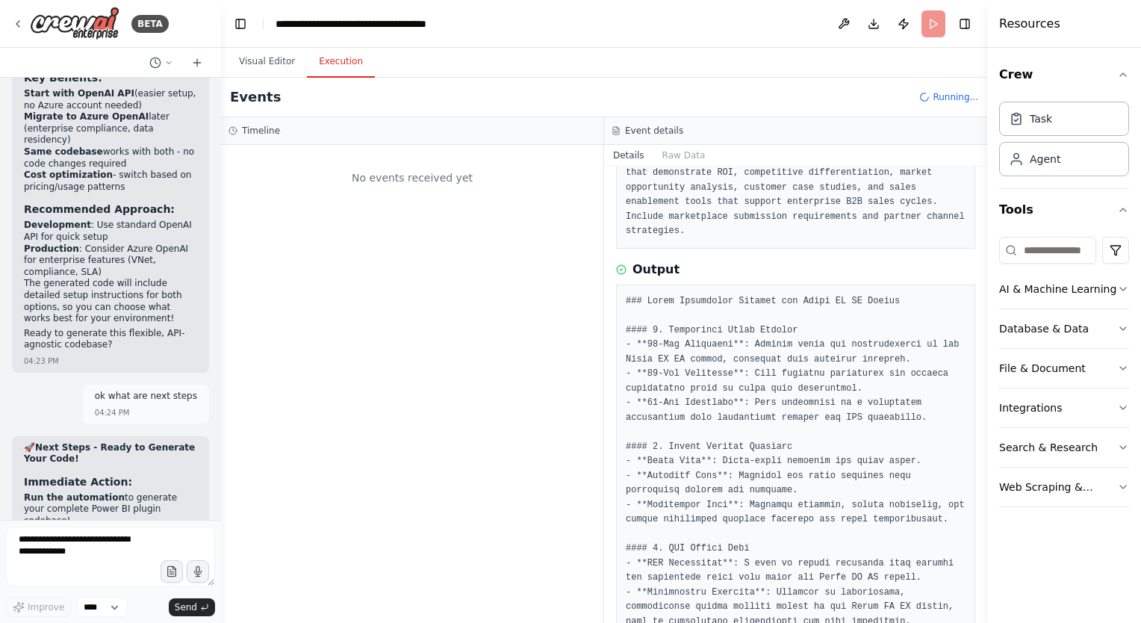
scroll to position [0, 0]
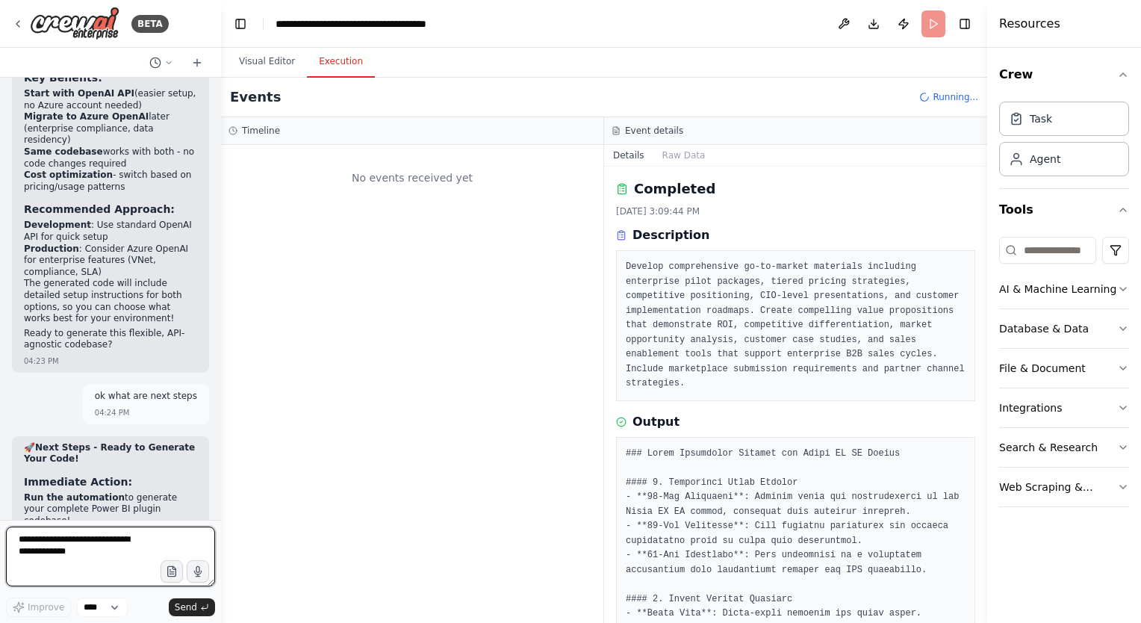
click at [72, 549] on textarea at bounding box center [110, 556] width 209 height 60
type textarea "**********"
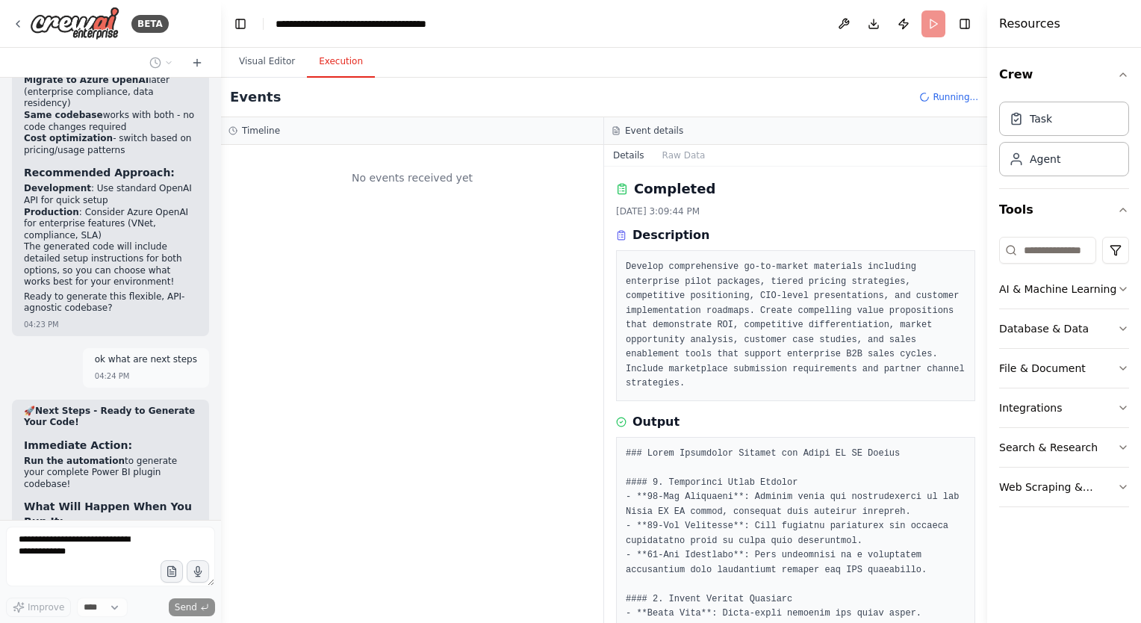
scroll to position [15344, 0]
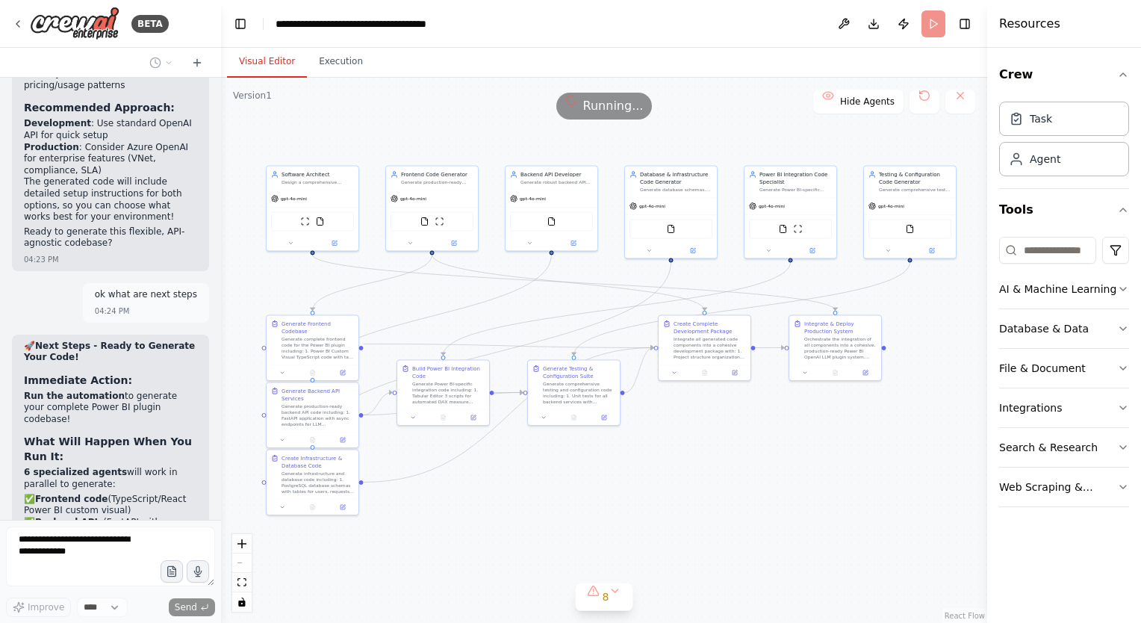
click at [268, 54] on button "Visual Editor" at bounding box center [267, 61] width 80 height 31
click at [346, 60] on button "Execution" at bounding box center [341, 61] width 68 height 31
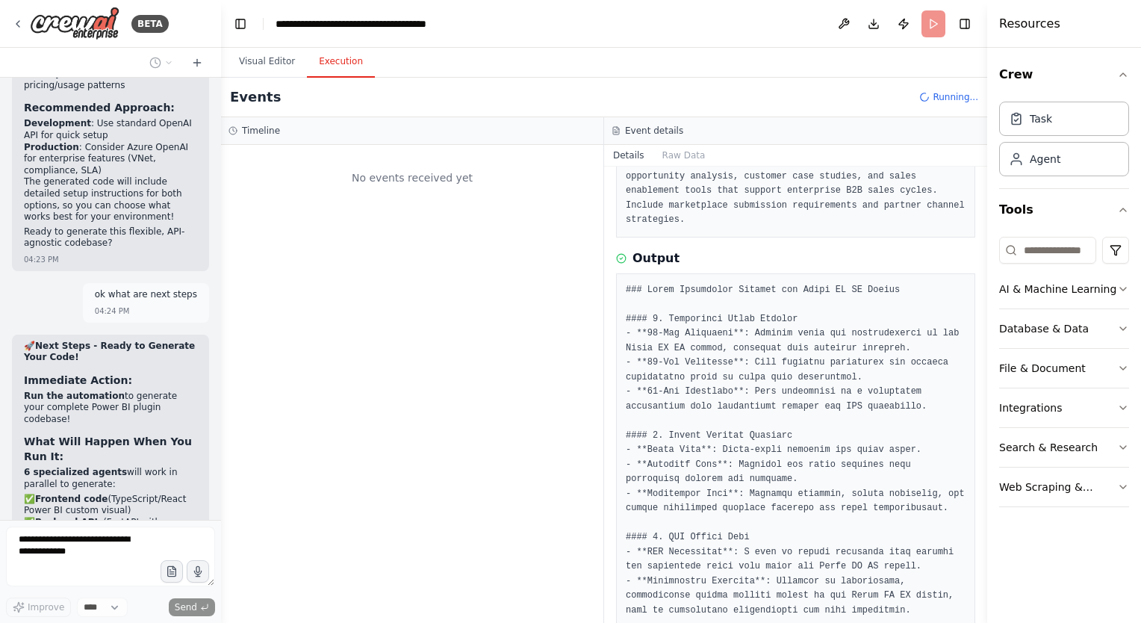
scroll to position [0, 0]
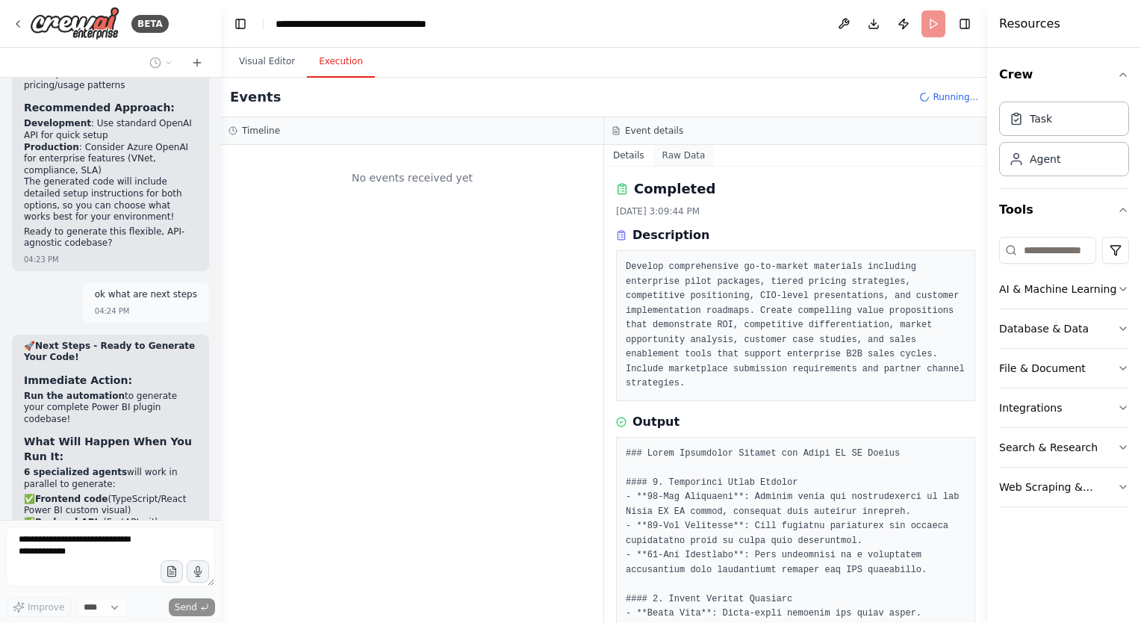
click at [676, 154] on button "Raw Data" at bounding box center [683, 155] width 61 height 21
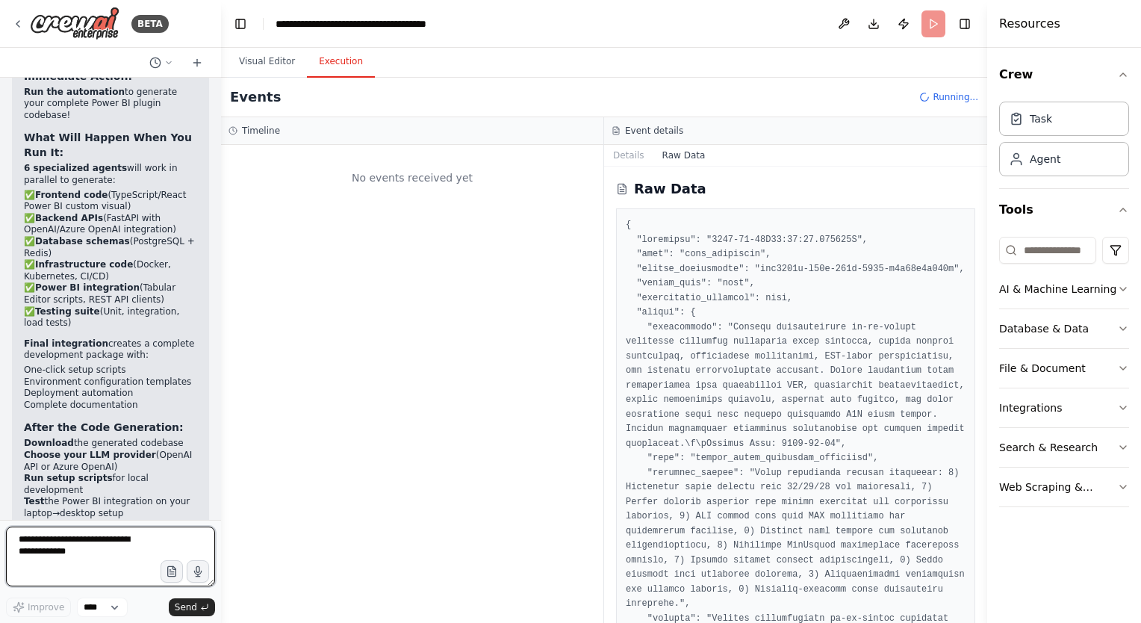
scroll to position [15648, 0]
click at [933, 27] on header "**********" at bounding box center [604, 24] width 766 height 48
click at [125, 555] on textarea at bounding box center [110, 556] width 209 height 60
type textarea "**********"
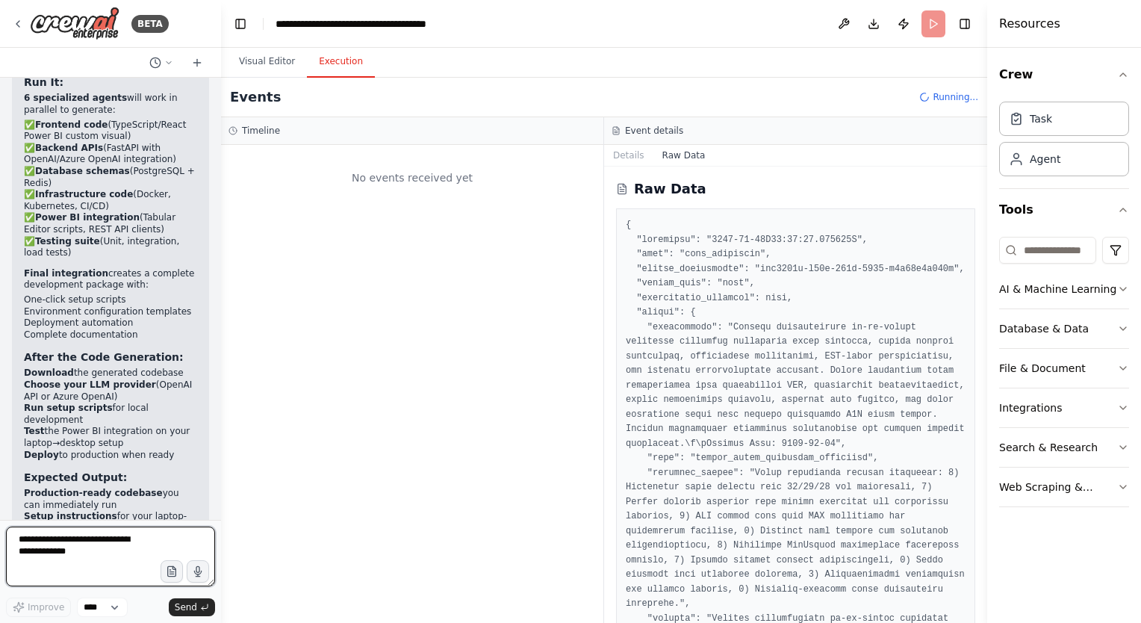
scroll to position [15923, 0]
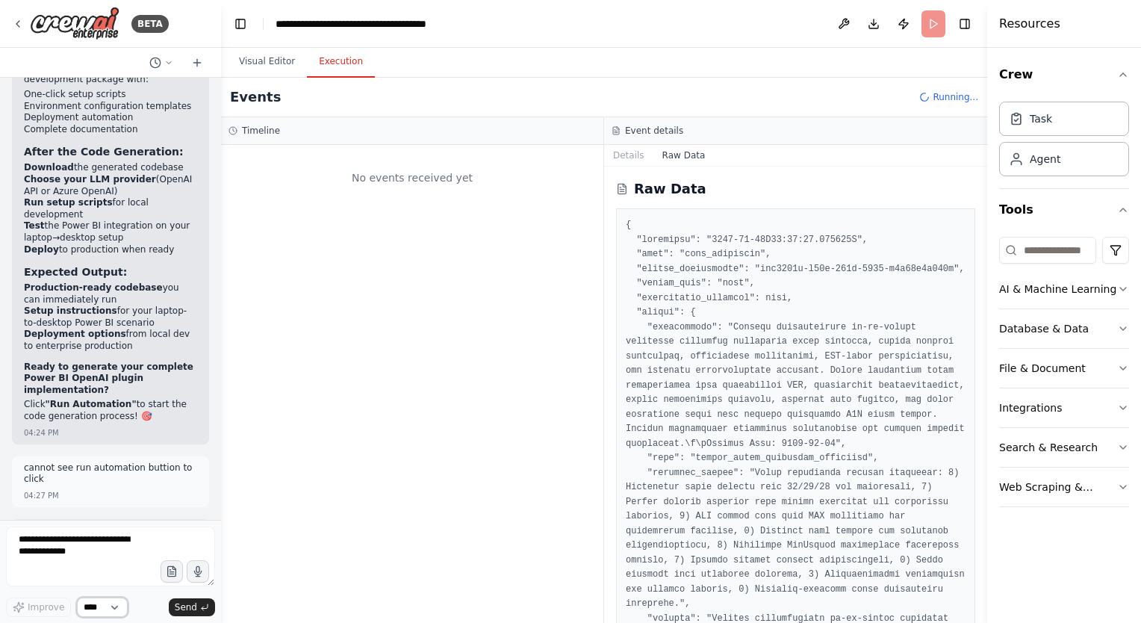
click at [110, 603] on select "****" at bounding box center [102, 606] width 51 height 19
click at [257, 67] on button "Visual Editor" at bounding box center [267, 61] width 80 height 31
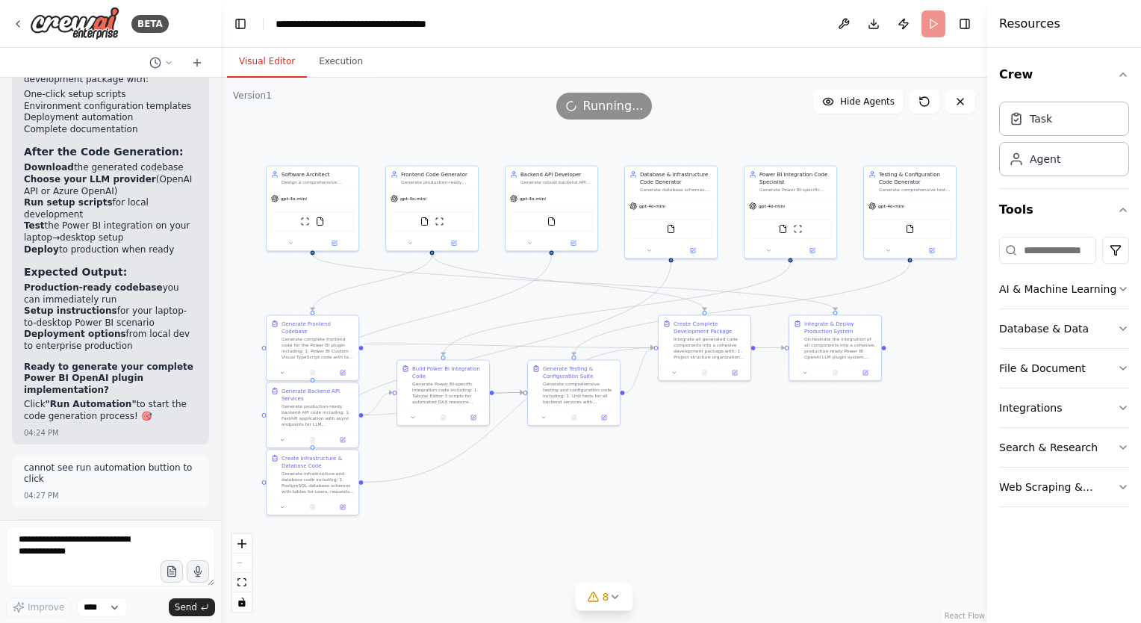
click at [932, 22] on header "**********" at bounding box center [604, 24] width 766 height 48
click at [903, 28] on button "Publish" at bounding box center [903, 23] width 24 height 27
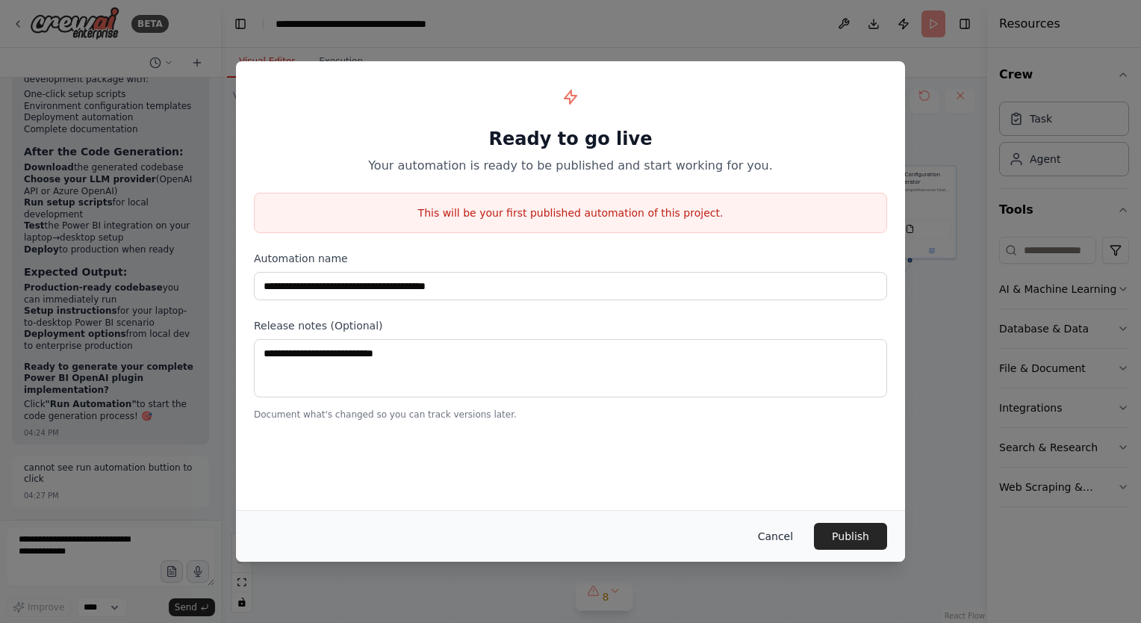
click at [786, 540] on button "Cancel" at bounding box center [775, 536] width 59 height 27
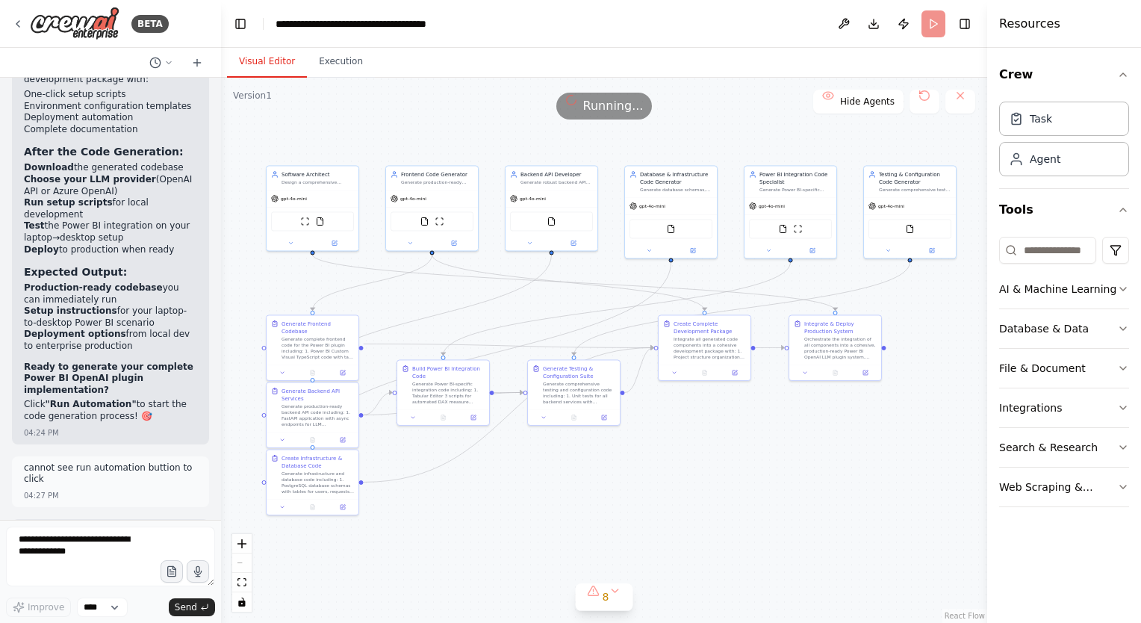
click at [936, 23] on header "**********" at bounding box center [604, 24] width 766 height 48
click at [968, 25] on button "Toggle Right Sidebar" at bounding box center [964, 23] width 21 height 21
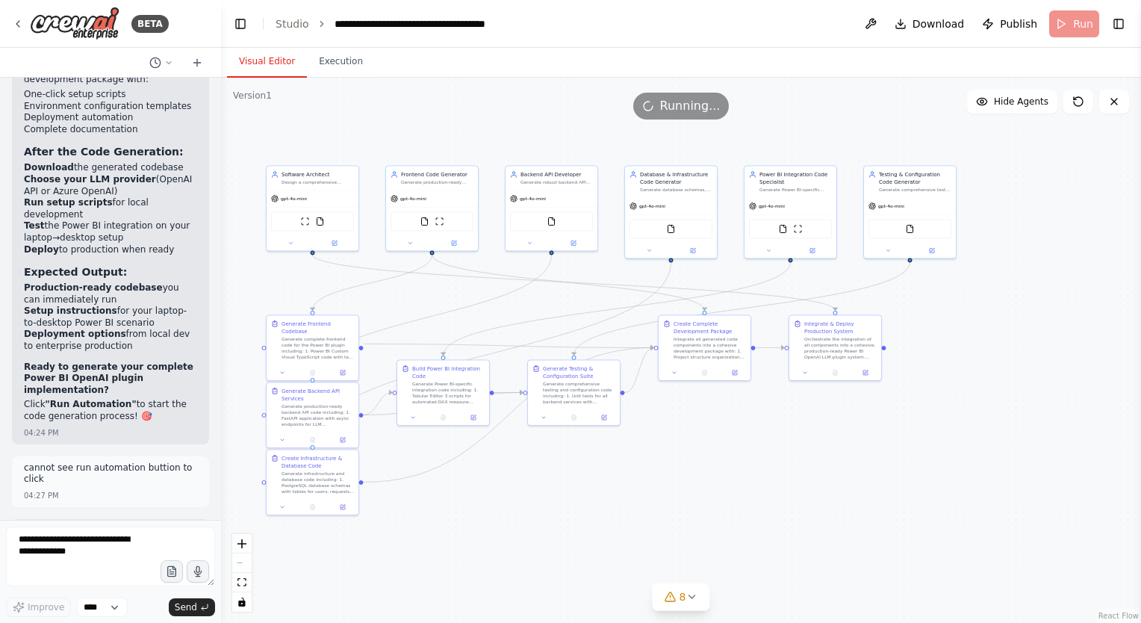
click at [1087, 27] on header "**********" at bounding box center [681, 24] width 920 height 48
click at [1078, 108] on button at bounding box center [1078, 102] width 30 height 24
click at [1114, 24] on button "Toggle Right Sidebar" at bounding box center [1118, 23] width 21 height 21
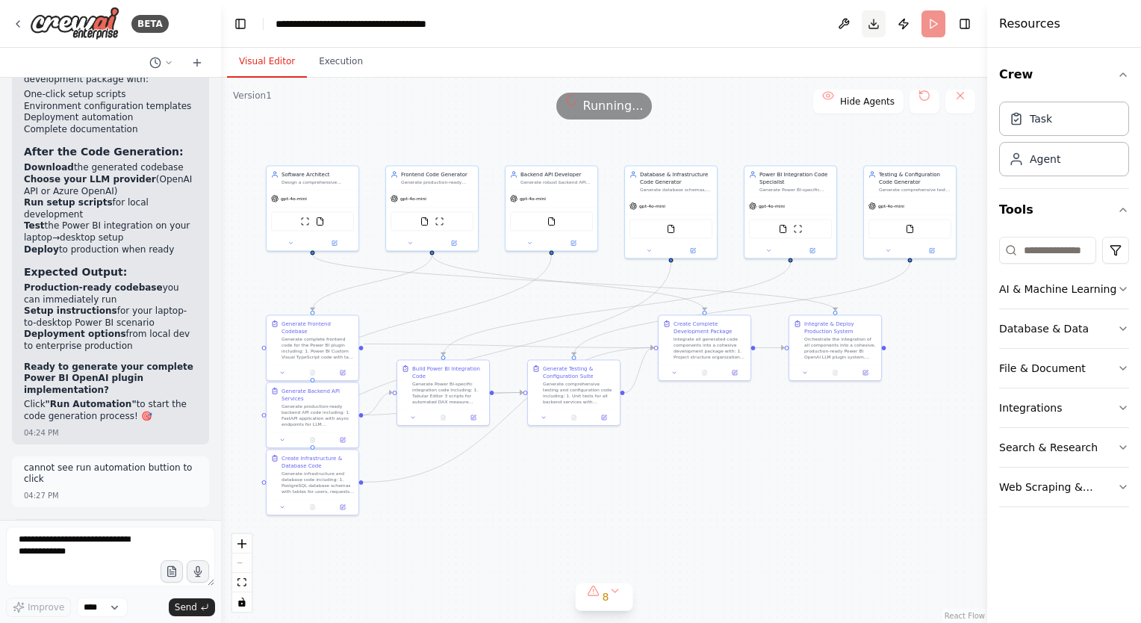
click at [878, 27] on button "Download" at bounding box center [874, 23] width 24 height 27
click at [617, 600] on button "8" at bounding box center [604, 597] width 57 height 28
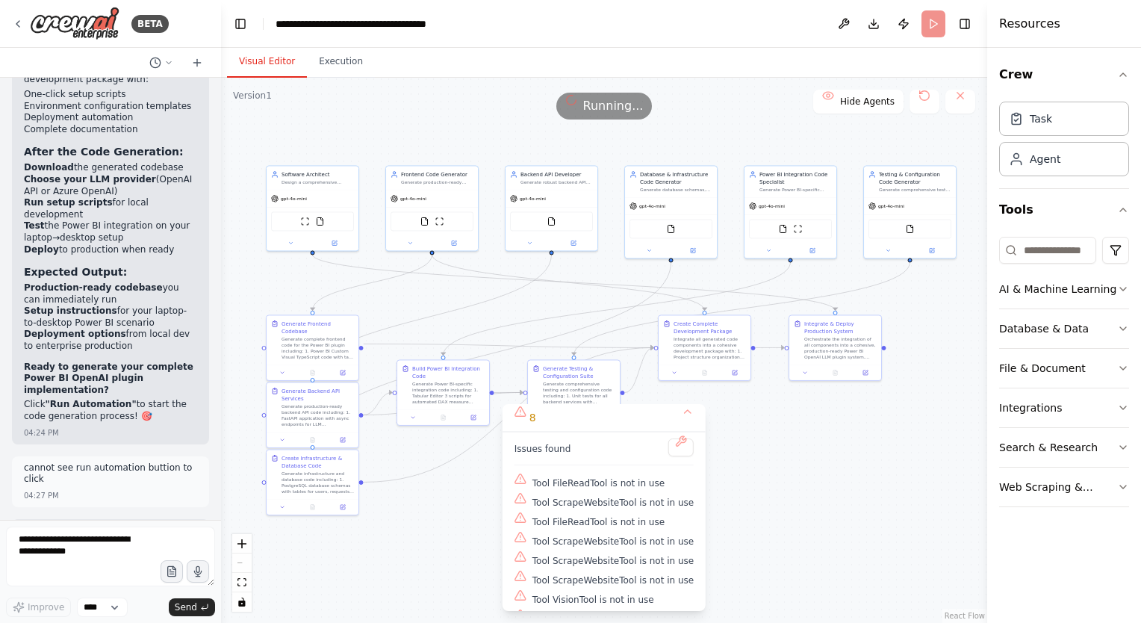
scroll to position [23, 0]
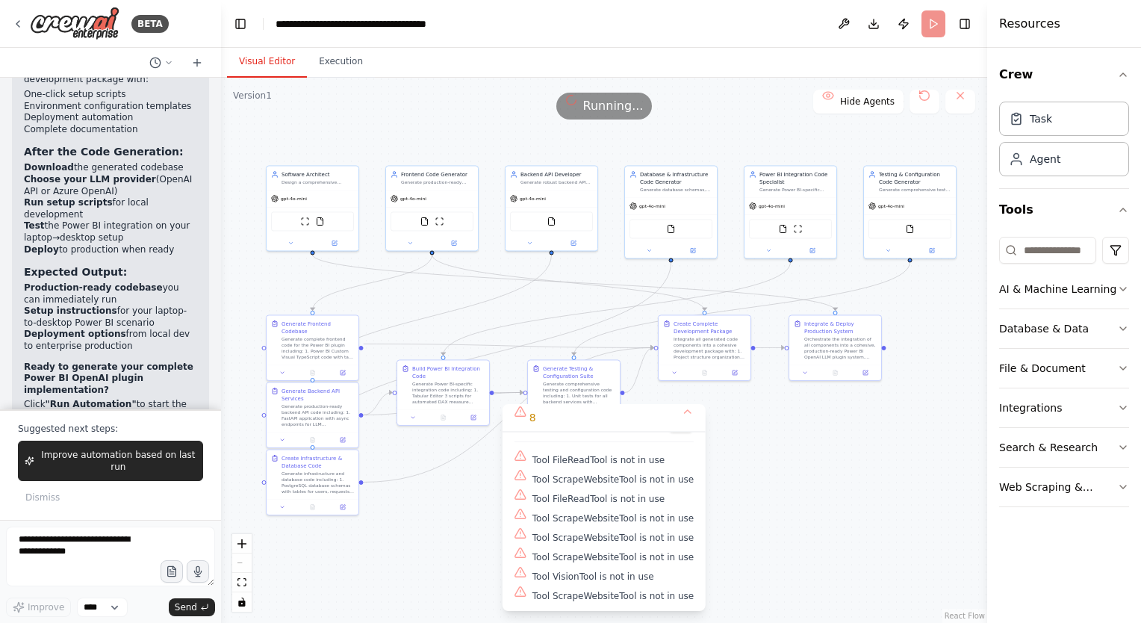
click at [775, 107] on div "Running..." at bounding box center [604, 106] width 766 height 27
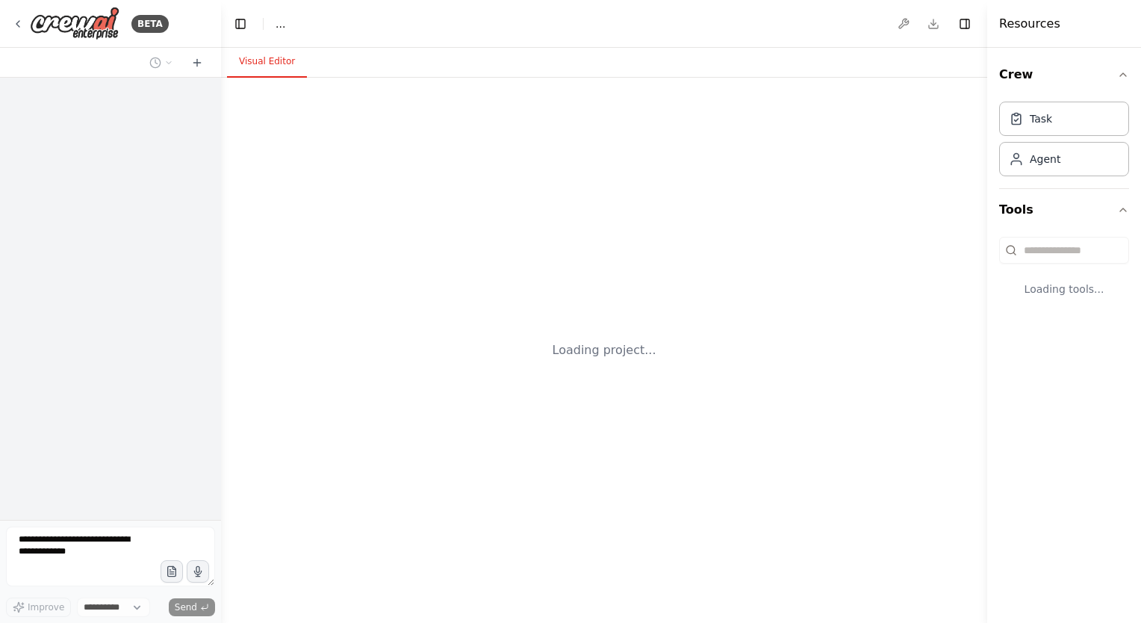
select select "****"
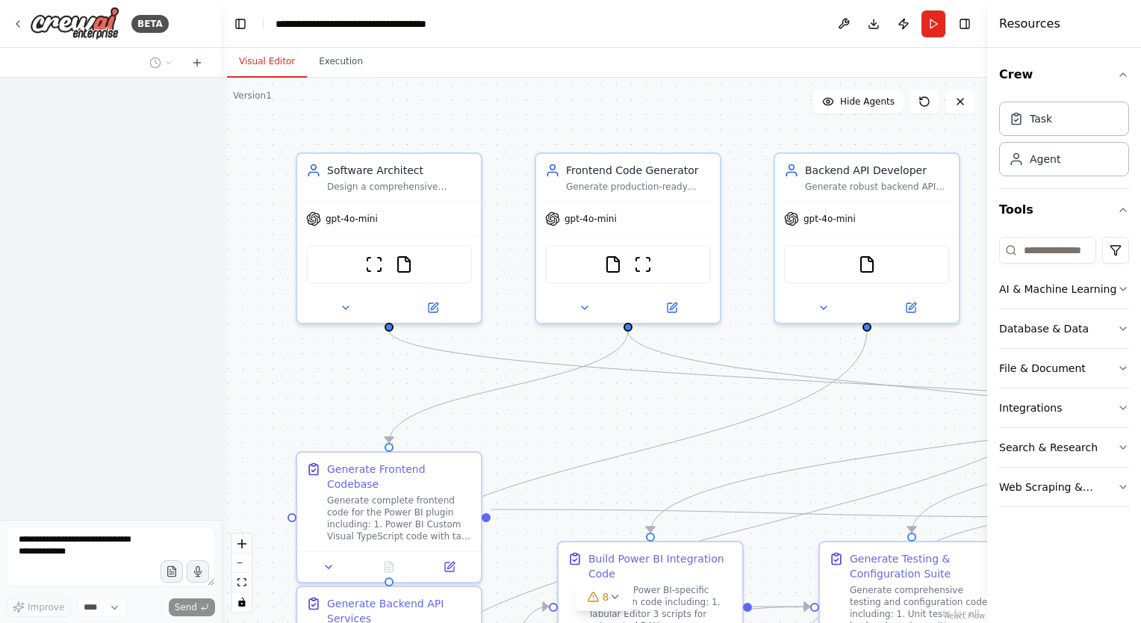
click at [276, 370] on div ".deletable-edge-delete-btn { width: 20px; height: 20px; border: 0px solid #ffff…" at bounding box center [604, 350] width 766 height 545
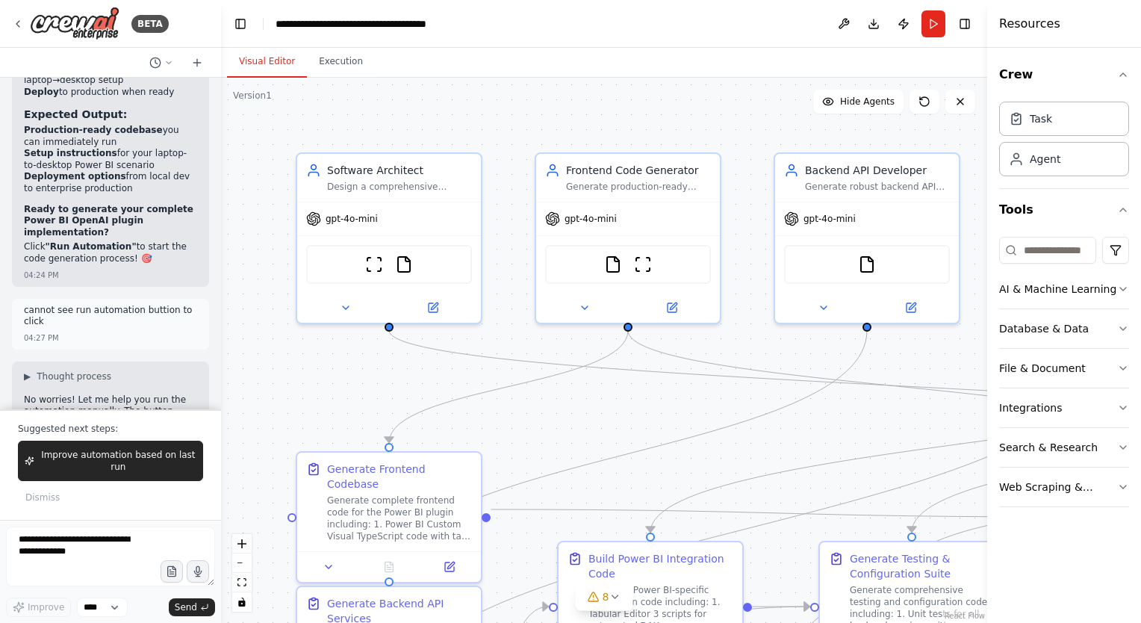
scroll to position [16033, 0]
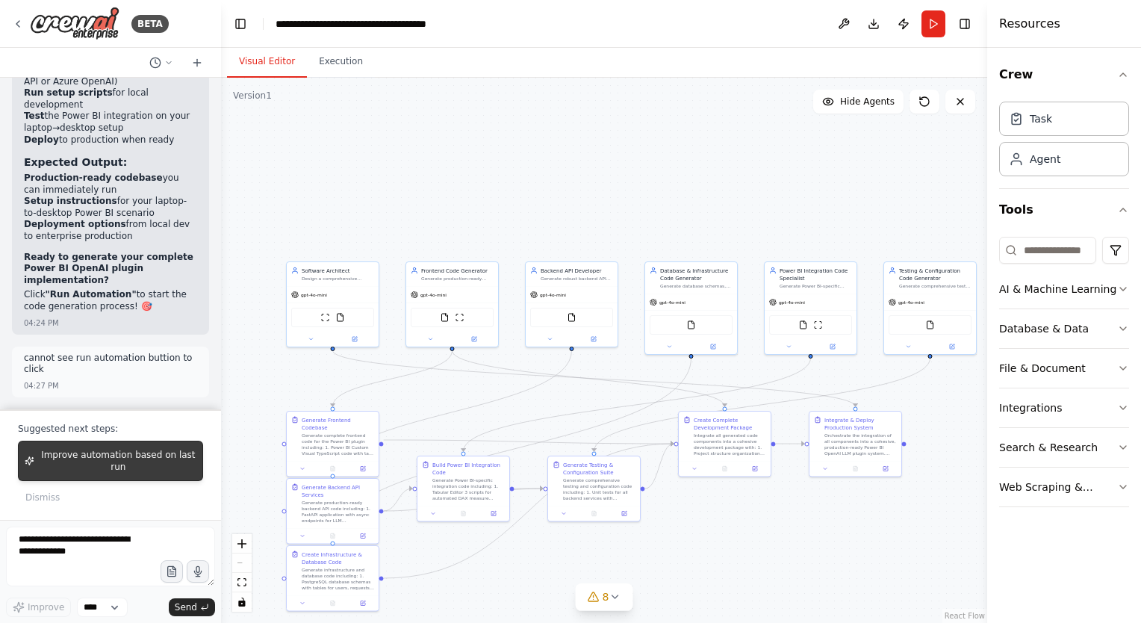
click at [132, 458] on span "Improve automation based on last run" at bounding box center [118, 461] width 156 height 24
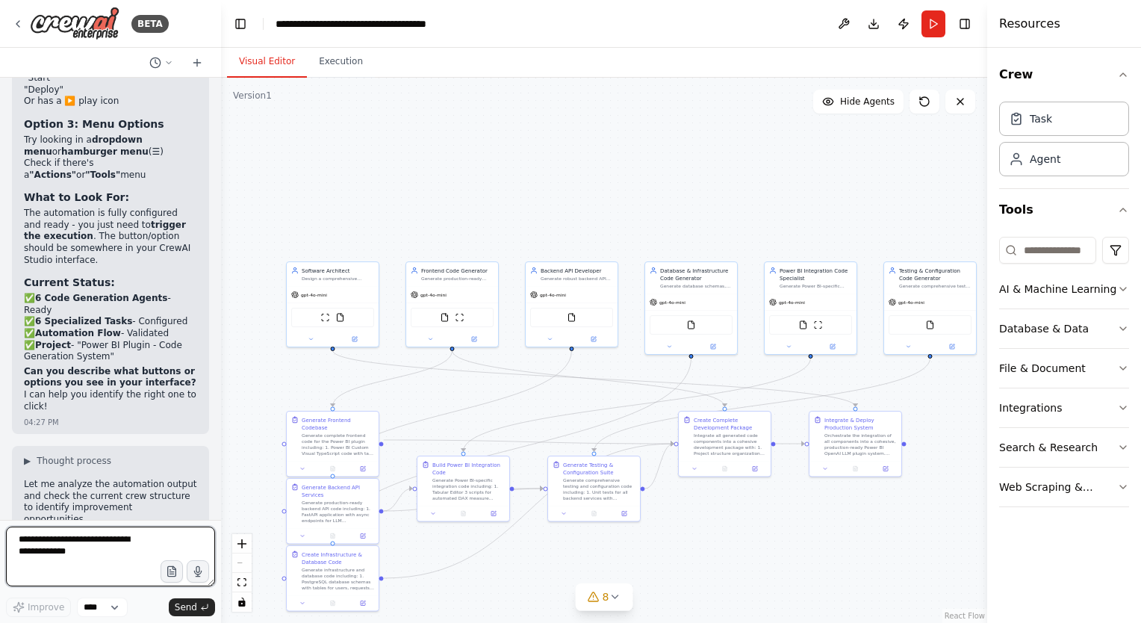
scroll to position [16662, 0]
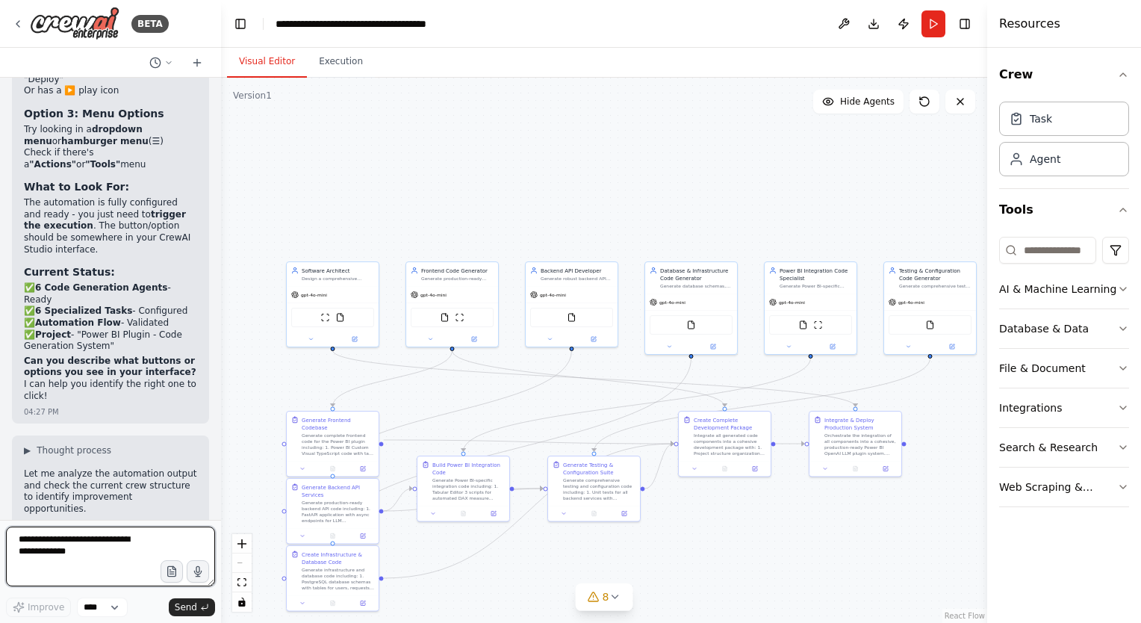
click at [66, 535] on textarea at bounding box center [110, 556] width 209 height 60
type textarea "**********"
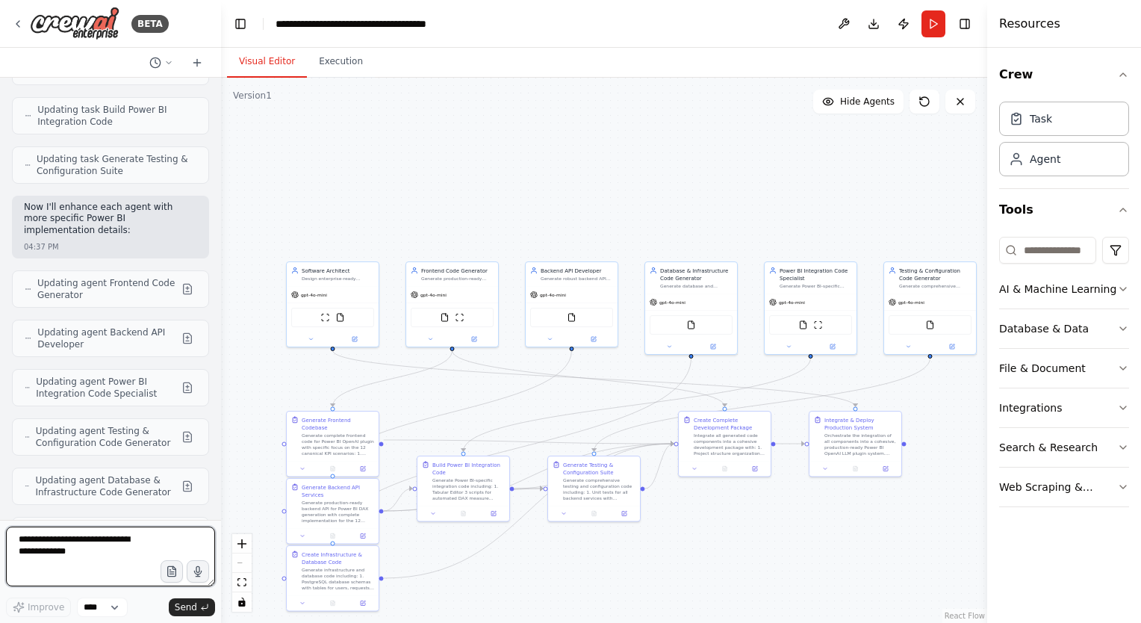
scroll to position [18130, 0]
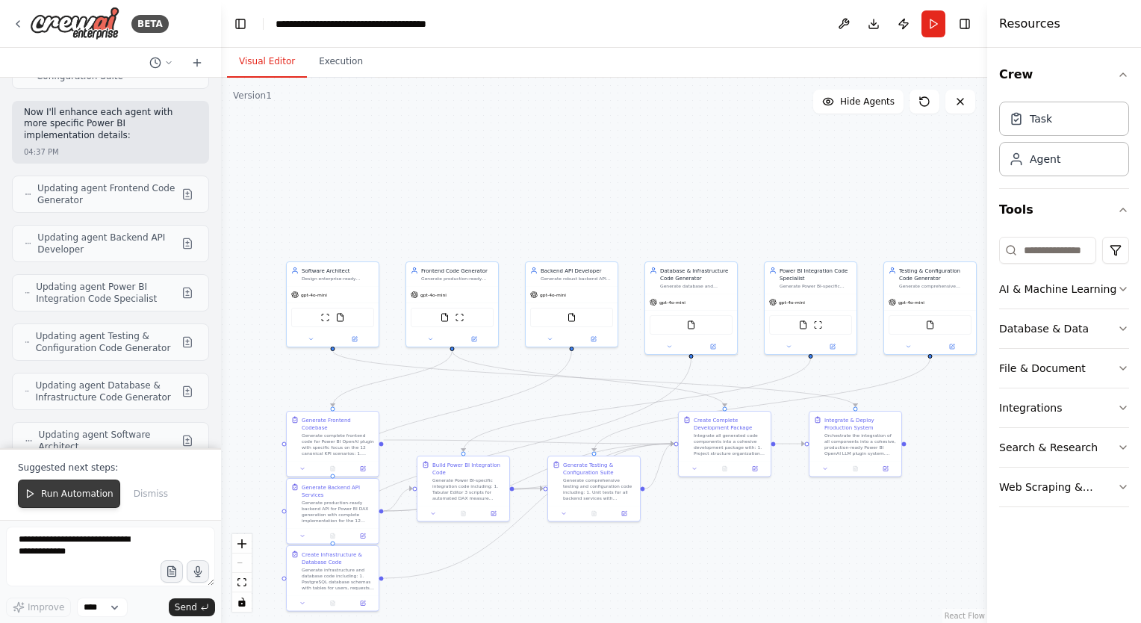
click at [72, 501] on button "Run Automation" at bounding box center [69, 493] width 102 height 28
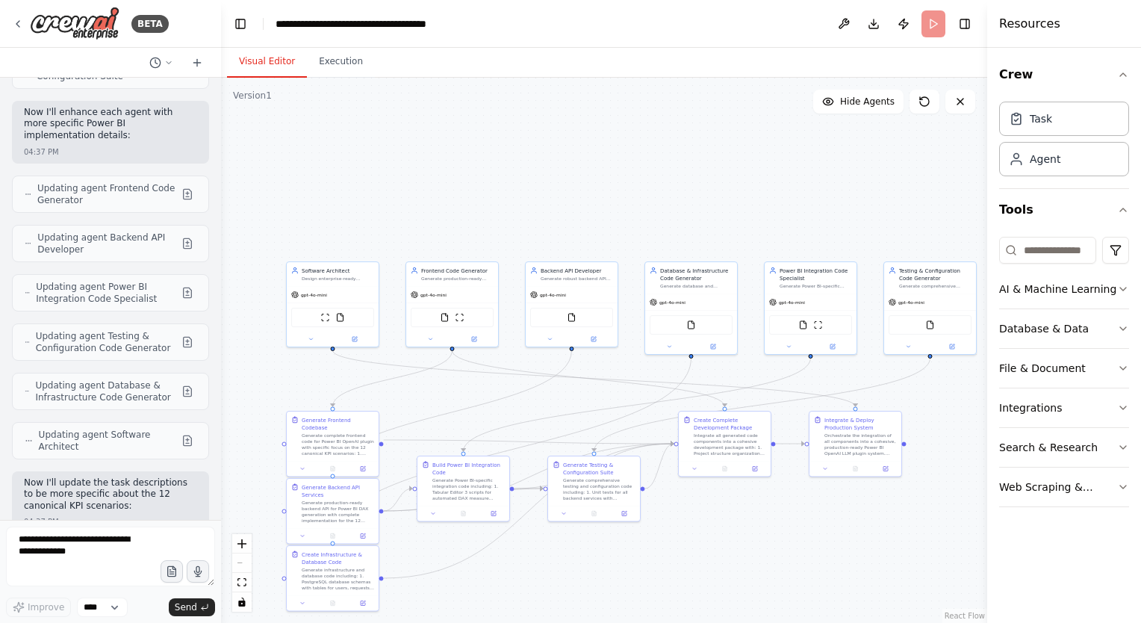
scroll to position [18059, 0]
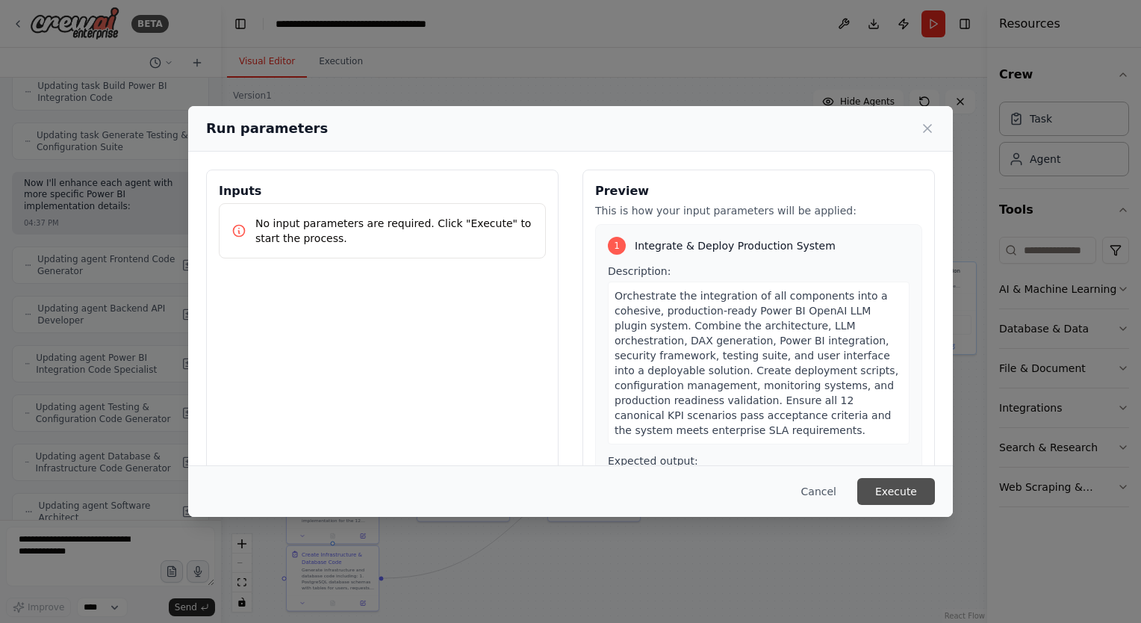
click at [887, 498] on button "Execute" at bounding box center [896, 491] width 78 height 27
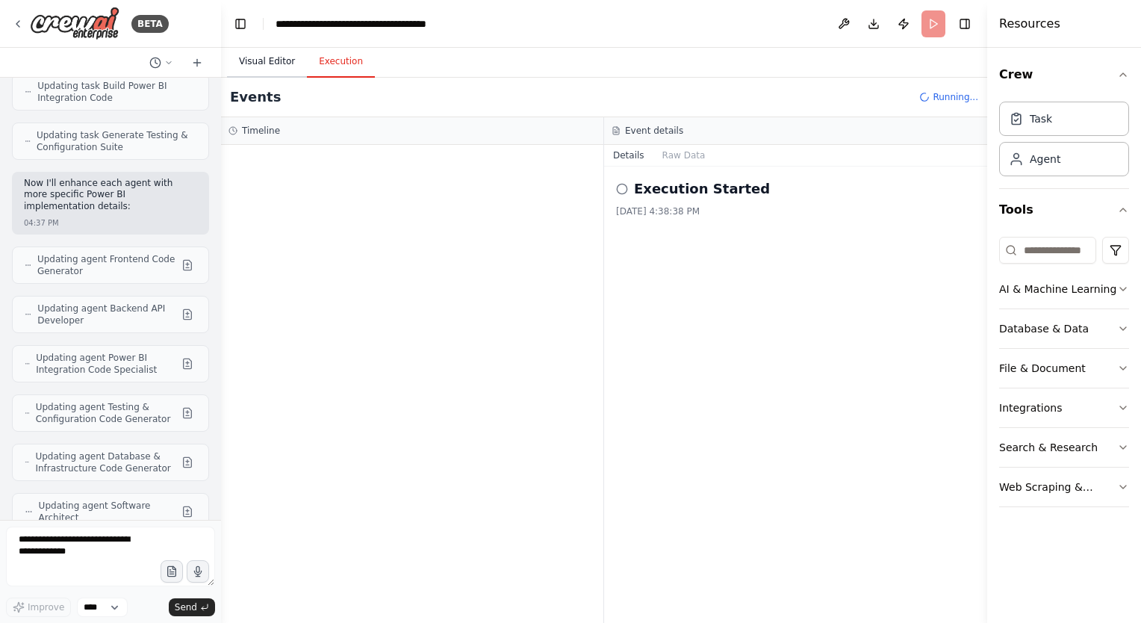
click at [252, 65] on button "Visual Editor" at bounding box center [267, 61] width 80 height 31
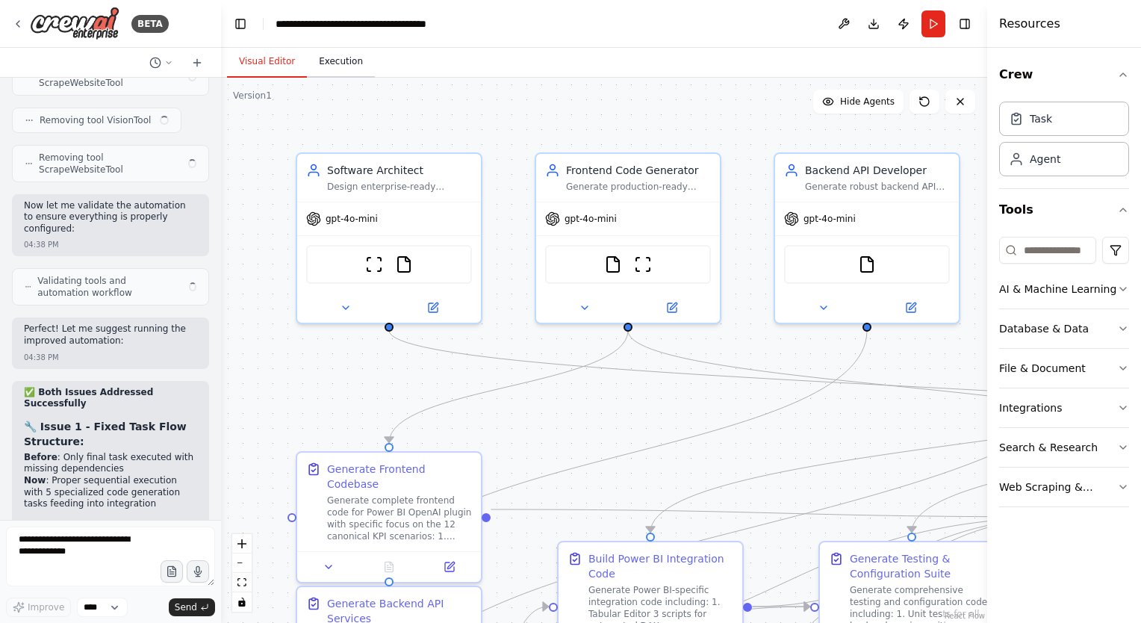
click at [343, 62] on button "Execution" at bounding box center [341, 61] width 68 height 31
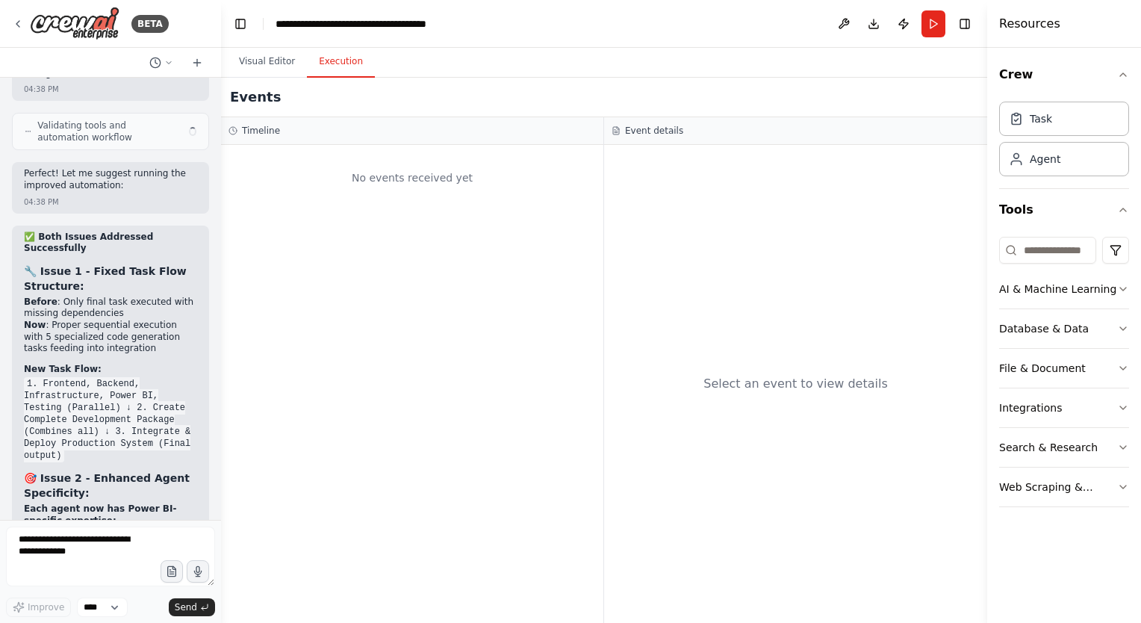
scroll to position [18870, 0]
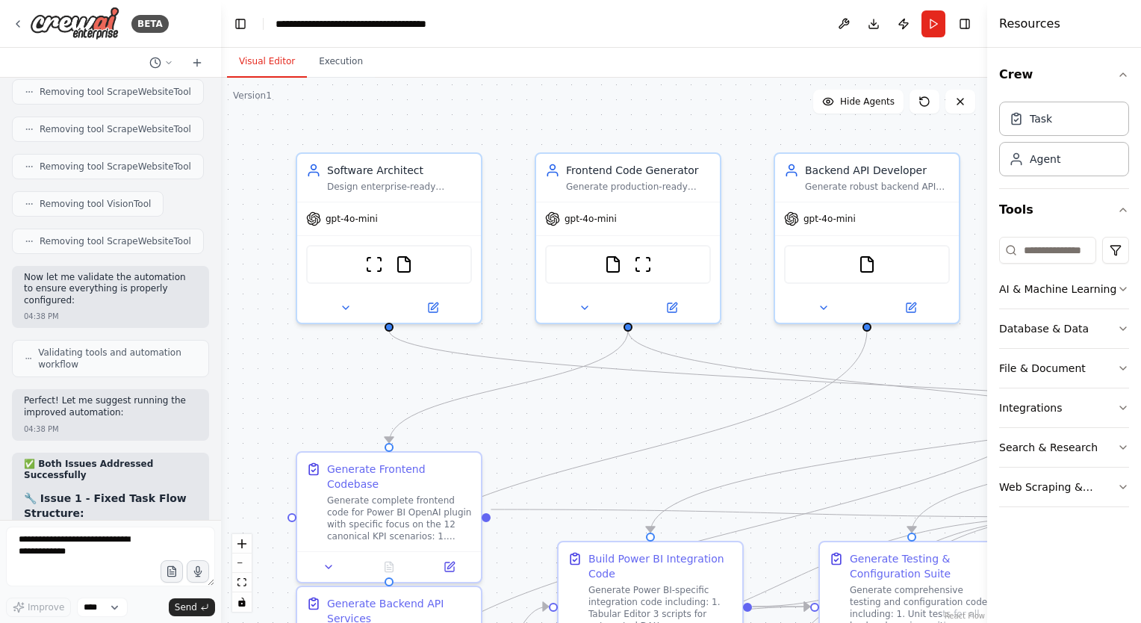
click at [265, 64] on button "Visual Editor" at bounding box center [267, 61] width 80 height 31
click at [936, 21] on button "Run" at bounding box center [933, 23] width 24 height 27
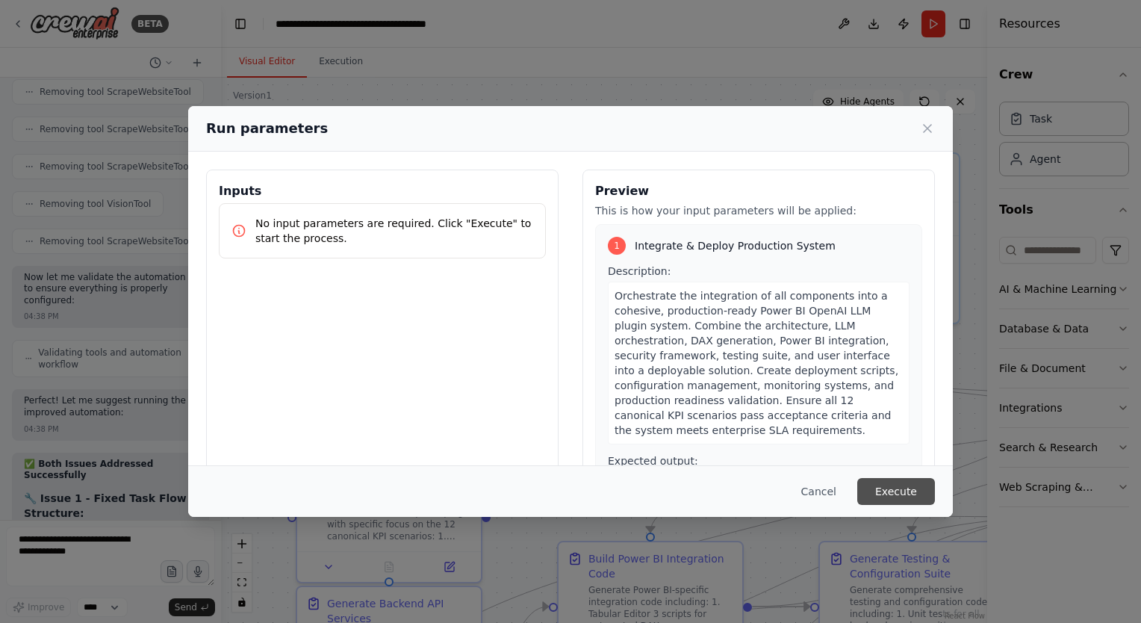
click at [890, 487] on button "Execute" at bounding box center [896, 491] width 78 height 27
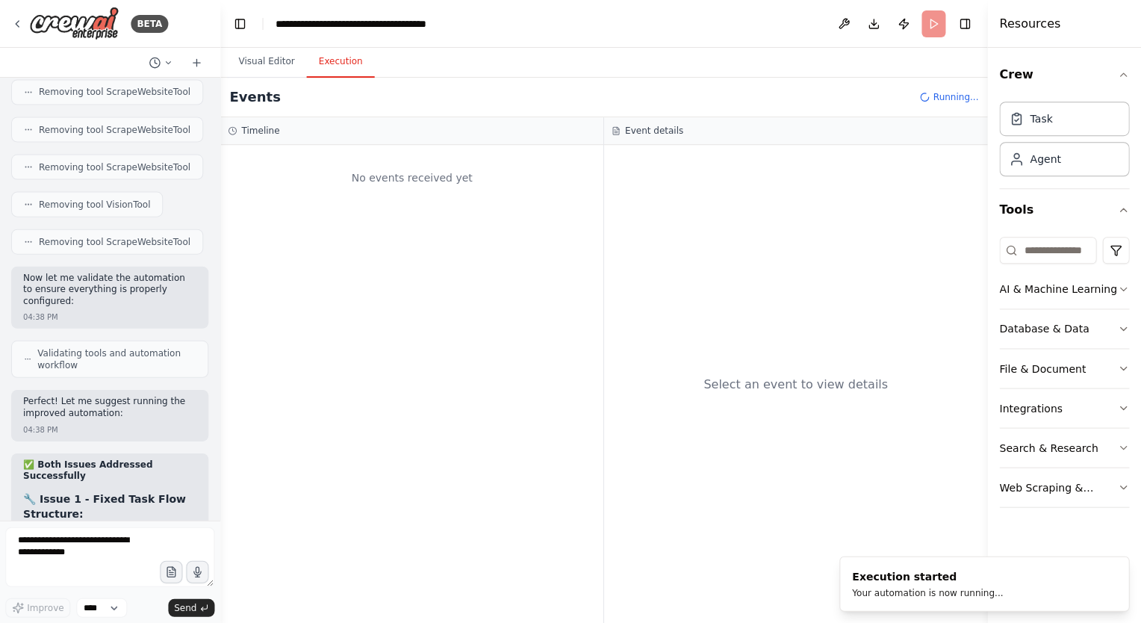
scroll to position [0, 0]
click at [281, 67] on button "Visual Editor" at bounding box center [267, 61] width 80 height 31
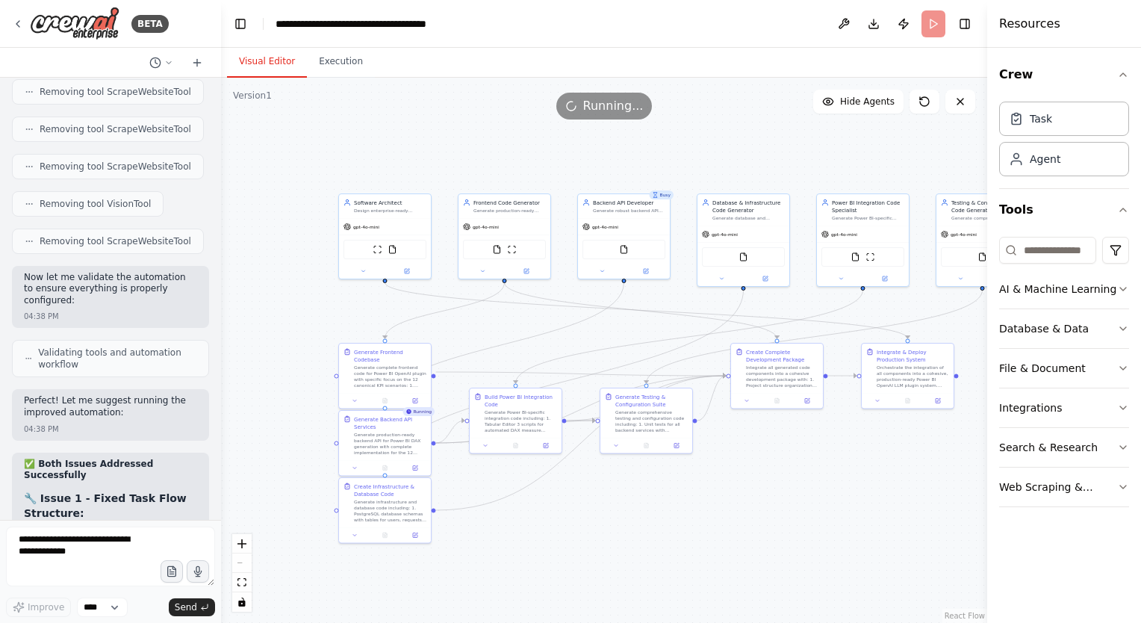
drag, startPoint x: 552, startPoint y: 304, endPoint x: 472, endPoint y: 142, distance: 181.0
click at [472, 142] on div ".deletable-edge-delete-btn { width: 20px; height: 20px; border: 0px solid #ffff…" at bounding box center [604, 350] width 766 height 545
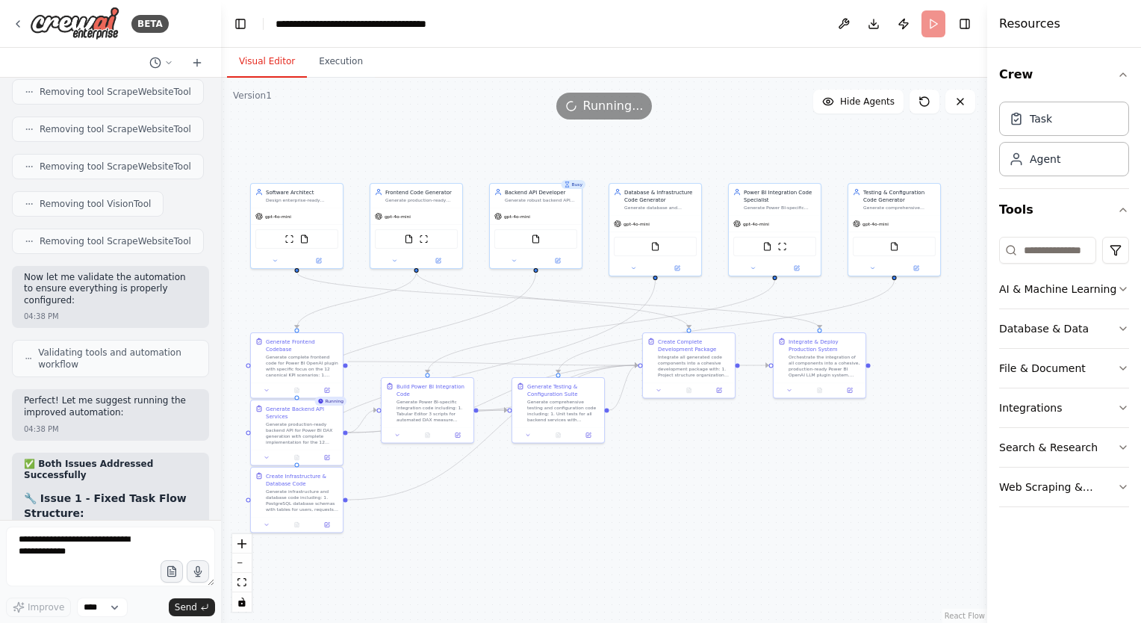
drag, startPoint x: 472, startPoint y: 142, endPoint x: 384, endPoint y: 131, distance: 88.7
click at [384, 131] on div ".deletable-edge-delete-btn { width: 20px; height: 20px; border: 0px solid #ffff…" at bounding box center [604, 350] width 766 height 545
click at [337, 63] on button "Execution" at bounding box center [341, 61] width 68 height 31
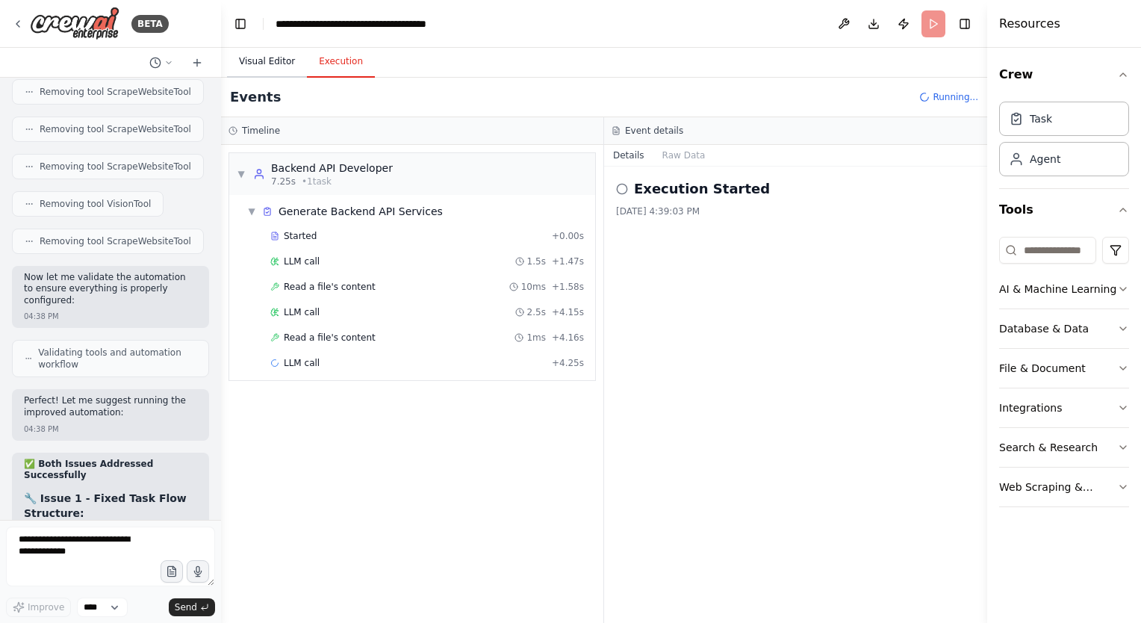
click at [274, 62] on button "Visual Editor" at bounding box center [267, 61] width 80 height 31
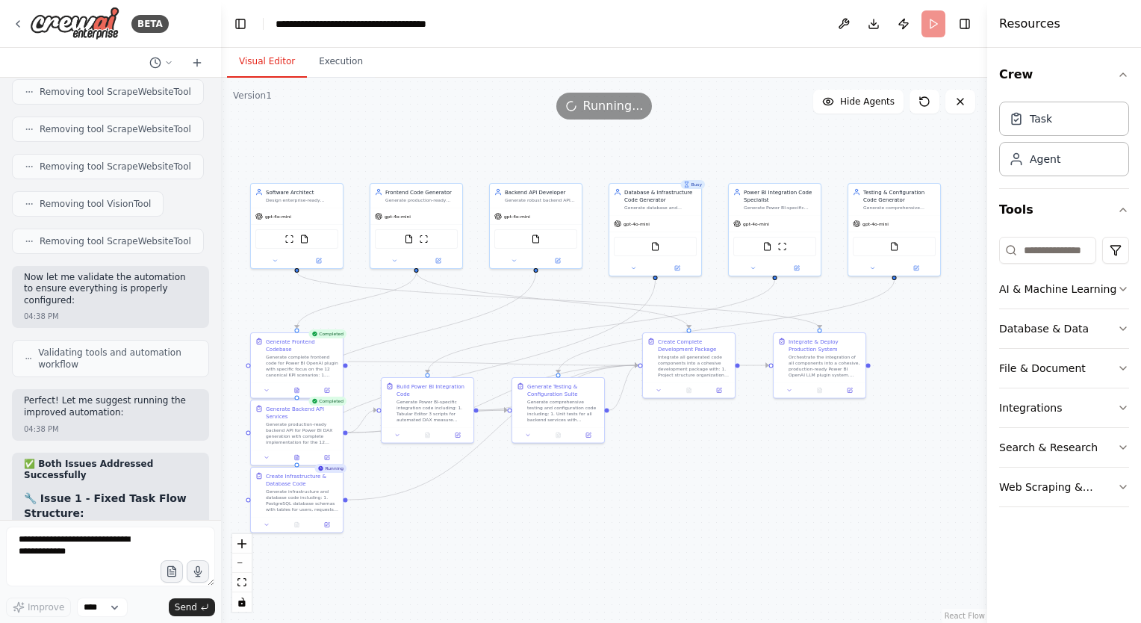
click at [331, 120] on div ".deletable-edge-delete-btn { width: 20px; height: 20px; border: 0px solid #ffff…" at bounding box center [604, 350] width 766 height 545
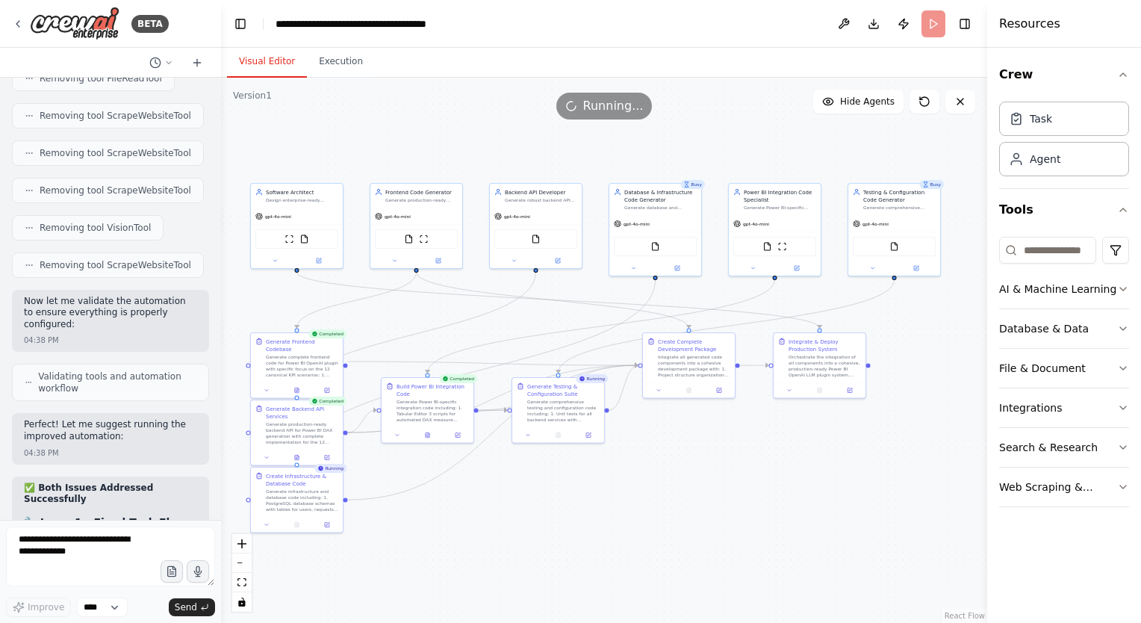
scroll to position [18852, 0]
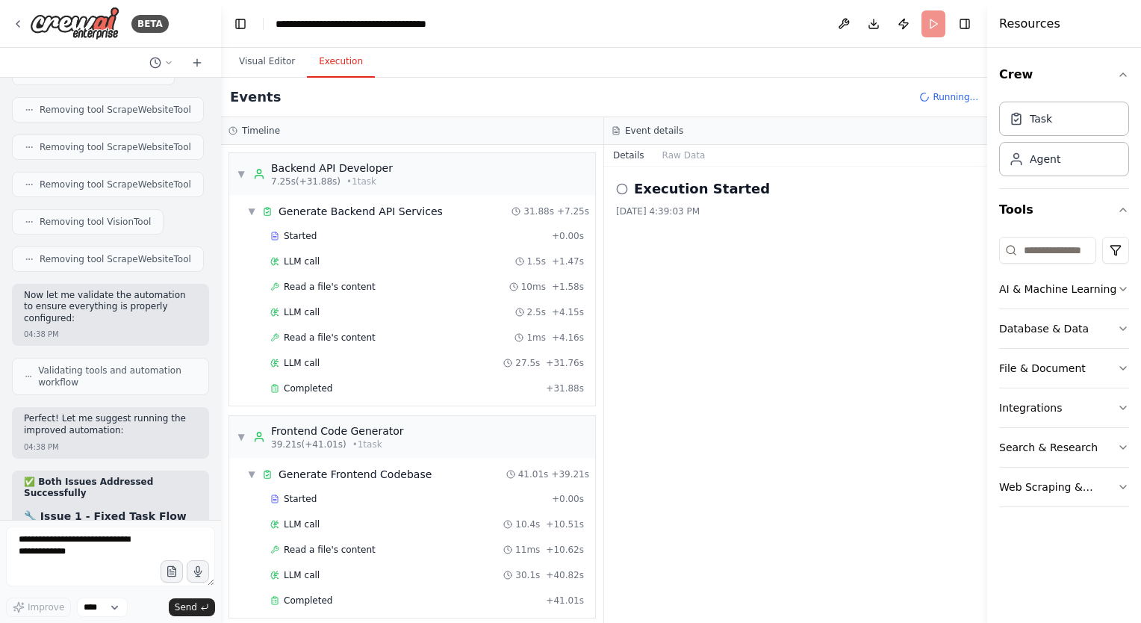
click at [329, 58] on button "Execution" at bounding box center [341, 61] width 68 height 31
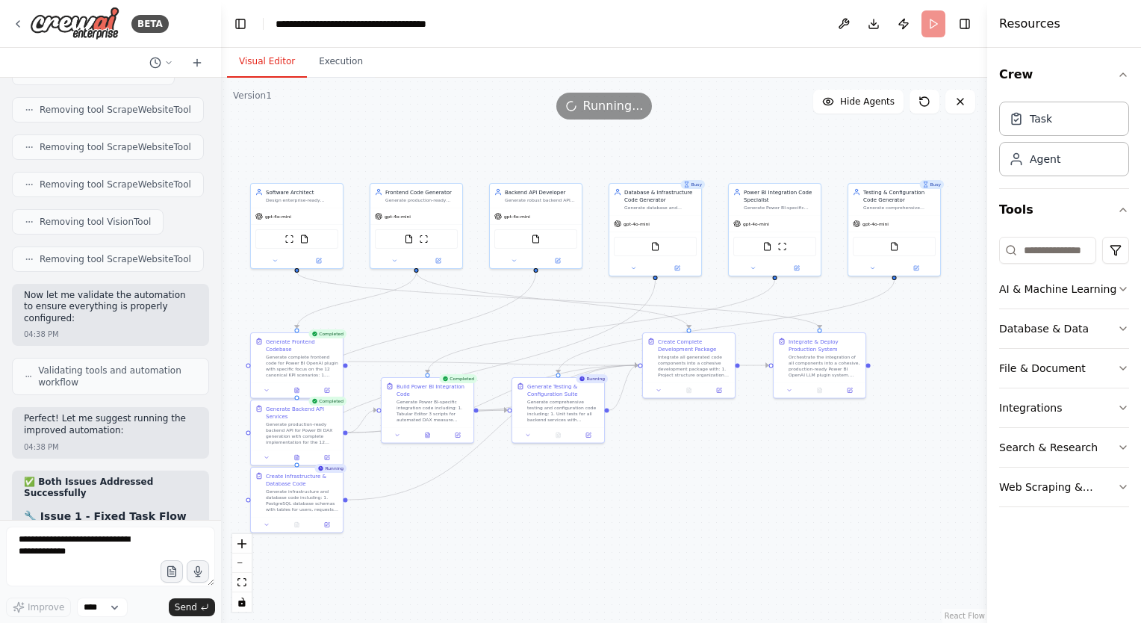
click at [257, 69] on button "Visual Editor" at bounding box center [267, 61] width 80 height 31
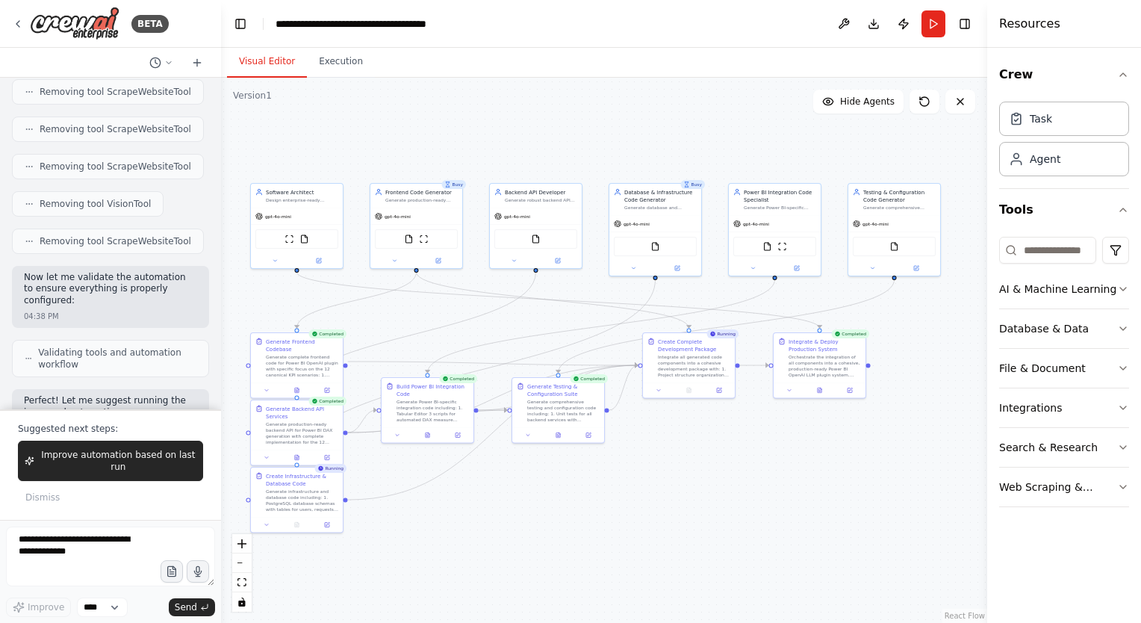
scroll to position [18980, 0]
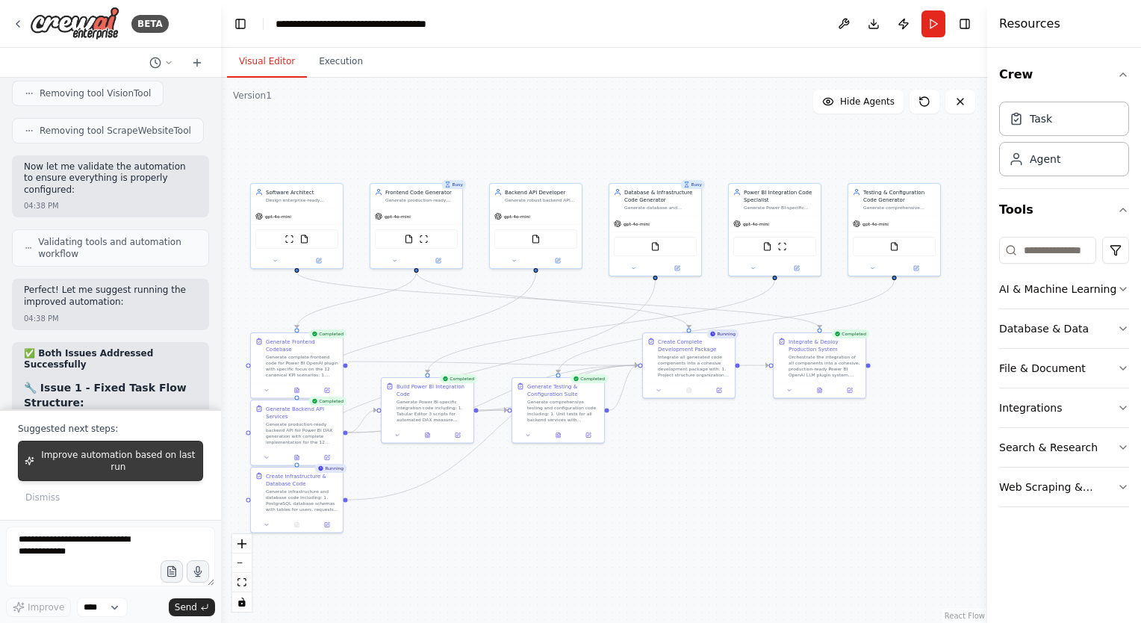
click at [105, 472] on span "Improve automation based on last run" at bounding box center [118, 461] width 156 height 24
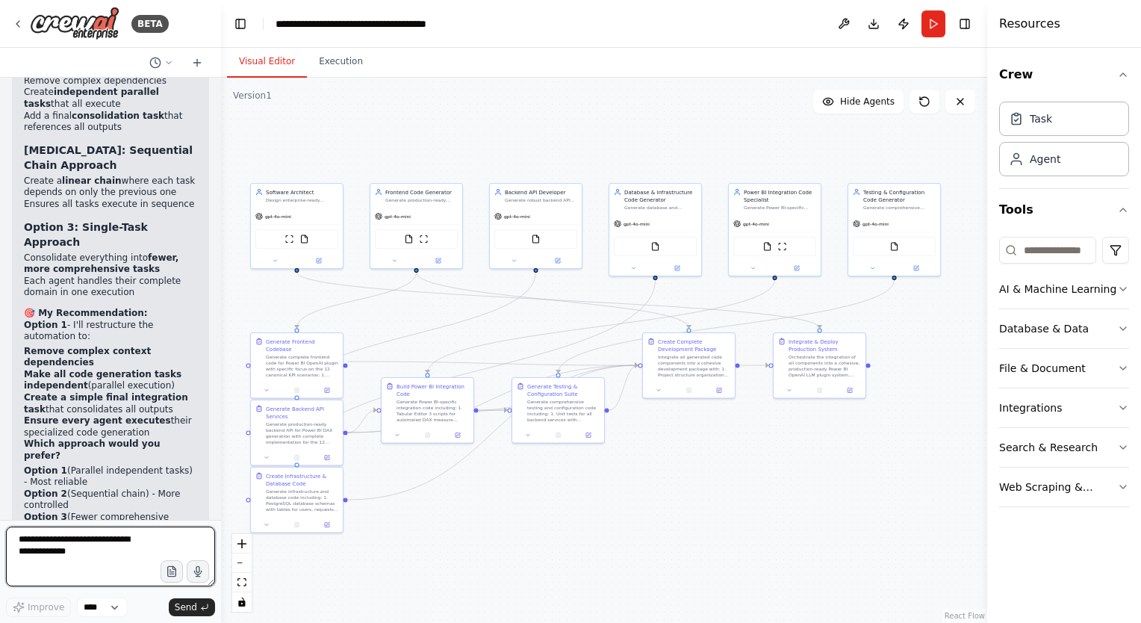
scroll to position [20827, 0]
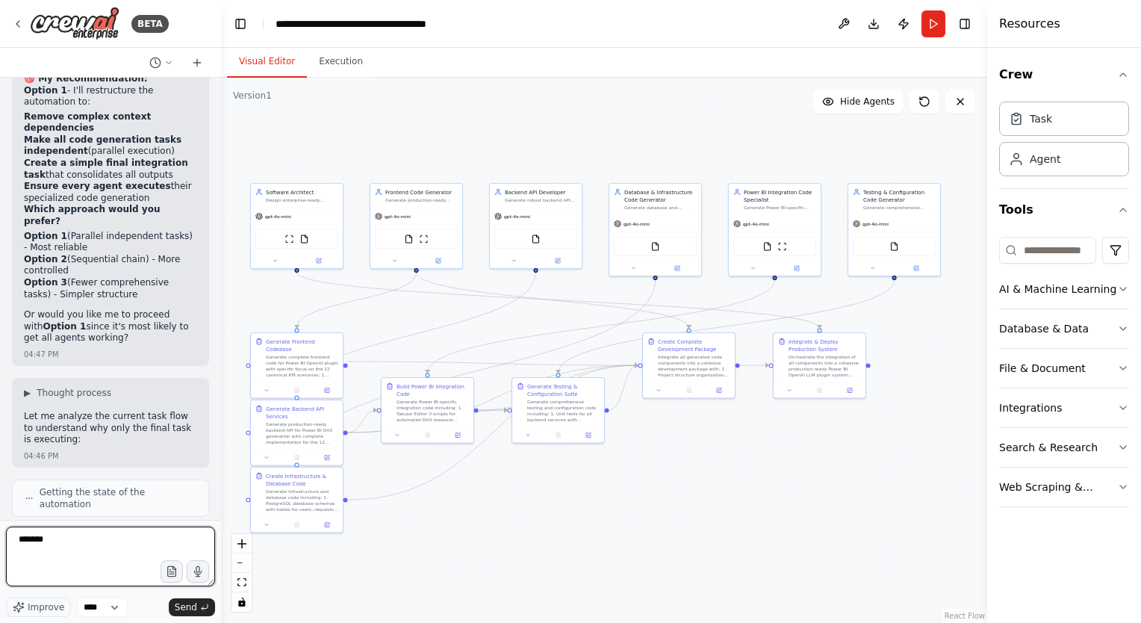
type textarea "********"
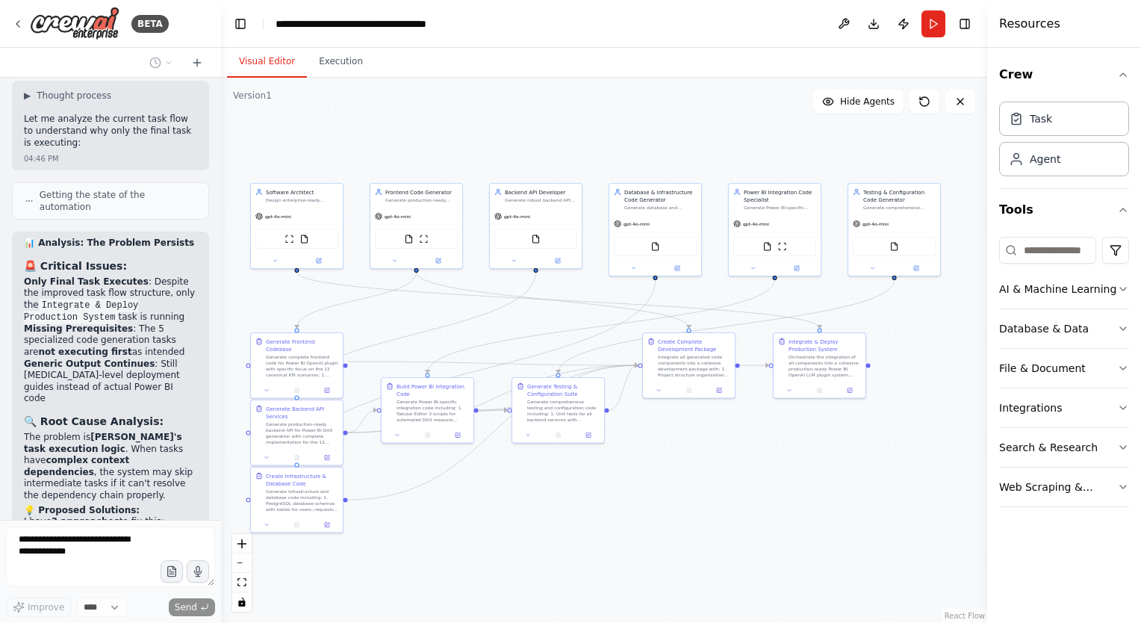
scroll to position [20393, 0]
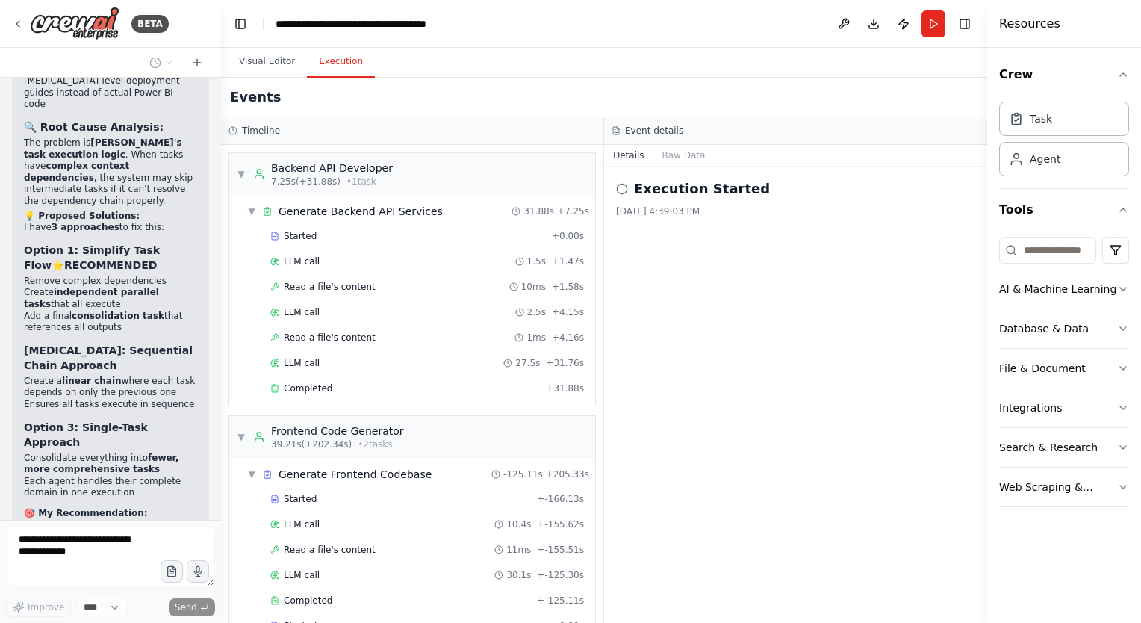
click at [337, 65] on button "Execution" at bounding box center [341, 61] width 68 height 31
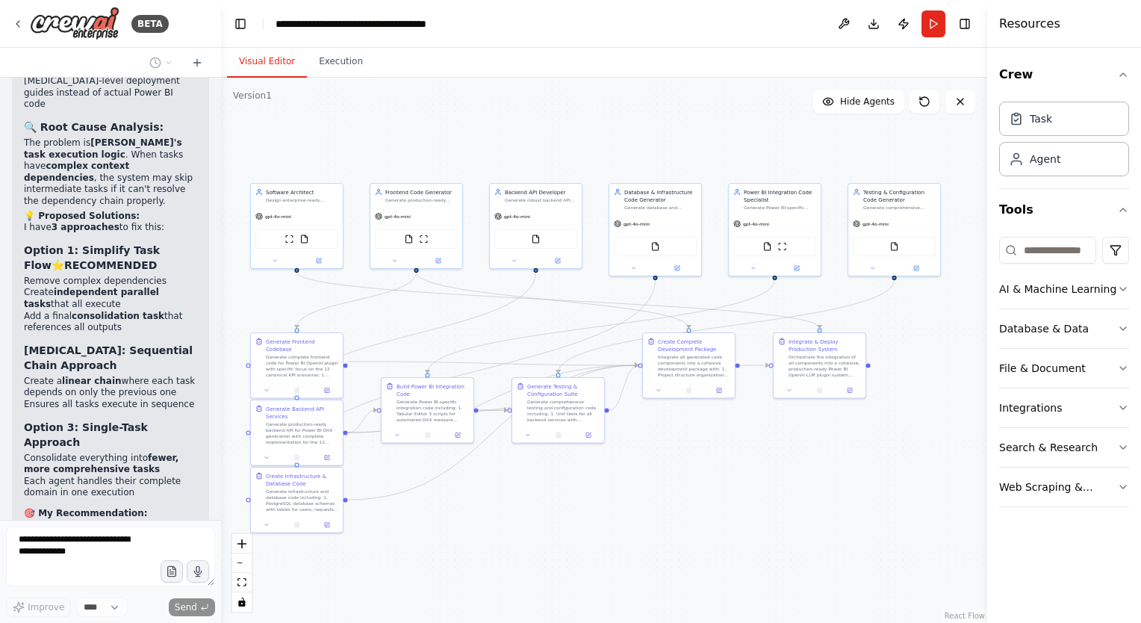
click at [267, 67] on button "Visual Editor" at bounding box center [267, 61] width 80 height 31
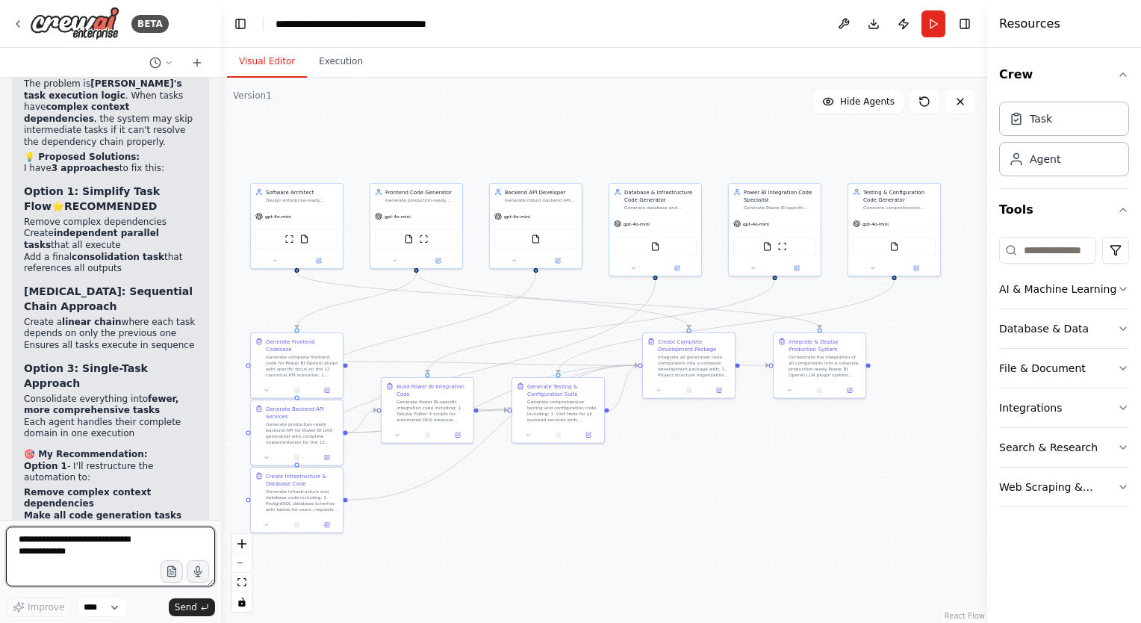
scroll to position [21104, 0]
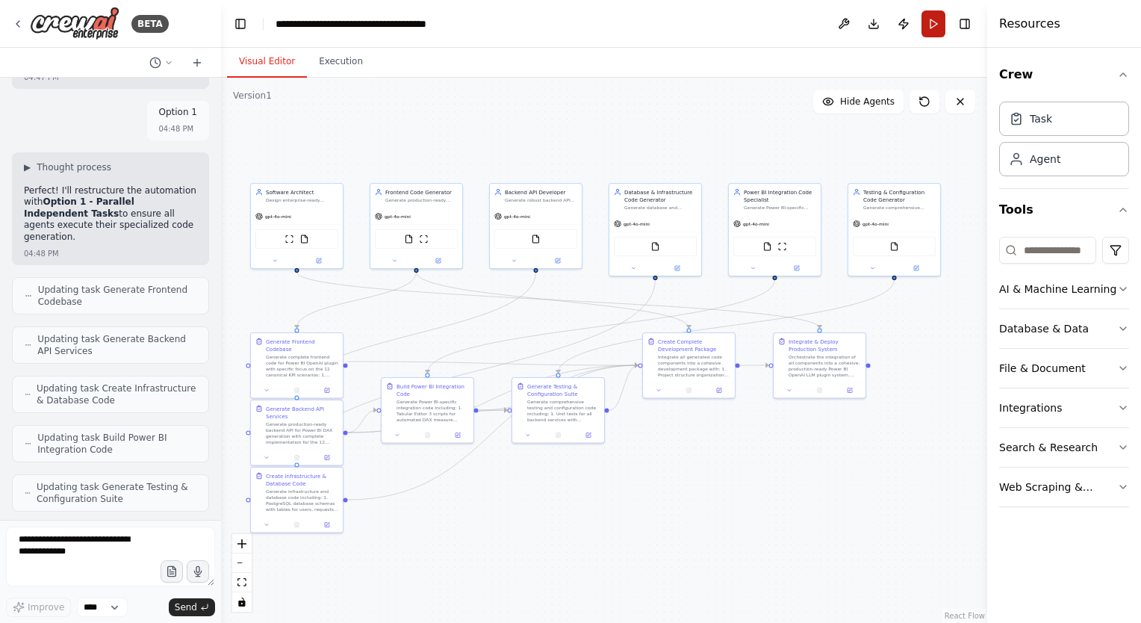
click at [930, 30] on button "Run" at bounding box center [933, 23] width 24 height 27
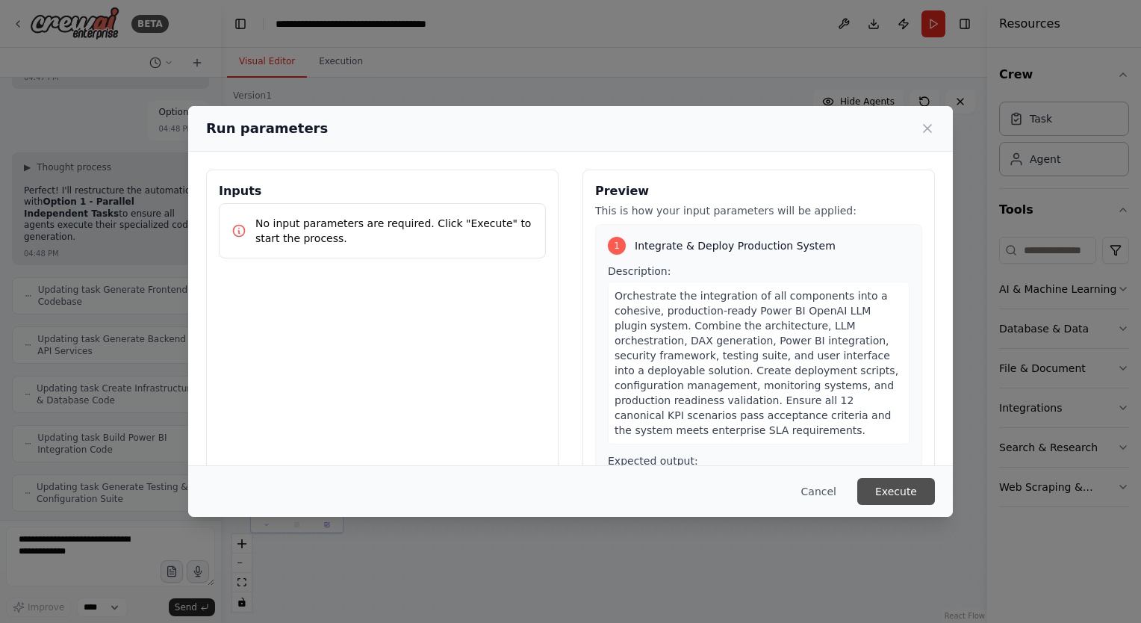
click at [893, 500] on button "Execute" at bounding box center [896, 491] width 78 height 27
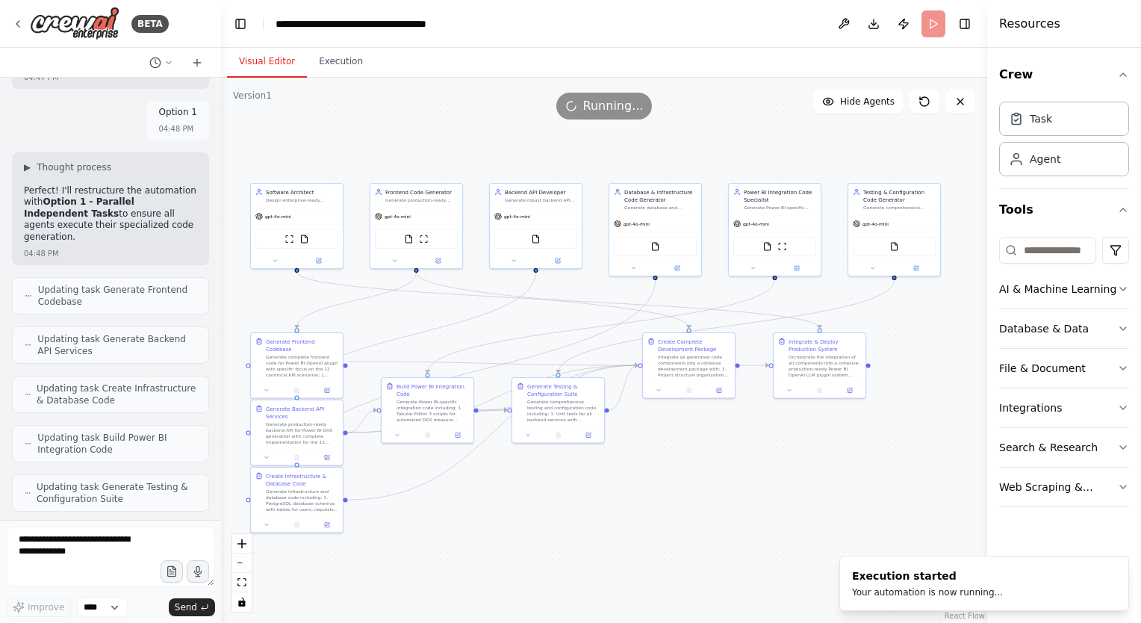
click at [267, 63] on button "Visual Editor" at bounding box center [267, 61] width 80 height 31
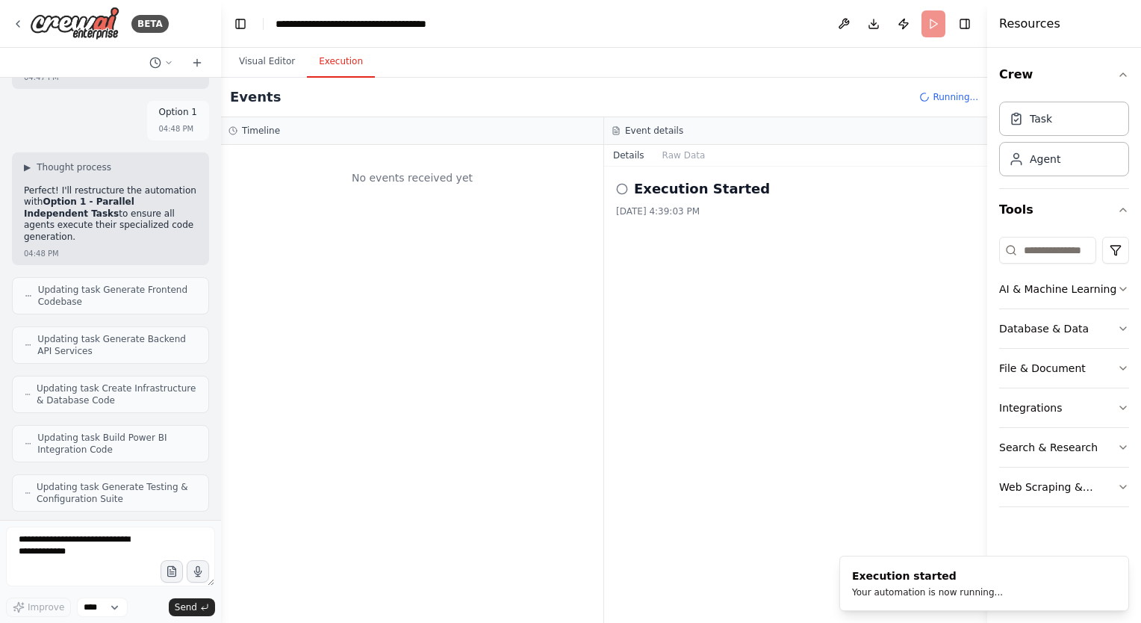
click at [334, 69] on button "Execution" at bounding box center [341, 61] width 68 height 31
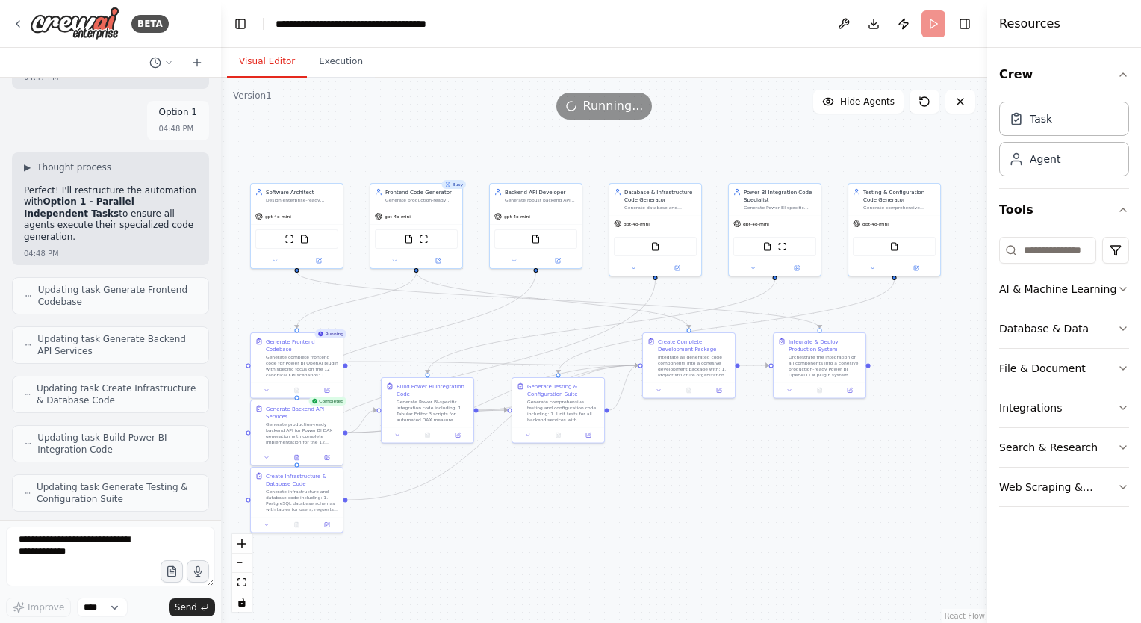
click at [272, 57] on button "Visual Editor" at bounding box center [267, 61] width 80 height 31
click at [421, 209] on div "gpt-4o-mini" at bounding box center [416, 215] width 92 height 16
click at [391, 258] on icon at bounding box center [394, 259] width 6 height 6
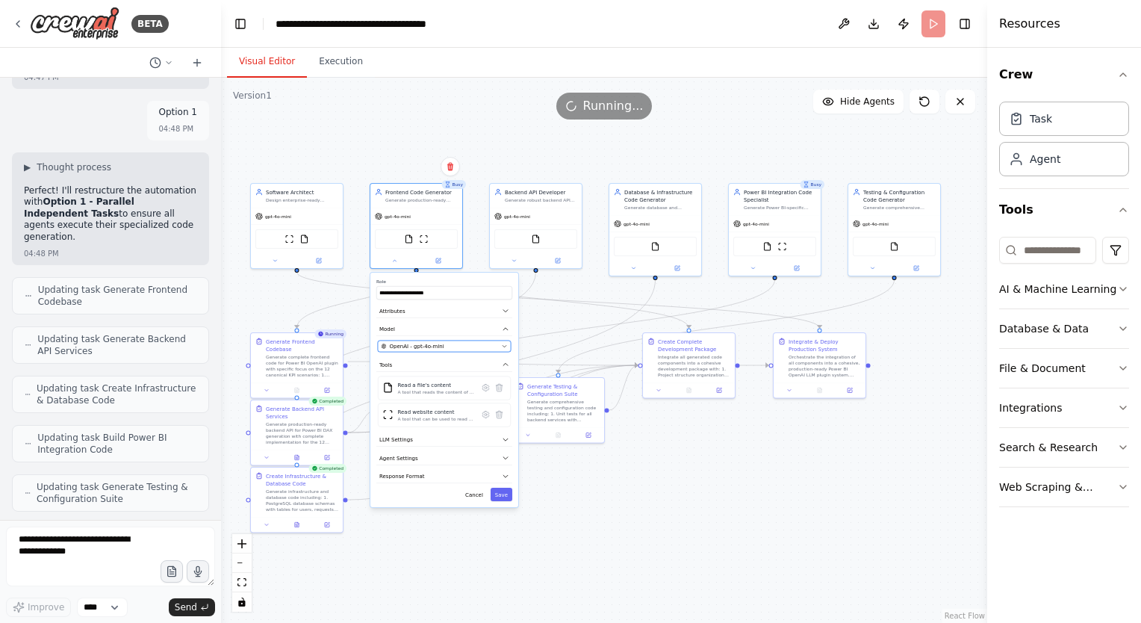
click at [484, 343] on div "OpenAI - gpt-4o-mini" at bounding box center [439, 346] width 117 height 7
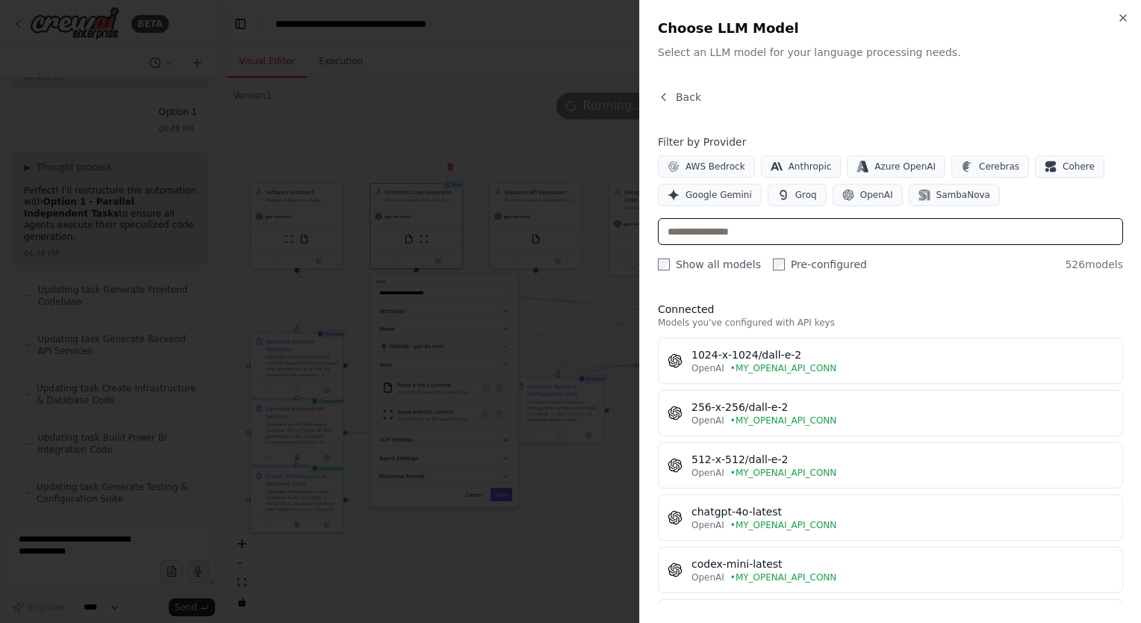
click at [766, 231] on input "text" at bounding box center [890, 231] width 465 height 27
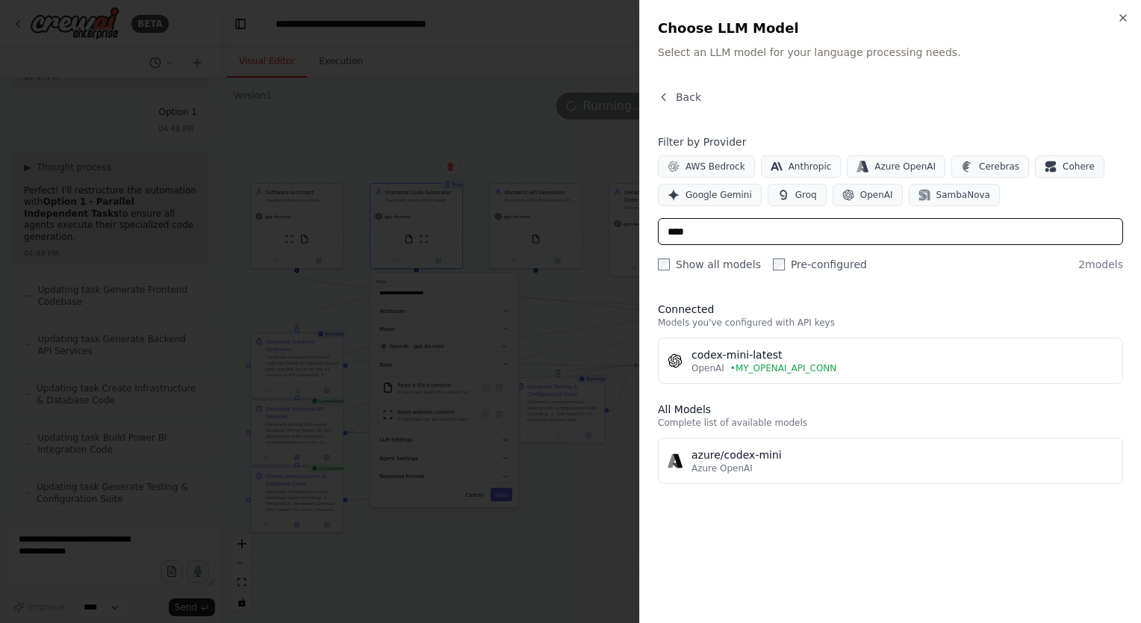
type input "****"
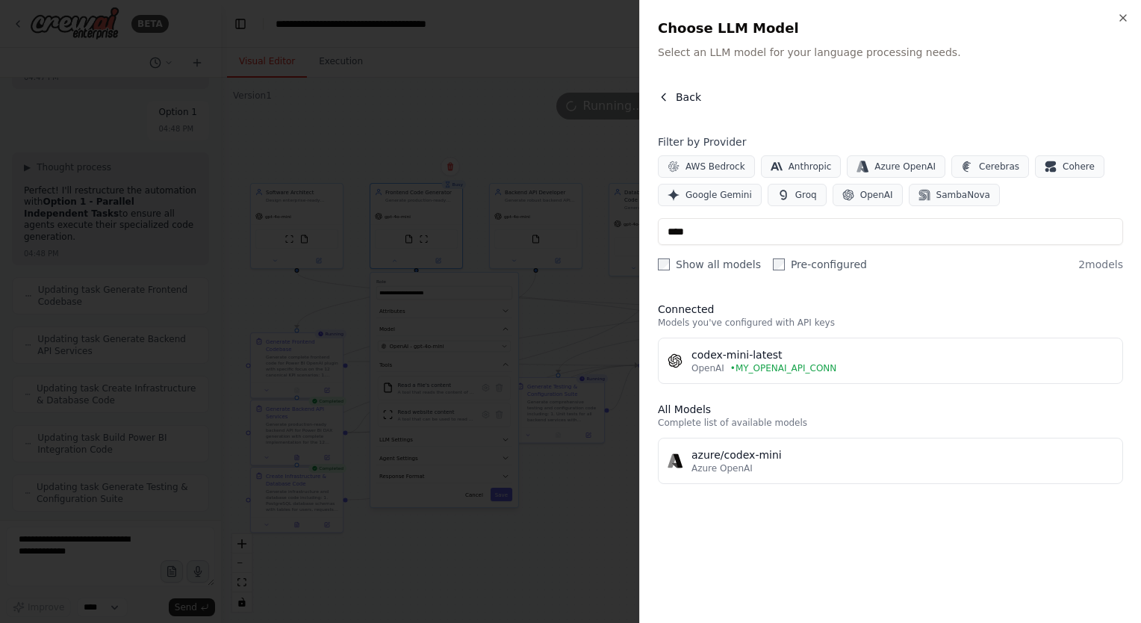
click at [667, 96] on icon "button" at bounding box center [664, 97] width 12 height 12
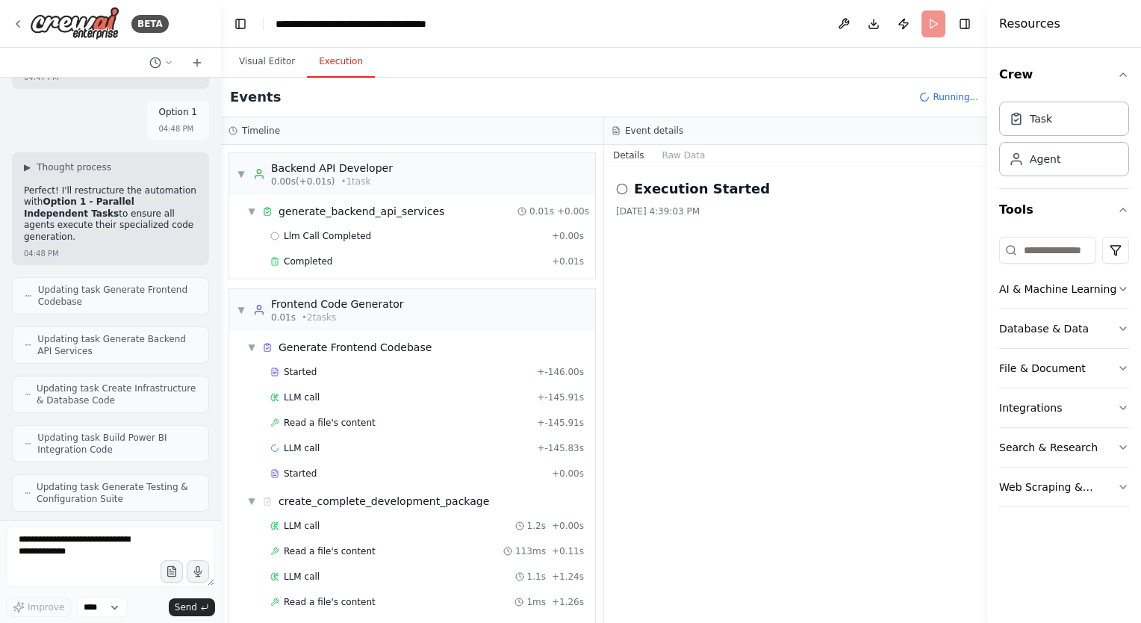
click at [318, 67] on button "Execution" at bounding box center [341, 61] width 68 height 31
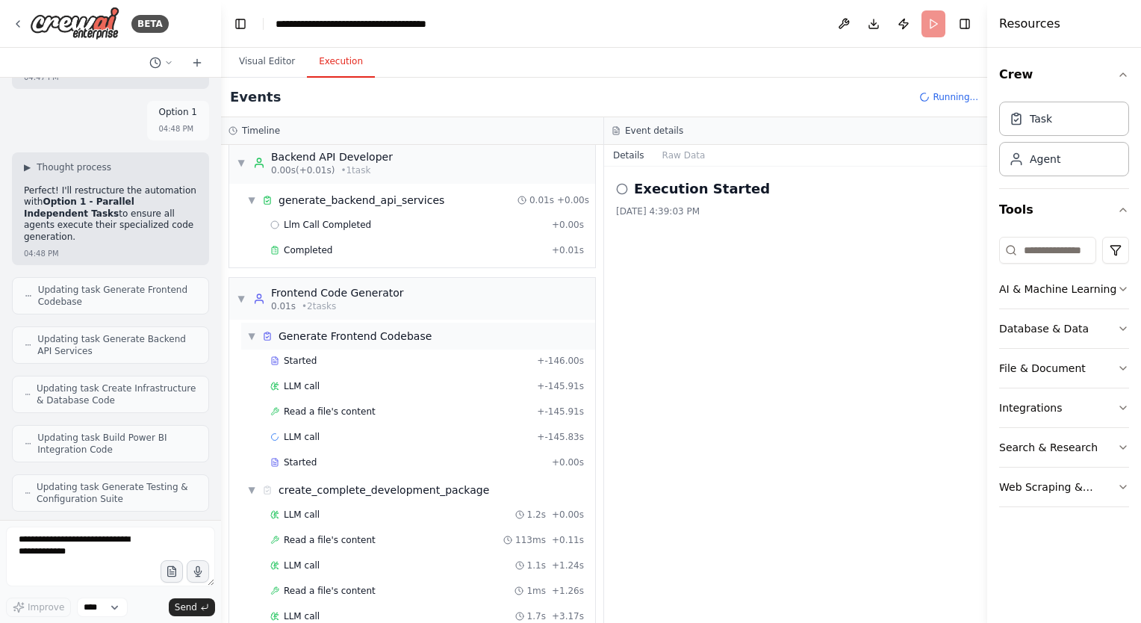
scroll to position [0, 0]
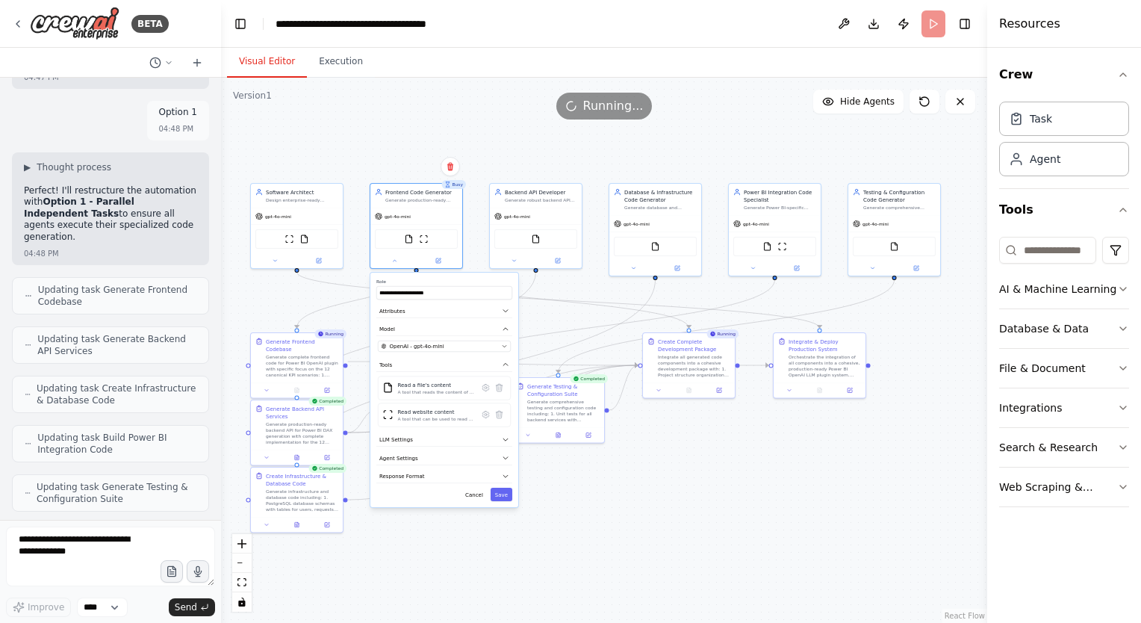
click at [247, 61] on button "Visual Editor" at bounding box center [267, 61] width 80 height 31
click at [477, 348] on div "OpenAI - gpt-4o-mini" at bounding box center [439, 346] width 117 height 7
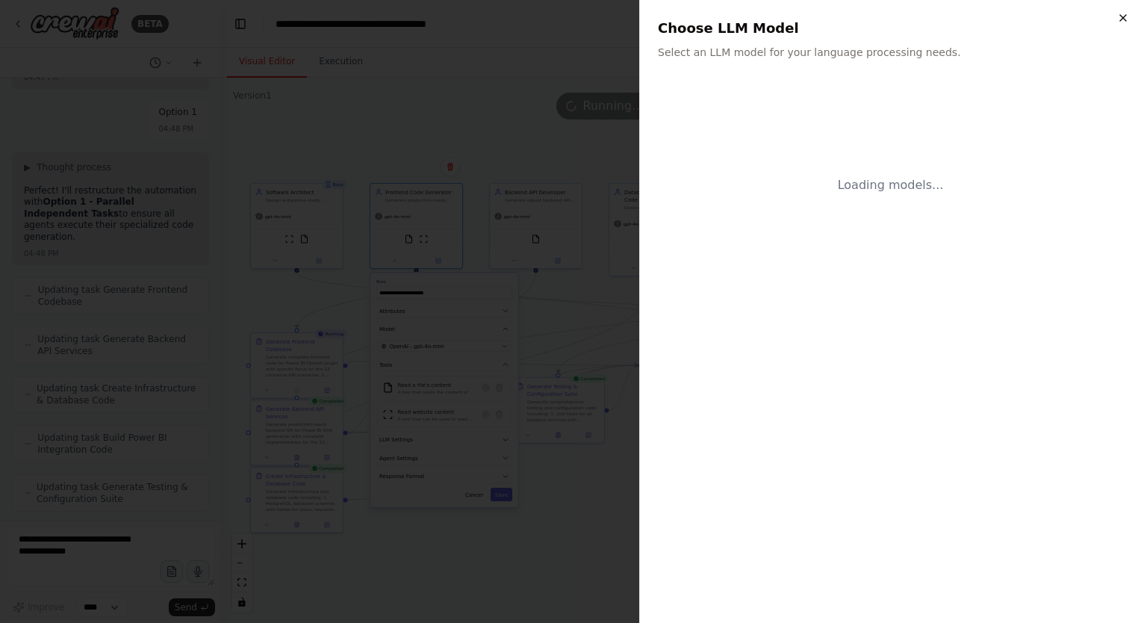
click at [1121, 20] on icon "button" at bounding box center [1123, 18] width 12 height 12
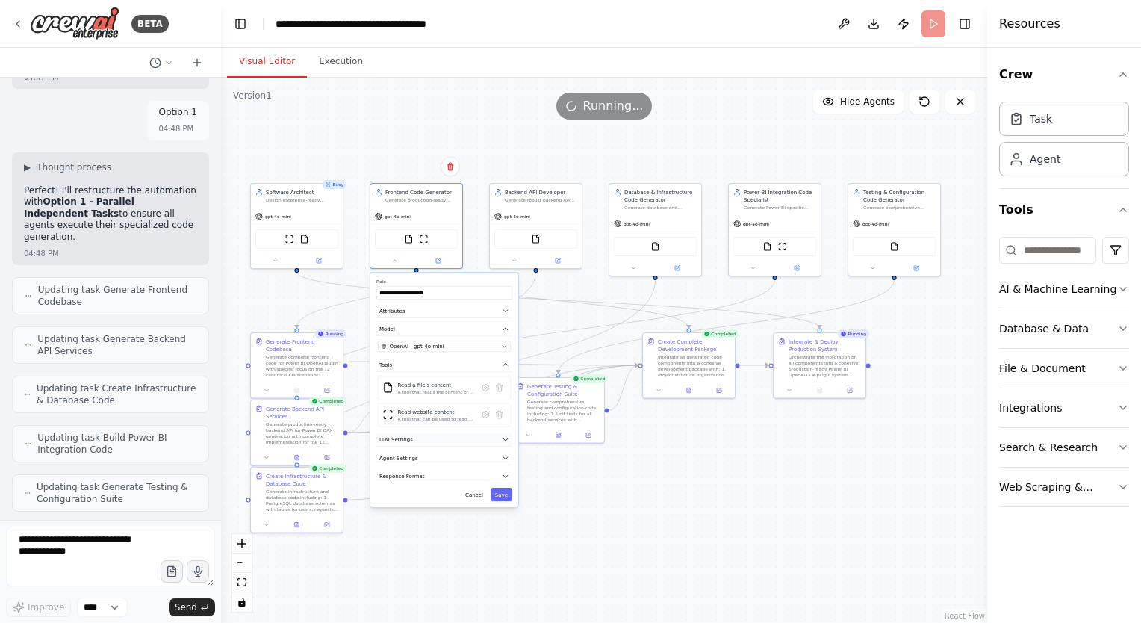
click at [486, 441] on button "LLM Settings" at bounding box center [444, 440] width 136 height 14
click at [483, 511] on button "Agent Settings" at bounding box center [444, 510] width 136 height 14
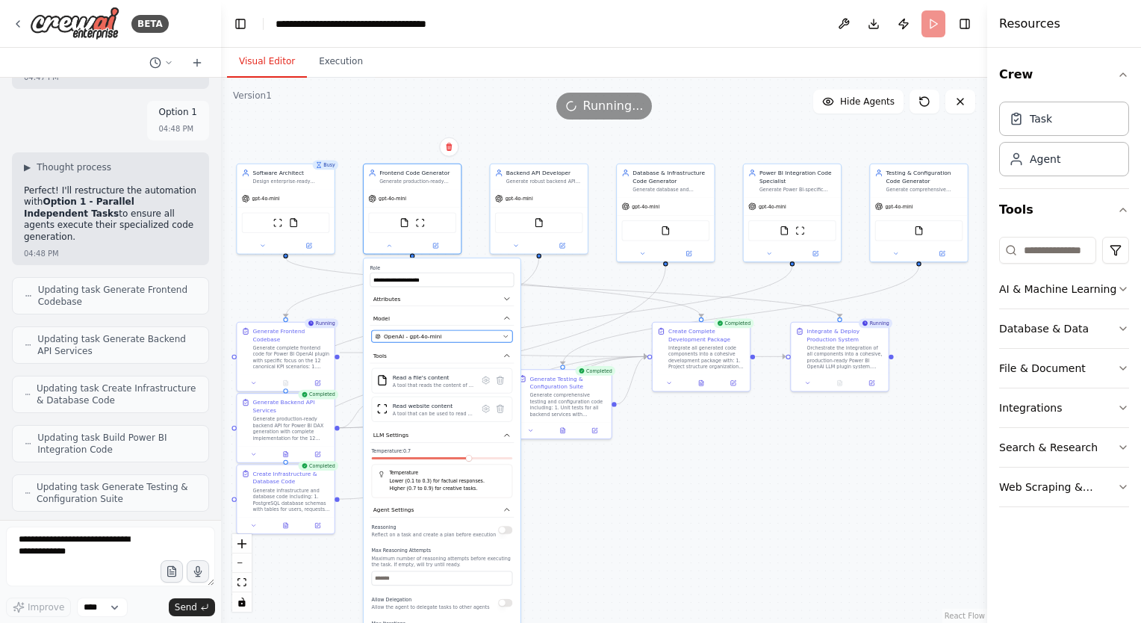
click at [503, 337] on icon "button" at bounding box center [505, 336] width 6 height 6
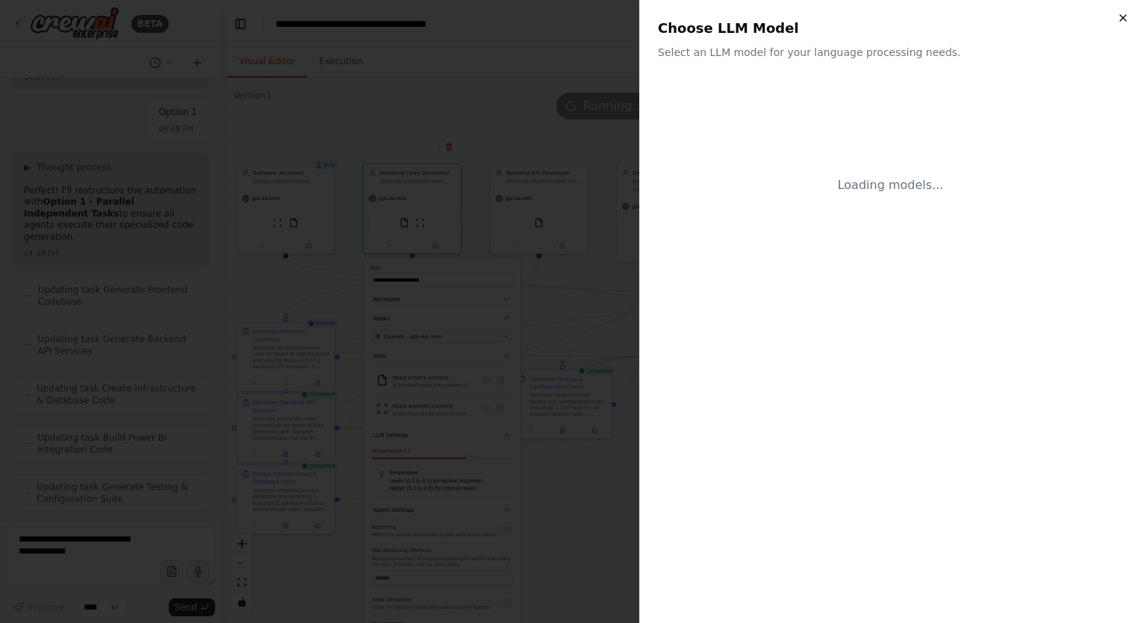
click at [1121, 16] on icon "button" at bounding box center [1123, 18] width 6 height 6
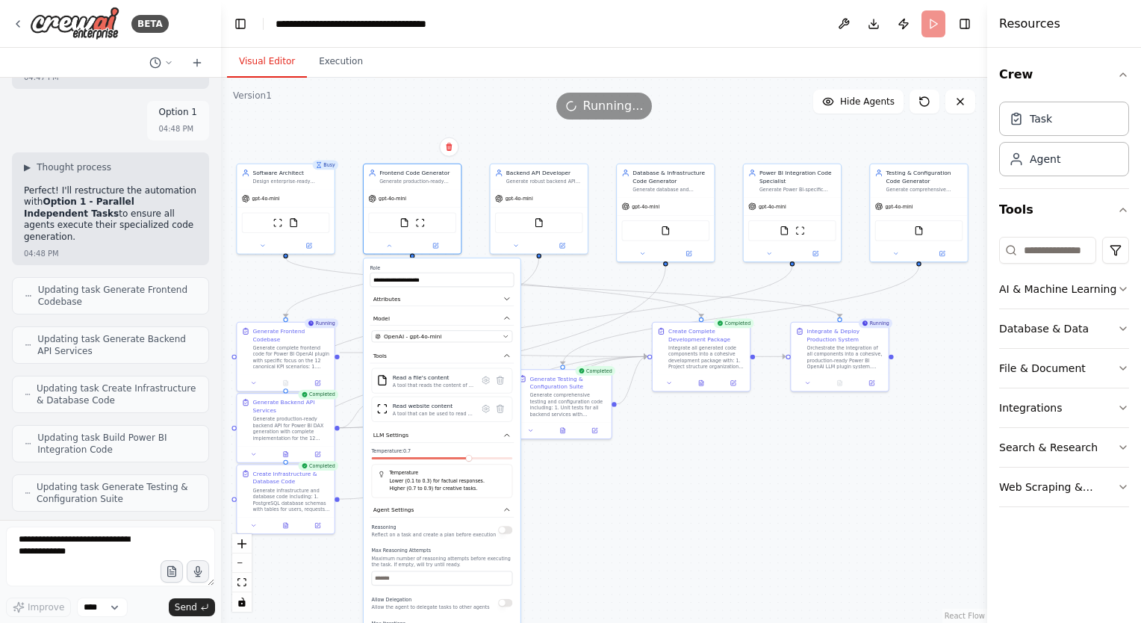
click at [249, 279] on div ".deletable-edge-delete-btn { width: 20px; height: 20px; border: 0px solid #ffff…" at bounding box center [604, 350] width 766 height 545
click at [388, 245] on icon at bounding box center [389, 244] width 6 height 6
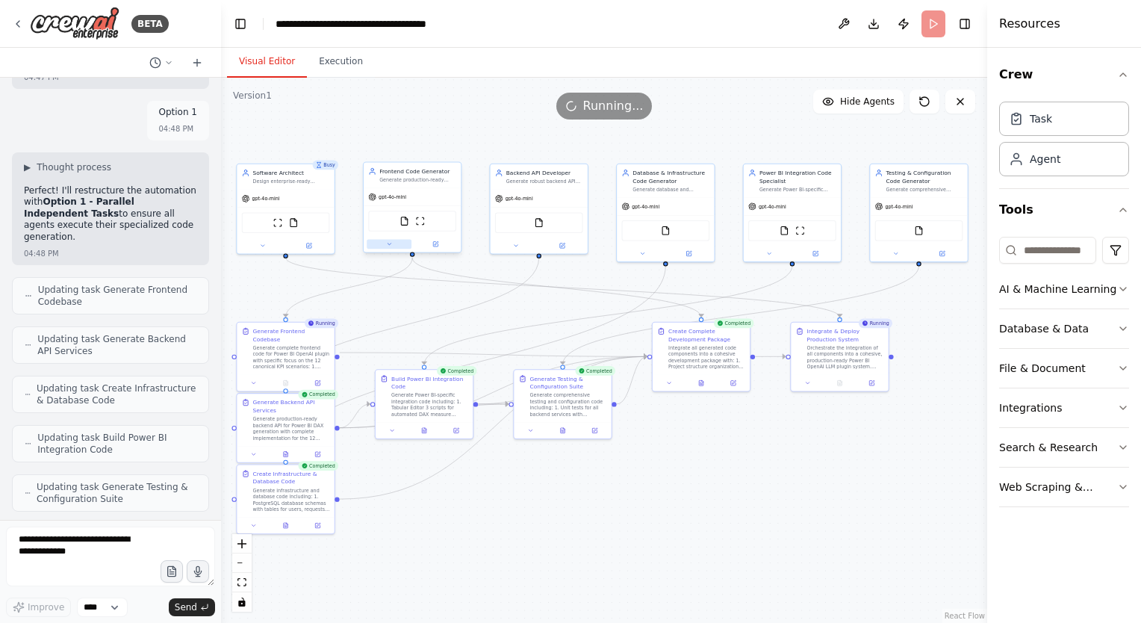
click at [388, 244] on icon at bounding box center [389, 244] width 6 height 6
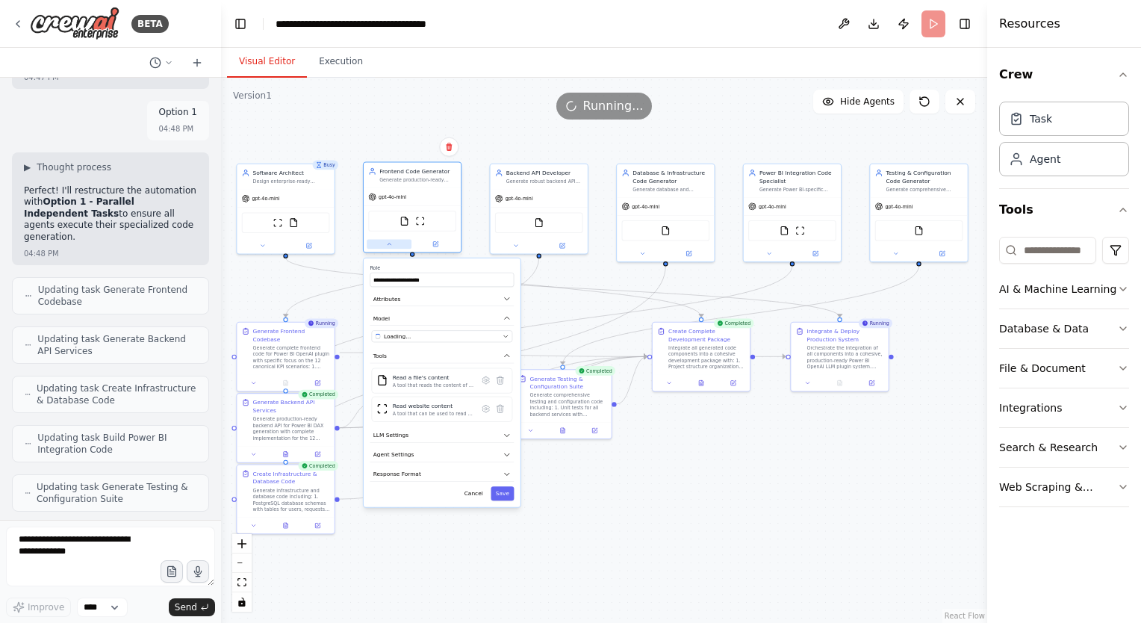
click at [388, 244] on icon at bounding box center [389, 244] width 6 height 6
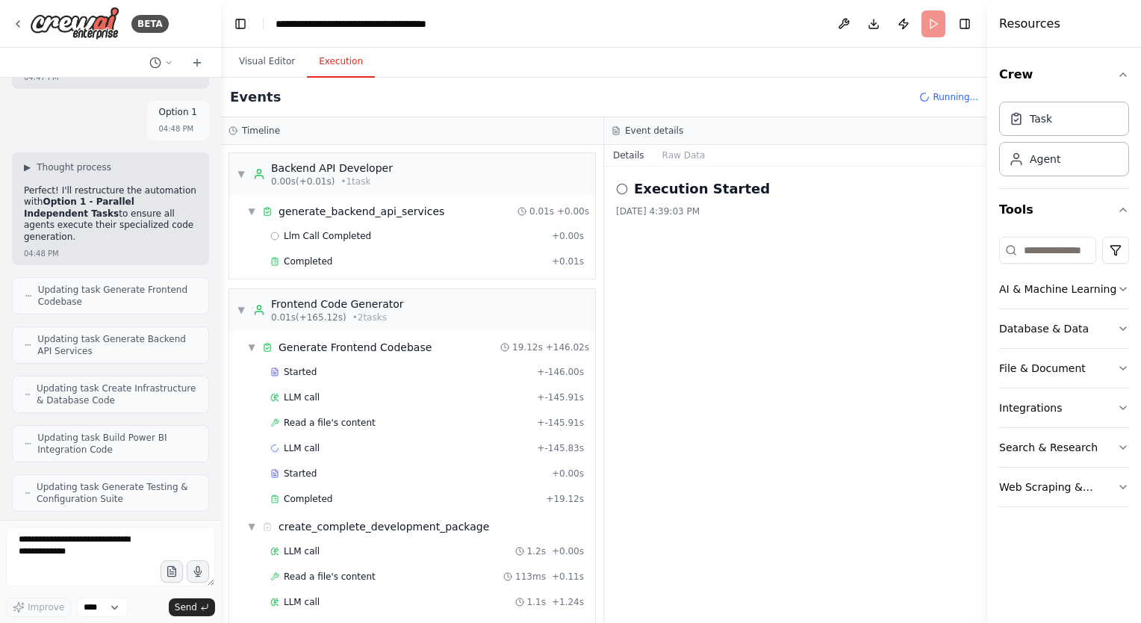
click at [328, 61] on button "Execution" at bounding box center [341, 61] width 68 height 31
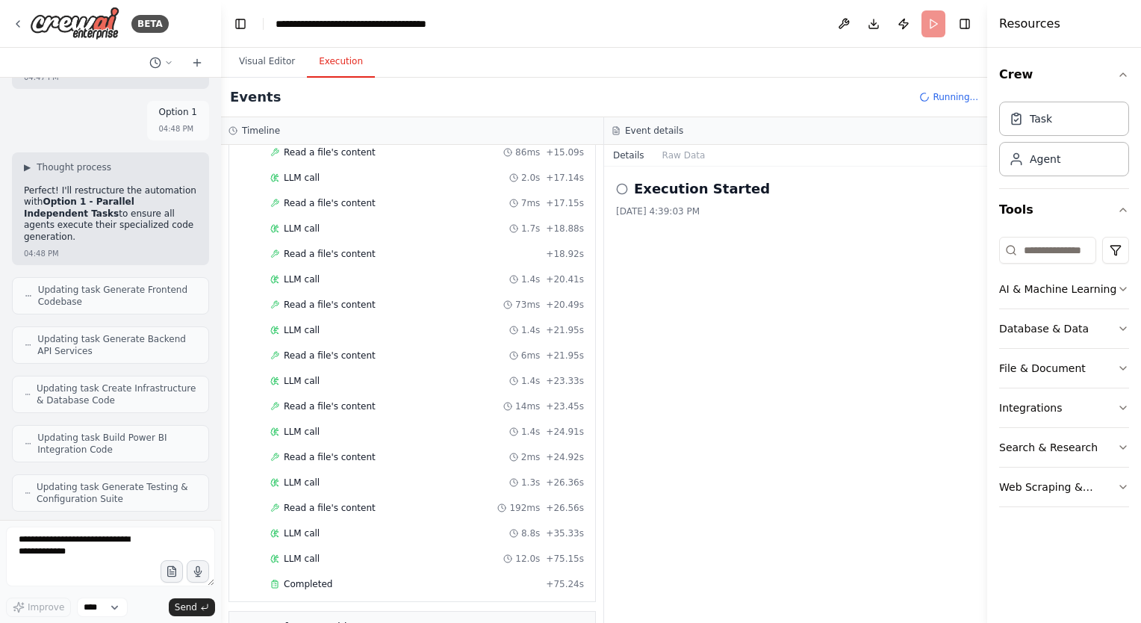
scroll to position [1878, 0]
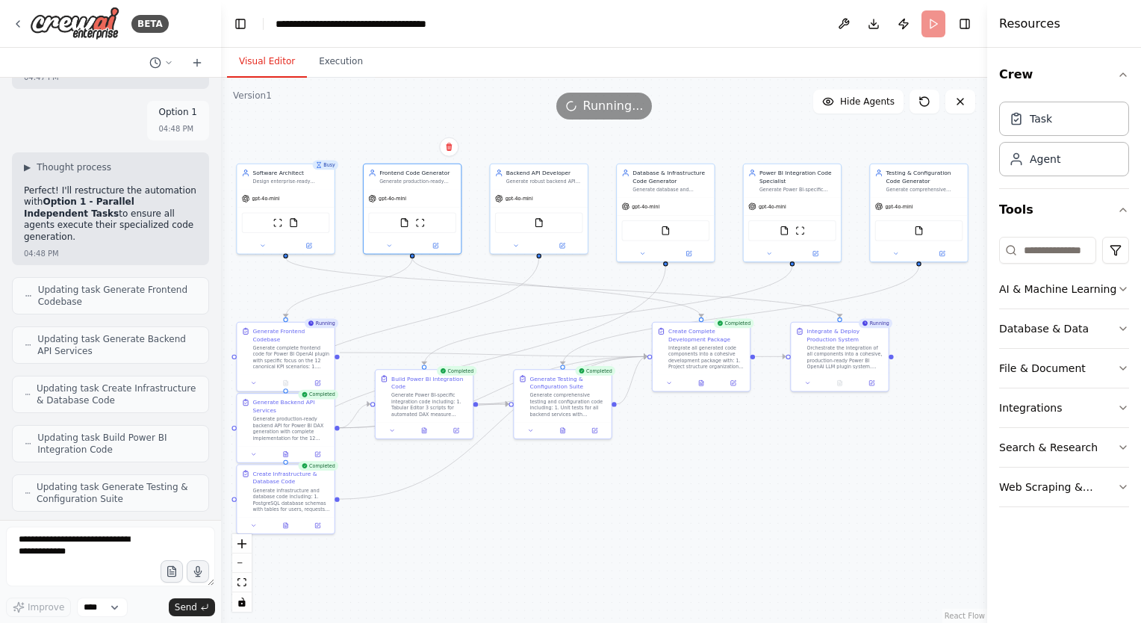
click at [255, 60] on button "Visual Editor" at bounding box center [267, 61] width 80 height 31
click at [508, 100] on div "Running..." at bounding box center [604, 106] width 766 height 27
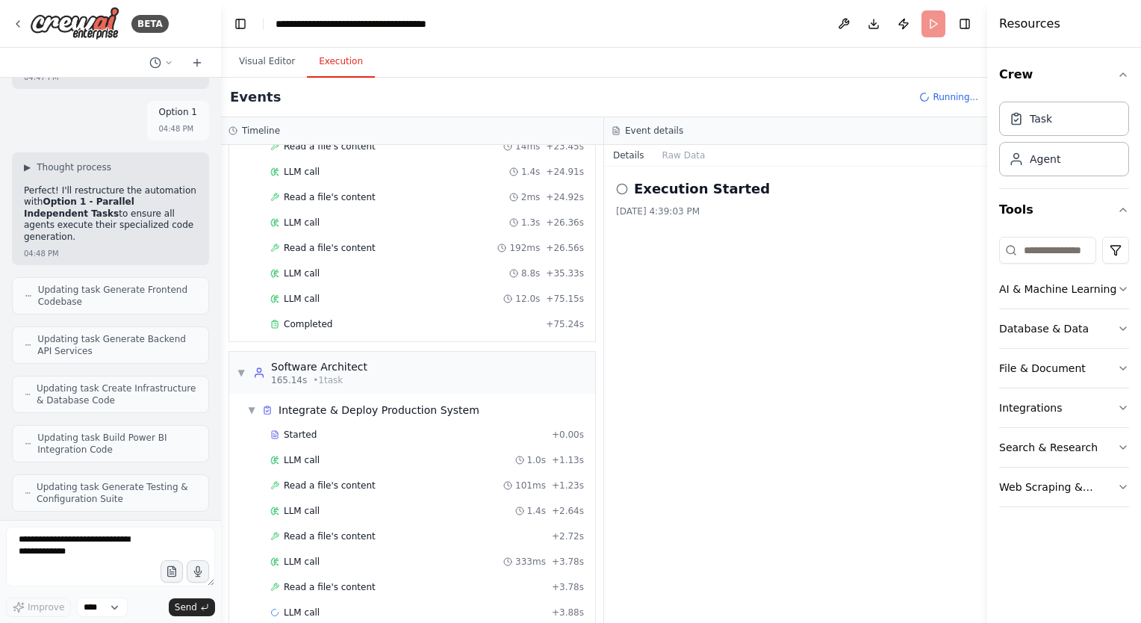
click at [331, 65] on button "Execution" at bounding box center [341, 61] width 68 height 31
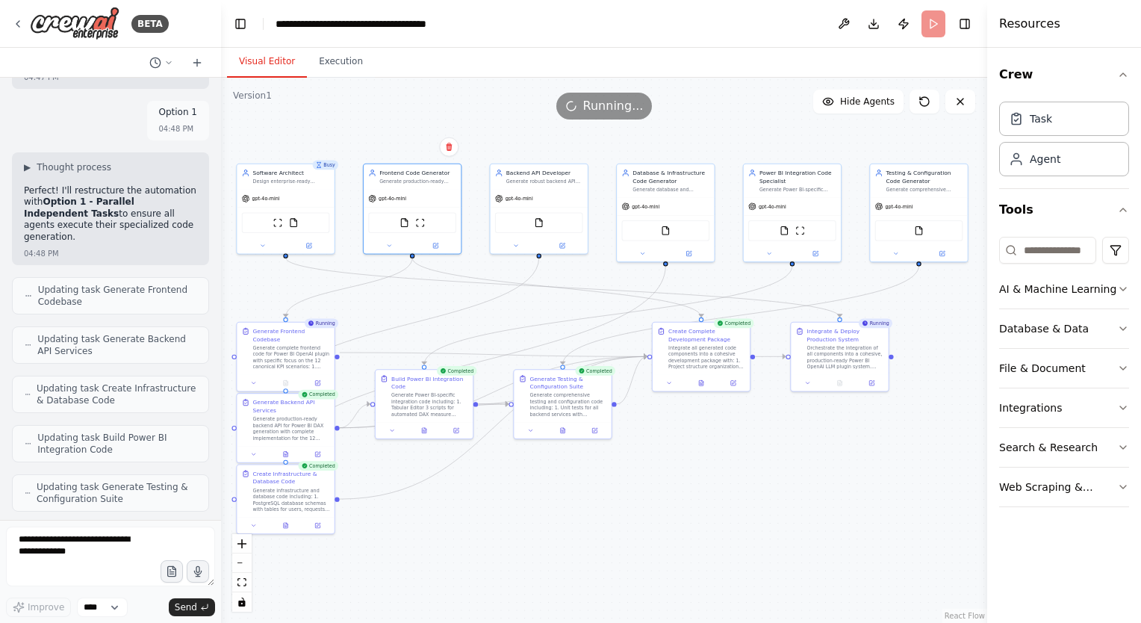
click at [278, 64] on button "Visual Editor" at bounding box center [267, 61] width 80 height 31
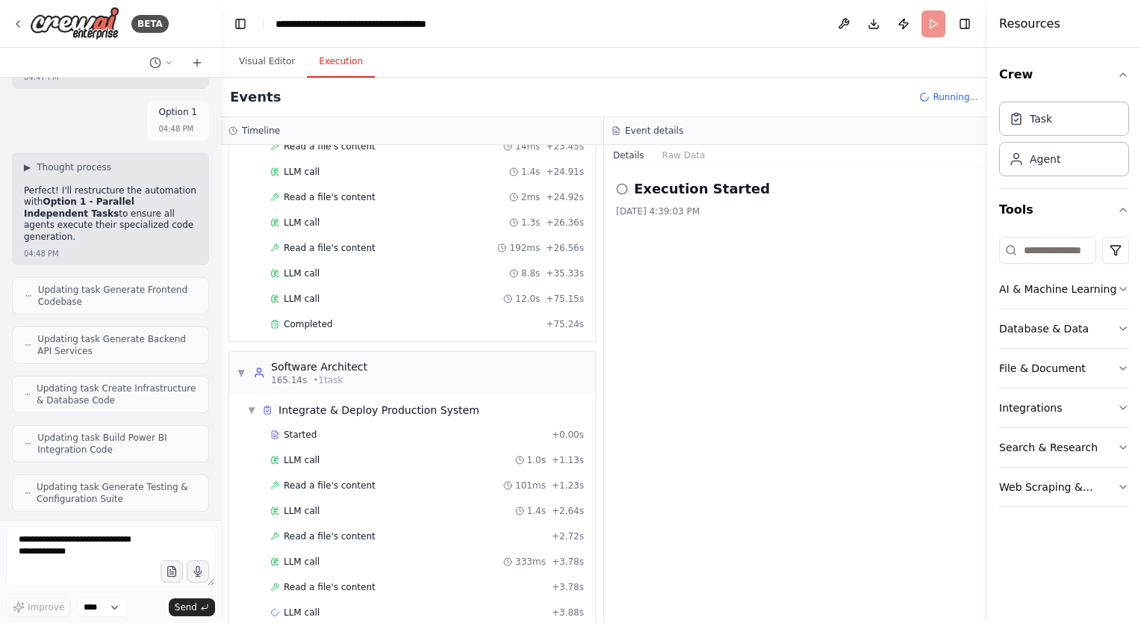
click at [336, 65] on button "Execution" at bounding box center [341, 61] width 68 height 31
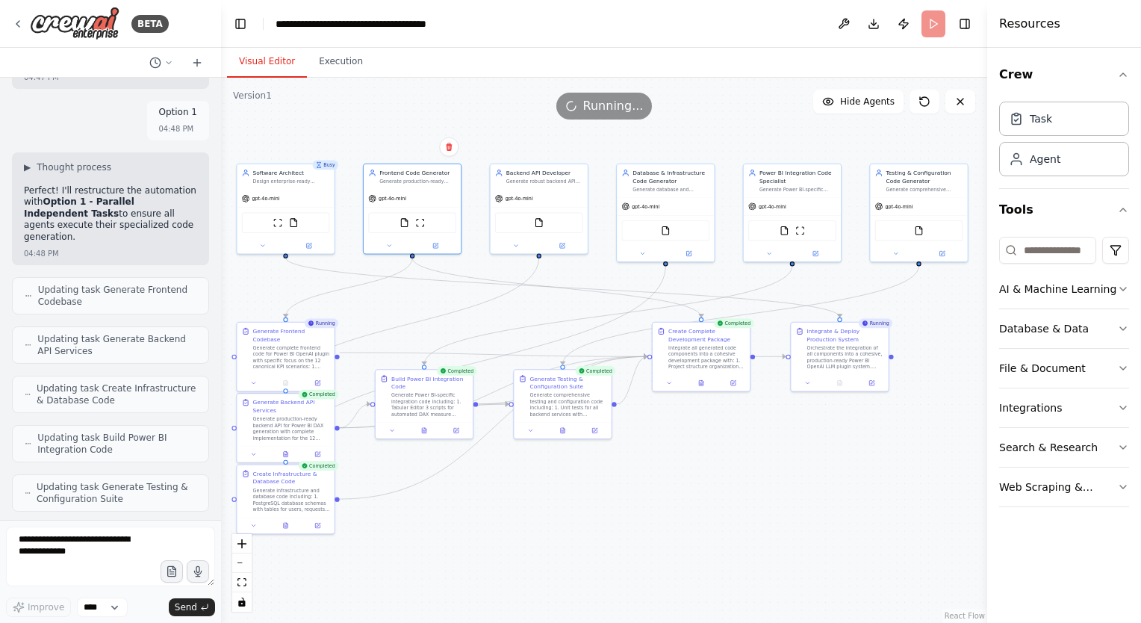
click at [276, 73] on button "Visual Editor" at bounding box center [267, 61] width 80 height 31
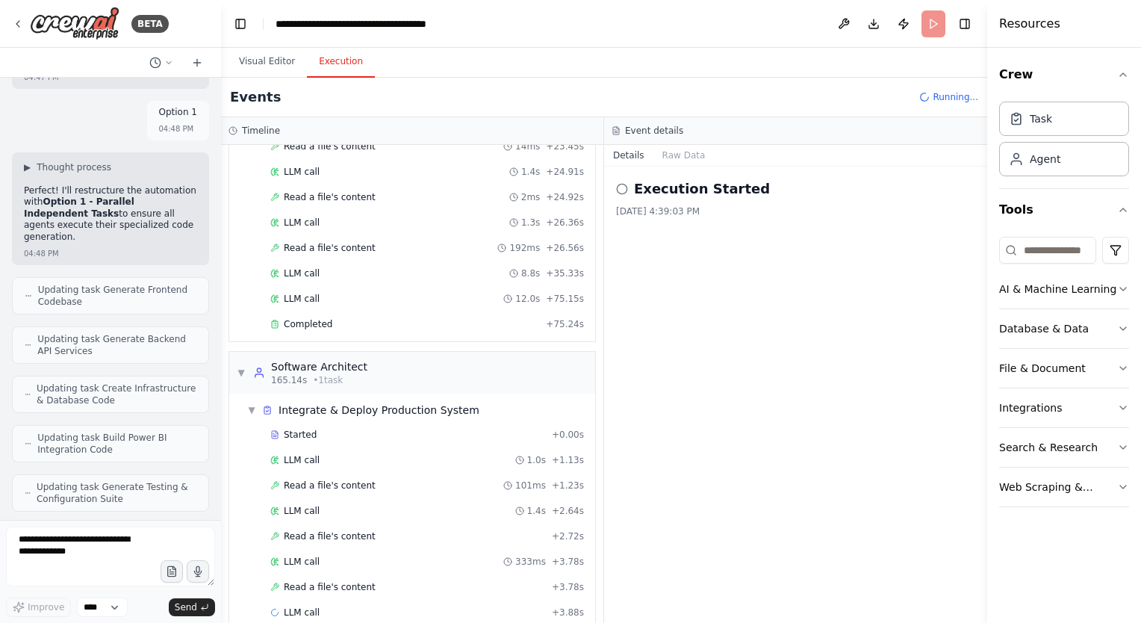
click at [330, 59] on button "Execution" at bounding box center [341, 61] width 68 height 31
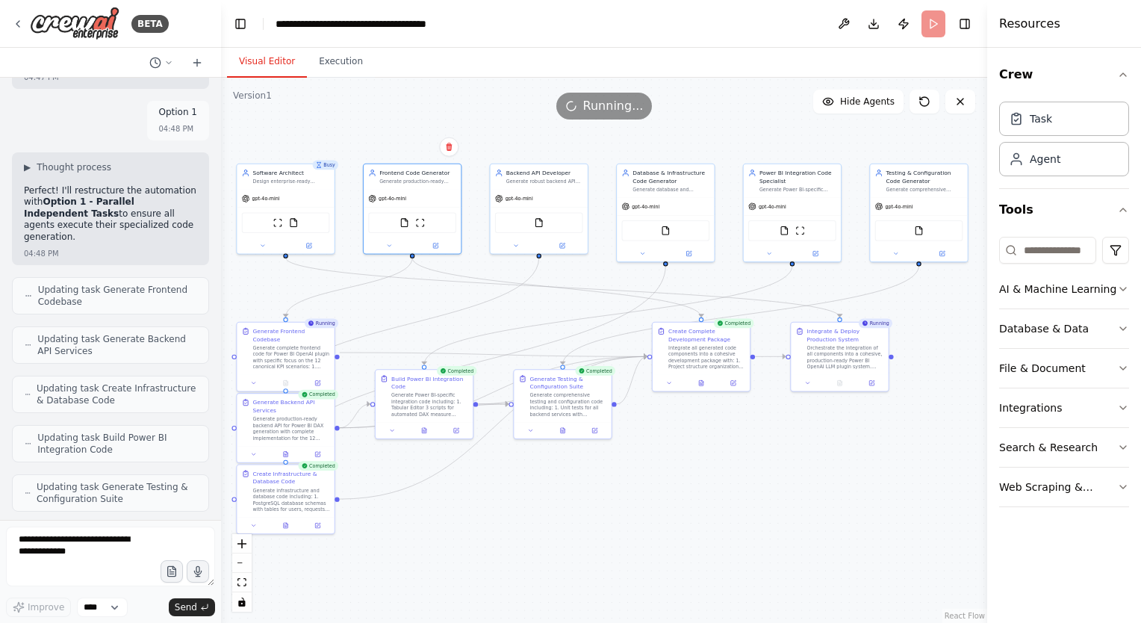
click at [267, 61] on button "Visual Editor" at bounding box center [267, 61] width 80 height 31
click at [349, 63] on button "Execution" at bounding box center [341, 61] width 68 height 31
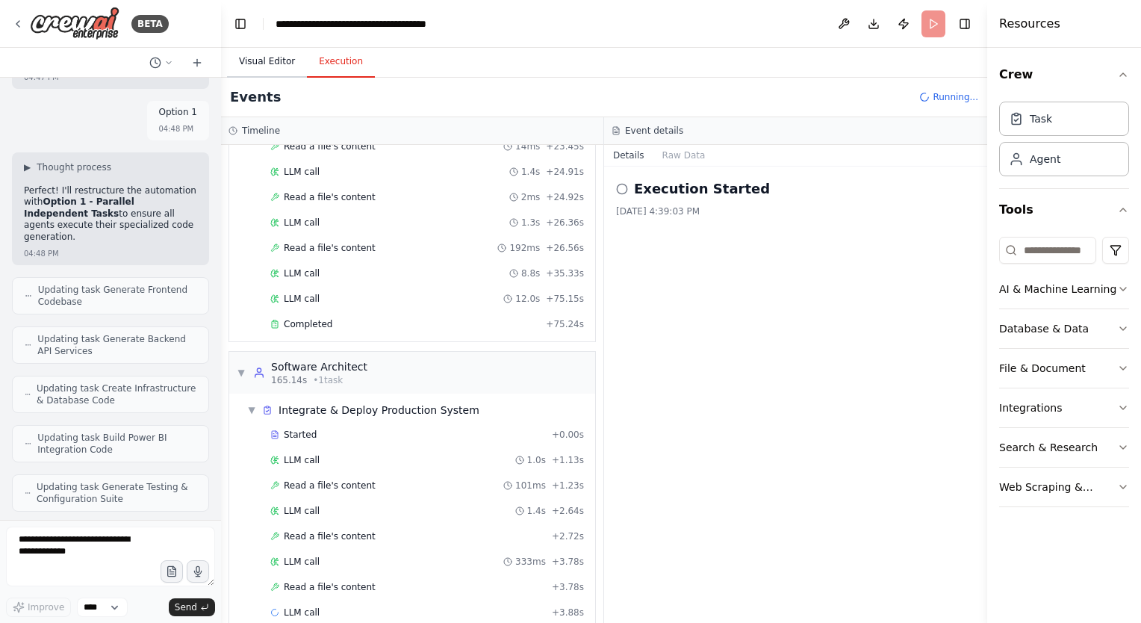
click at [271, 66] on button "Visual Editor" at bounding box center [267, 61] width 80 height 31
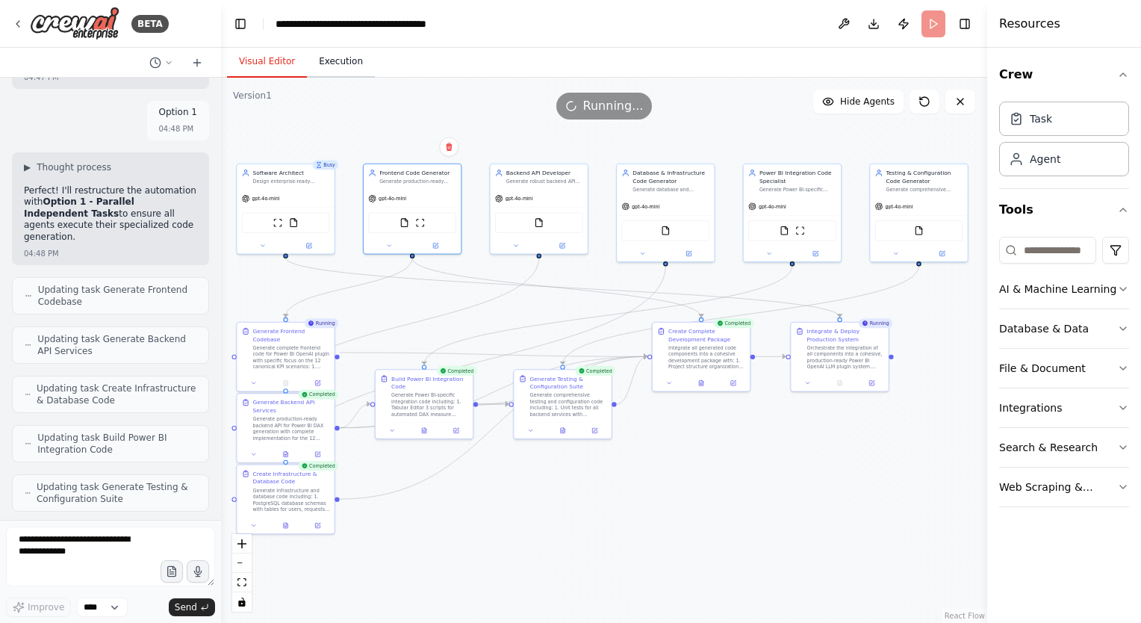
click at [343, 68] on button "Execution" at bounding box center [341, 61] width 68 height 31
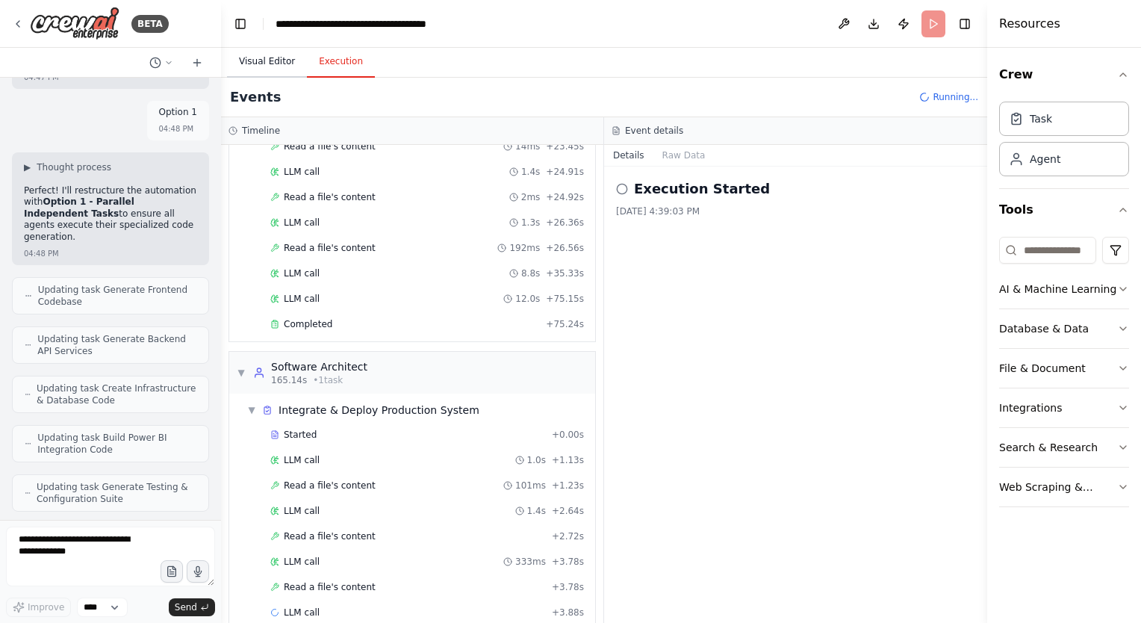
click at [269, 69] on button "Visual Editor" at bounding box center [267, 61] width 80 height 31
click at [326, 72] on button "Execution" at bounding box center [341, 61] width 68 height 31
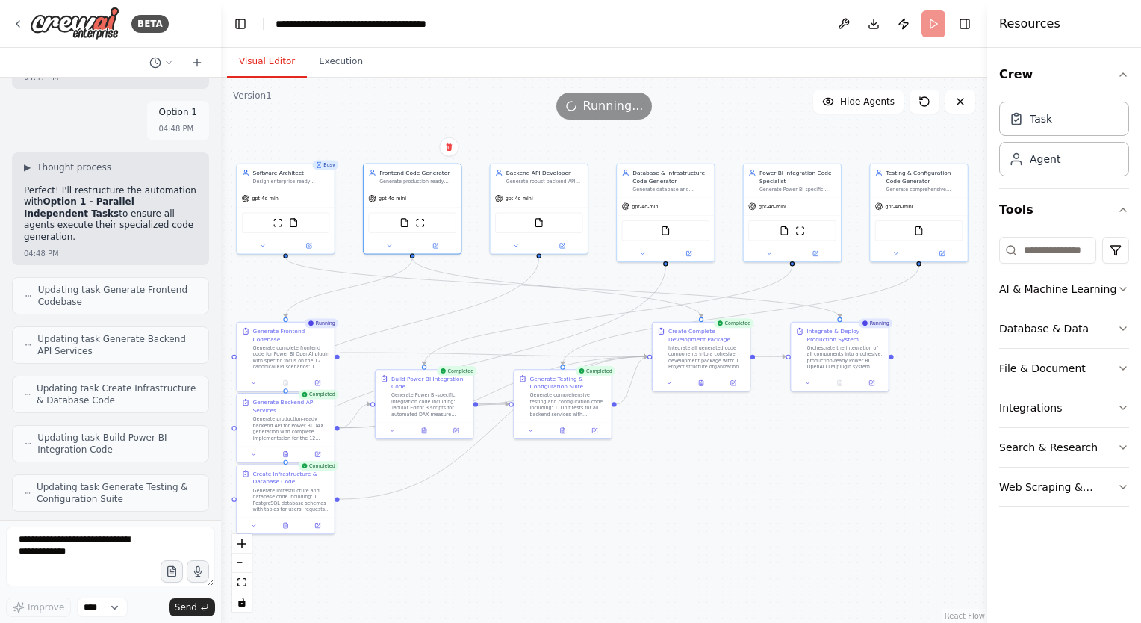
click at [254, 72] on button "Visual Editor" at bounding box center [267, 61] width 80 height 31
click at [340, 58] on button "Execution" at bounding box center [341, 61] width 68 height 31
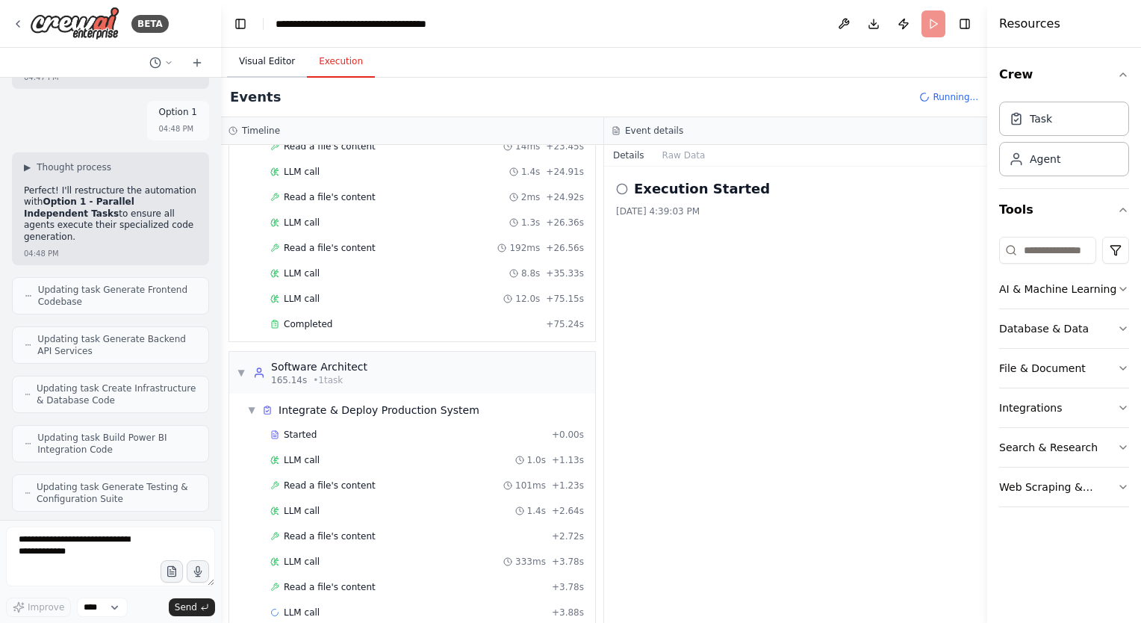
click at [257, 69] on button "Visual Editor" at bounding box center [267, 61] width 80 height 31
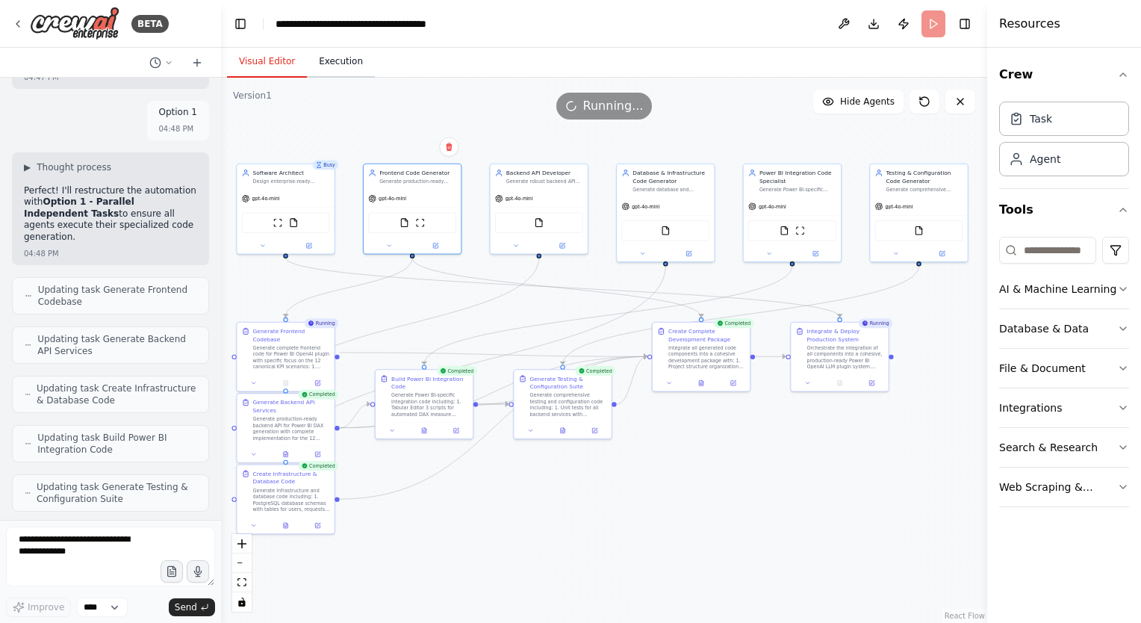
click at [341, 72] on button "Execution" at bounding box center [341, 61] width 68 height 31
click at [263, 55] on button "Visual Editor" at bounding box center [267, 61] width 80 height 31
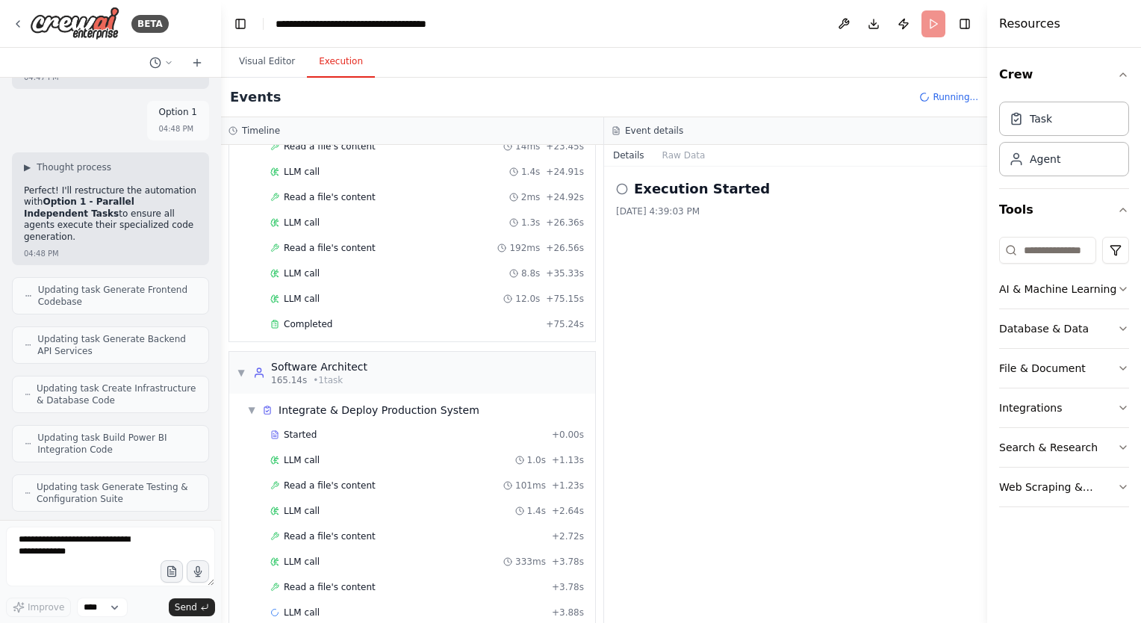
click at [325, 66] on button "Execution" at bounding box center [341, 61] width 68 height 31
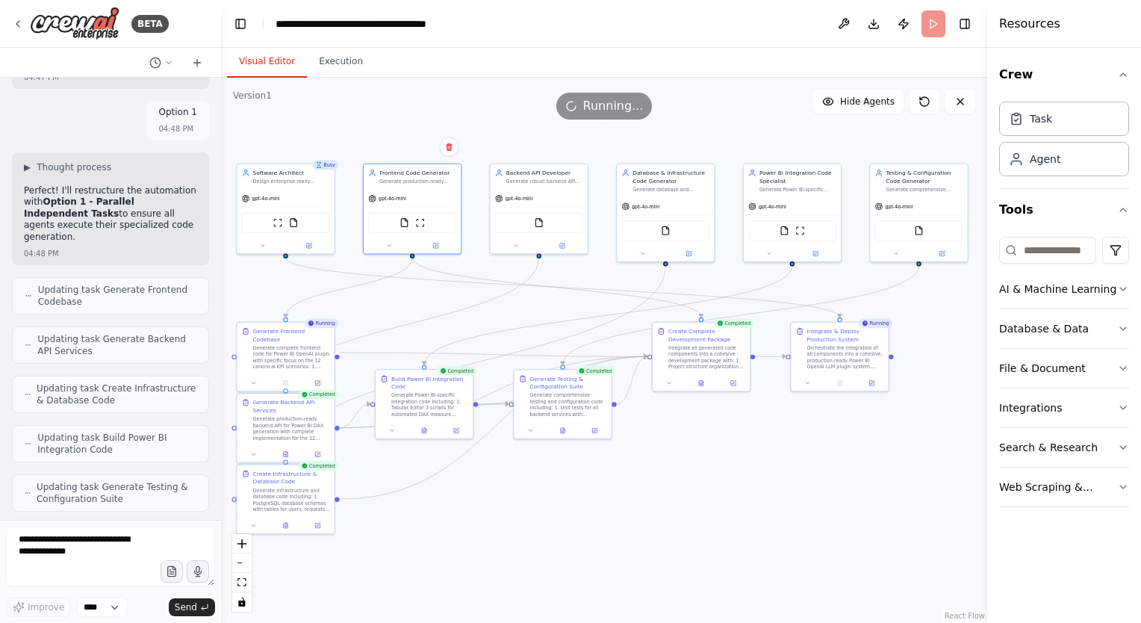
click at [287, 70] on button "Visual Editor" at bounding box center [267, 61] width 80 height 31
click at [759, 121] on div ".deletable-edge-delete-btn { width: 20px; height: 20px; border: 0px solid #ffff…" at bounding box center [604, 350] width 766 height 545
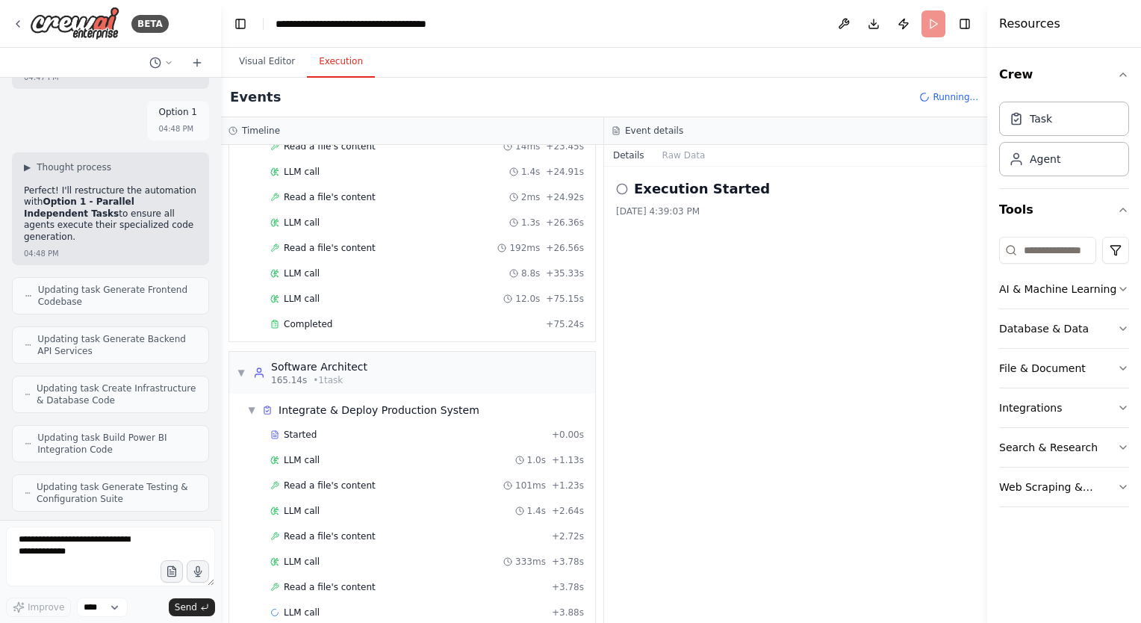
click at [357, 65] on button "Execution" at bounding box center [341, 61] width 68 height 31
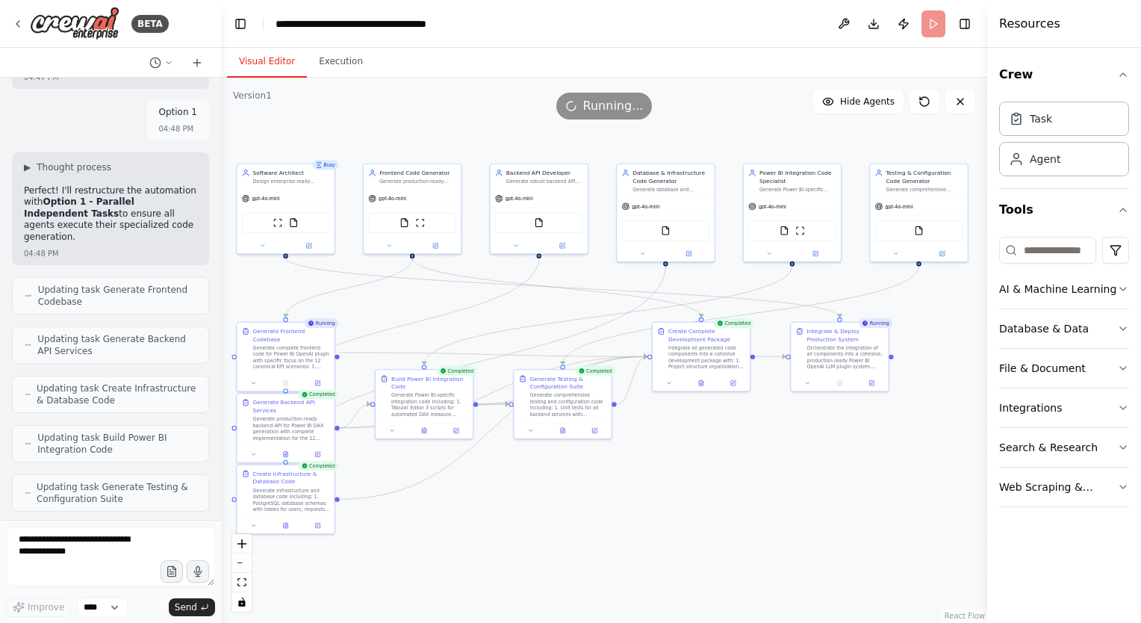
click at [270, 64] on button "Visual Editor" at bounding box center [267, 61] width 80 height 31
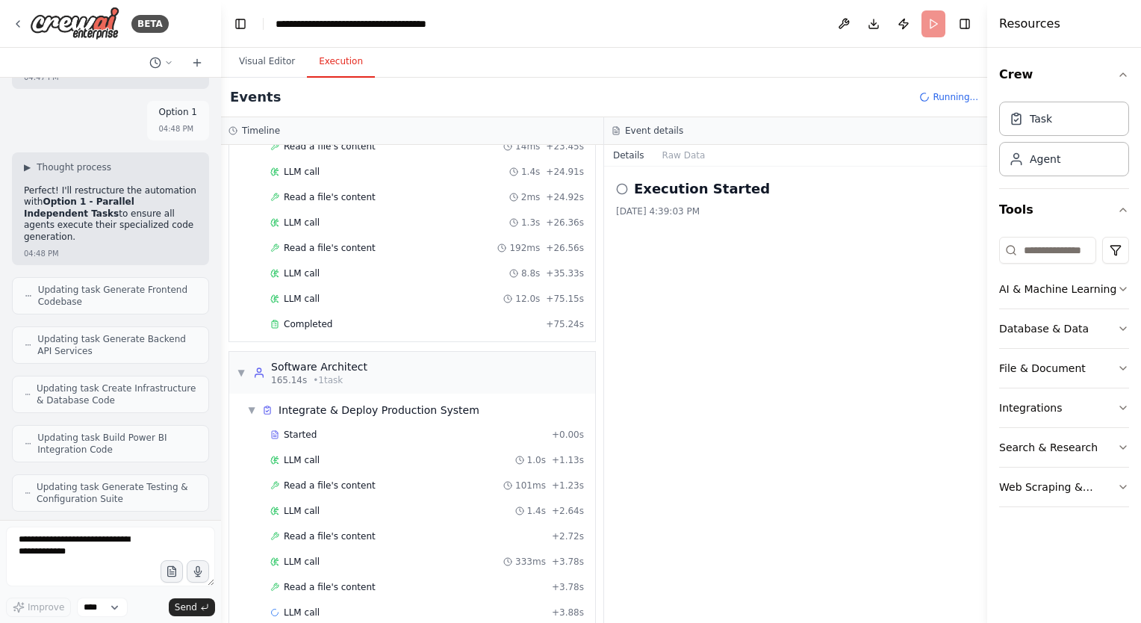
click at [328, 55] on button "Execution" at bounding box center [341, 61] width 68 height 31
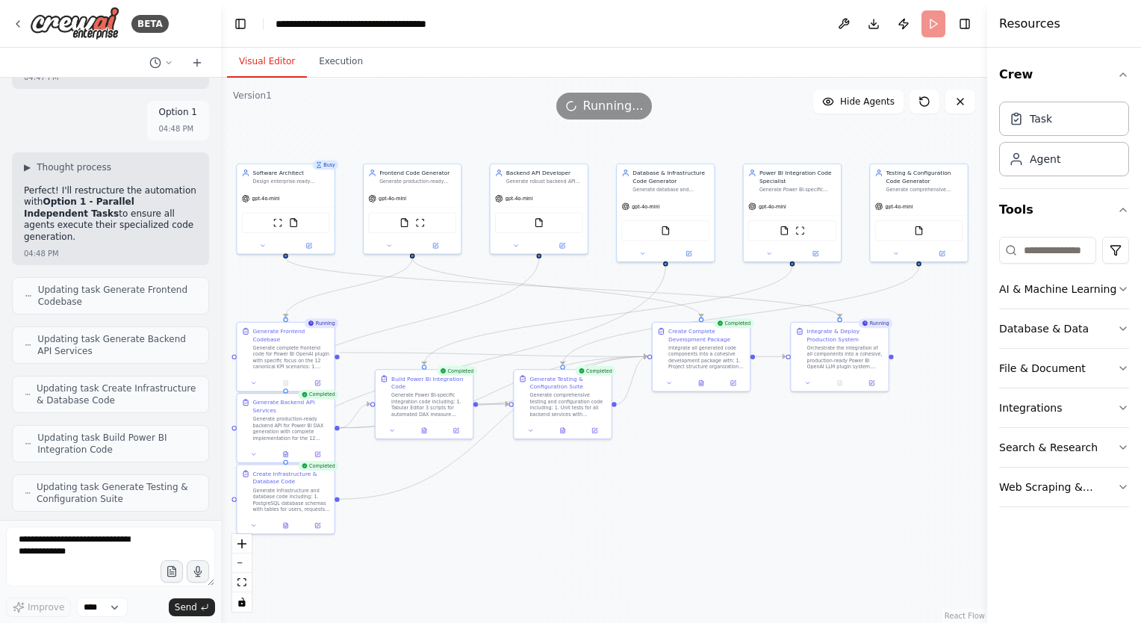
click at [267, 66] on button "Visual Editor" at bounding box center [267, 61] width 80 height 31
click at [337, 61] on button "Execution" at bounding box center [341, 61] width 68 height 31
click at [273, 70] on button "Visual Editor" at bounding box center [267, 61] width 80 height 31
click at [331, 70] on button "Execution" at bounding box center [341, 61] width 68 height 31
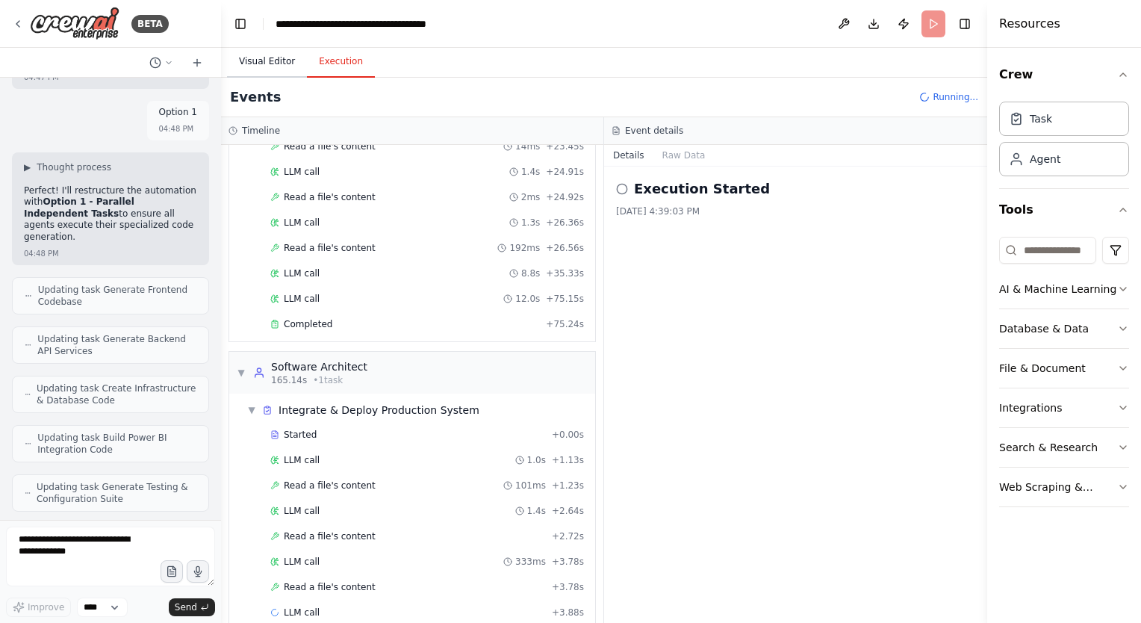
click at [268, 67] on button "Visual Editor" at bounding box center [267, 61] width 80 height 31
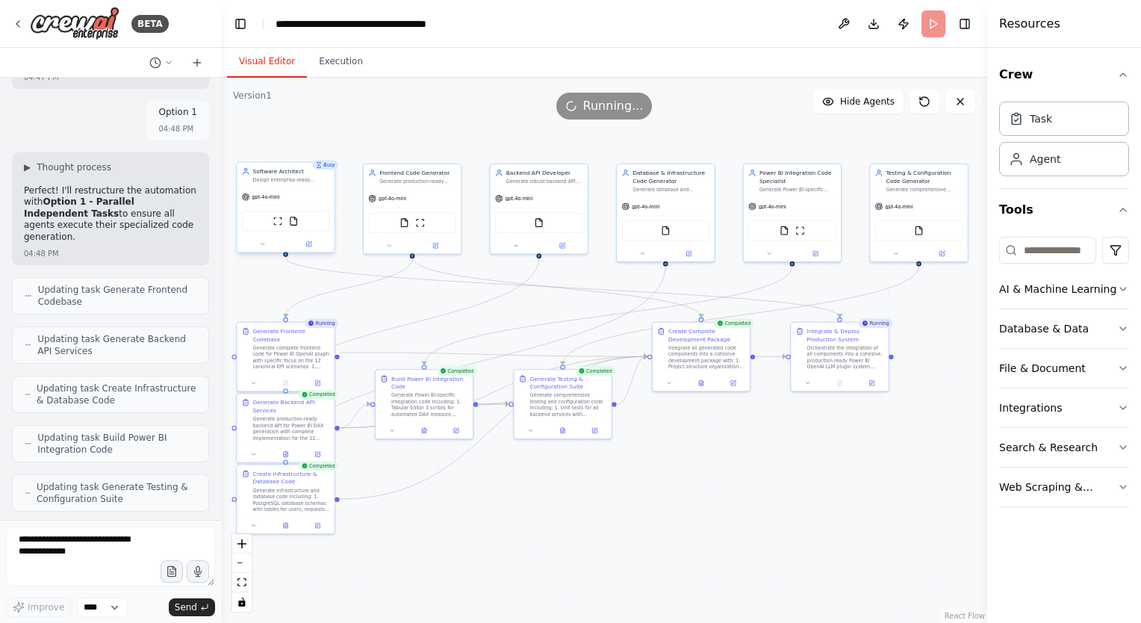
click at [272, 178] on div "Design enterprise-ready architecture for Power BI OpenAI DAX generation system …" at bounding box center [291, 180] width 77 height 6
click at [406, 119] on div ".deletable-edge-delete-btn { width: 20px; height: 20px; border: 0px solid #ffff…" at bounding box center [604, 350] width 766 height 545
click at [493, 304] on div ".deletable-edge-delete-btn { width: 20px; height: 20px; border: 0px solid #ffff…" at bounding box center [604, 350] width 766 height 545
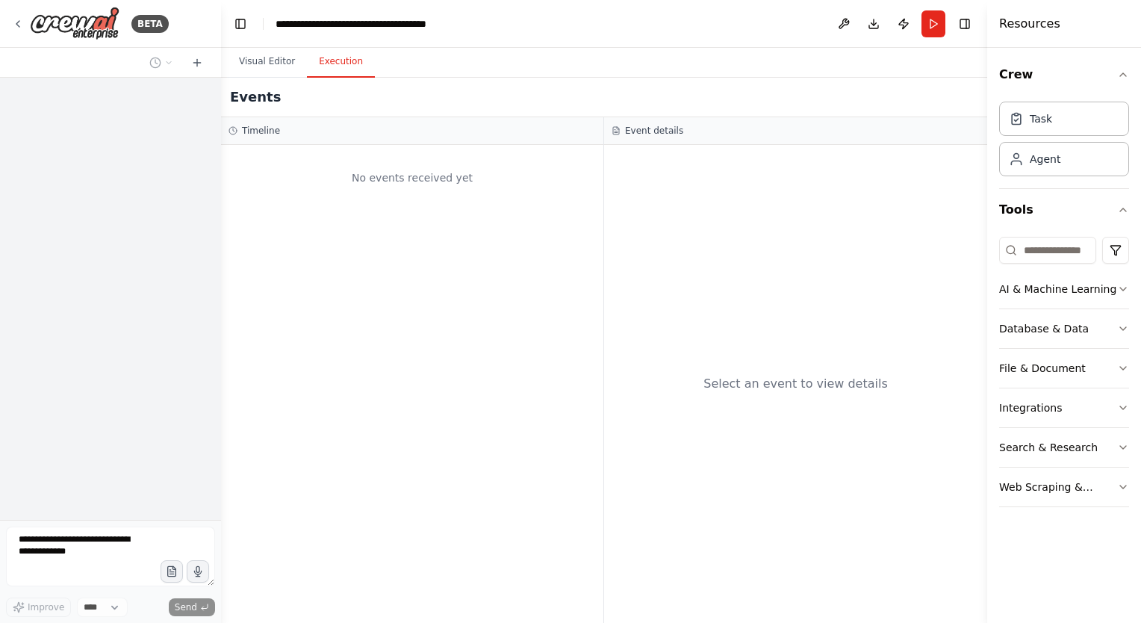
click at [343, 58] on button "Execution" at bounding box center [341, 61] width 68 height 31
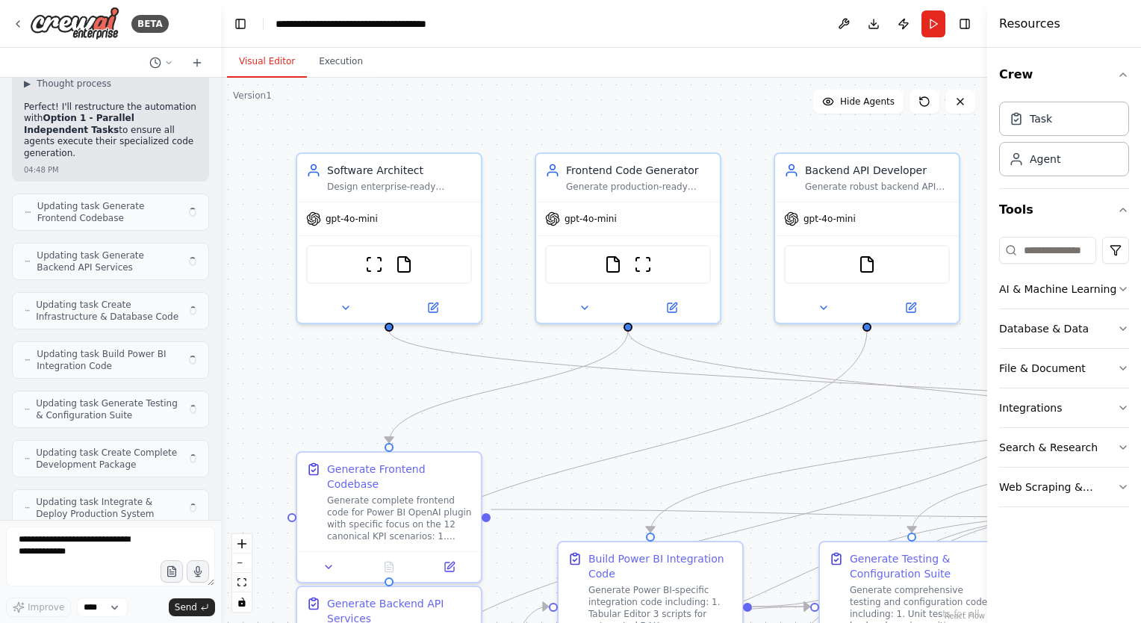
click at [272, 59] on button "Visual Editor" at bounding box center [267, 61] width 80 height 31
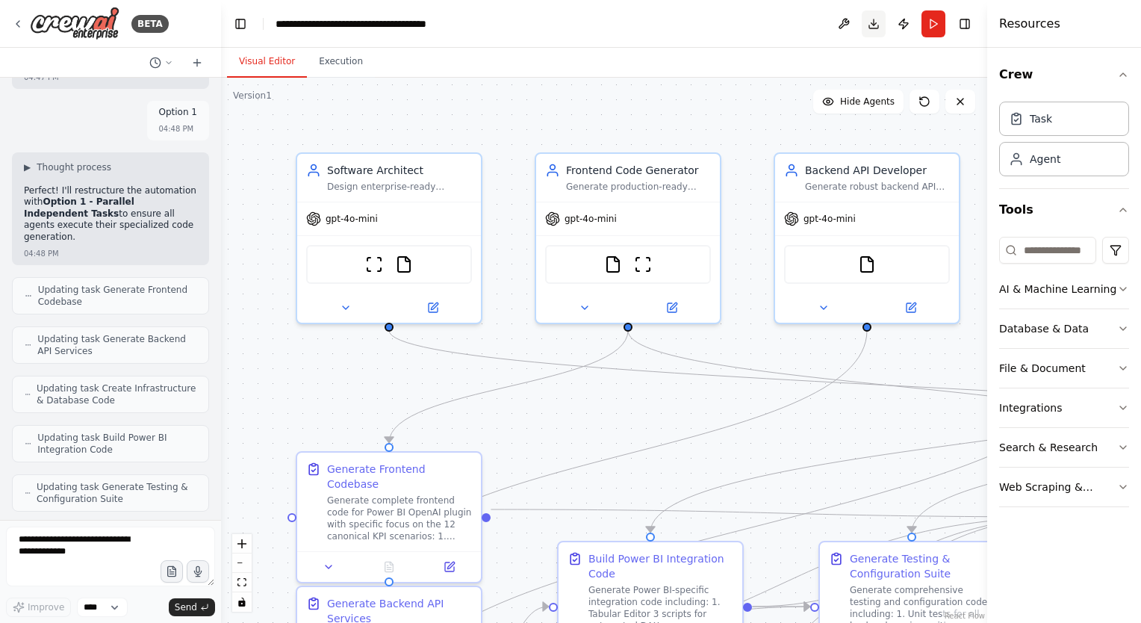
click at [874, 23] on button "Download" at bounding box center [874, 23] width 24 height 27
click at [760, 87] on div ".deletable-edge-delete-btn { width: 20px; height: 20px; border: 0px solid #ffff…" at bounding box center [604, 350] width 766 height 545
click at [639, 220] on div "gpt-4o-mini" at bounding box center [628, 215] width 184 height 33
click at [583, 304] on icon at bounding box center [585, 304] width 6 height 3
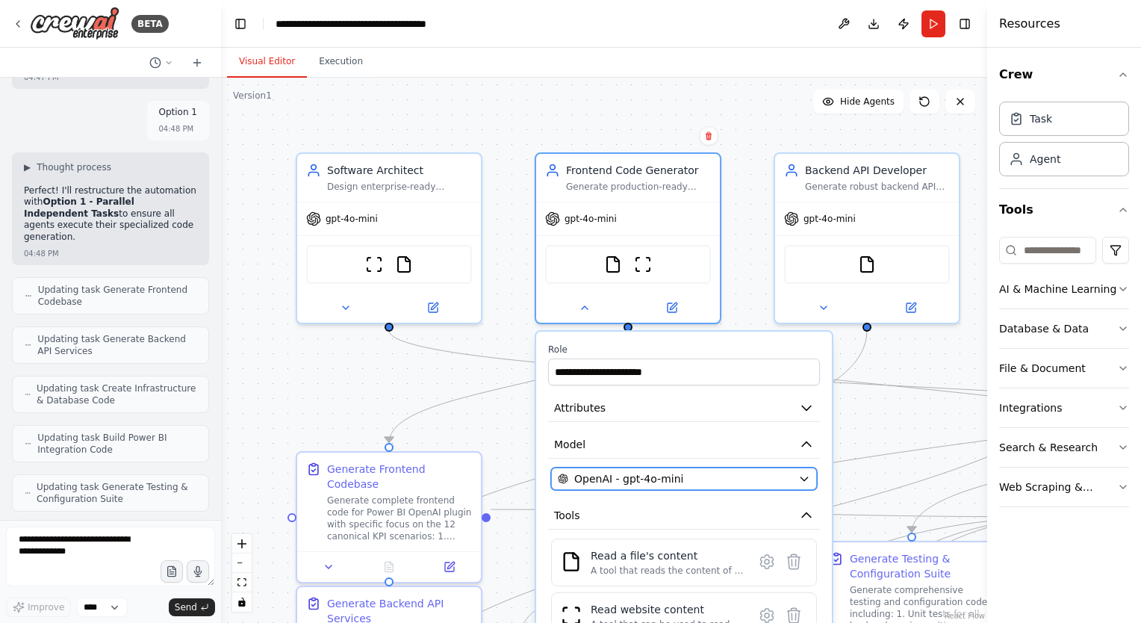
click at [664, 473] on span "OpenAI - gpt-4o-mini" at bounding box center [628, 478] width 109 height 15
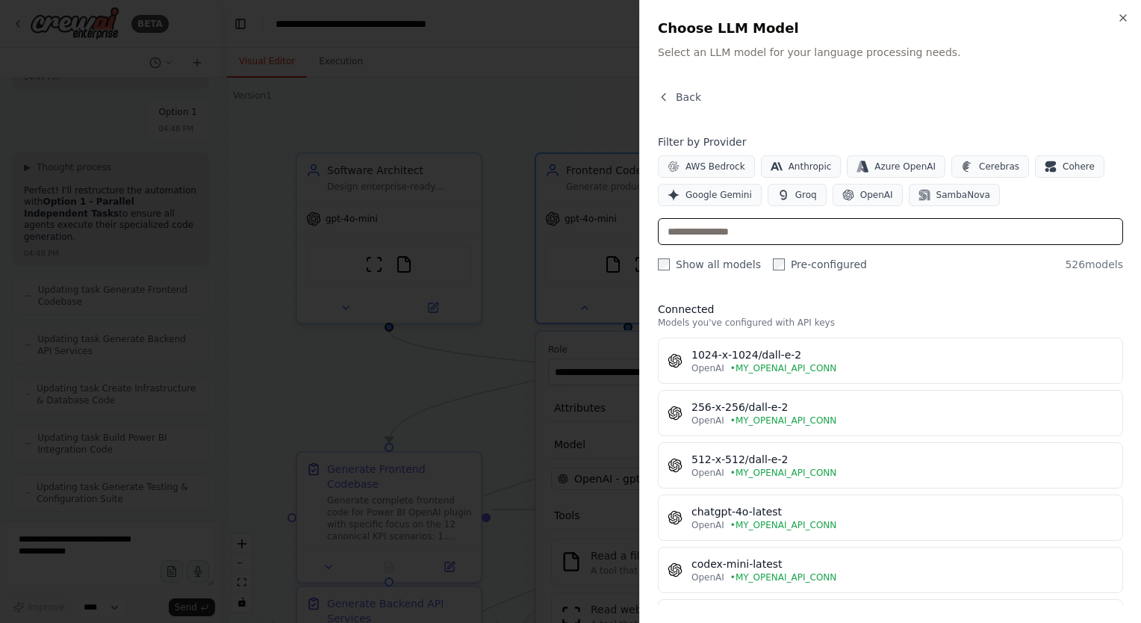
click at [710, 231] on input "text" at bounding box center [890, 231] width 465 height 27
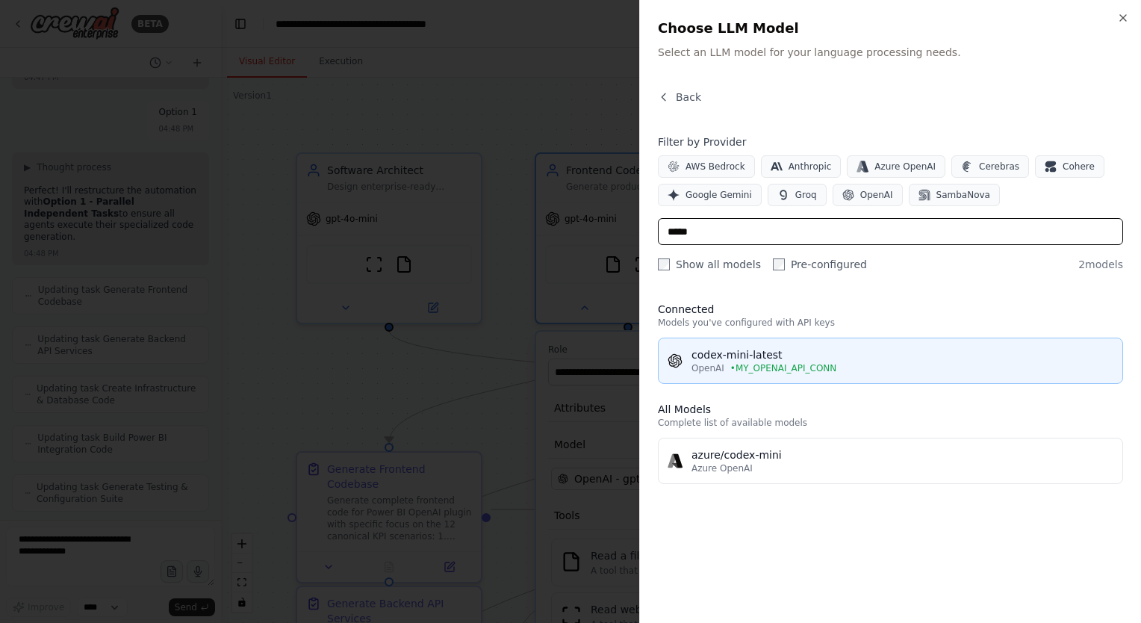
type input "*****"
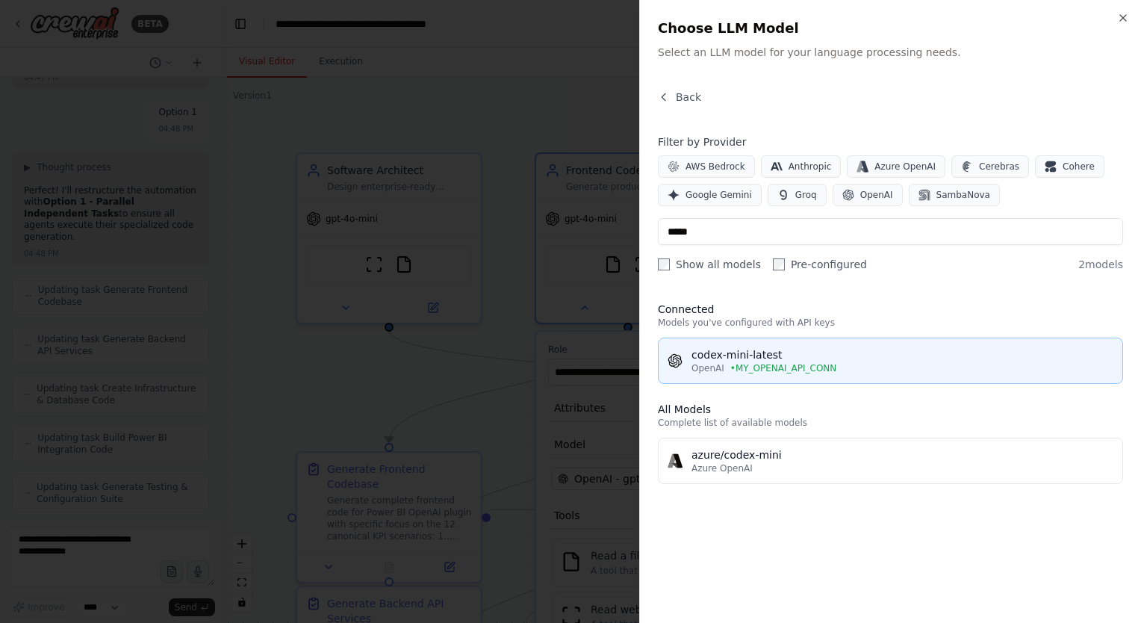
click at [750, 370] on span "• MY_OPENAI_API_CONN" at bounding box center [783, 368] width 107 height 12
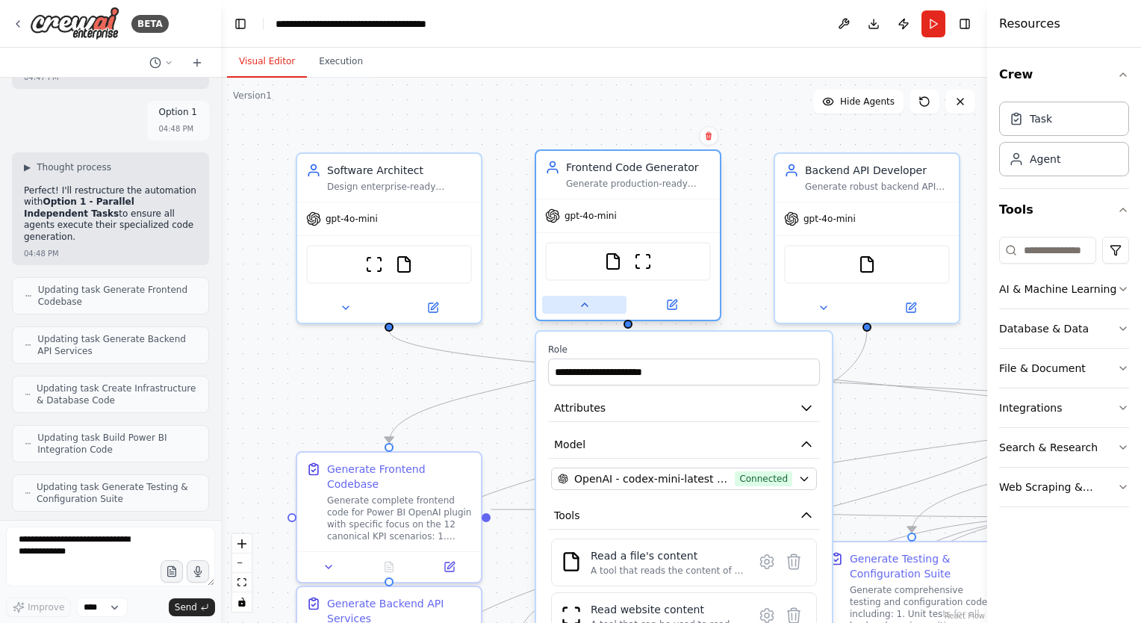
click at [585, 311] on button at bounding box center [584, 305] width 84 height 18
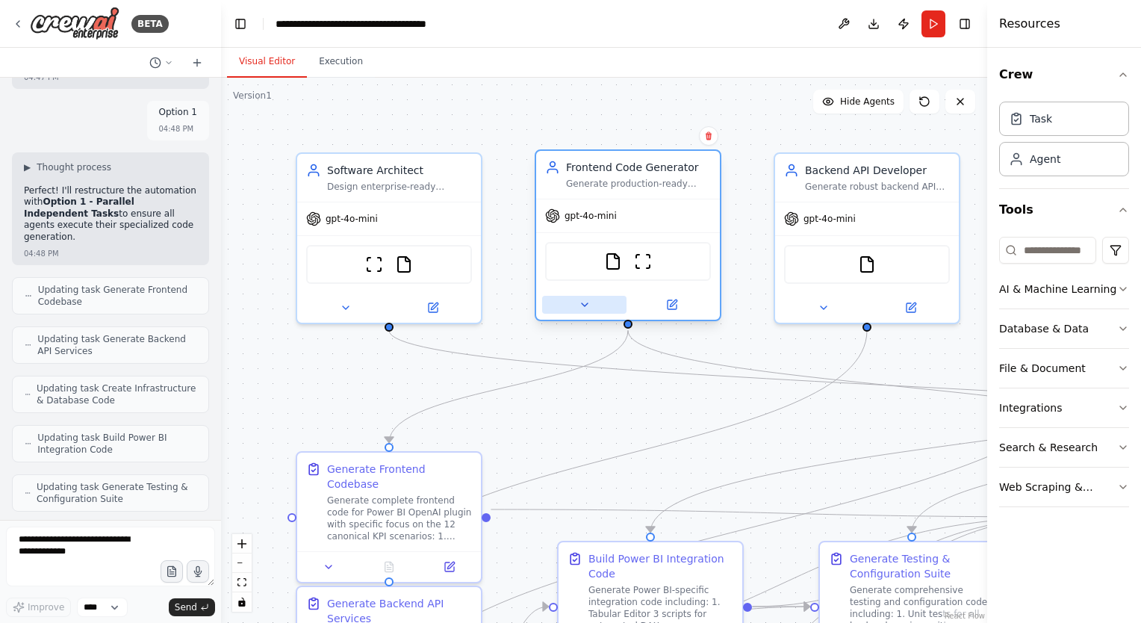
click at [585, 311] on button at bounding box center [584, 305] width 84 height 18
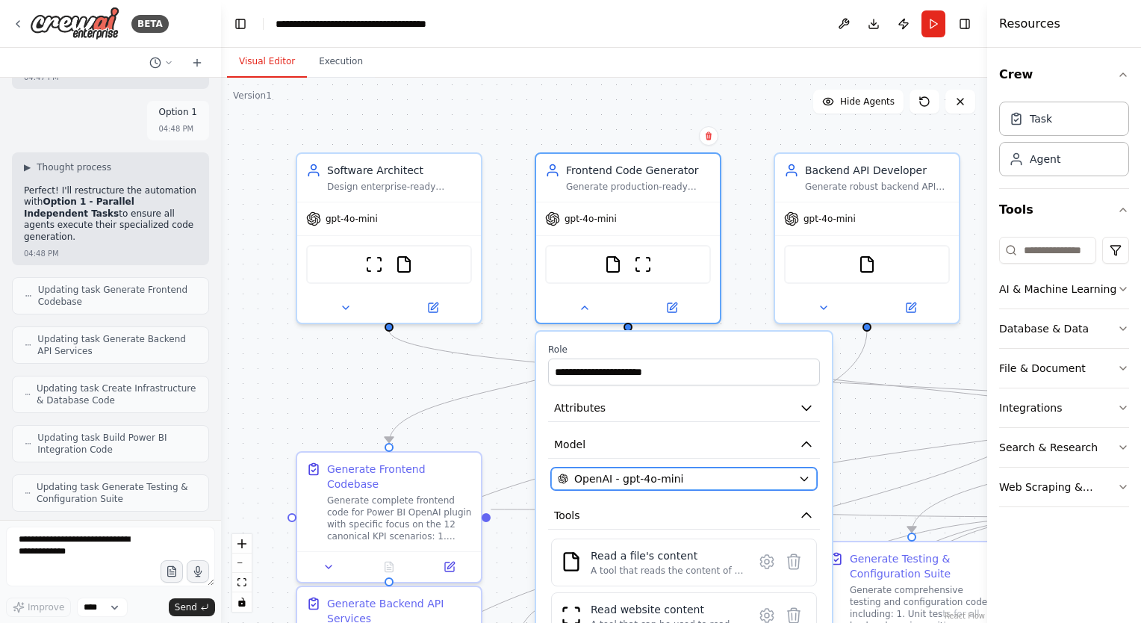
click at [720, 476] on div "OpenAI - gpt-4o-mini" at bounding box center [675, 478] width 234 height 15
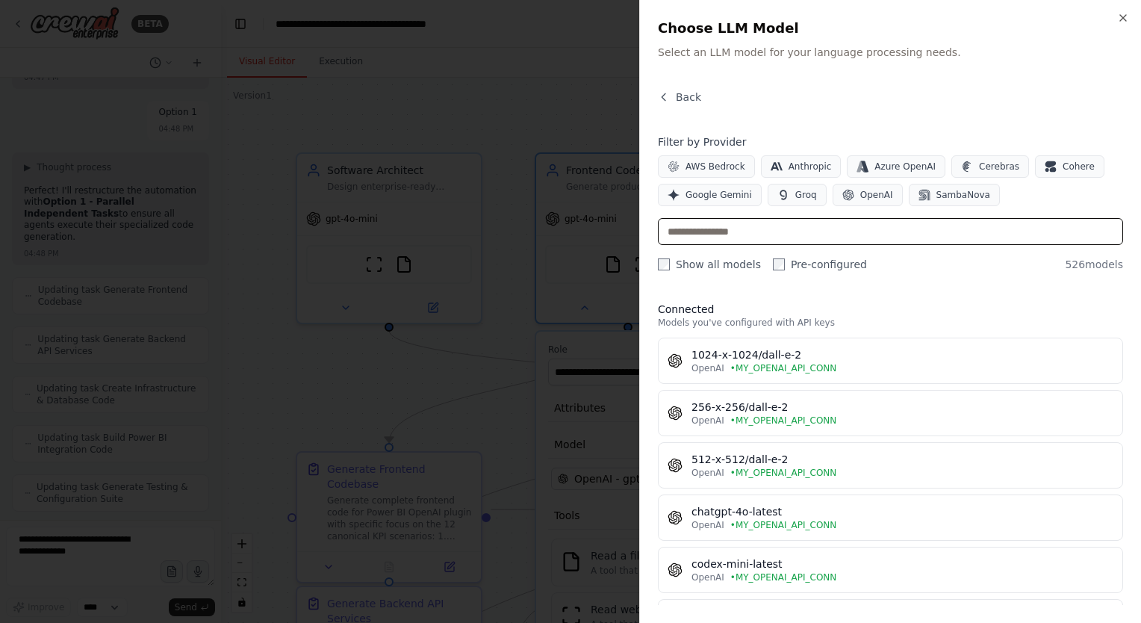
click at [753, 234] on input "text" at bounding box center [890, 231] width 465 height 27
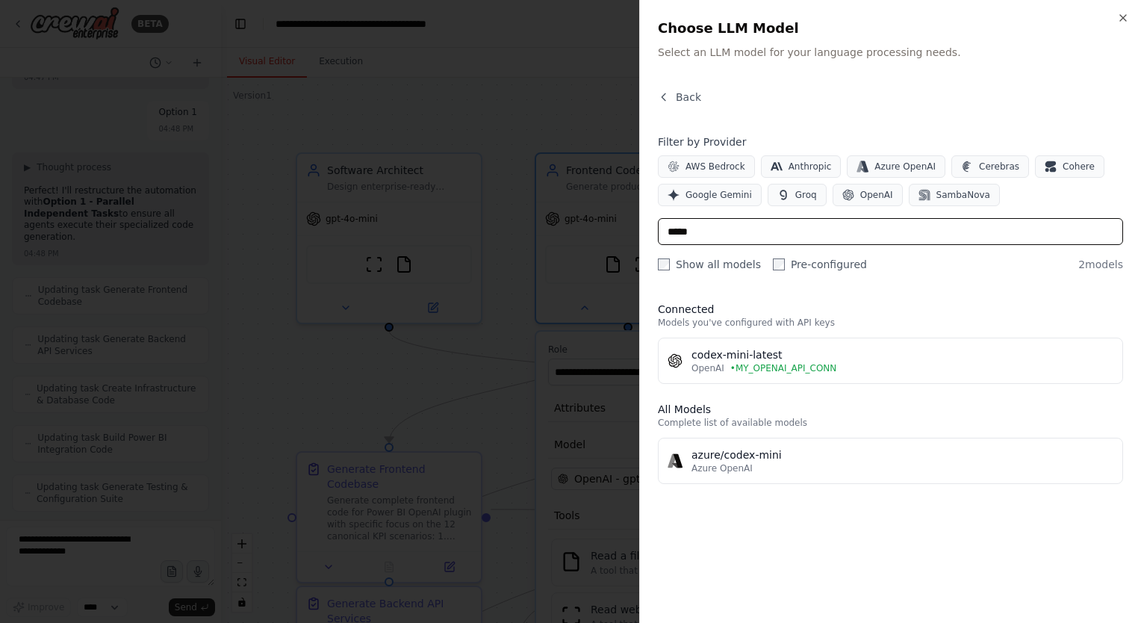
type input "*****"
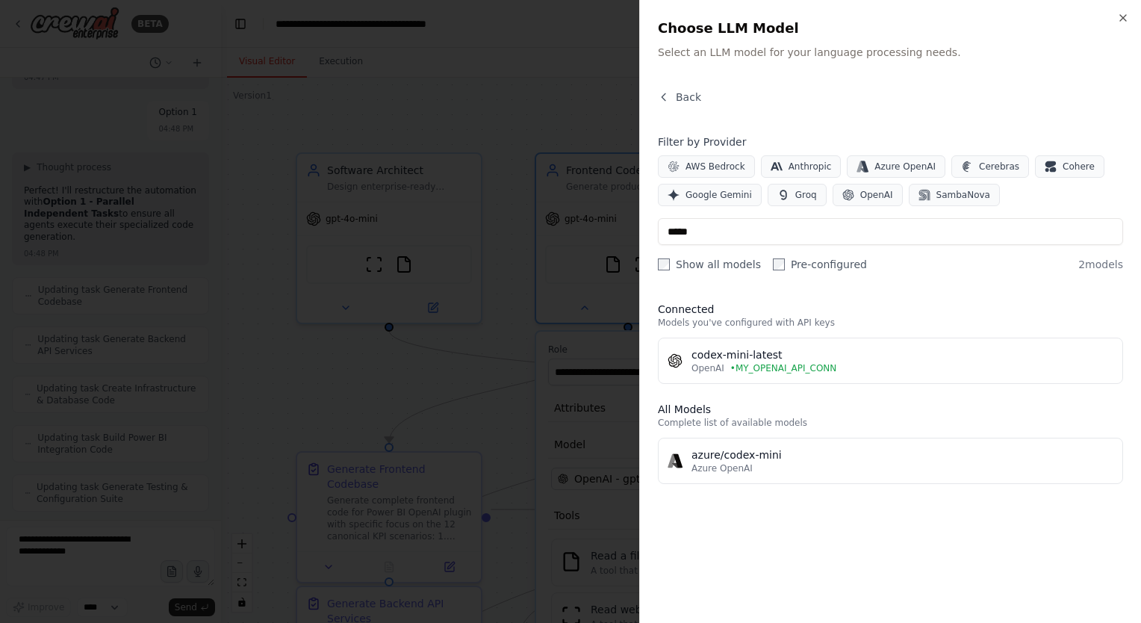
click at [738, 357] on div "codex-mini-latest" at bounding box center [902, 354] width 422 height 15
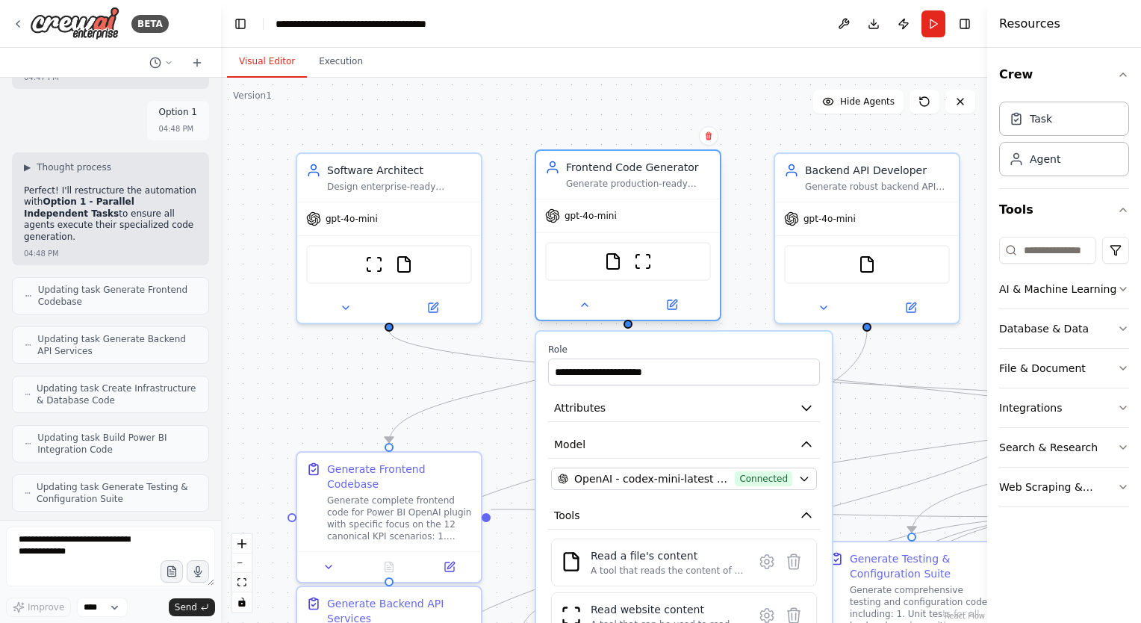
click at [617, 219] on div "gpt-4o-mini" at bounding box center [628, 215] width 184 height 33
click at [588, 305] on icon at bounding box center [585, 305] width 12 height 12
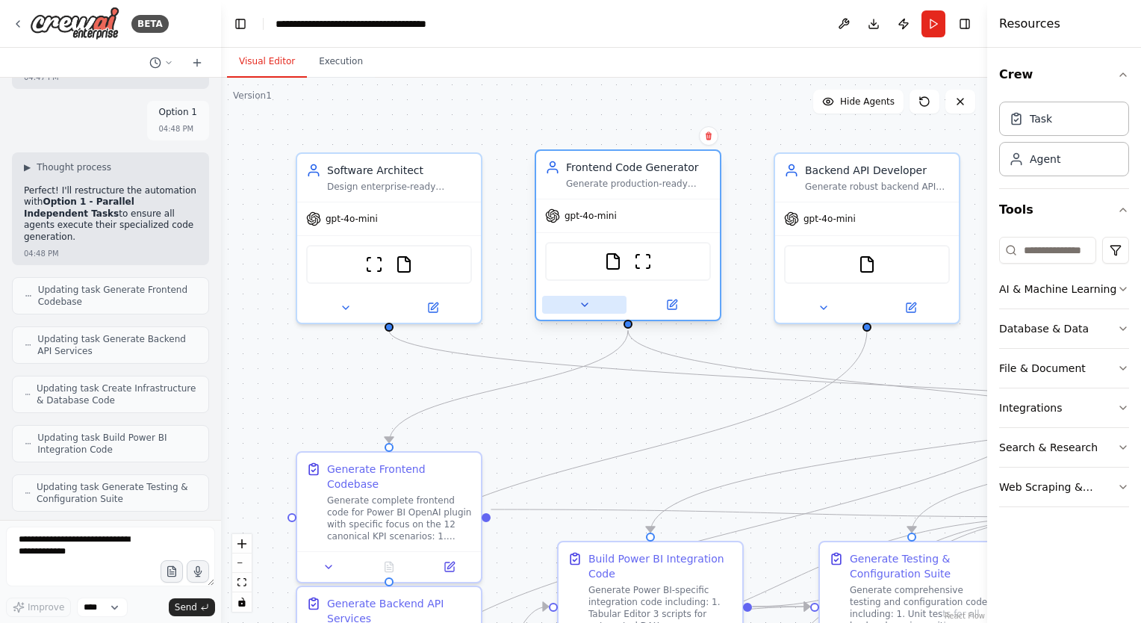
click at [588, 305] on icon at bounding box center [585, 305] width 12 height 12
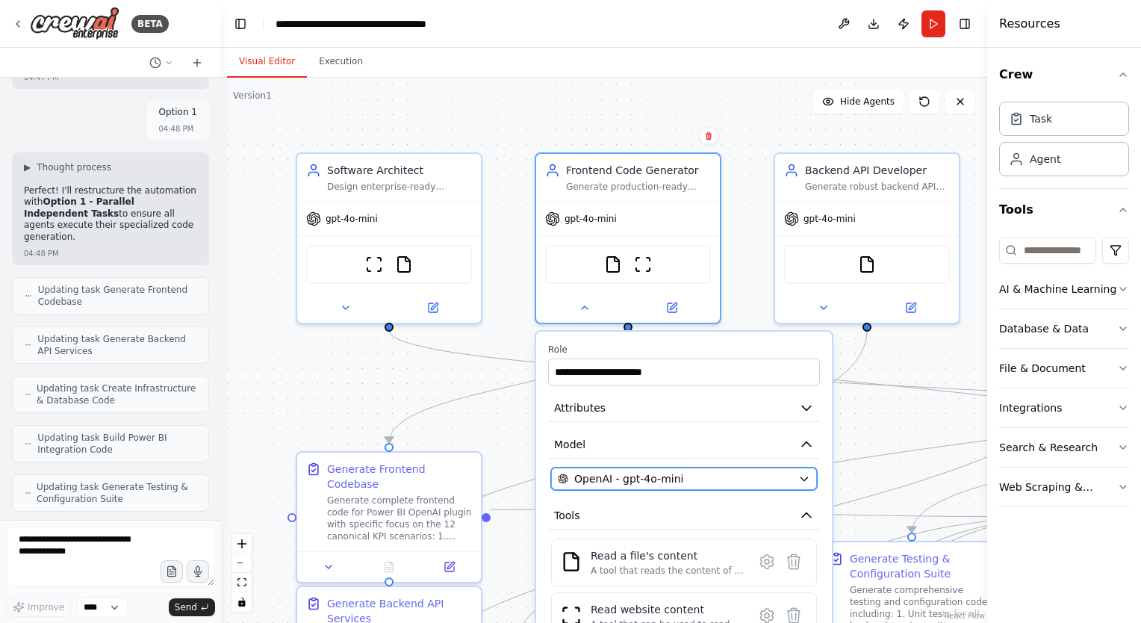
click at [708, 474] on div "OpenAI - gpt-4o-mini" at bounding box center [675, 478] width 234 height 15
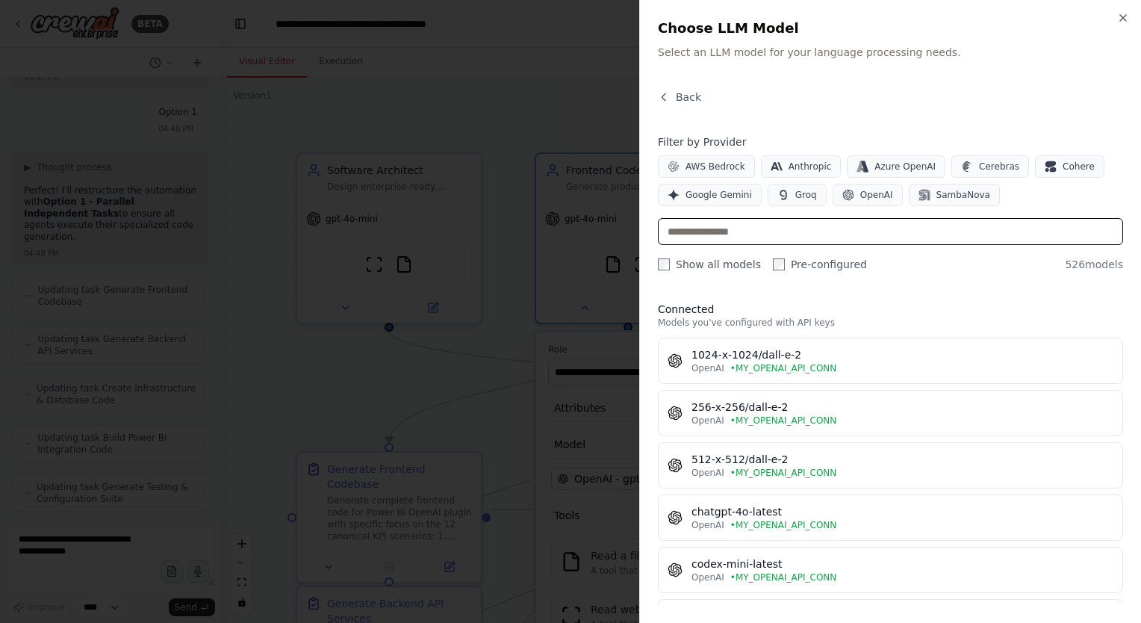
click at [705, 234] on input "text" at bounding box center [890, 231] width 465 height 27
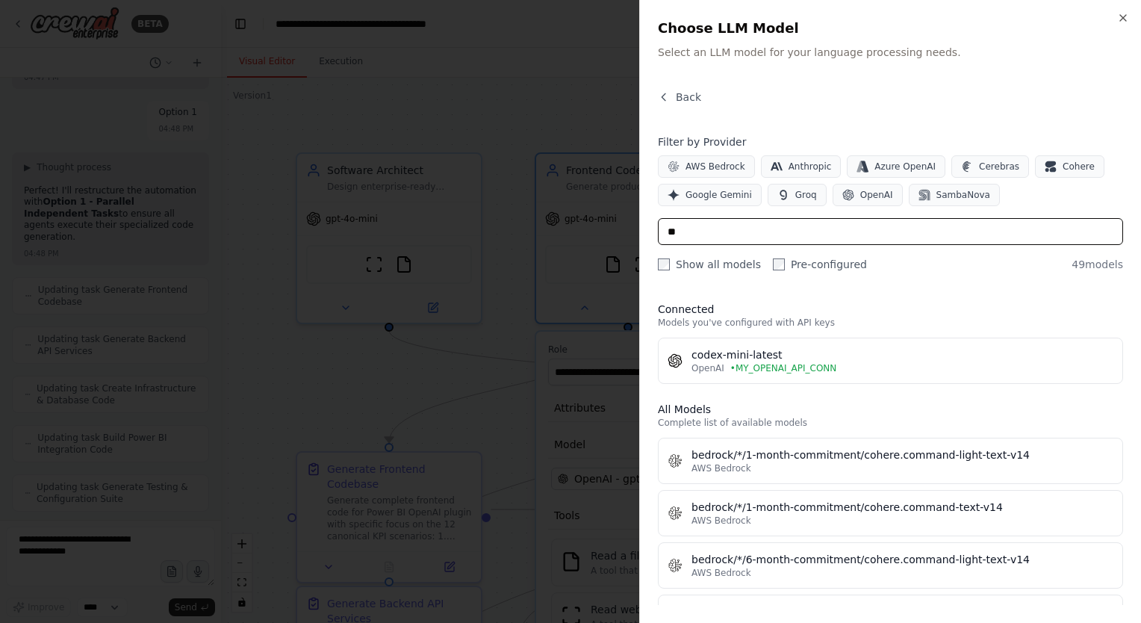
type input "*"
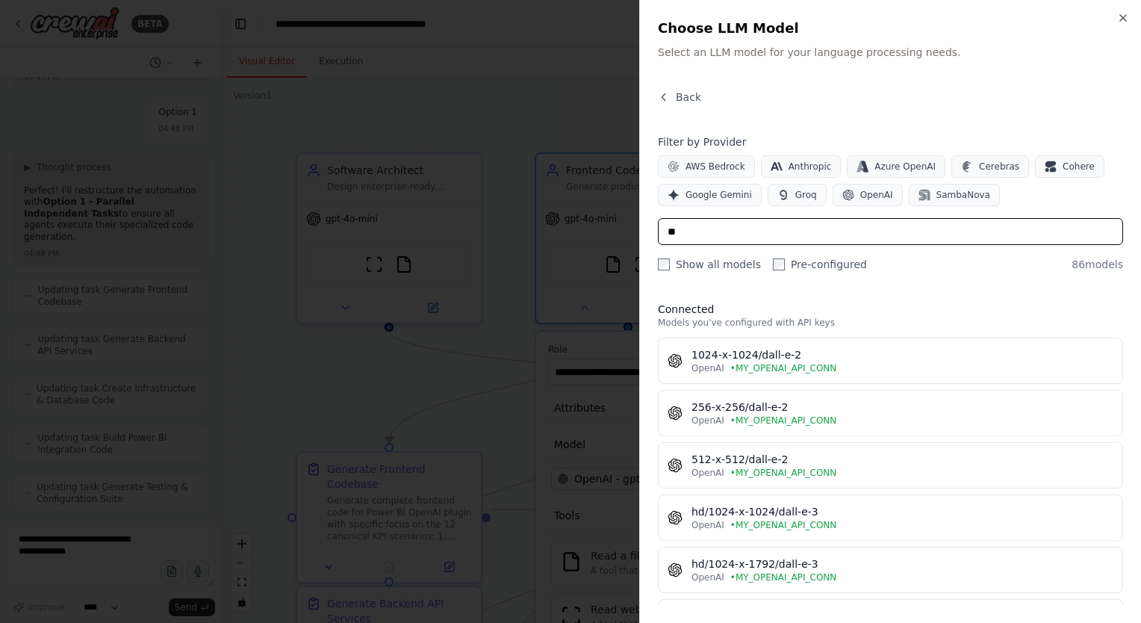
type input "*"
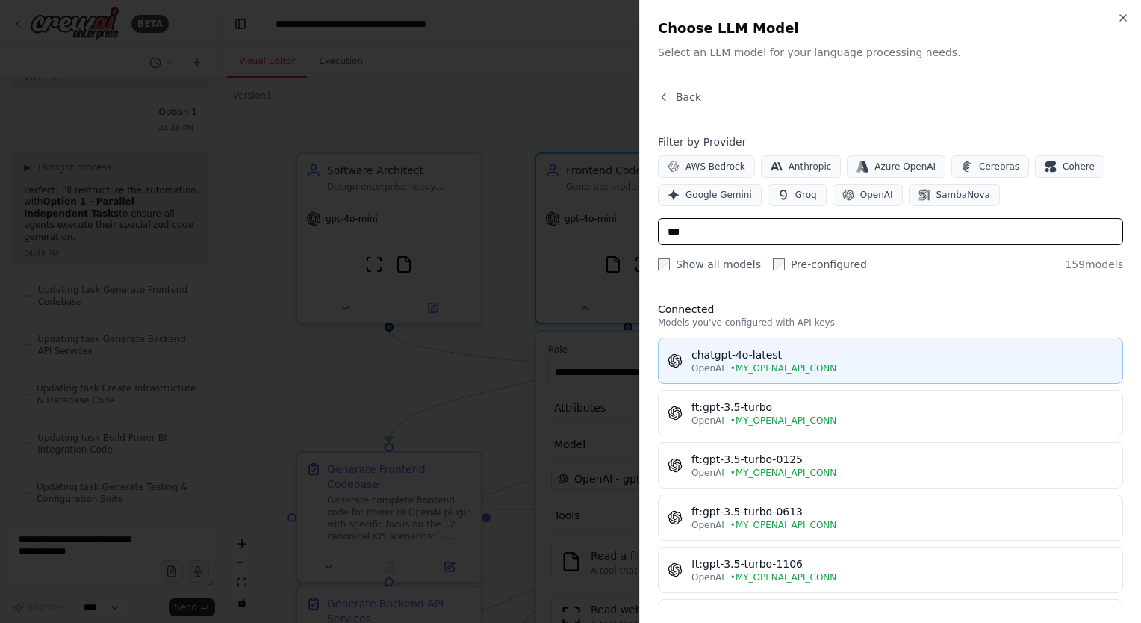
type input "***"
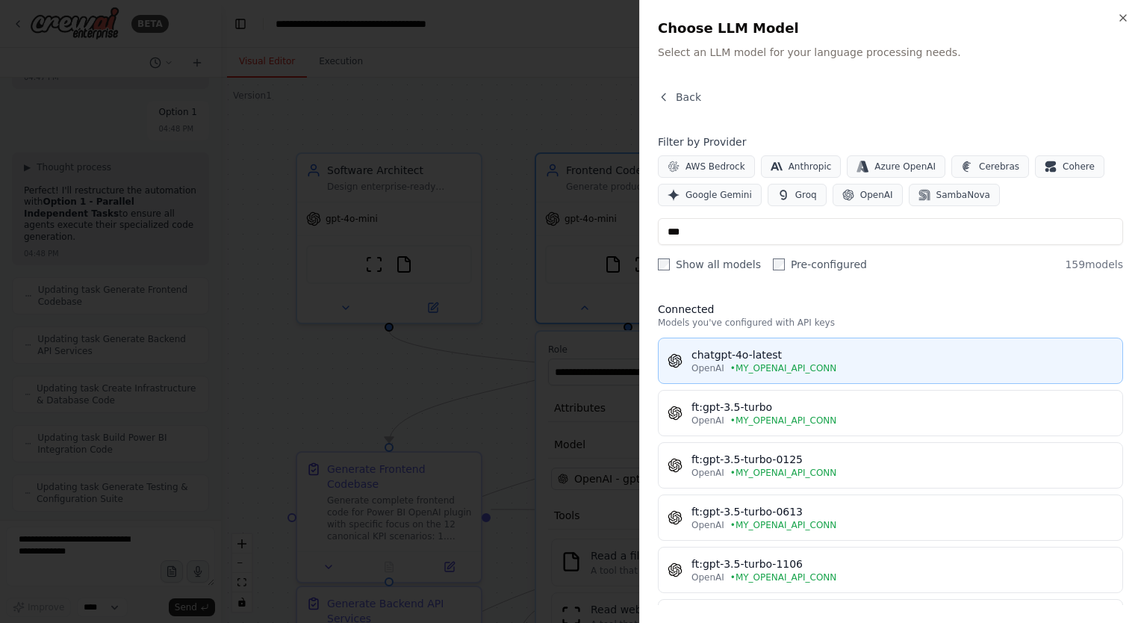
click at [786, 360] on div "chatgpt-4o-latest" at bounding box center [902, 354] width 422 height 15
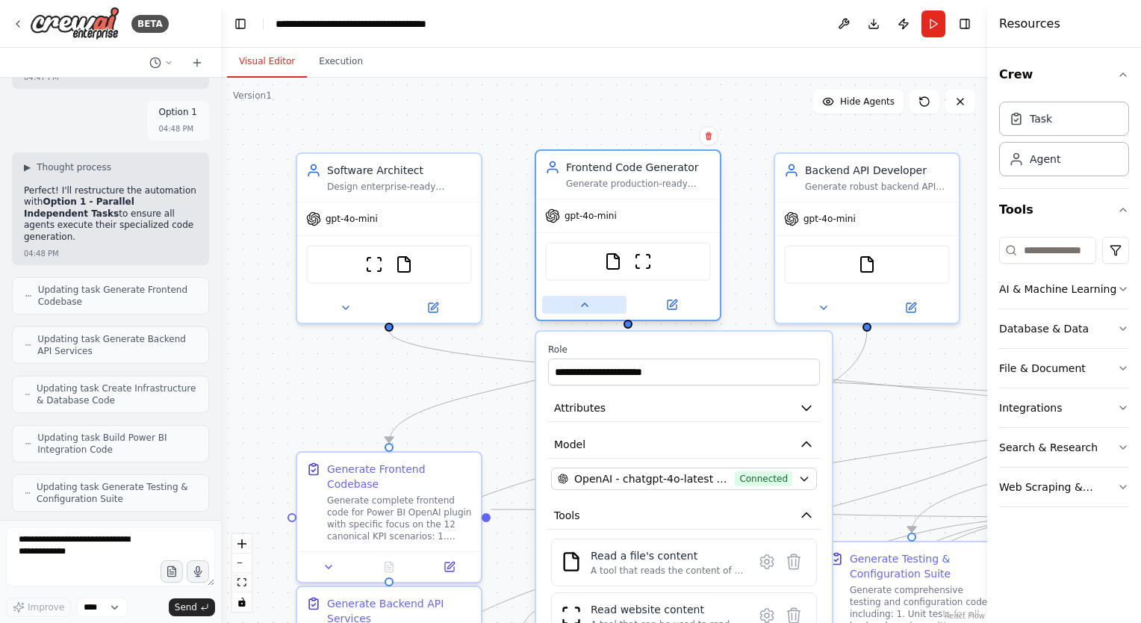
click at [594, 306] on button at bounding box center [584, 305] width 84 height 18
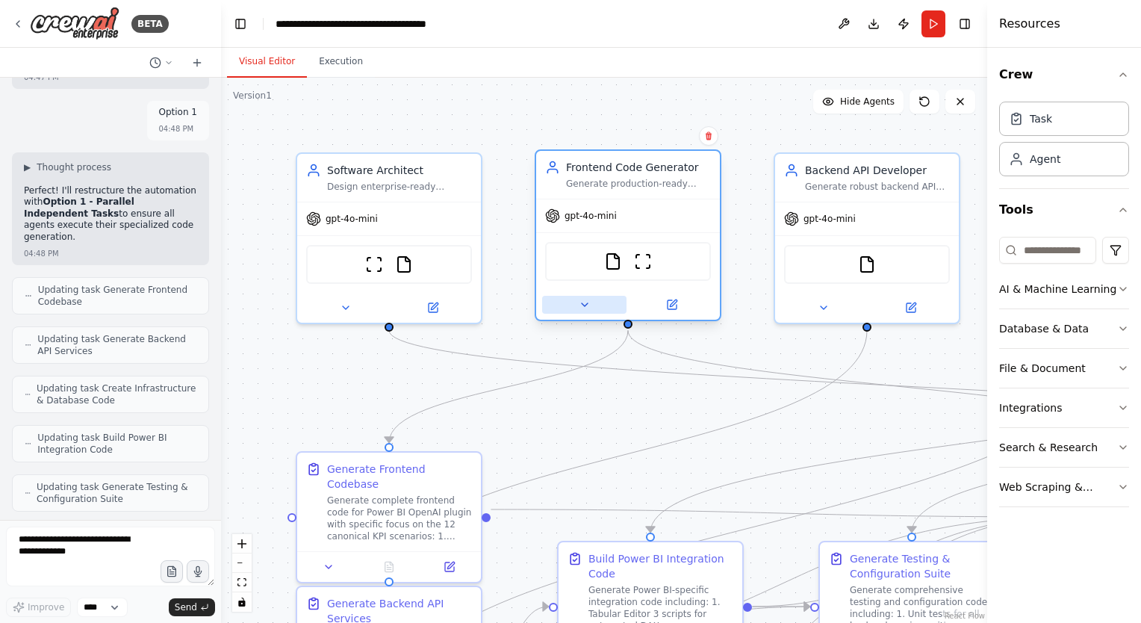
click at [594, 306] on button at bounding box center [584, 305] width 84 height 18
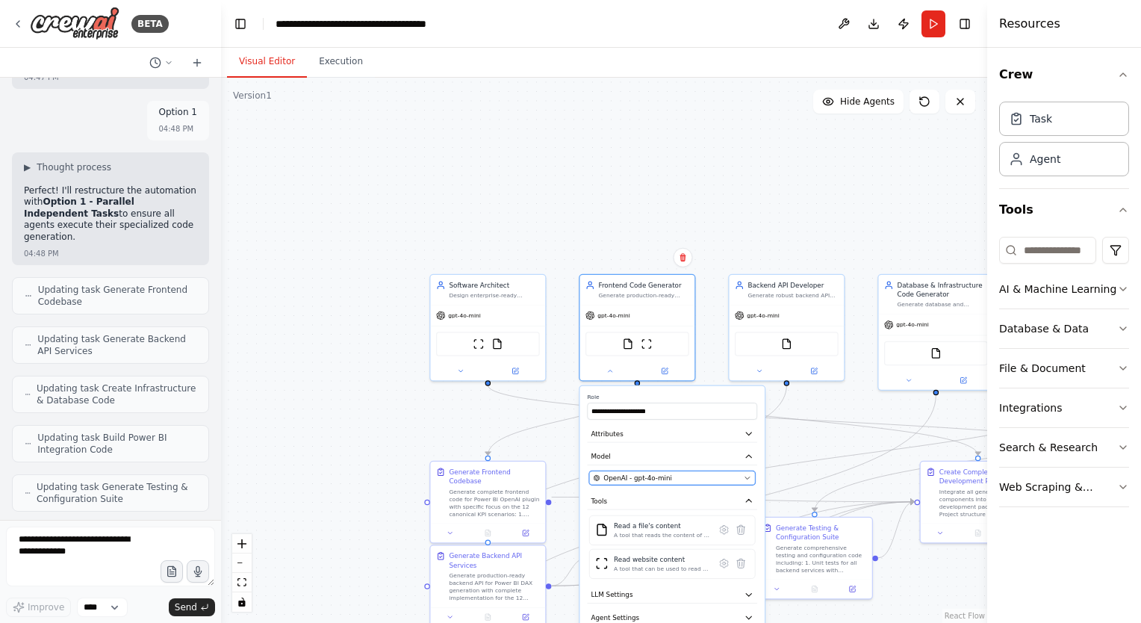
click at [652, 476] on span "OpenAI - gpt-4o-mini" at bounding box center [637, 478] width 69 height 10
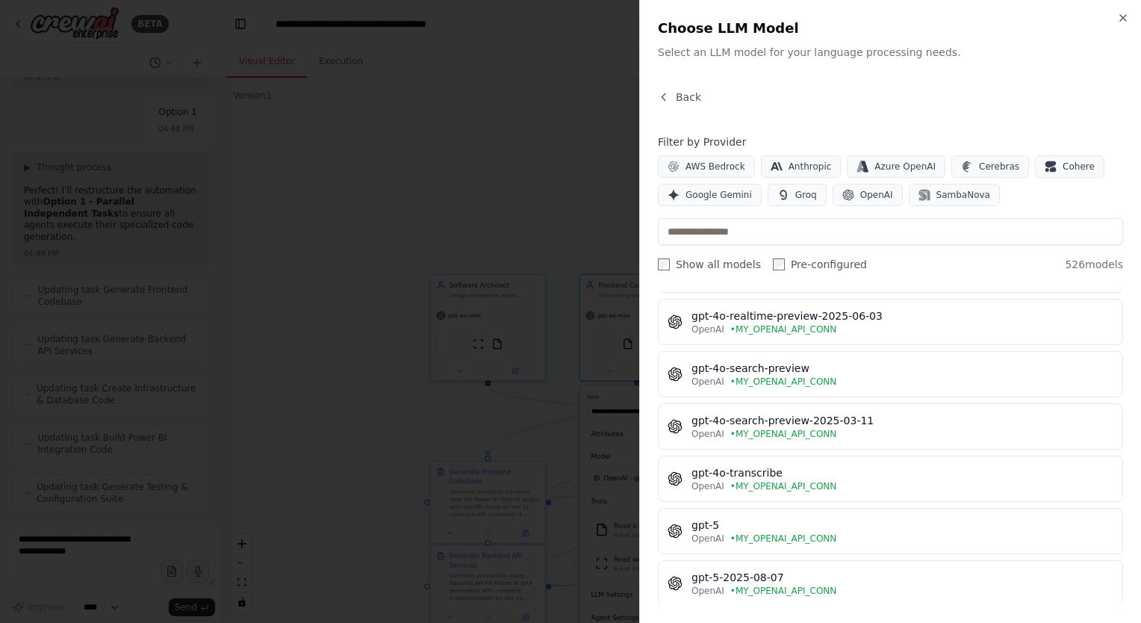
scroll to position [3546, 0]
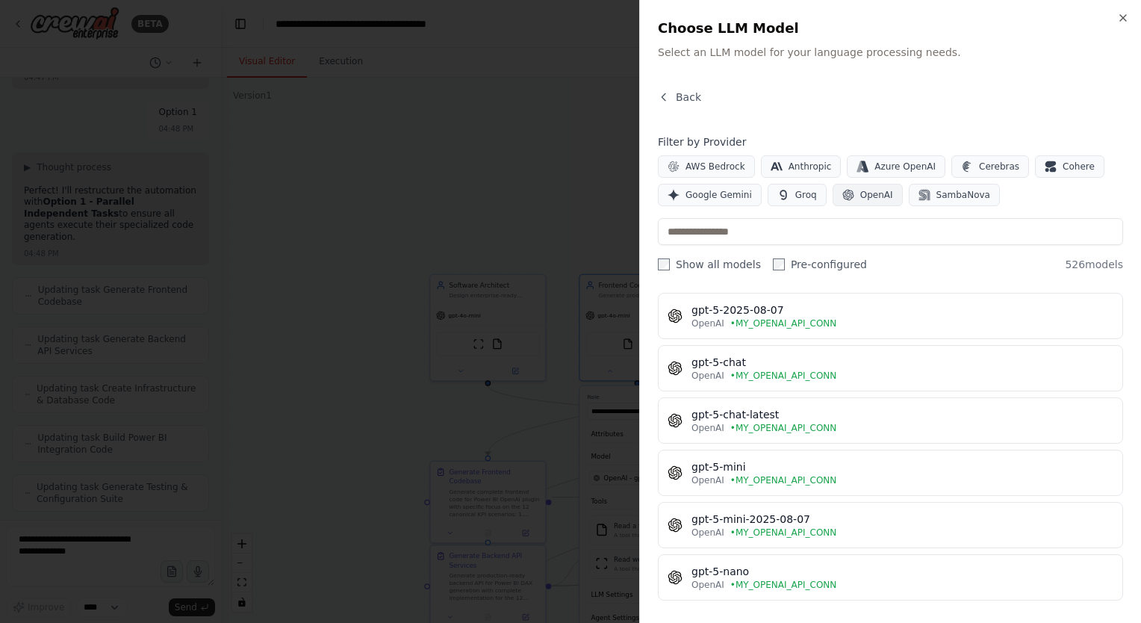
click at [871, 196] on span "OpenAI" at bounding box center [876, 195] width 33 height 12
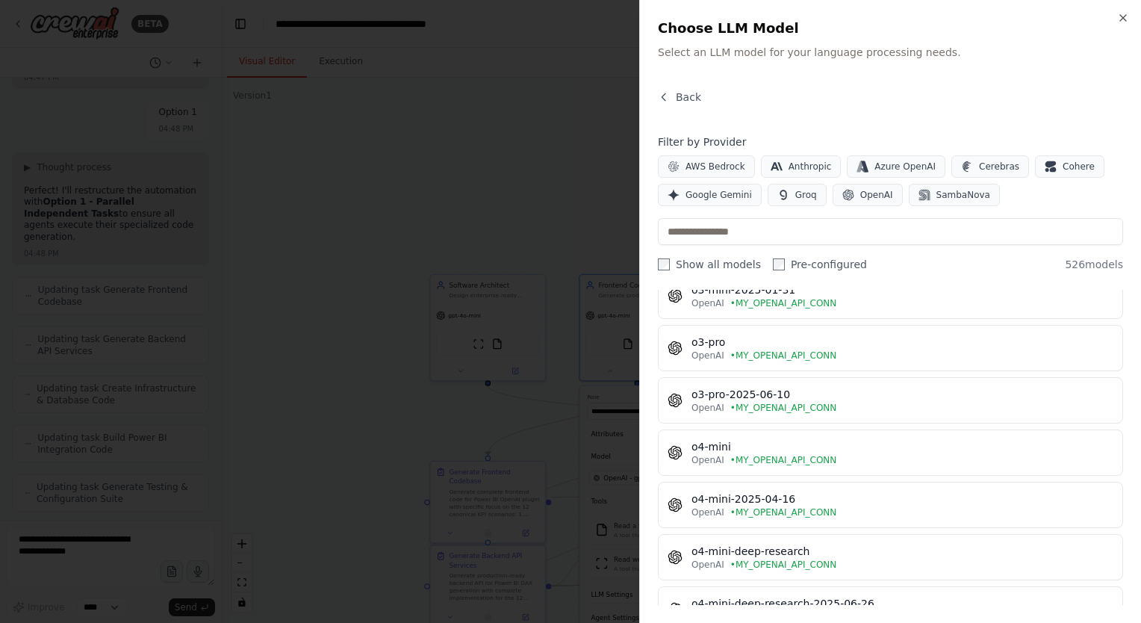
scroll to position [5395, 0]
click at [529, 193] on div at bounding box center [570, 311] width 1141 height 623
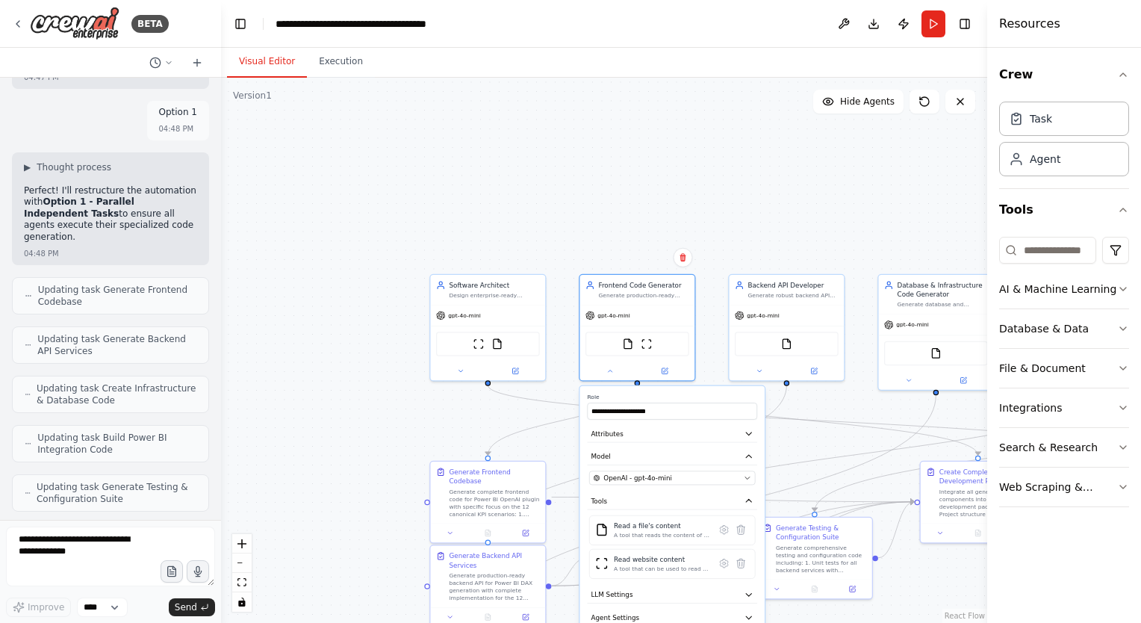
click at [750, 94] on div ".deletable-edge-delete-btn { width: 20px; height: 20px; border: 0px solid #ffff…" at bounding box center [604, 350] width 766 height 545
click at [753, 155] on div ".deletable-edge-delete-btn { width: 20px; height: 20px; border: 0px solid #ffff…" at bounding box center [604, 350] width 766 height 545
click at [609, 381] on div ".deletable-edge-delete-btn { width: 20px; height: 20px; border: 0px solid #ffff…" at bounding box center [604, 350] width 766 height 545
click at [609, 369] on icon at bounding box center [610, 369] width 4 height 2
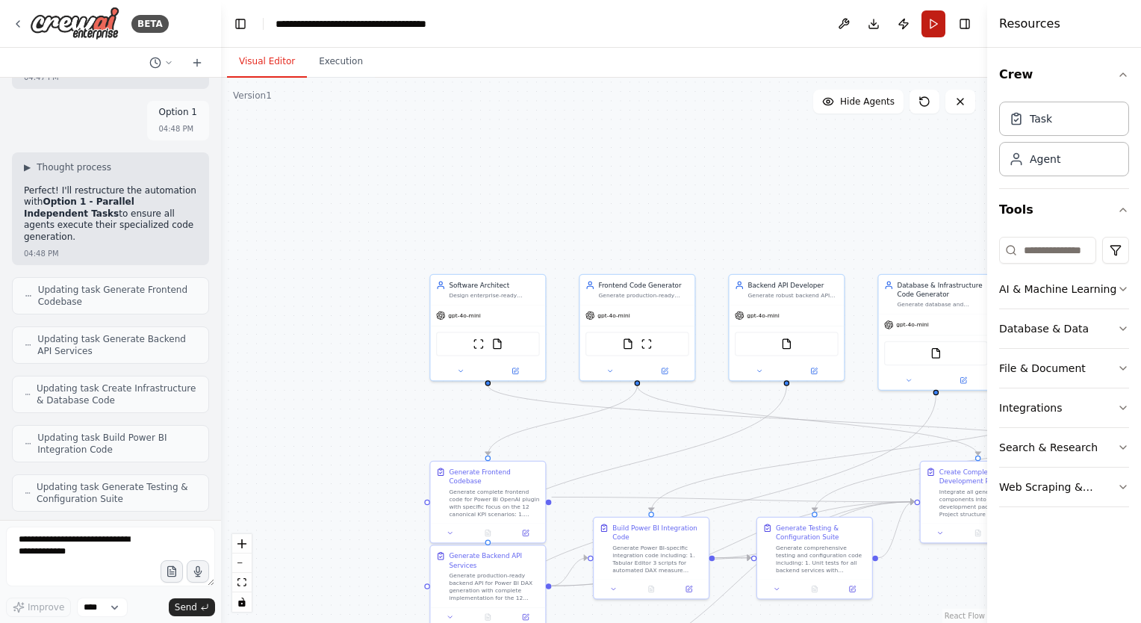
click at [929, 30] on button "Run" at bounding box center [933, 23] width 24 height 27
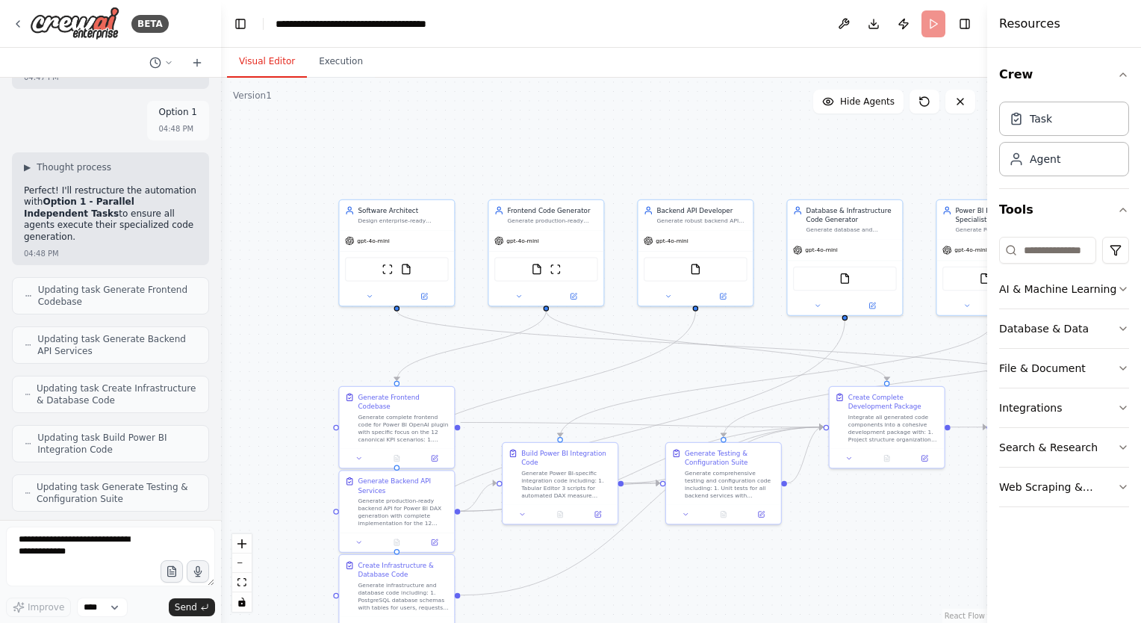
drag, startPoint x: 591, startPoint y: 197, endPoint x: 500, endPoint y: 122, distance: 117.8
click at [500, 122] on div ".deletable-edge-delete-btn { width: 20px; height: 20px; border: 0px solid #ffff…" at bounding box center [604, 350] width 766 height 545
click at [343, 64] on button "Execution" at bounding box center [341, 61] width 68 height 31
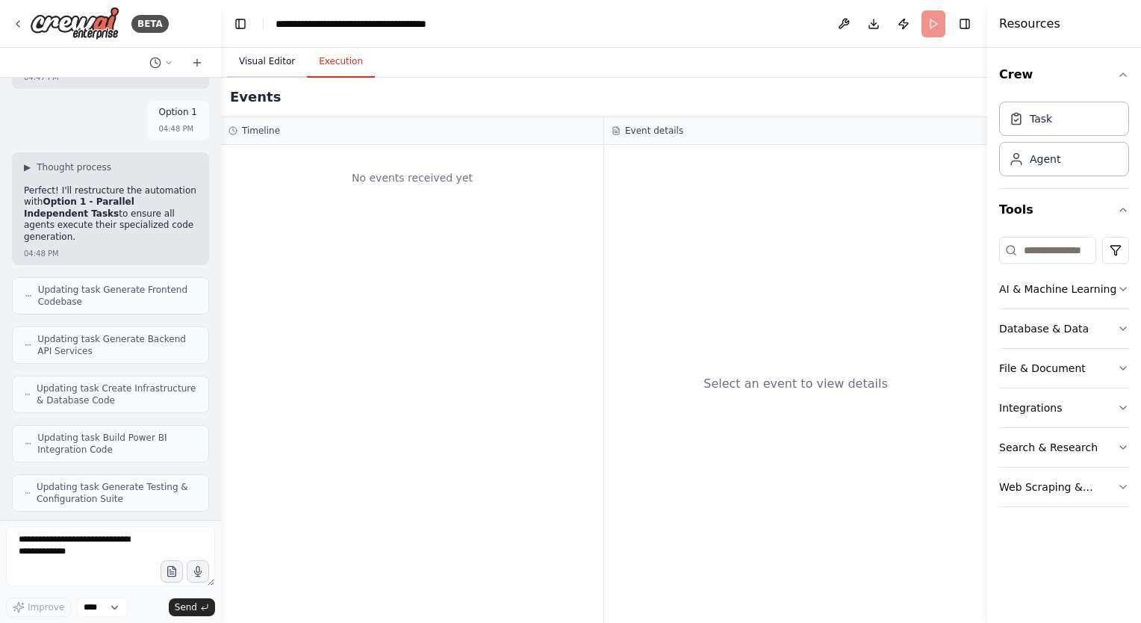
click at [276, 57] on button "Visual Editor" at bounding box center [267, 61] width 80 height 31
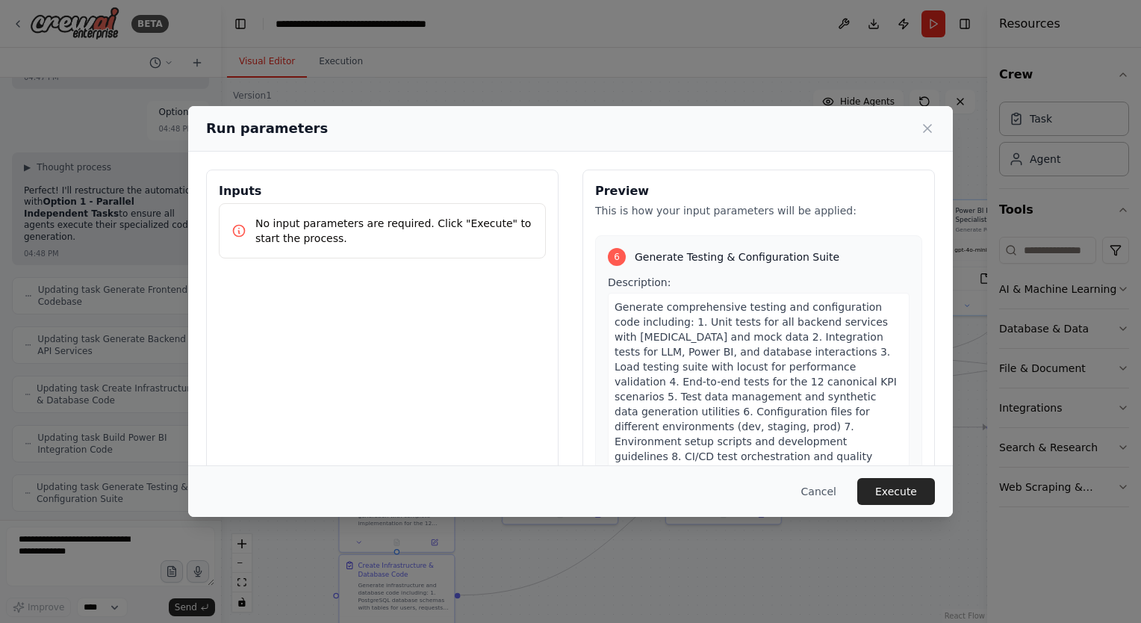
scroll to position [2634, 0]
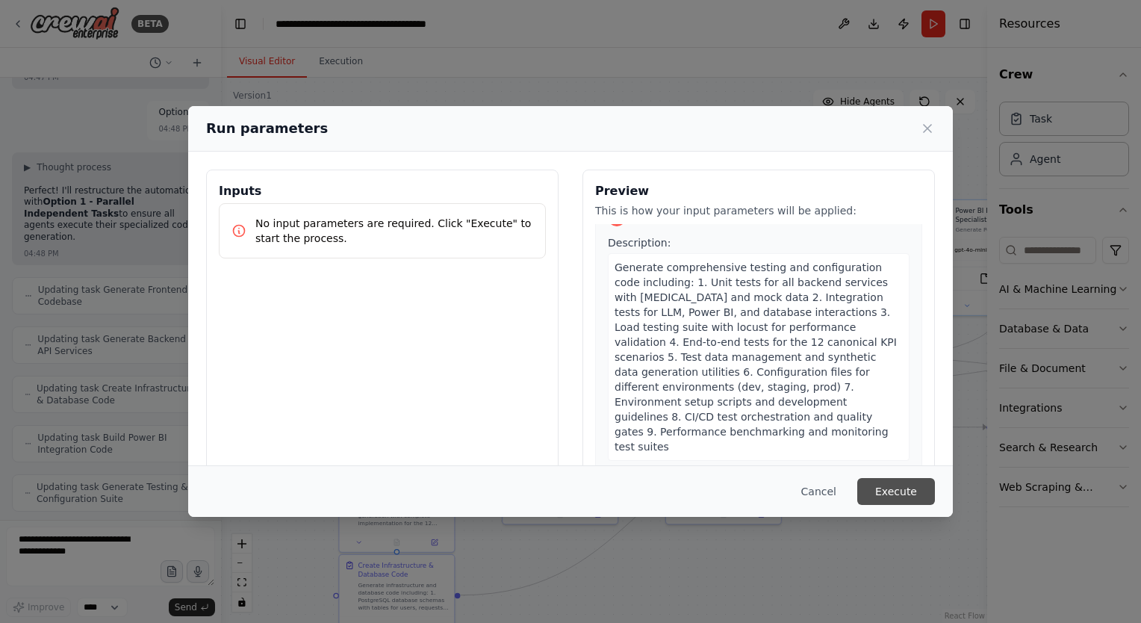
click at [880, 490] on button "Execute" at bounding box center [896, 491] width 78 height 27
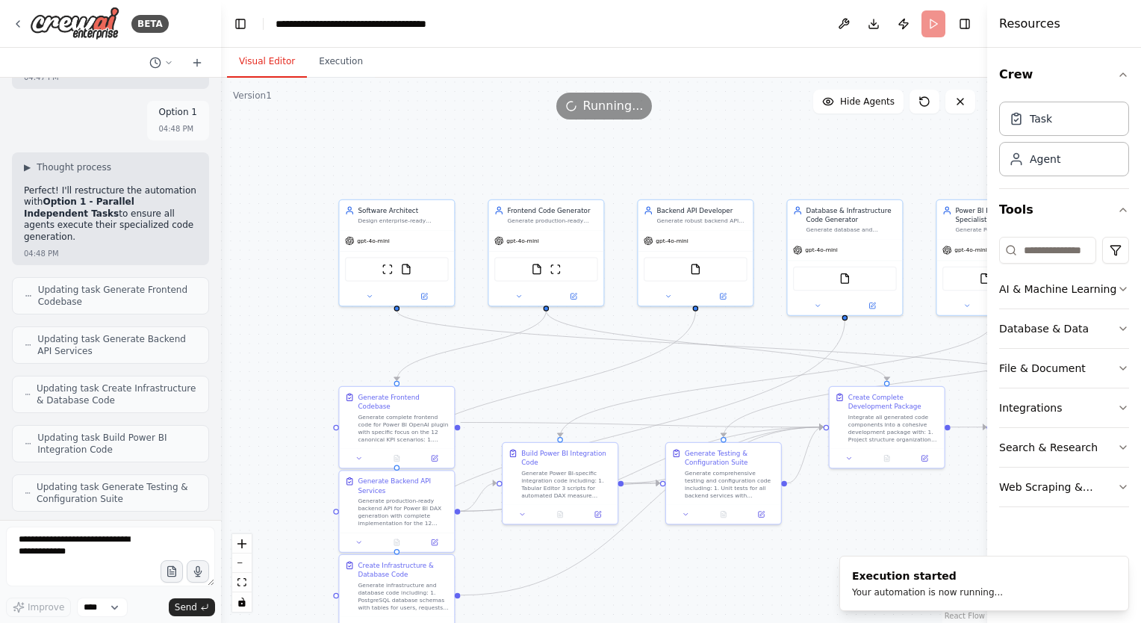
click at [256, 54] on button "Visual Editor" at bounding box center [267, 61] width 80 height 31
click at [926, 100] on icon at bounding box center [924, 102] width 12 height 12
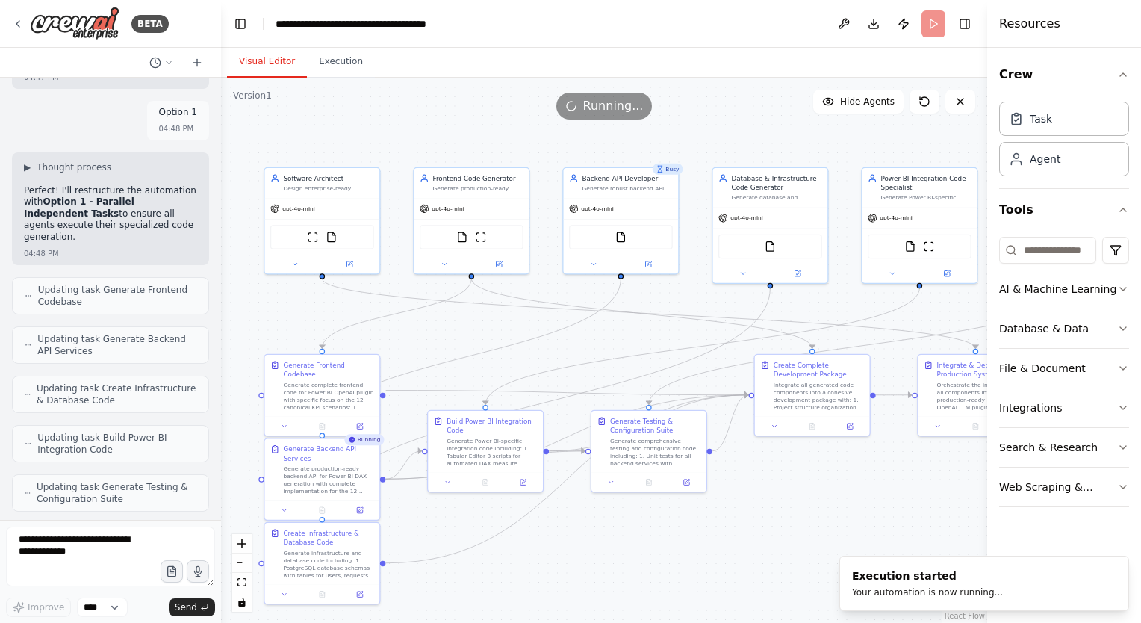
drag, startPoint x: 809, startPoint y: 145, endPoint x: 735, endPoint y: 113, distance: 81.3
click at [735, 113] on div "Version 1 Show Tools Hide Agents .deletable-edge-delete-btn { width: 20px; heig…" at bounding box center [604, 350] width 766 height 545
click at [328, 67] on button "Execution" at bounding box center [341, 61] width 68 height 31
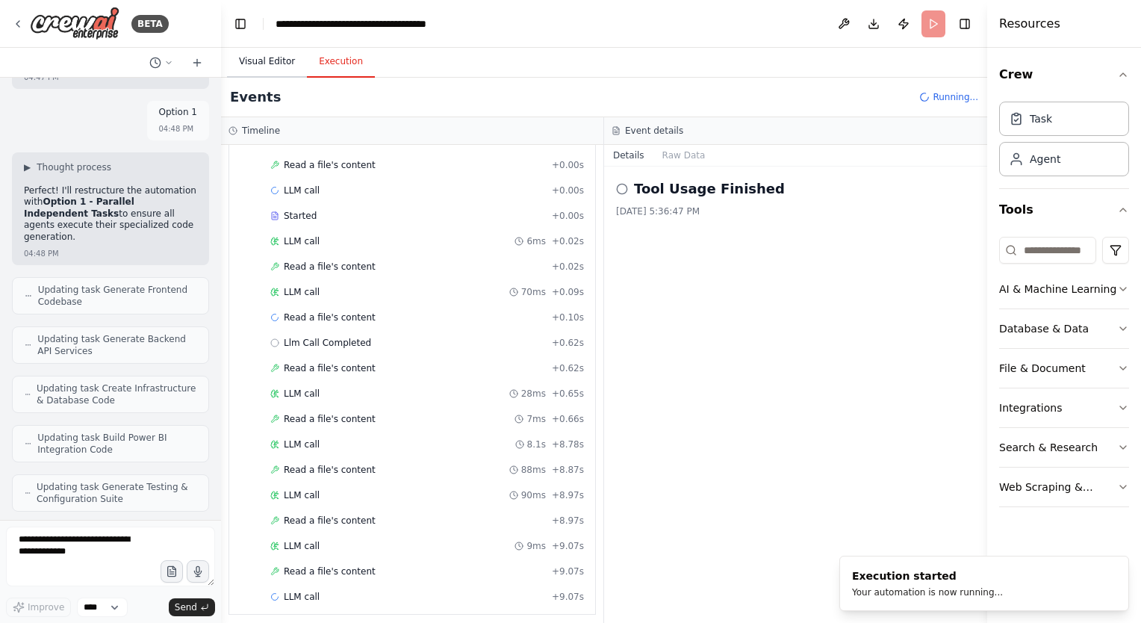
scroll to position [273, 0]
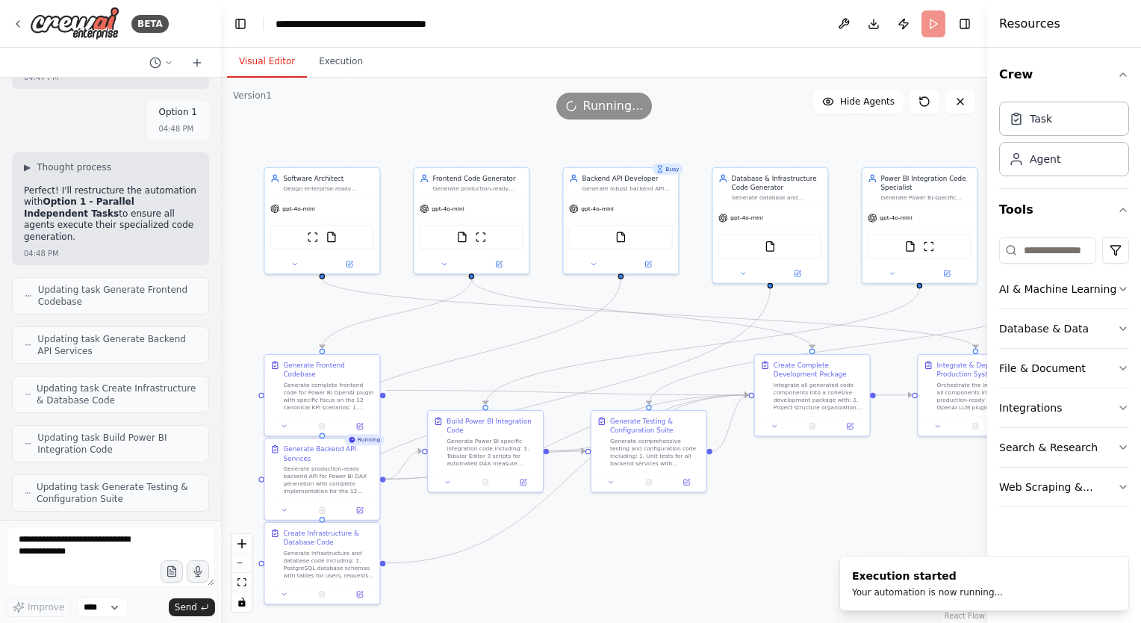
click at [273, 67] on button "Visual Editor" at bounding box center [267, 61] width 80 height 31
click at [323, 62] on button "Execution" at bounding box center [341, 61] width 68 height 31
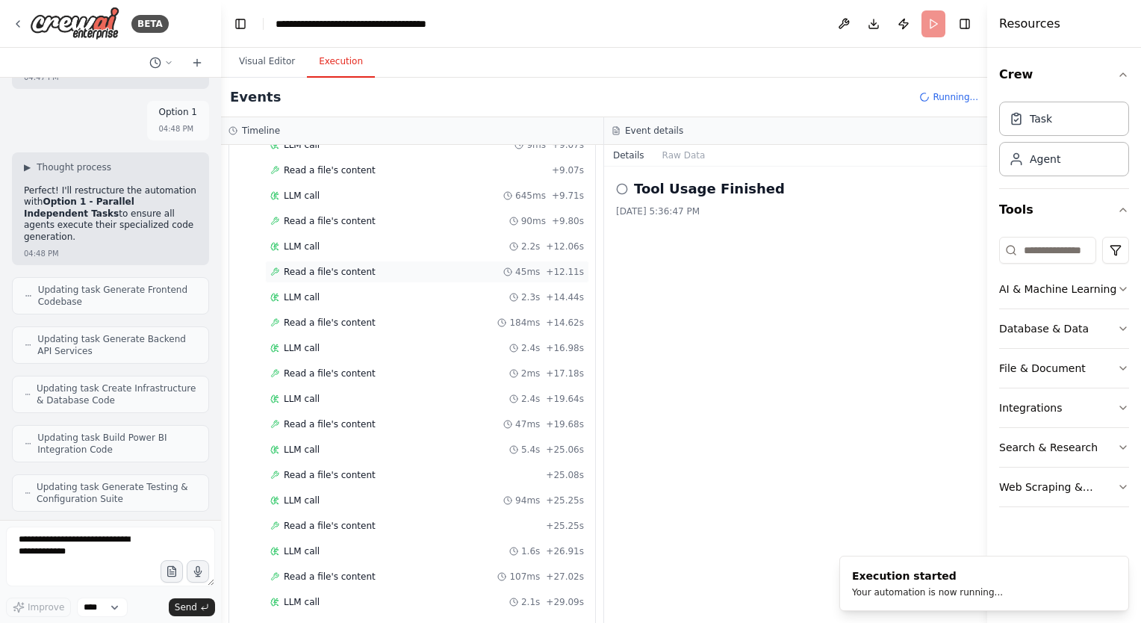
scroll to position [675, 0]
click at [257, 60] on button "Visual Editor" at bounding box center [267, 61] width 80 height 31
click at [318, 68] on button "Execution" at bounding box center [341, 61] width 68 height 31
click at [270, 67] on button "Visual Editor" at bounding box center [267, 61] width 80 height 31
click at [334, 65] on button "Execution" at bounding box center [341, 61] width 68 height 31
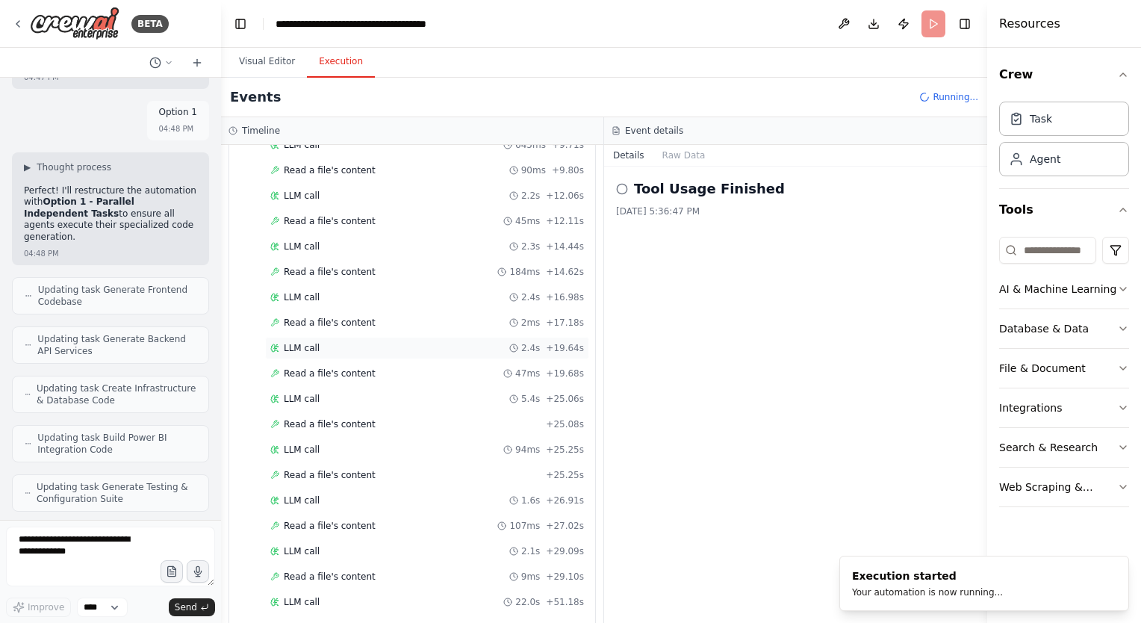
scroll to position [700, 0]
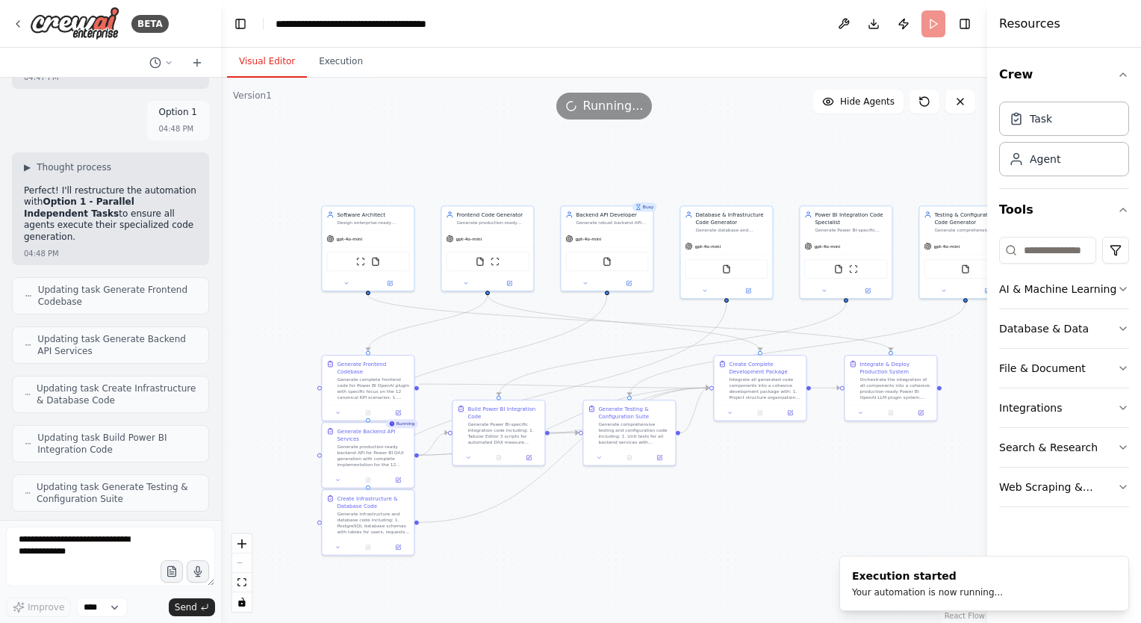
click at [270, 61] on button "Visual Editor" at bounding box center [267, 61] width 80 height 31
click at [384, 315] on div ".deletable-edge-delete-btn { width: 20px; height: 20px; border: 0px solid #ffff…" at bounding box center [604, 350] width 766 height 545
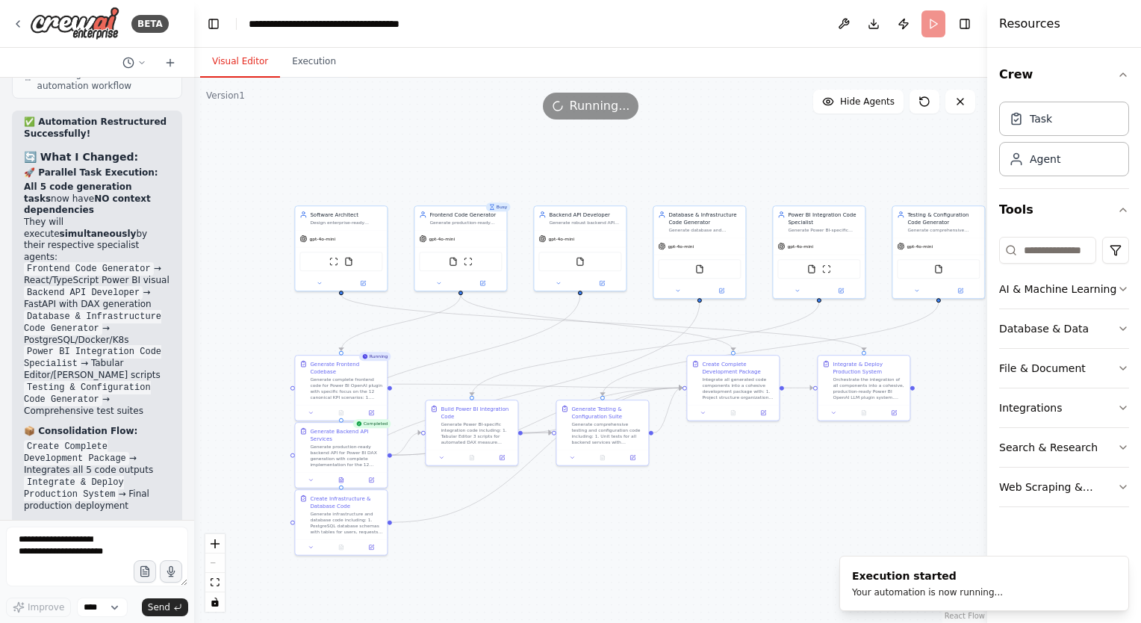
scroll to position [23582, 0]
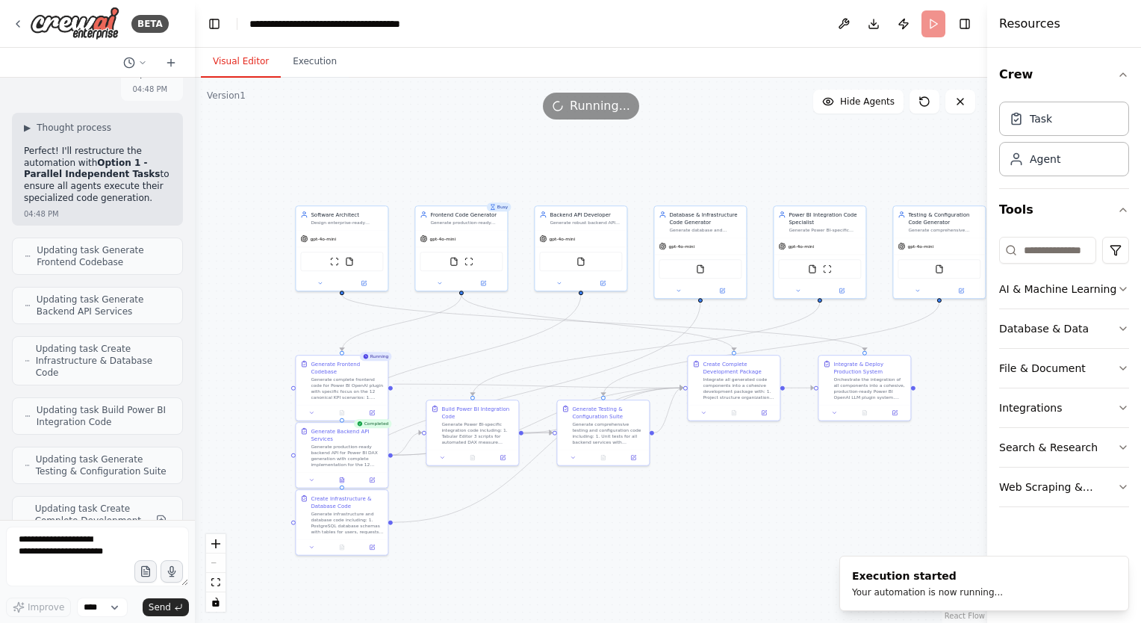
drag, startPoint x: 216, startPoint y: 279, endPoint x: 195, endPoint y: 274, distance: 22.3
click at [195, 274] on div "BETA CrewAI task: Build a Power BI OPENAI LLM plugin to auto-generate KPIs, DAX…" at bounding box center [570, 311] width 1141 height 623
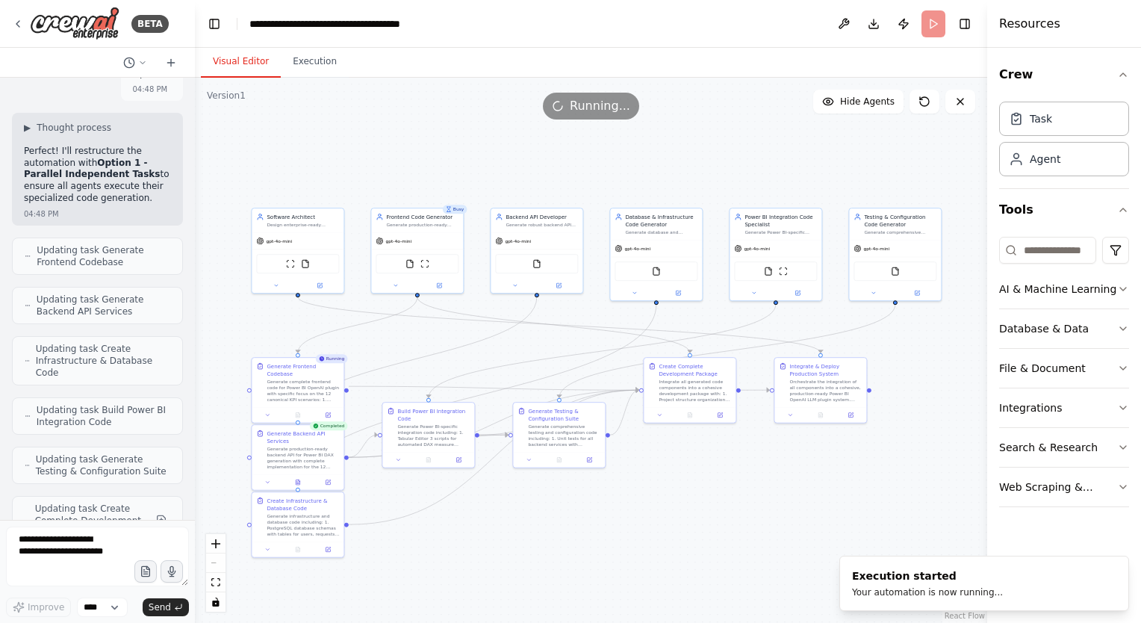
drag, startPoint x: 420, startPoint y: 168, endPoint x: 376, endPoint y: 170, distance: 44.1
click at [376, 170] on div ".deletable-edge-delete-btn { width: 20px; height: 20px; border: 0px solid #ffff…" at bounding box center [591, 350] width 792 height 545
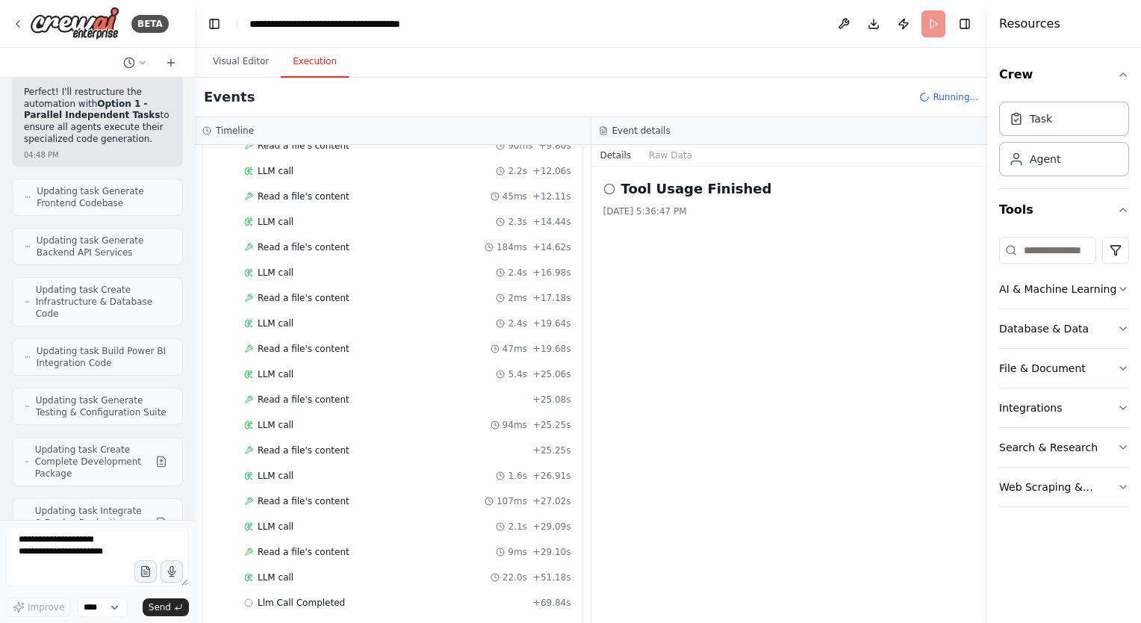
click at [307, 57] on button "Execution" at bounding box center [315, 61] width 68 height 31
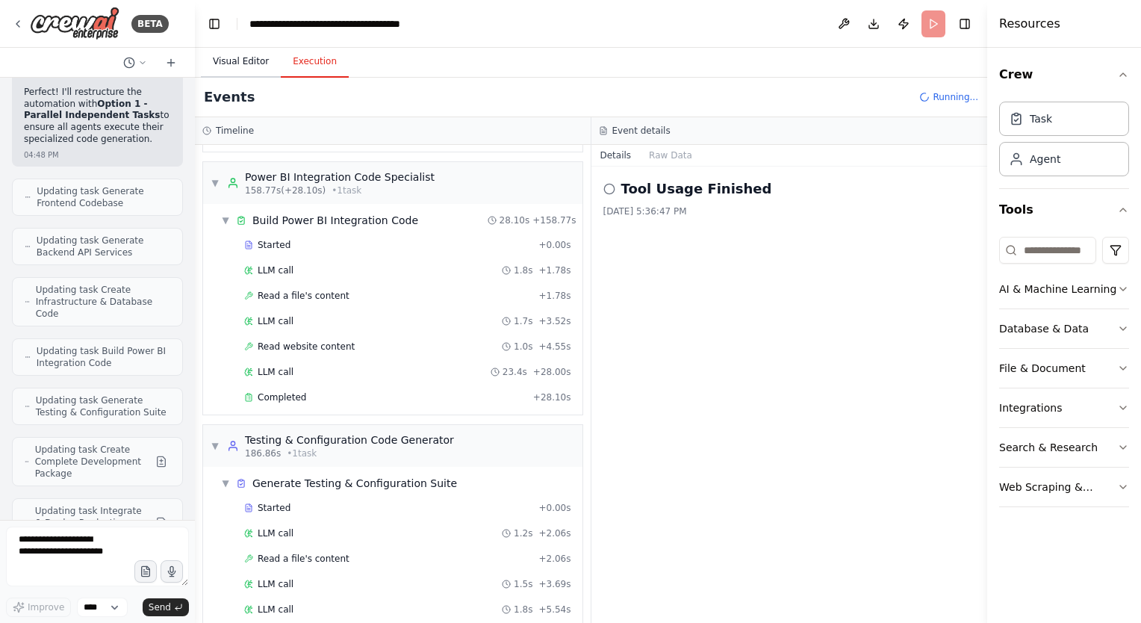
scroll to position [1565, 0]
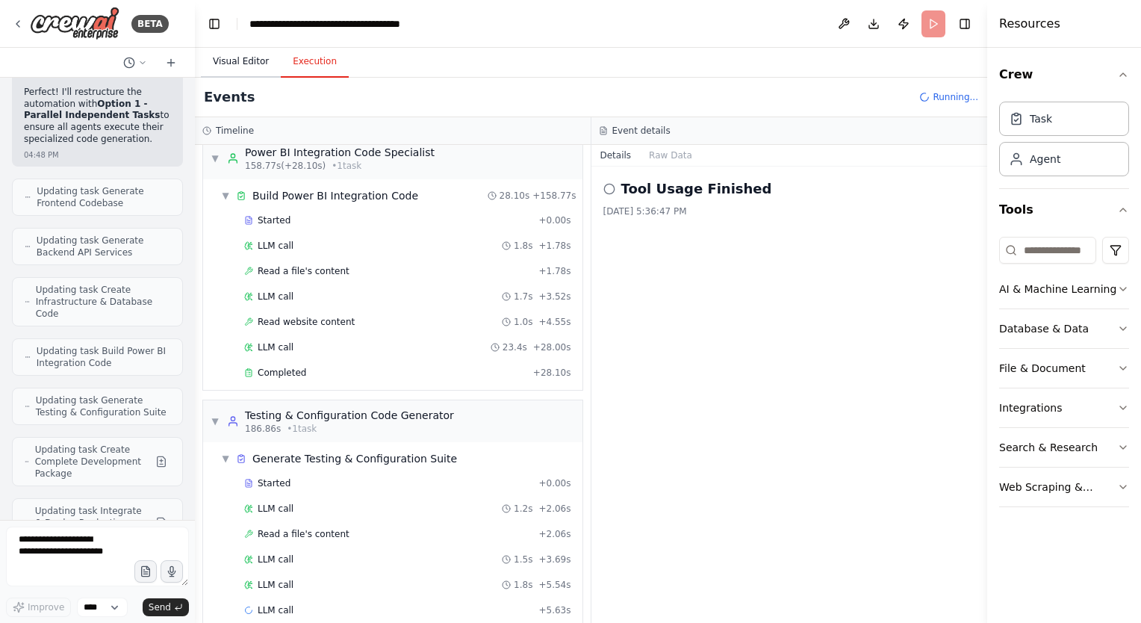
click at [245, 66] on button "Visual Editor" at bounding box center [241, 61] width 80 height 31
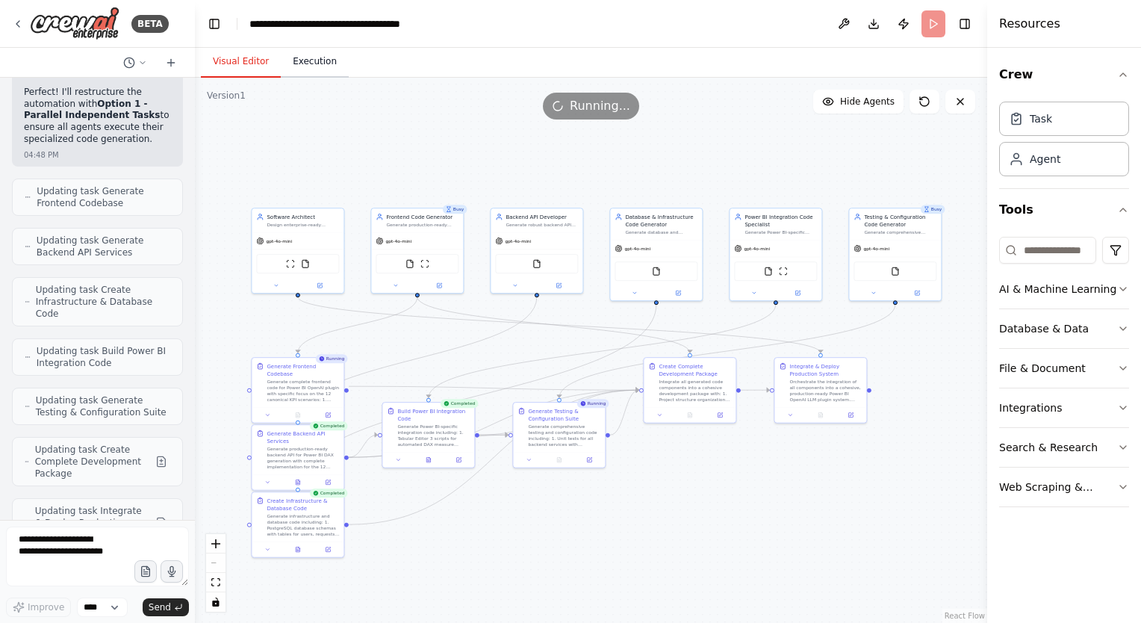
drag, startPoint x: 245, startPoint y: 66, endPoint x: 312, endPoint y: 63, distance: 67.3
click at [312, 63] on div "Visual Editor Execution" at bounding box center [275, 63] width 148 height 30
click at [312, 63] on button "Execution" at bounding box center [315, 61] width 68 height 31
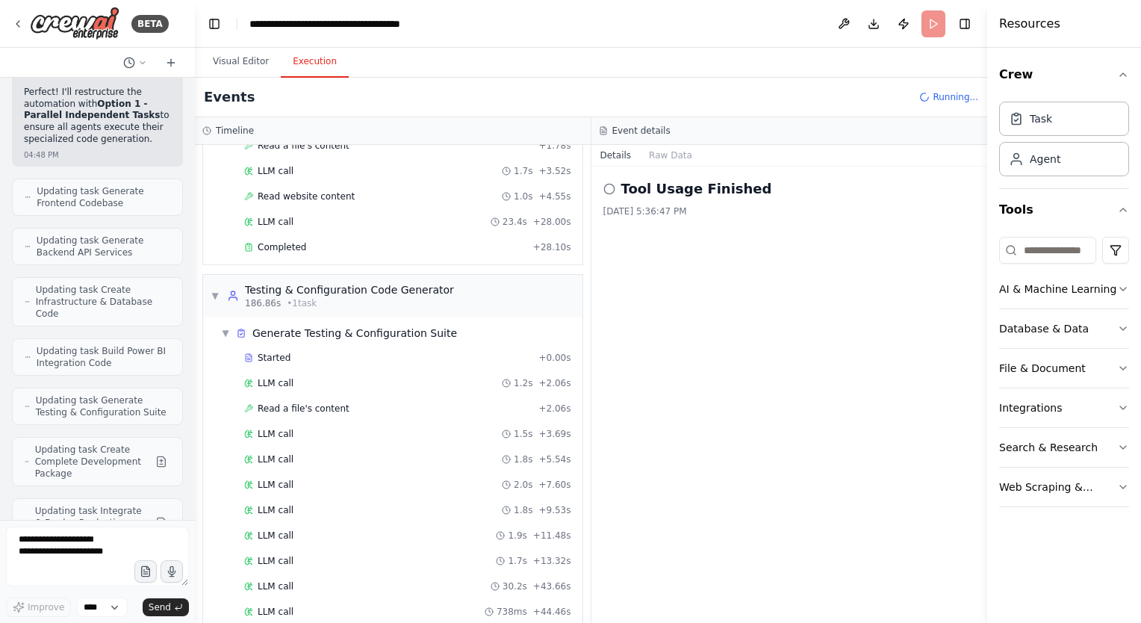
scroll to position [1716, 0]
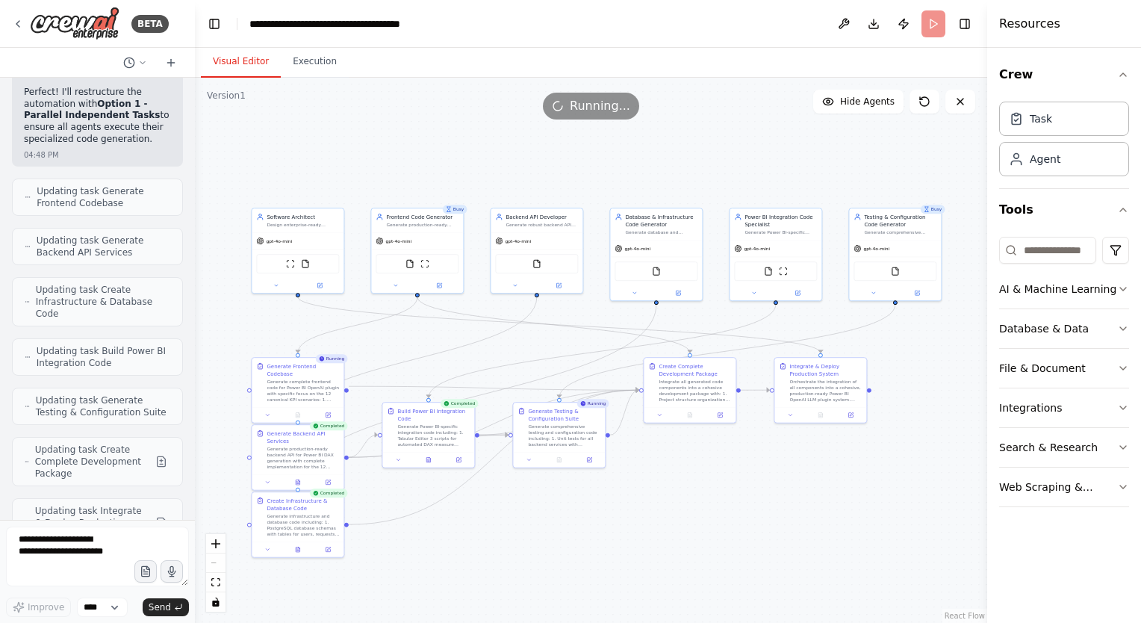
click at [243, 63] on button "Visual Editor" at bounding box center [241, 61] width 80 height 31
click at [308, 71] on button "Execution" at bounding box center [315, 61] width 68 height 31
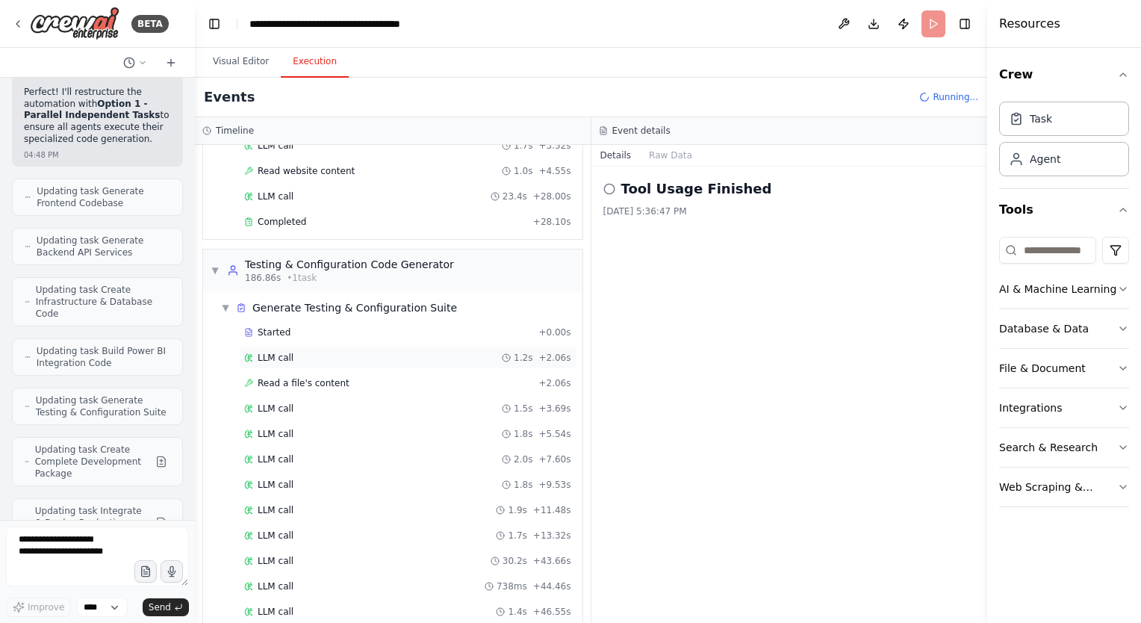
scroll to position [1766, 0]
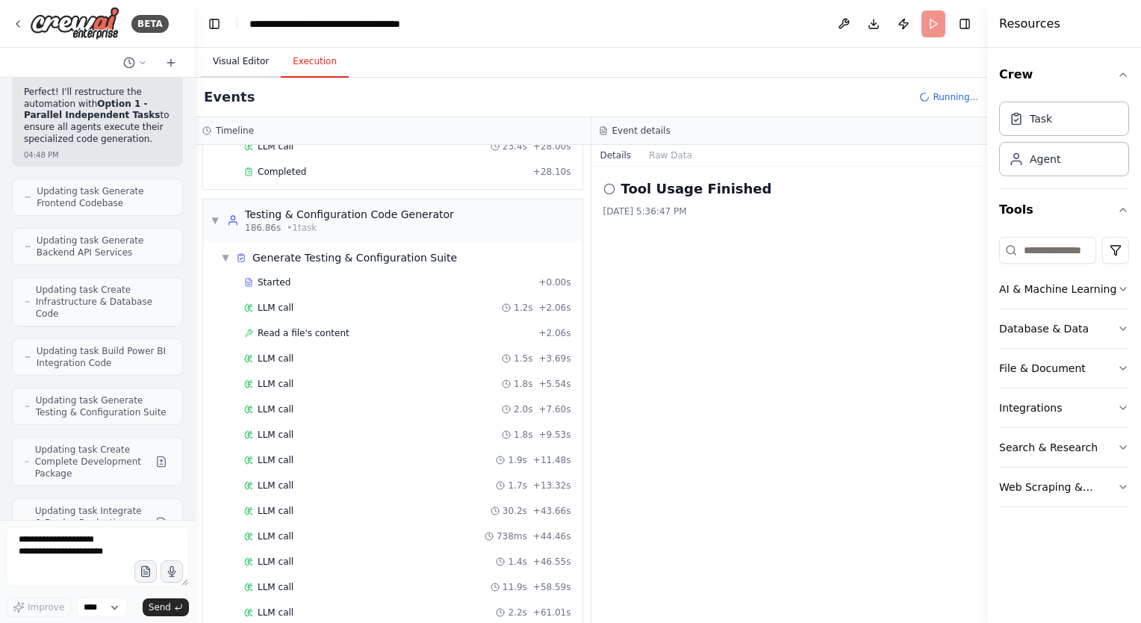
click at [248, 63] on button "Visual Editor" at bounding box center [241, 61] width 80 height 31
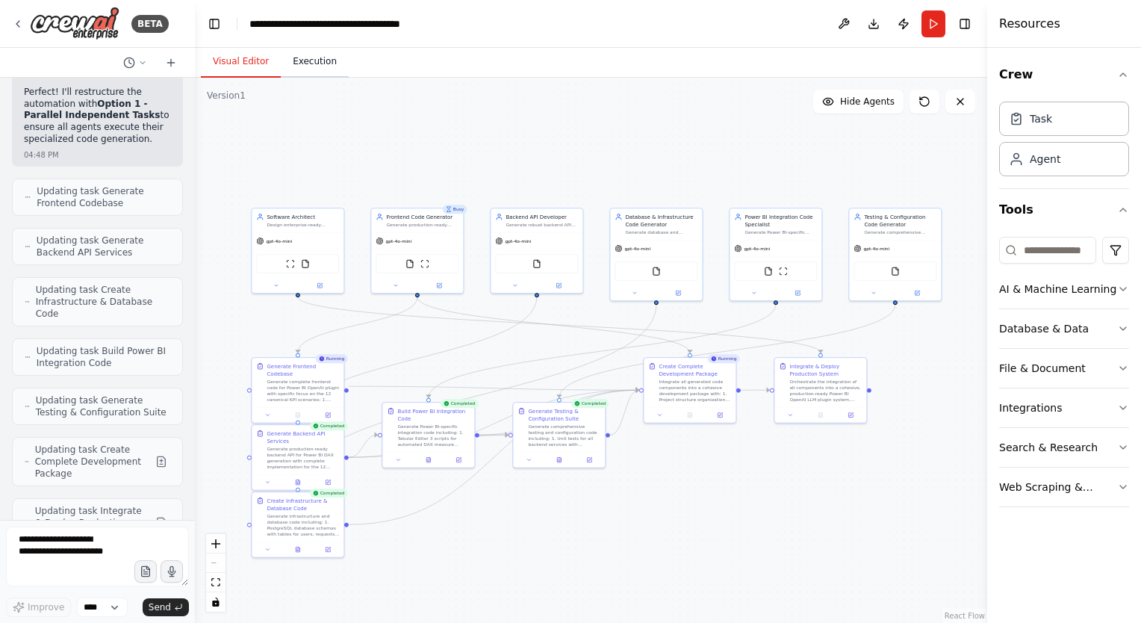
click at [300, 57] on button "Execution" at bounding box center [315, 61] width 68 height 31
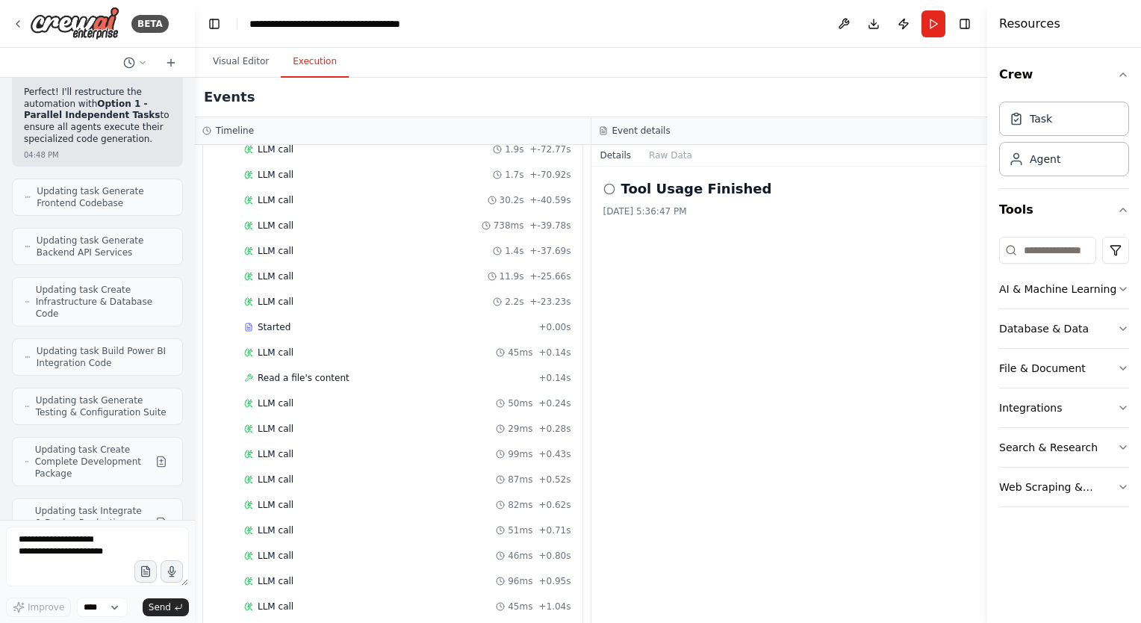
scroll to position [3649, 0]
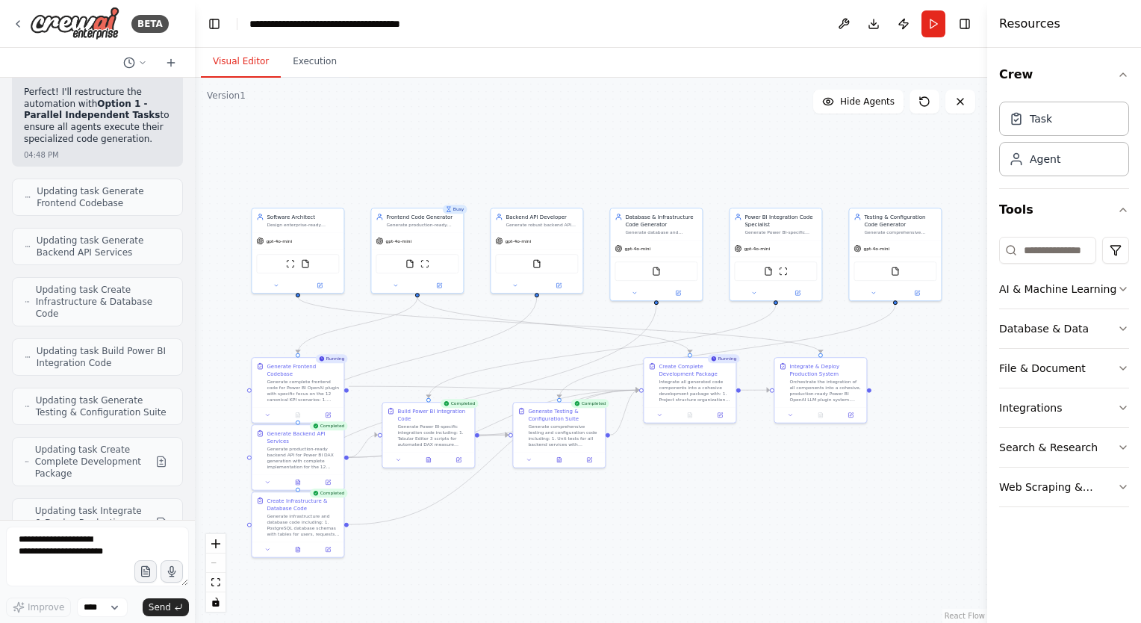
click at [240, 61] on button "Visual Editor" at bounding box center [241, 61] width 80 height 31
click at [312, 65] on button "Execution" at bounding box center [315, 61] width 68 height 31
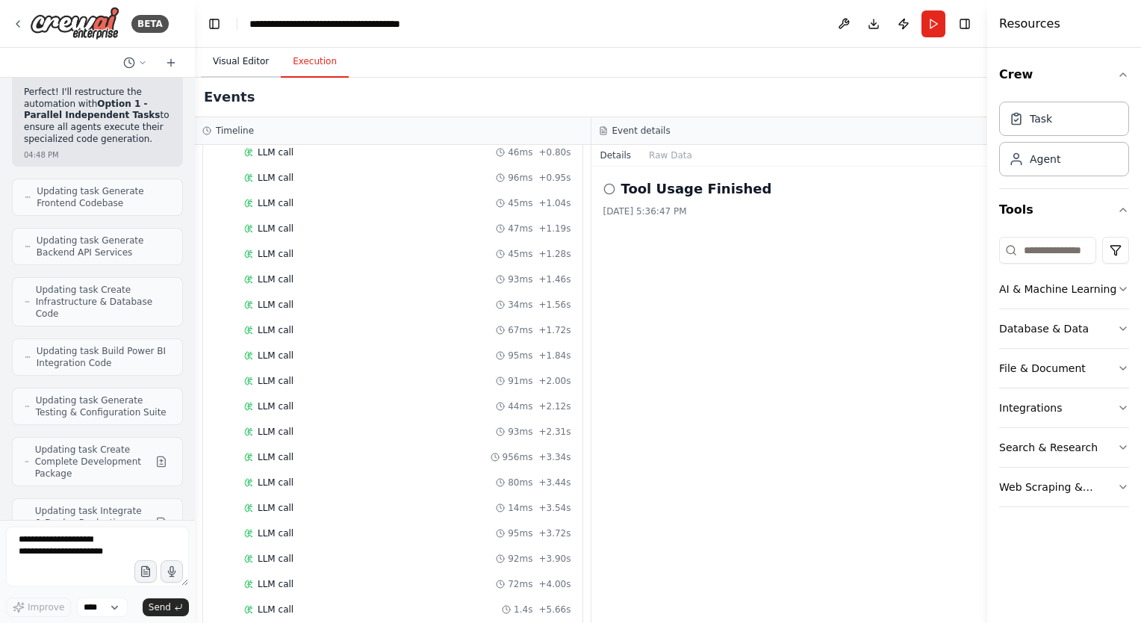
click at [247, 58] on button "Visual Editor" at bounding box center [241, 61] width 80 height 31
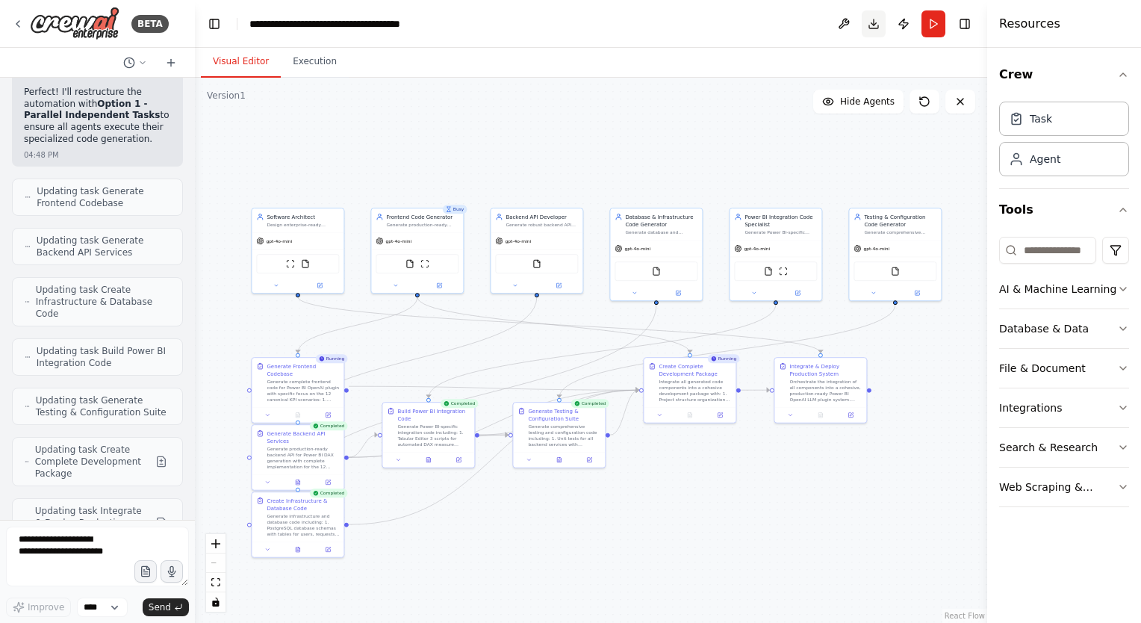
click at [871, 25] on button "Download" at bounding box center [874, 23] width 24 height 27
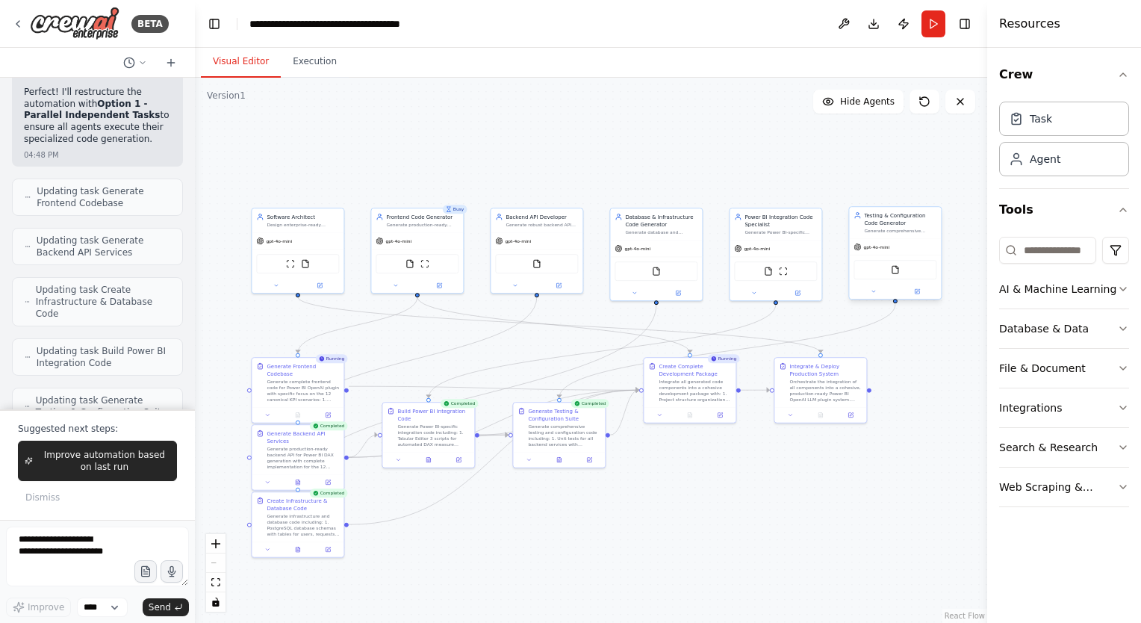
scroll to position [23750, 0]
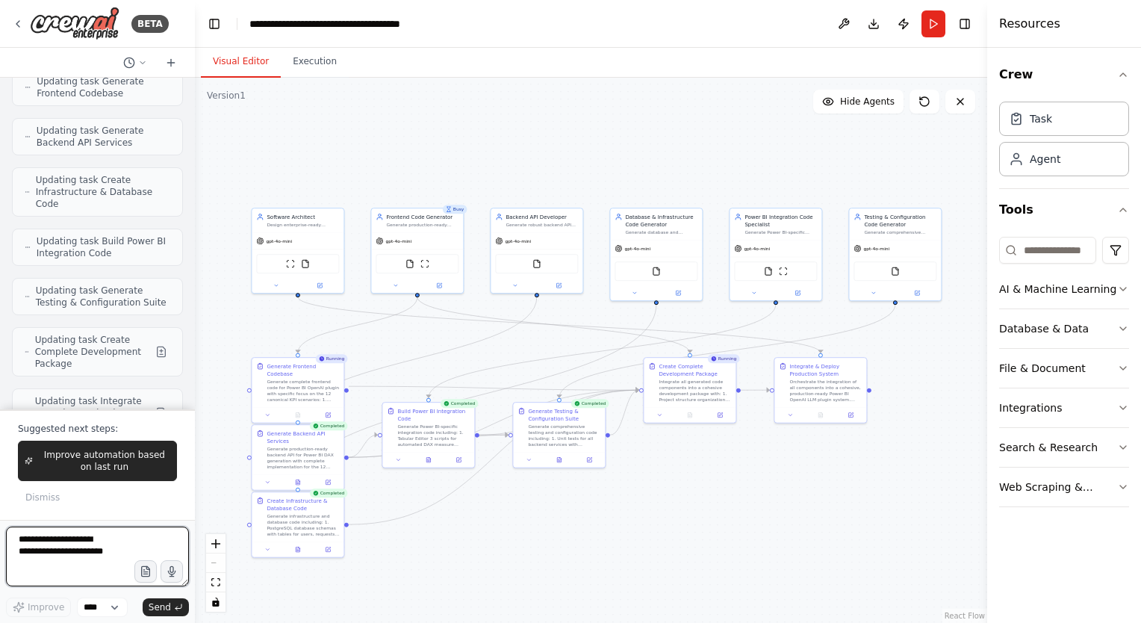
click at [63, 539] on textarea at bounding box center [97, 556] width 183 height 60
type textarea "**********"
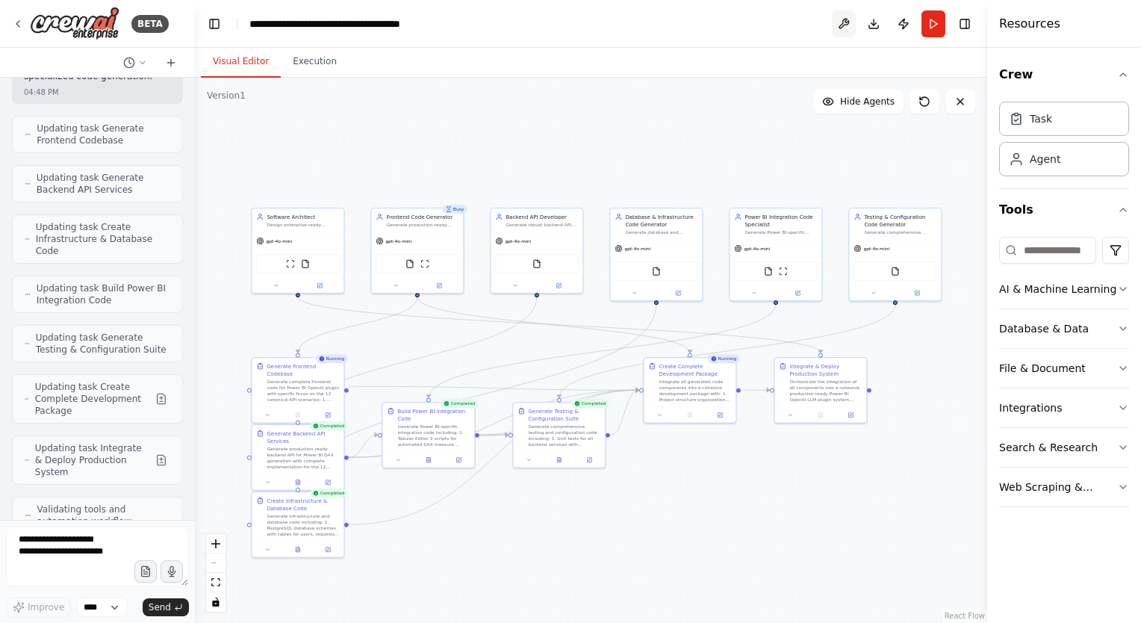
click at [847, 19] on button at bounding box center [844, 23] width 24 height 27
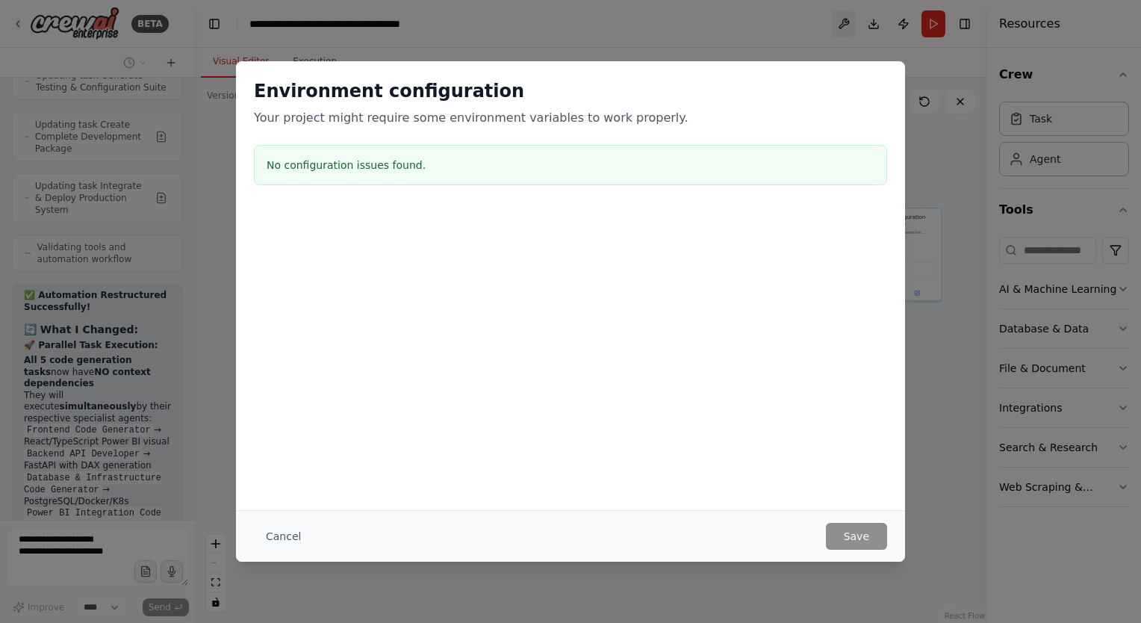
scroll to position [23977, 0]
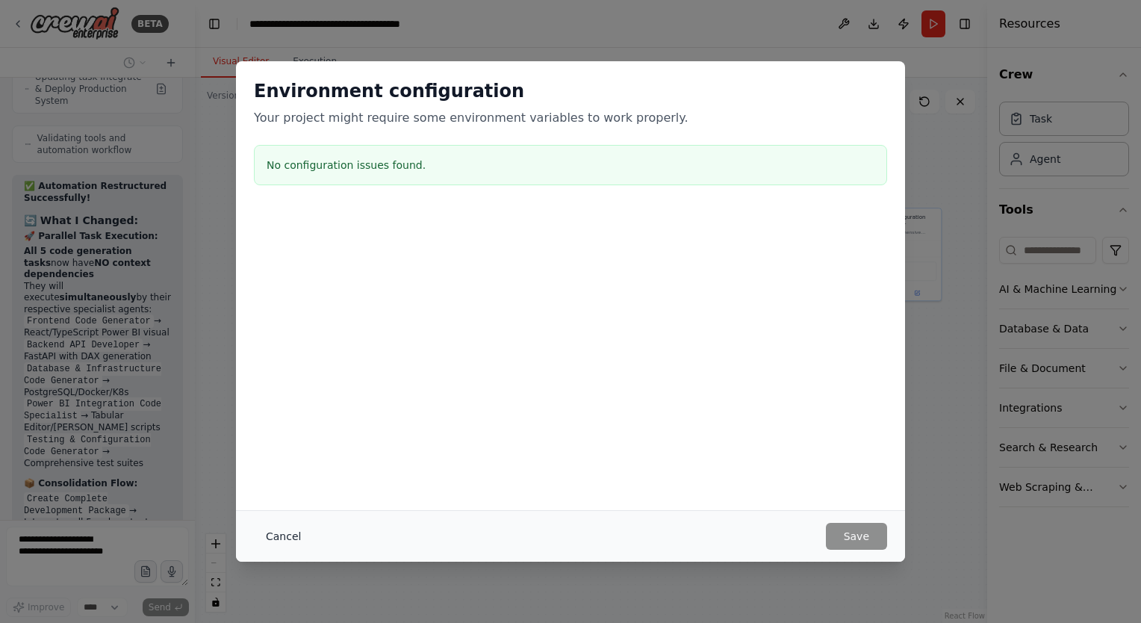
click at [298, 536] on button "Cancel" at bounding box center [283, 536] width 59 height 27
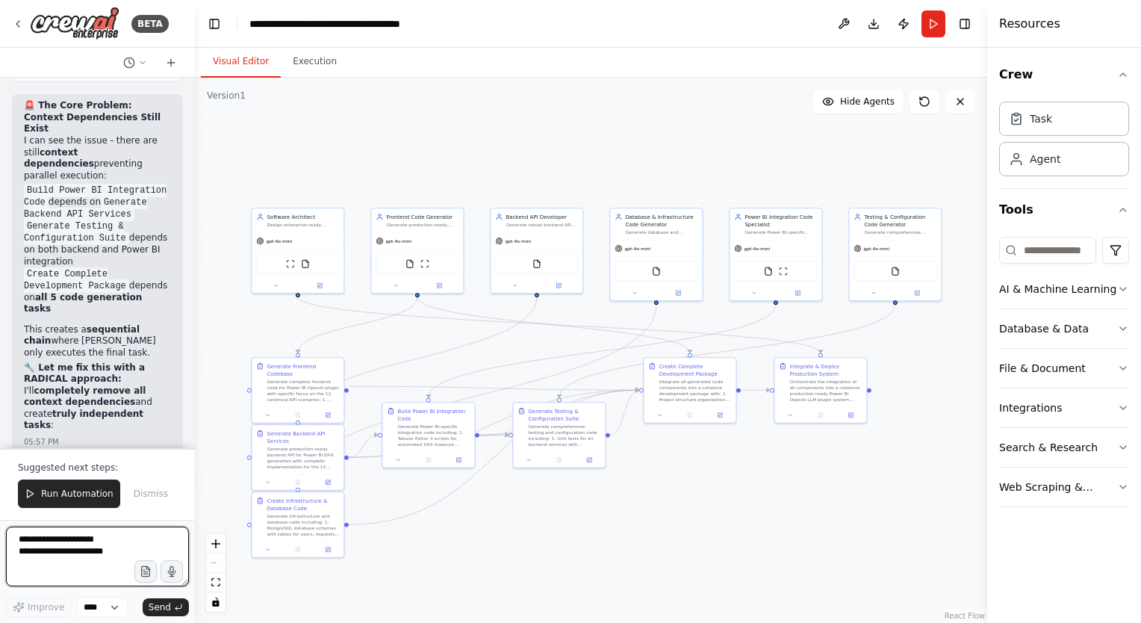
scroll to position [25293, 0]
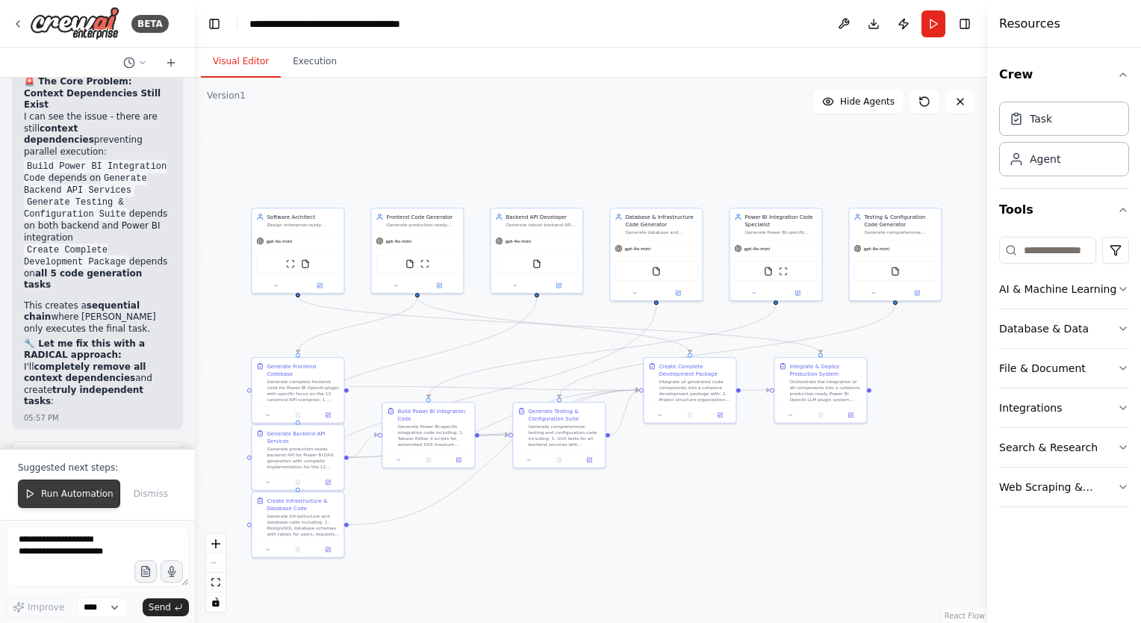
click at [57, 497] on span "Run Automation" at bounding box center [77, 493] width 72 height 12
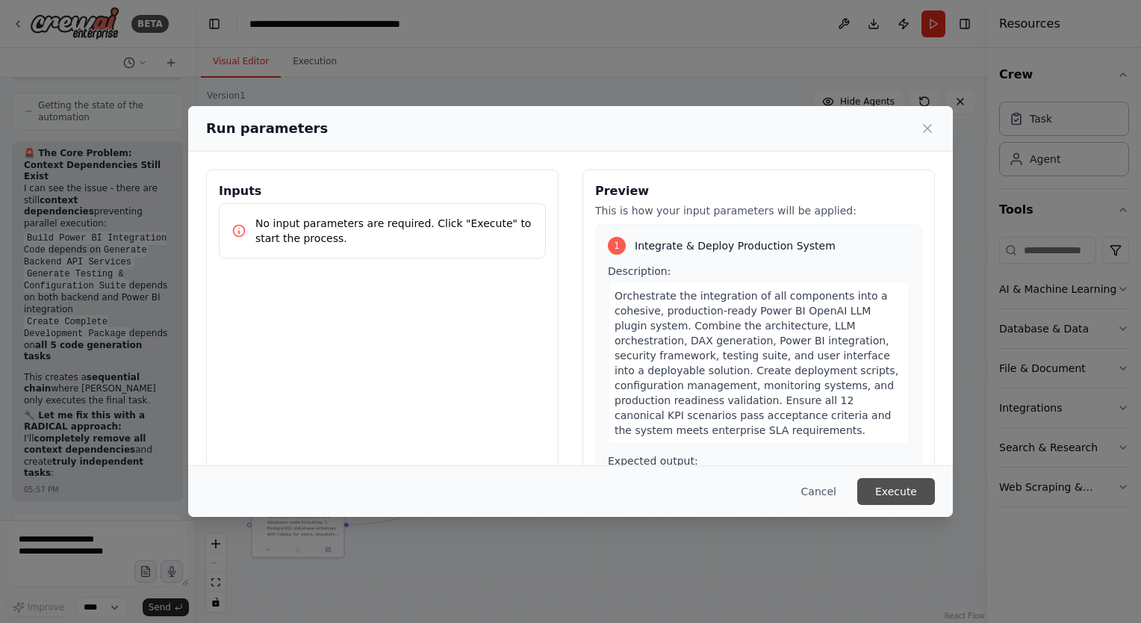
click at [911, 495] on button "Execute" at bounding box center [896, 491] width 78 height 27
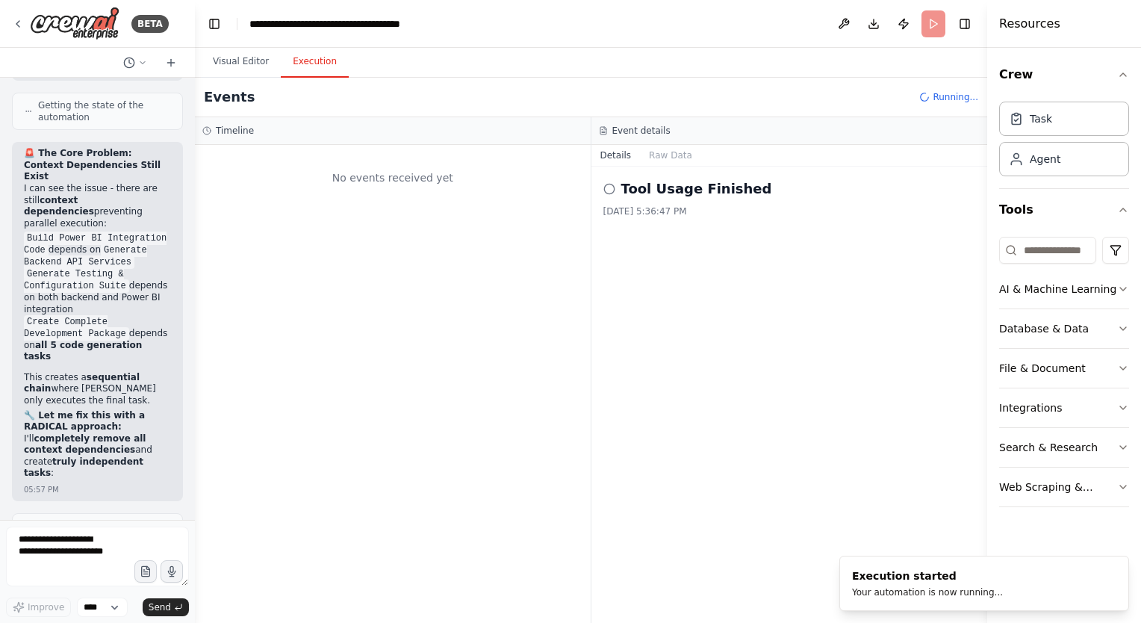
scroll to position [0, 0]
click at [243, 55] on button "Visual Editor" at bounding box center [241, 61] width 80 height 31
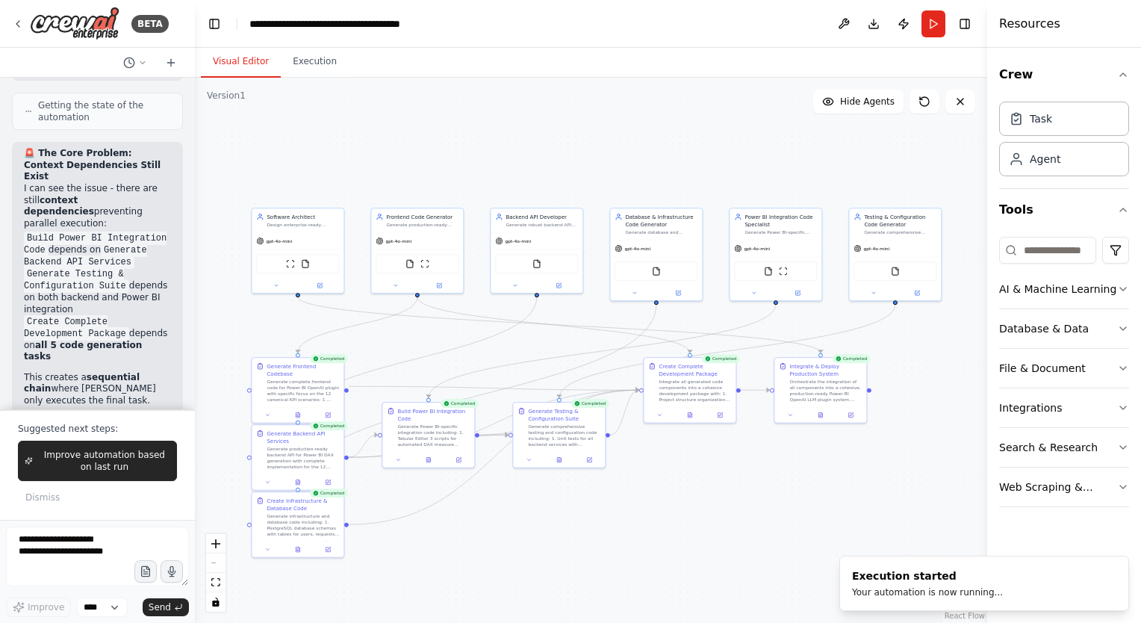
scroll to position [25293, 0]
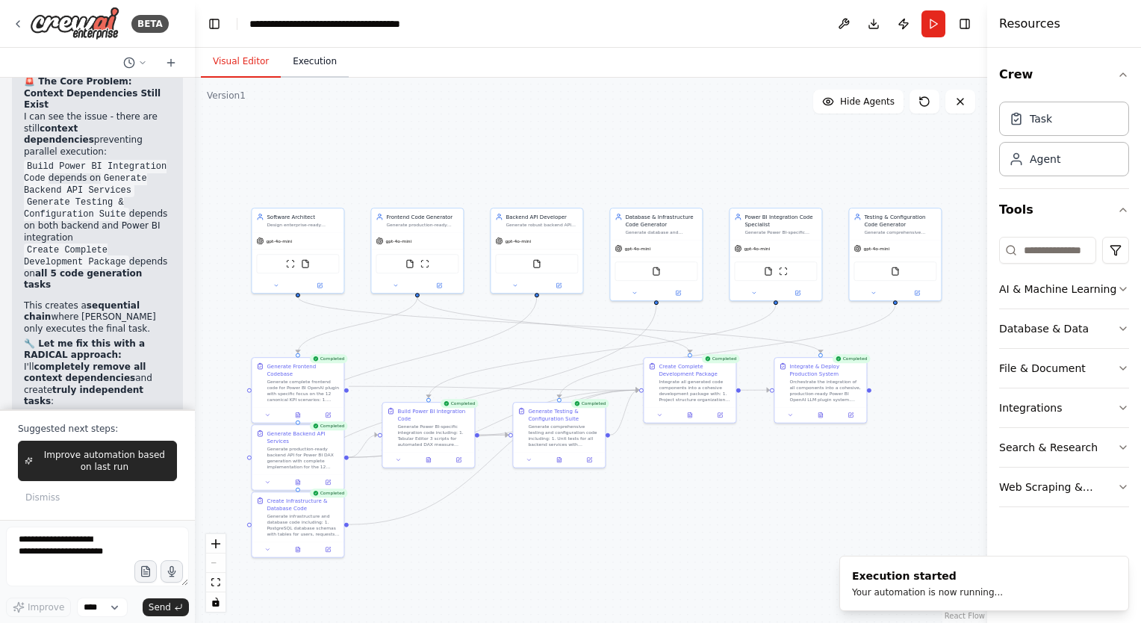
click at [311, 65] on button "Execution" at bounding box center [315, 61] width 68 height 31
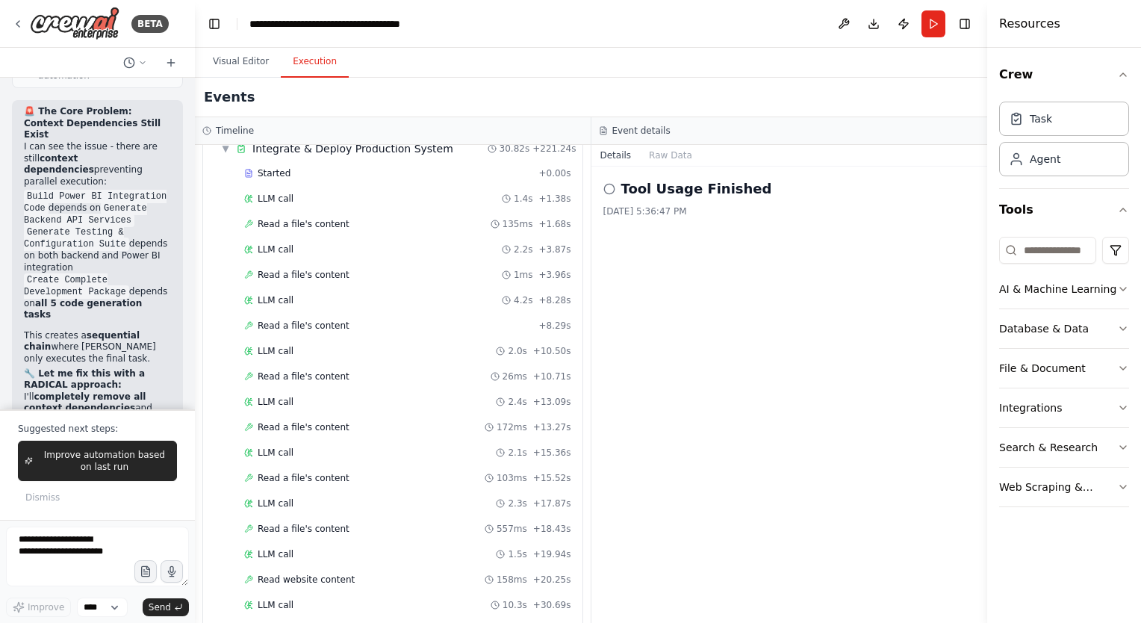
scroll to position [25332, 0]
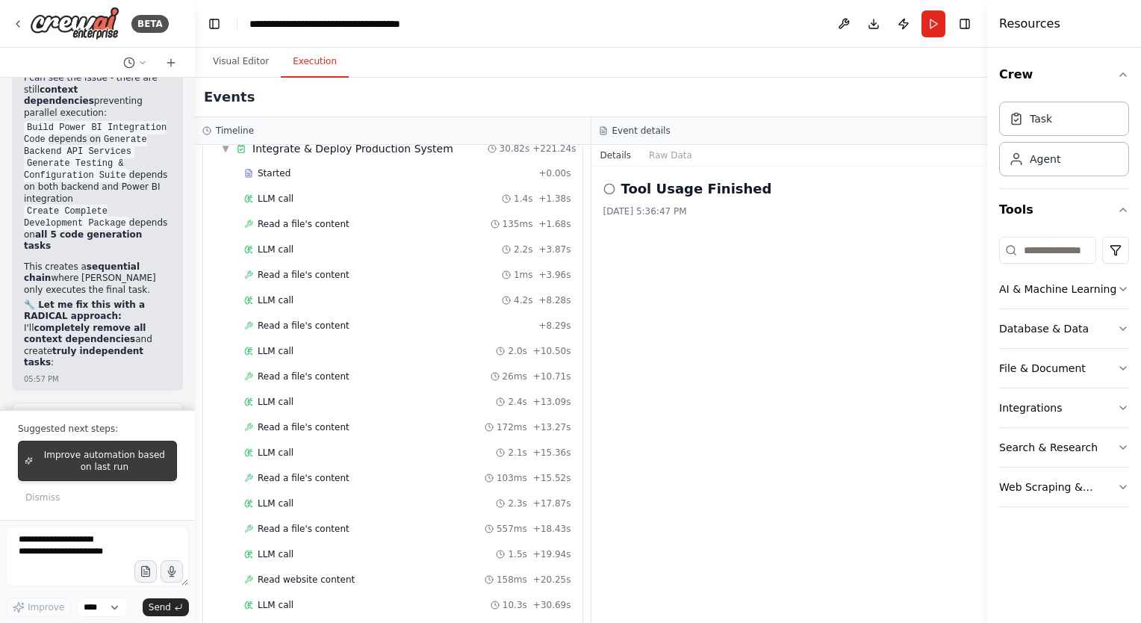
click at [79, 467] on span "Improve automation based on last run" at bounding box center [104, 461] width 131 height 24
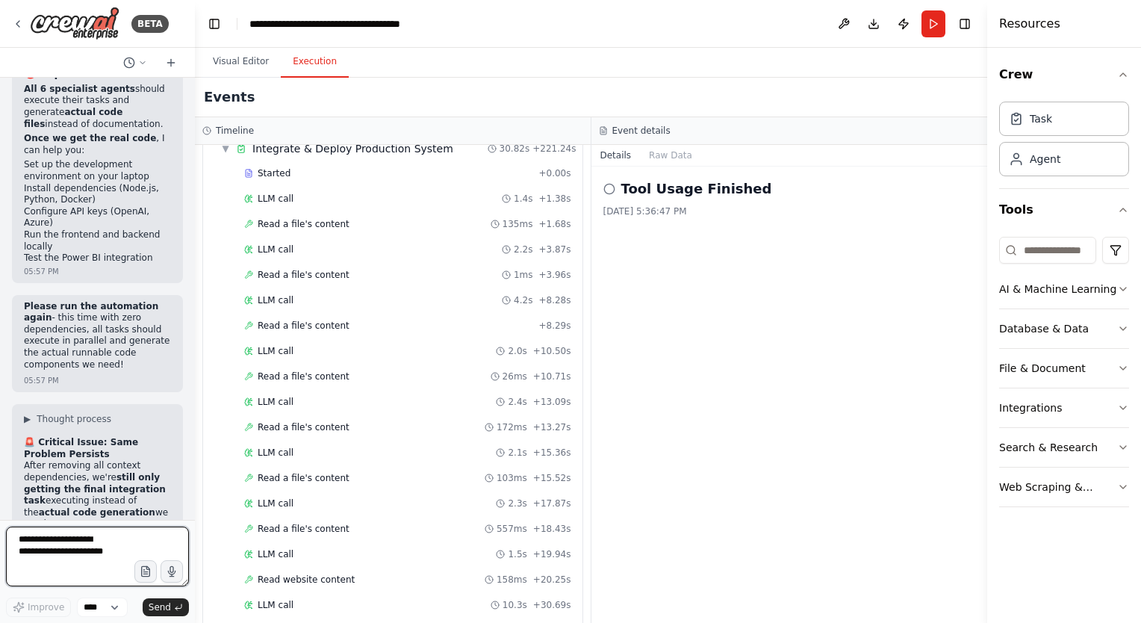
scroll to position [26303, 0]
type textarea "********"
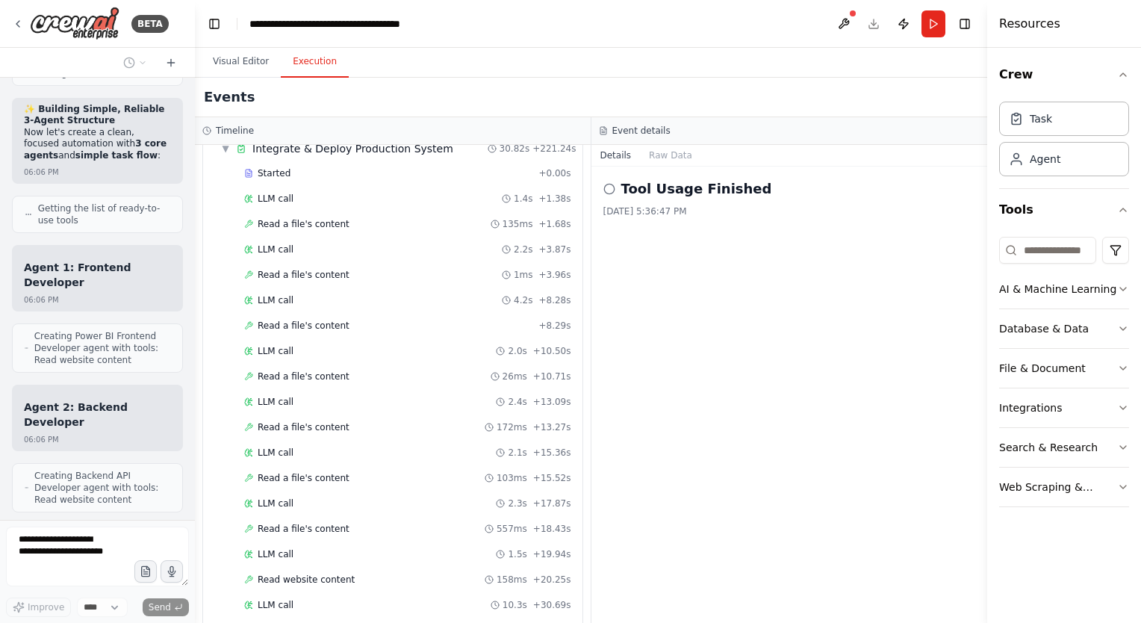
scroll to position [29128, 0]
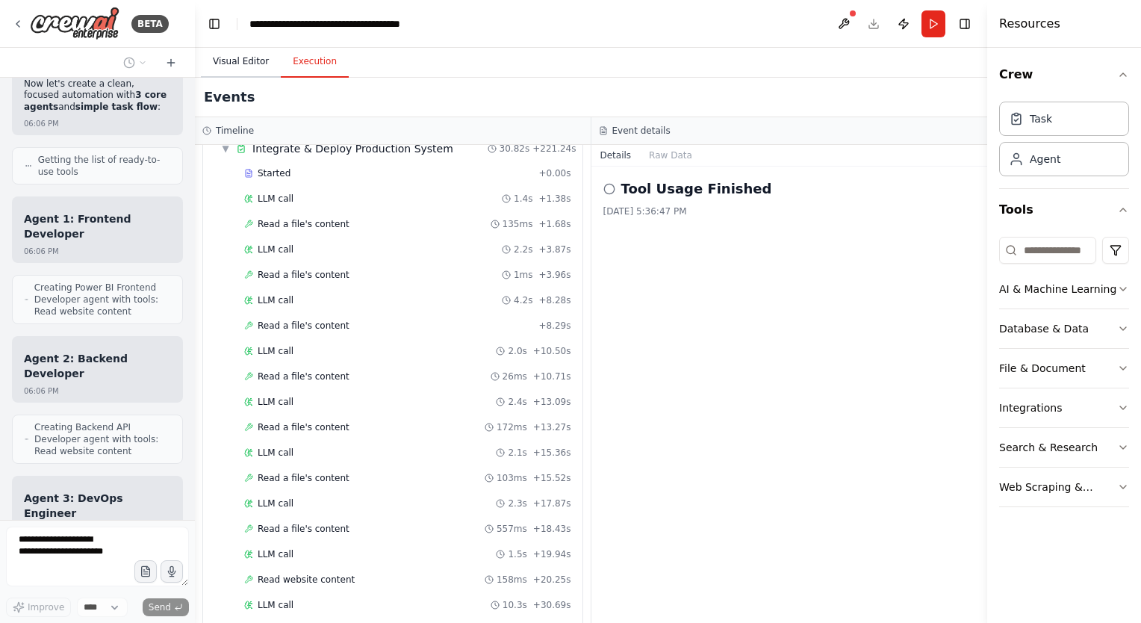
click at [234, 51] on button "Visual Editor" at bounding box center [241, 61] width 80 height 31
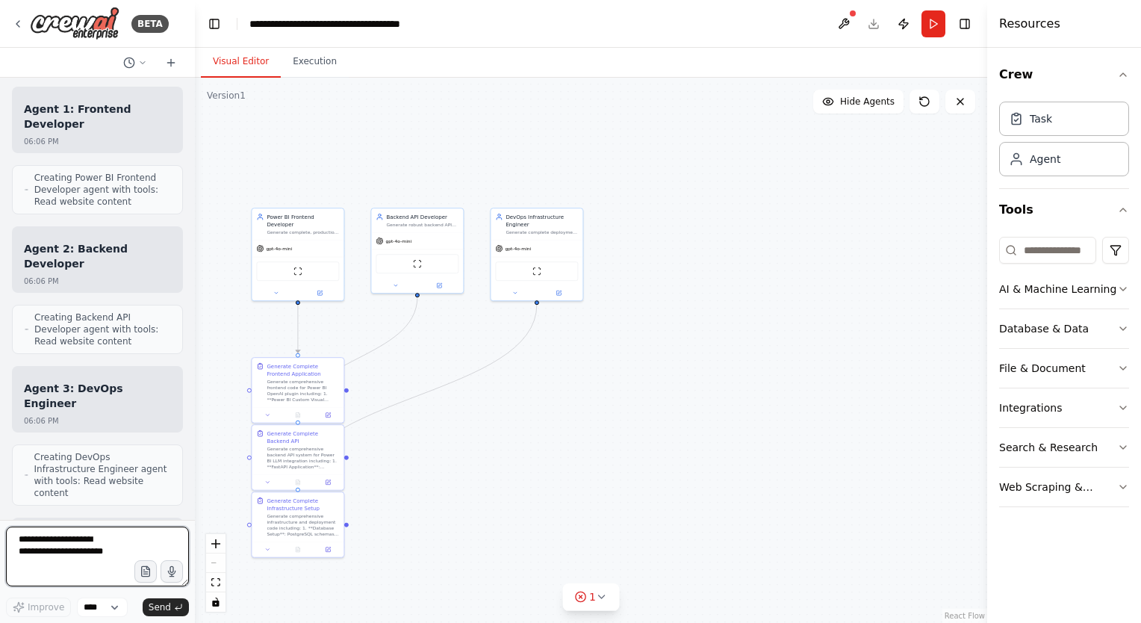
scroll to position [29250, 0]
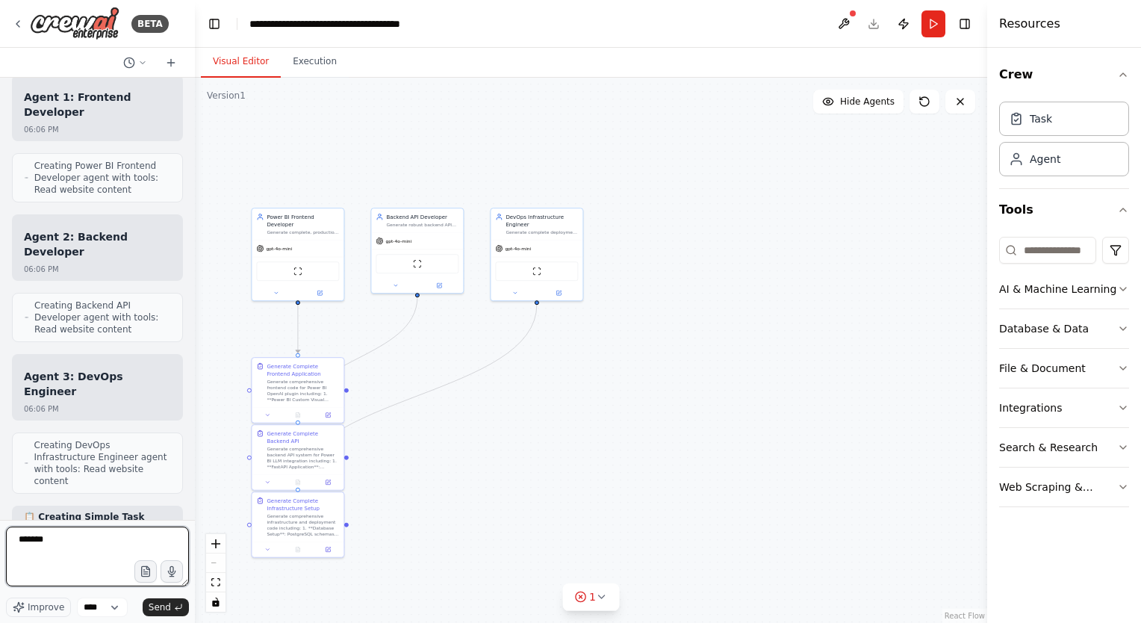
type textarea "********"
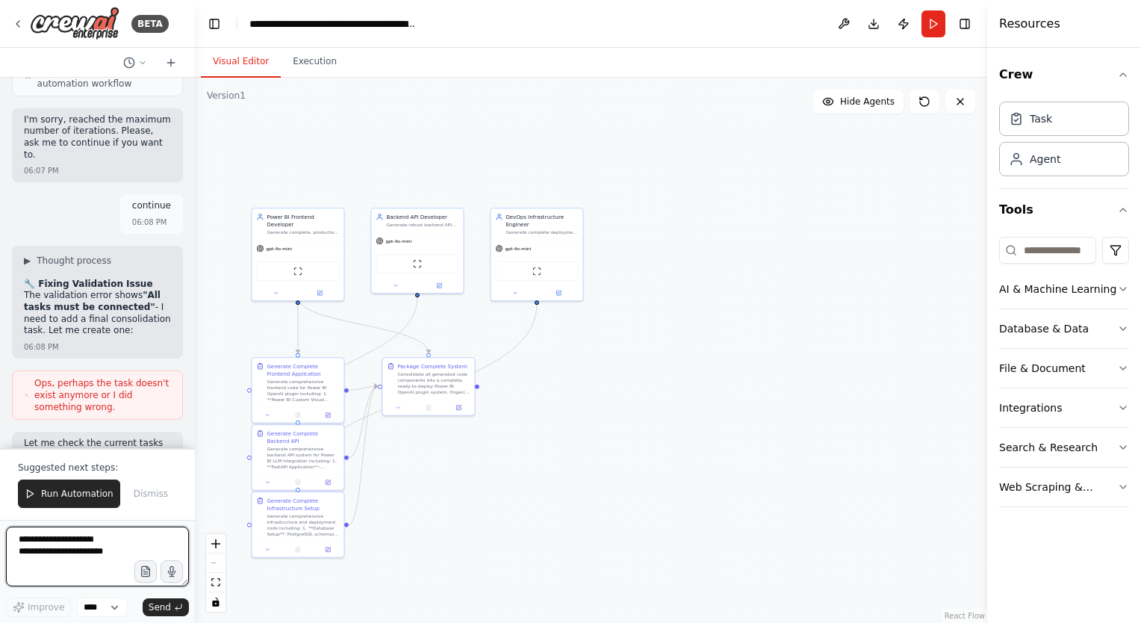
scroll to position [30716, 0]
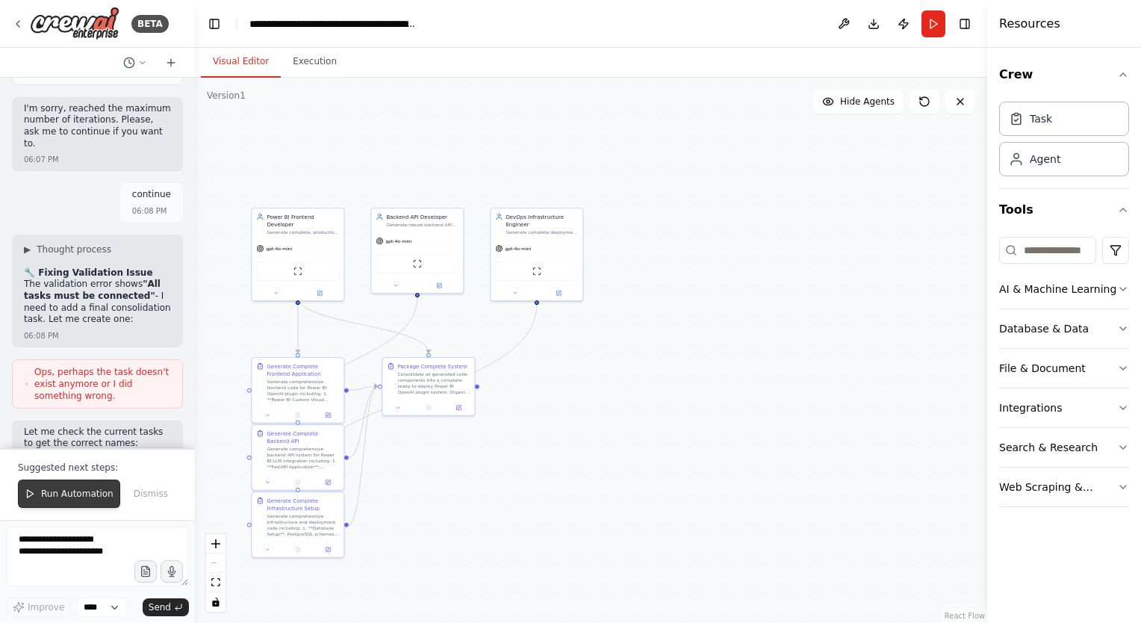
click at [51, 499] on span "Run Automation" at bounding box center [77, 493] width 72 height 12
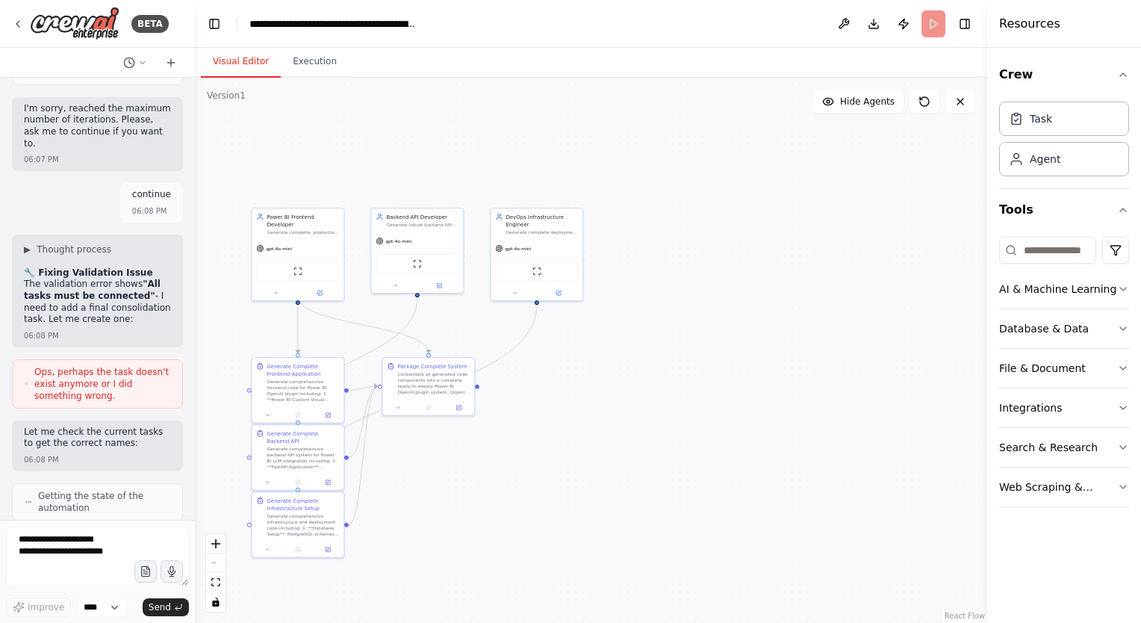
scroll to position [30645, 0]
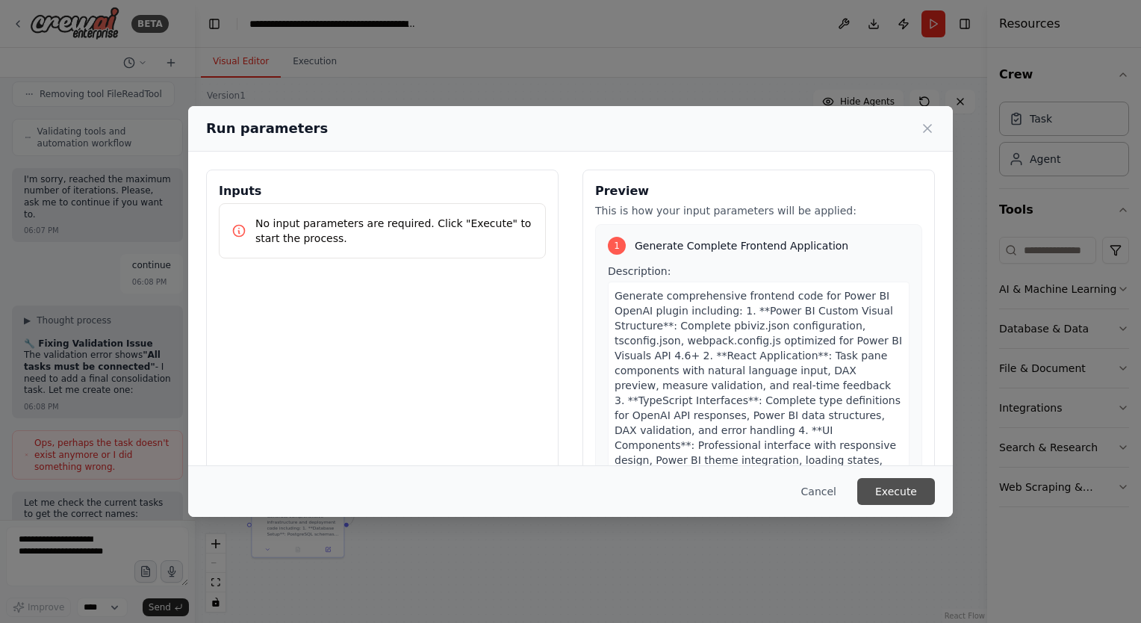
click at [902, 495] on button "Execute" at bounding box center [896, 491] width 78 height 27
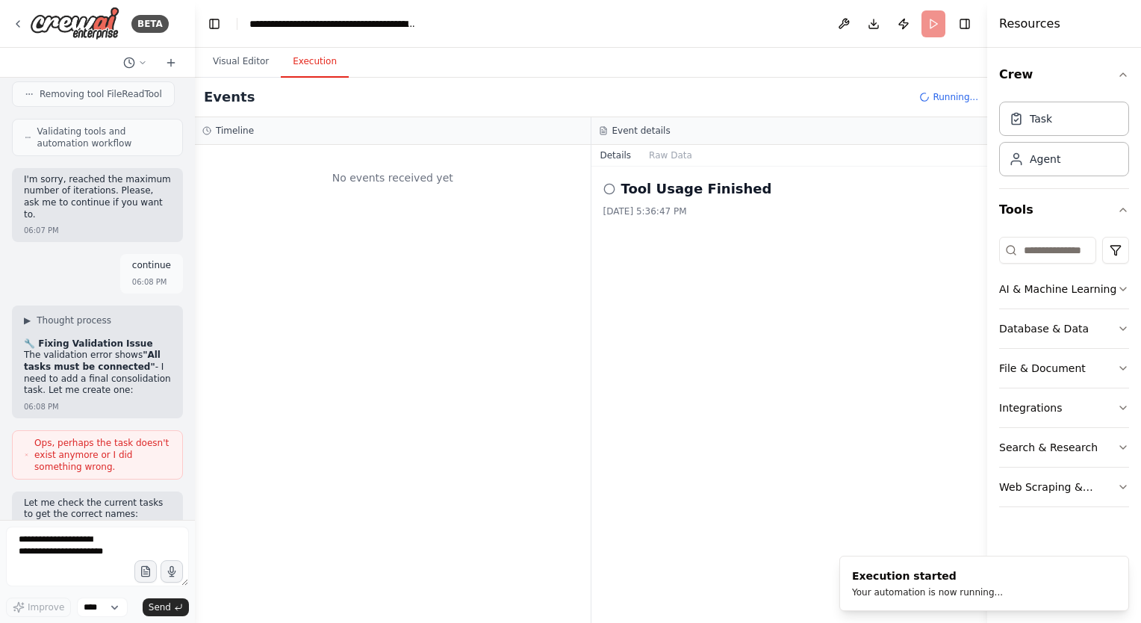
scroll to position [0, 0]
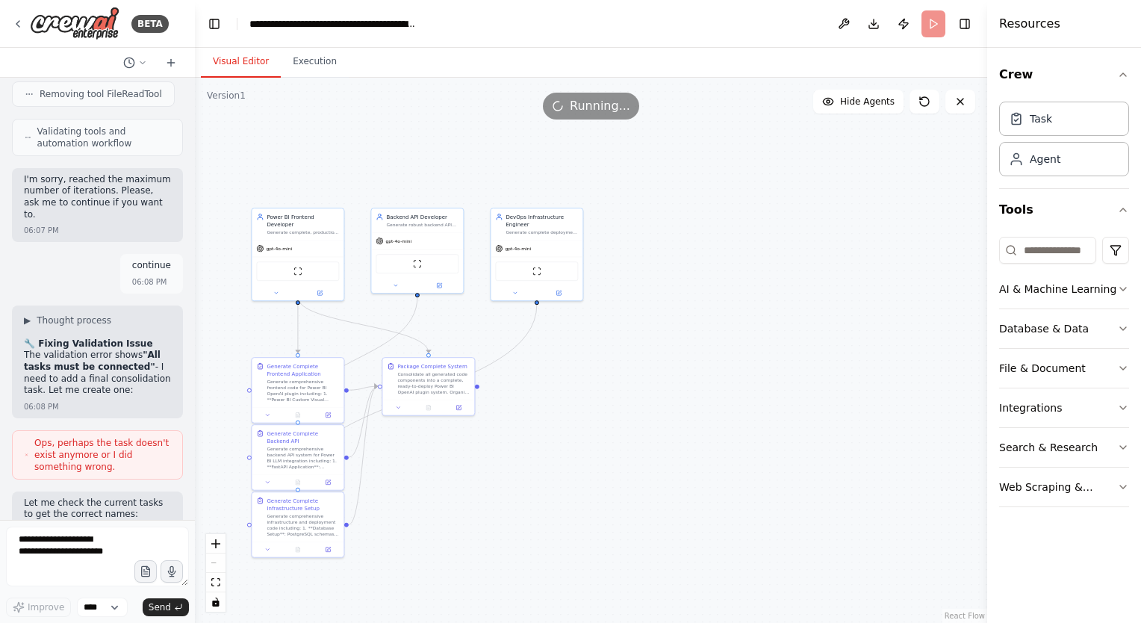
click at [239, 54] on button "Visual Editor" at bounding box center [241, 61] width 80 height 31
click at [303, 64] on button "Execution" at bounding box center [315, 61] width 68 height 31
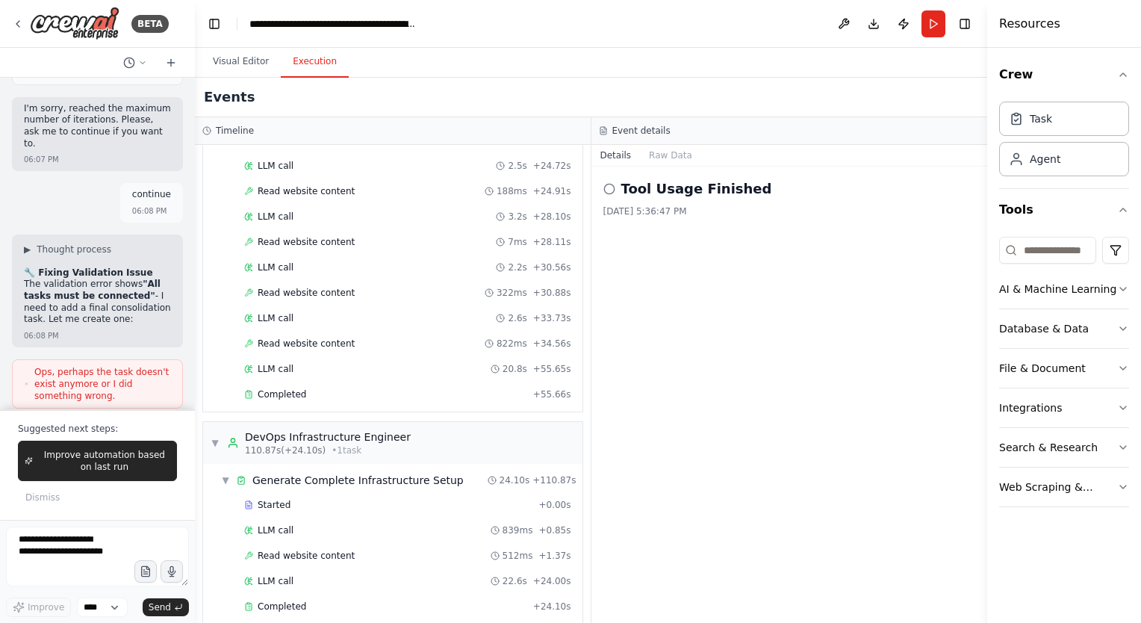
scroll to position [30755, 0]
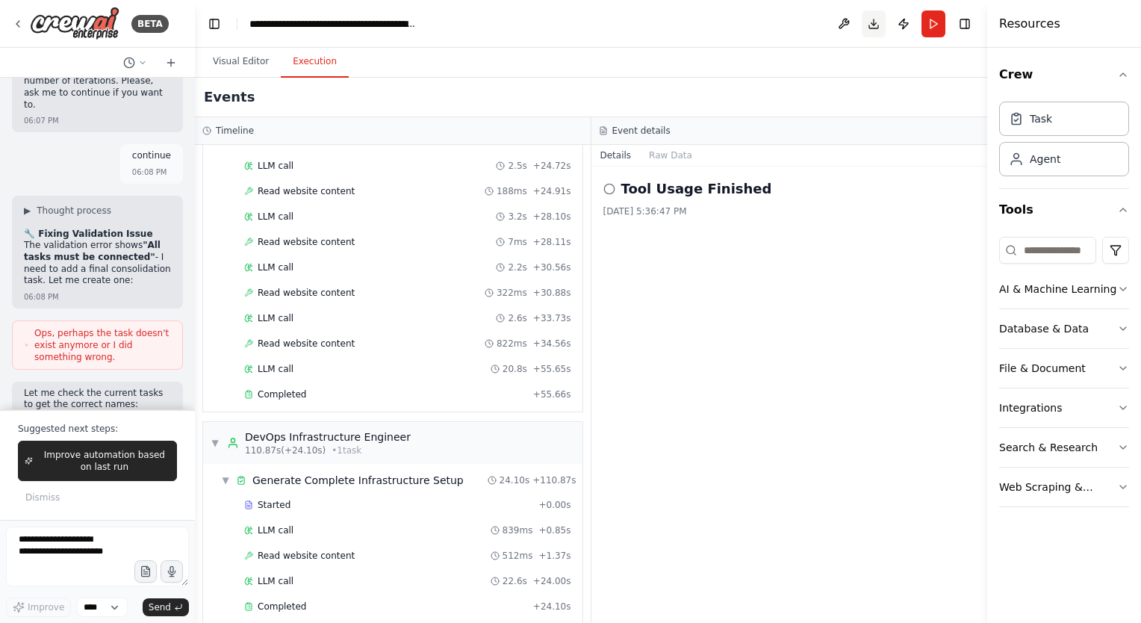
click at [869, 23] on button "Download" at bounding box center [874, 23] width 24 height 27
click at [84, 473] on span "Improve automation based on last run" at bounding box center [104, 461] width 131 height 24
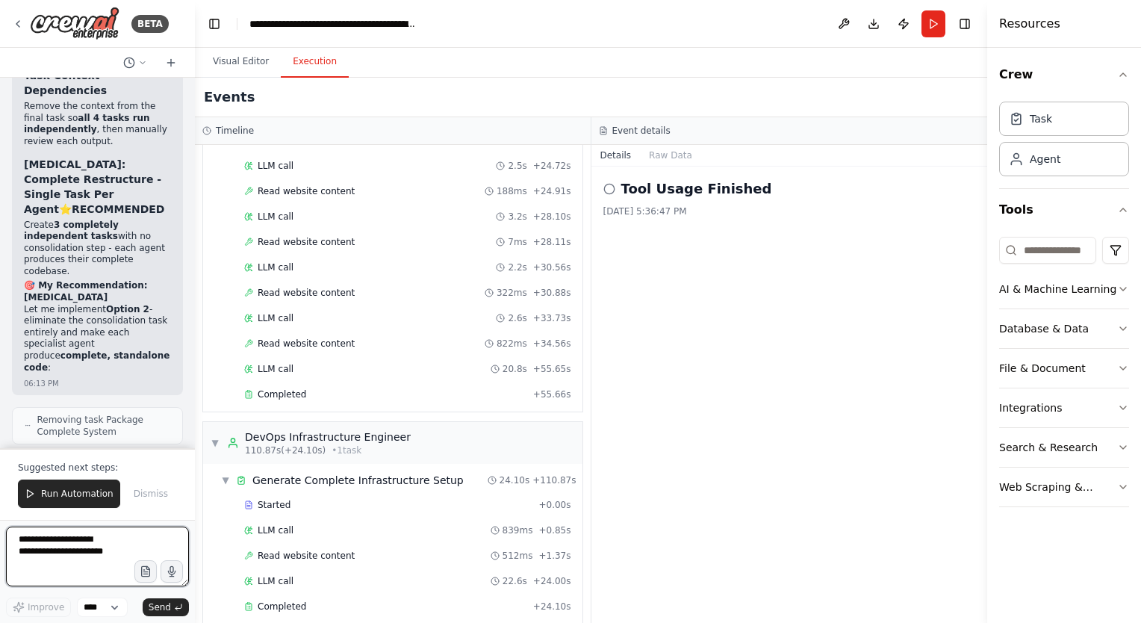
scroll to position [32837, 0]
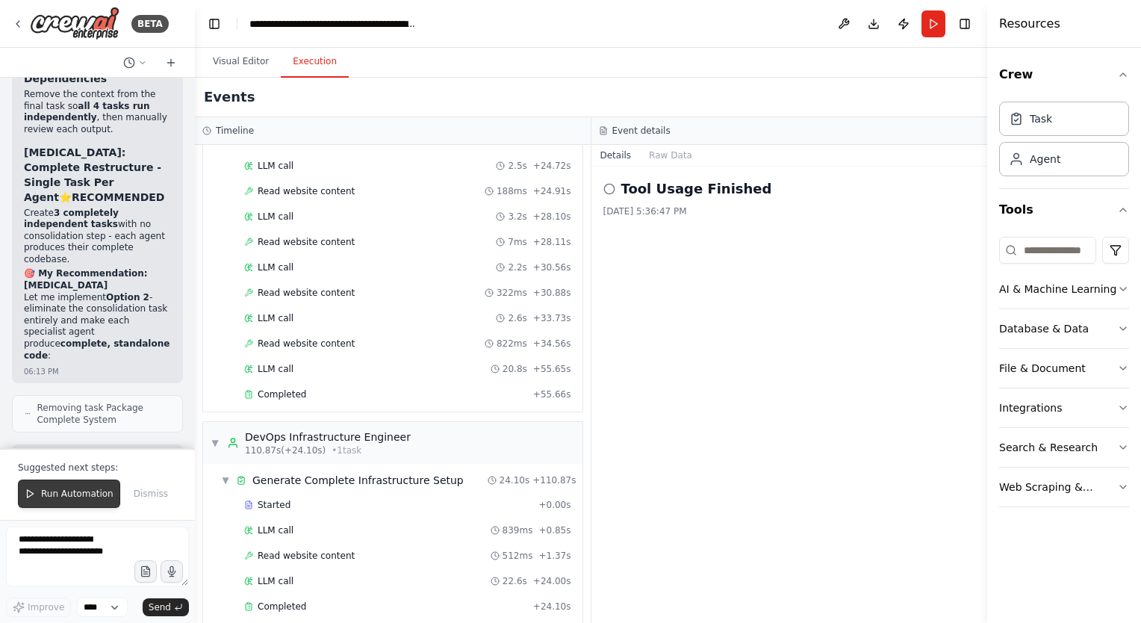
click at [74, 499] on span "Run Automation" at bounding box center [77, 493] width 72 height 12
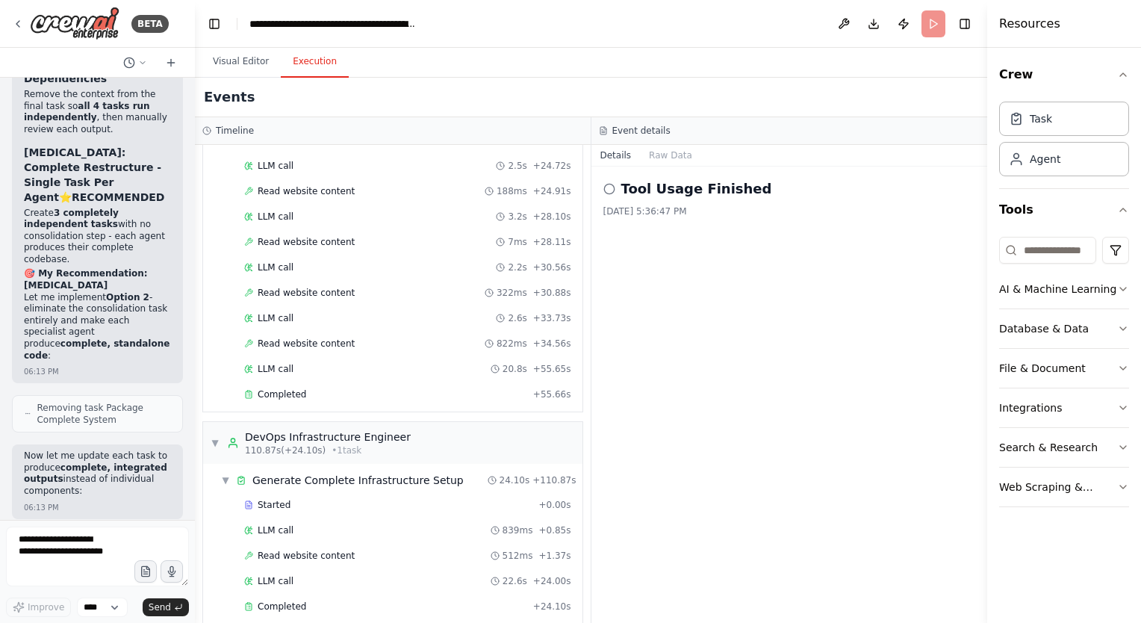
scroll to position [32766, 0]
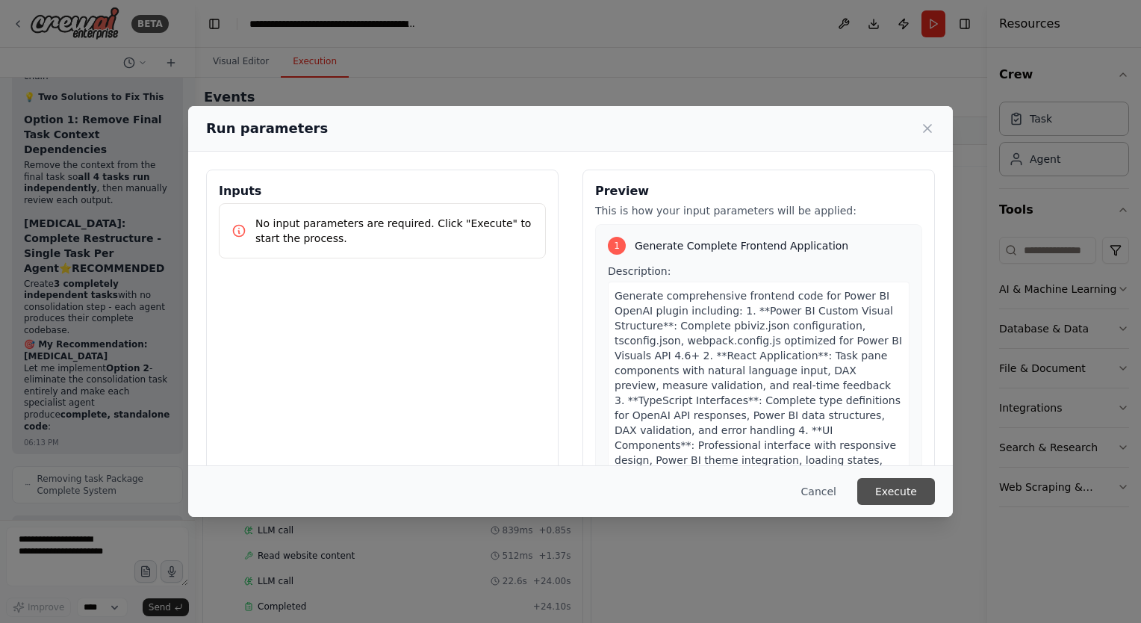
click at [905, 495] on button "Execute" at bounding box center [896, 491] width 78 height 27
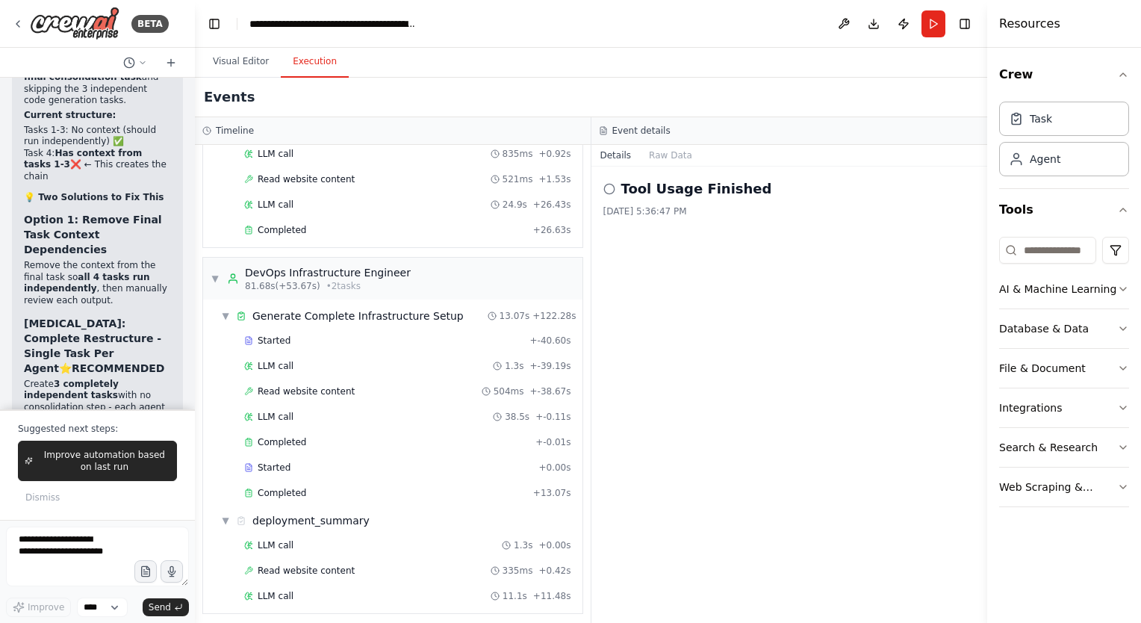
scroll to position [32875, 0]
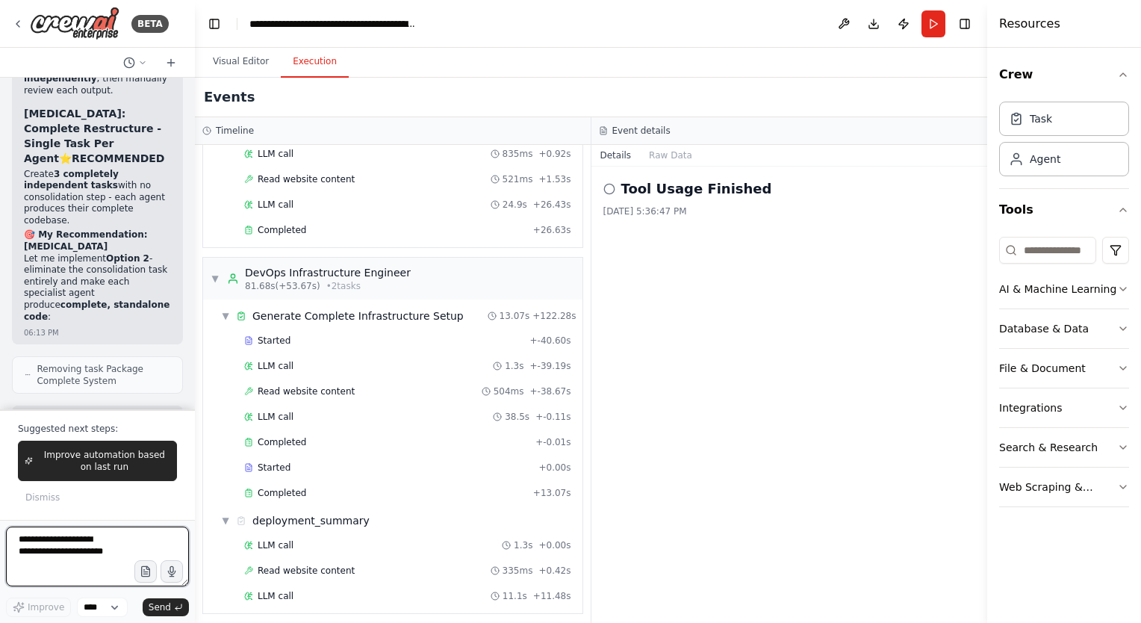
click at [93, 545] on textarea at bounding box center [97, 556] width 183 height 60
type textarea "**********"
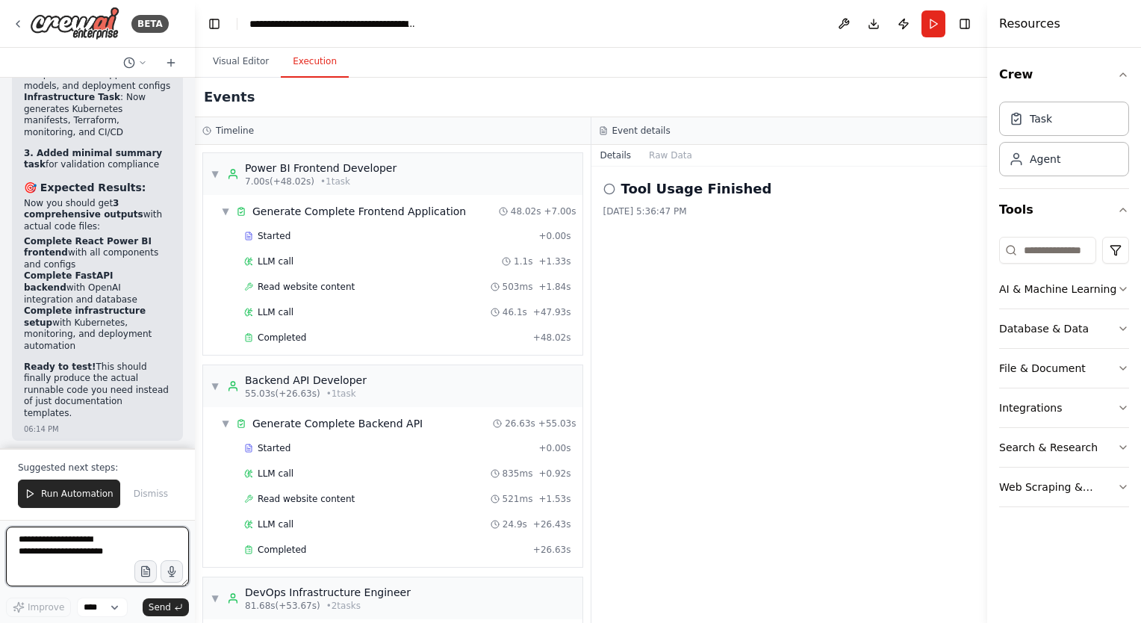
scroll to position [34116, 0]
